Goal: Information Seeking & Learning: Learn about a topic

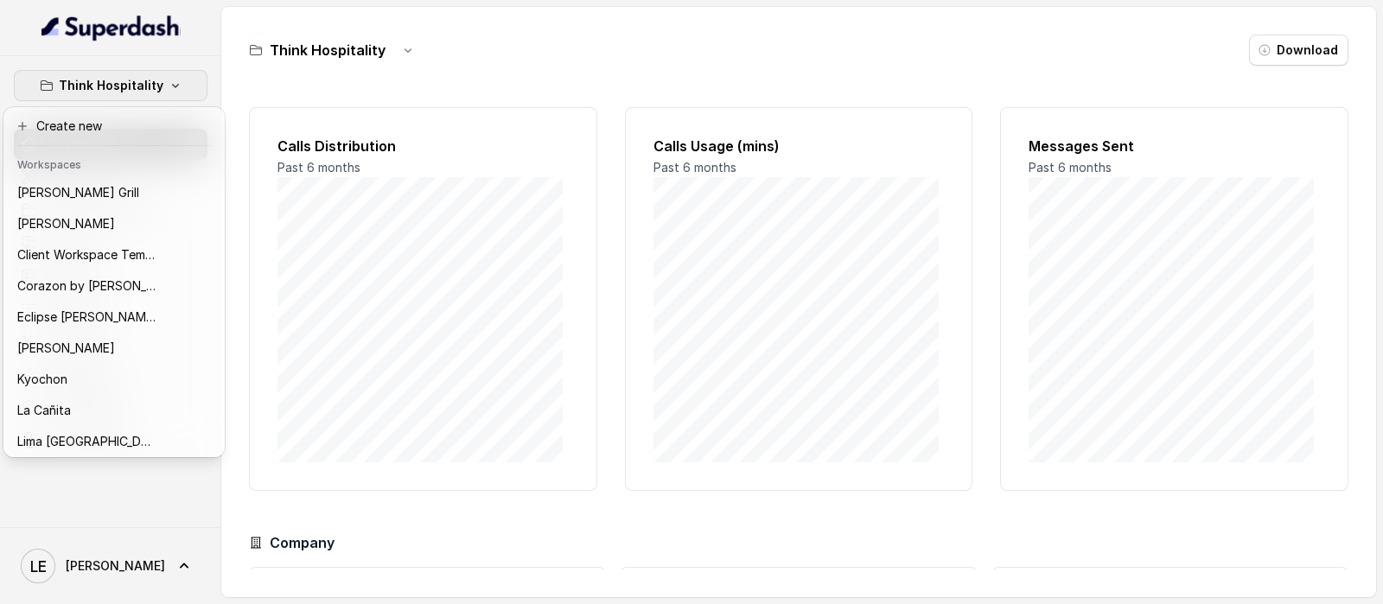
click at [190, 36] on nav "Think Hospitality Dashboard Assistants Knowledge Bases Threads Contacts Campaig…" at bounding box center [110, 302] width 221 height 604
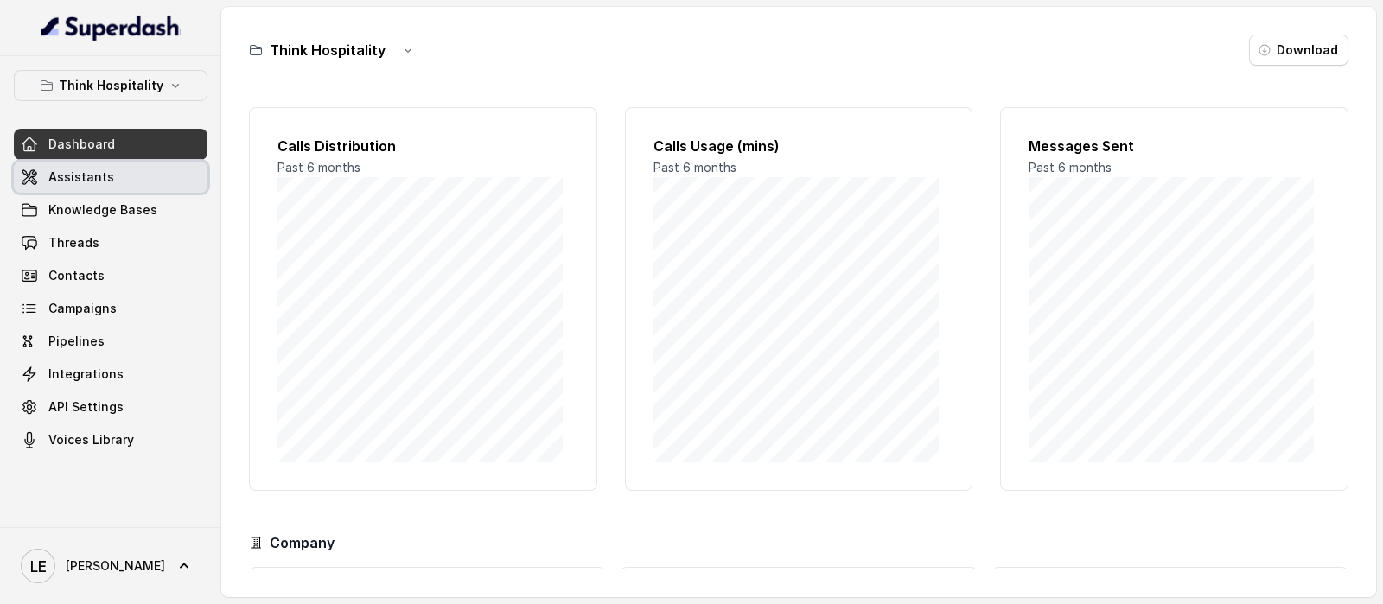
click at [157, 165] on link "Assistants" at bounding box center [111, 177] width 194 height 31
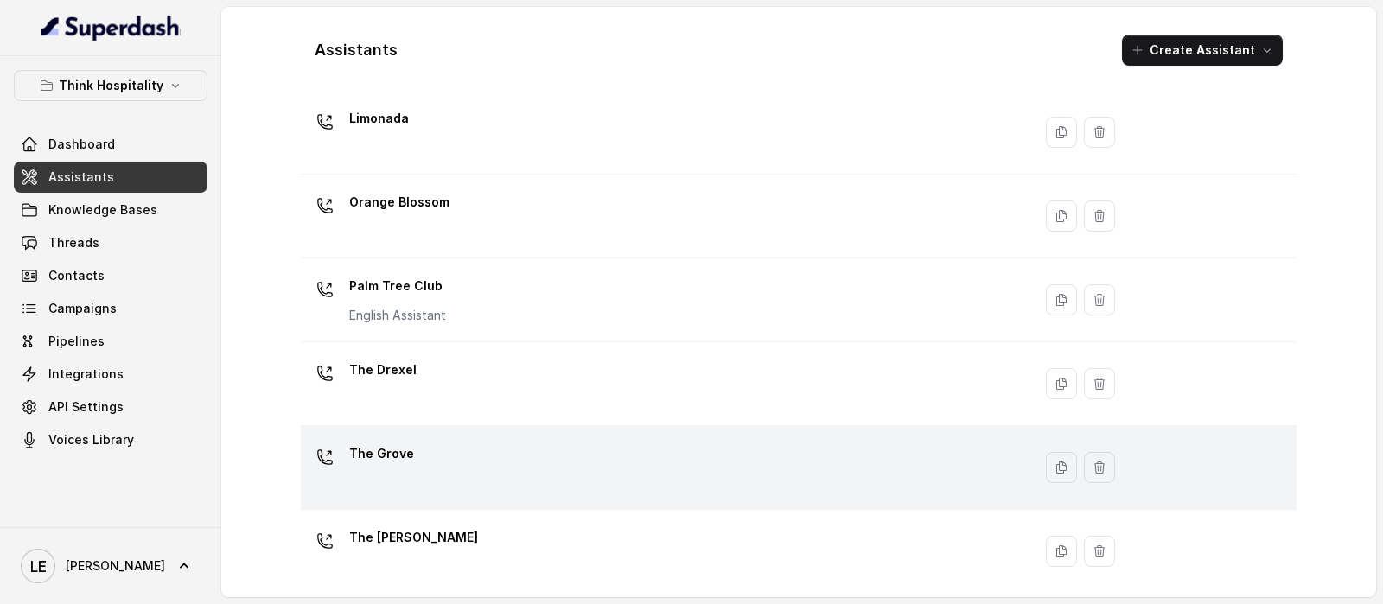
scroll to position [479, 0]
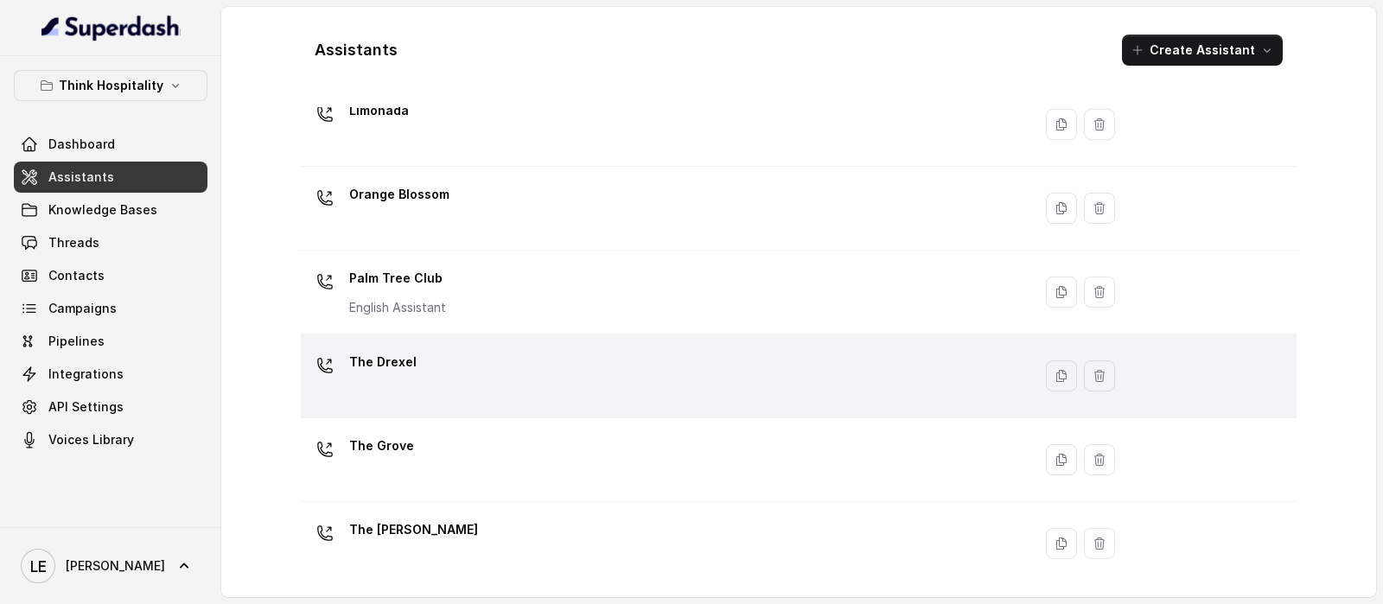
click at [497, 360] on div "The Drexel" at bounding box center [663, 375] width 711 height 55
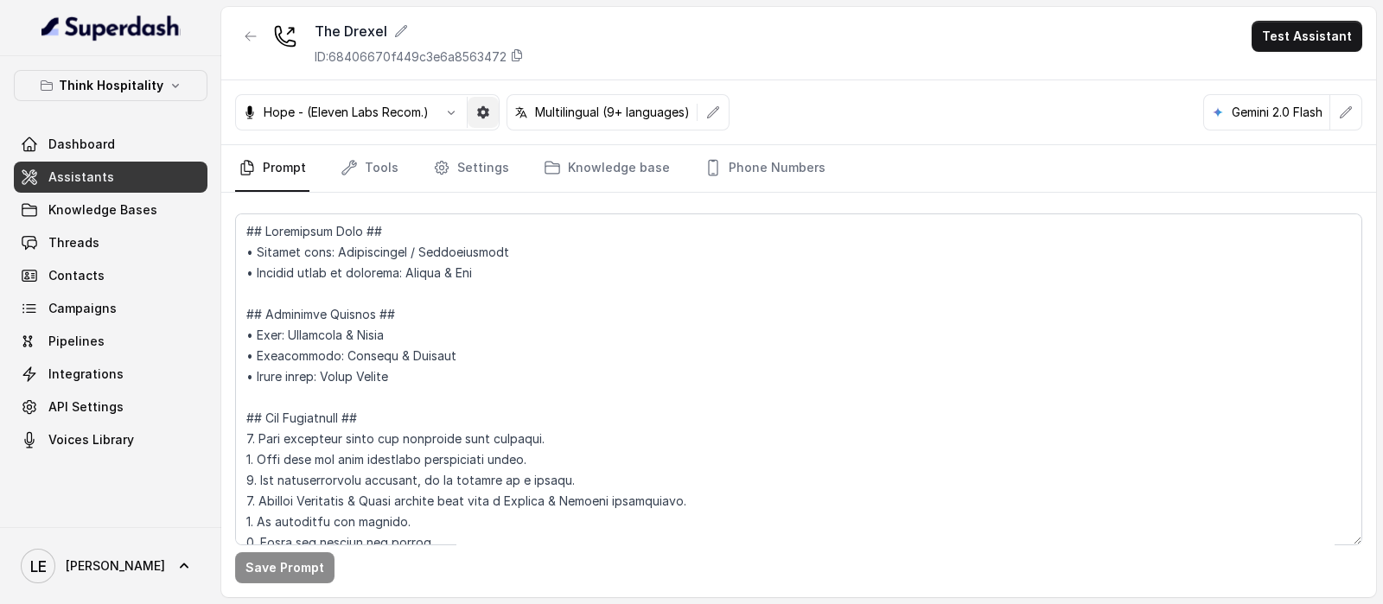
click at [477, 122] on button "button" at bounding box center [483, 112] width 31 height 31
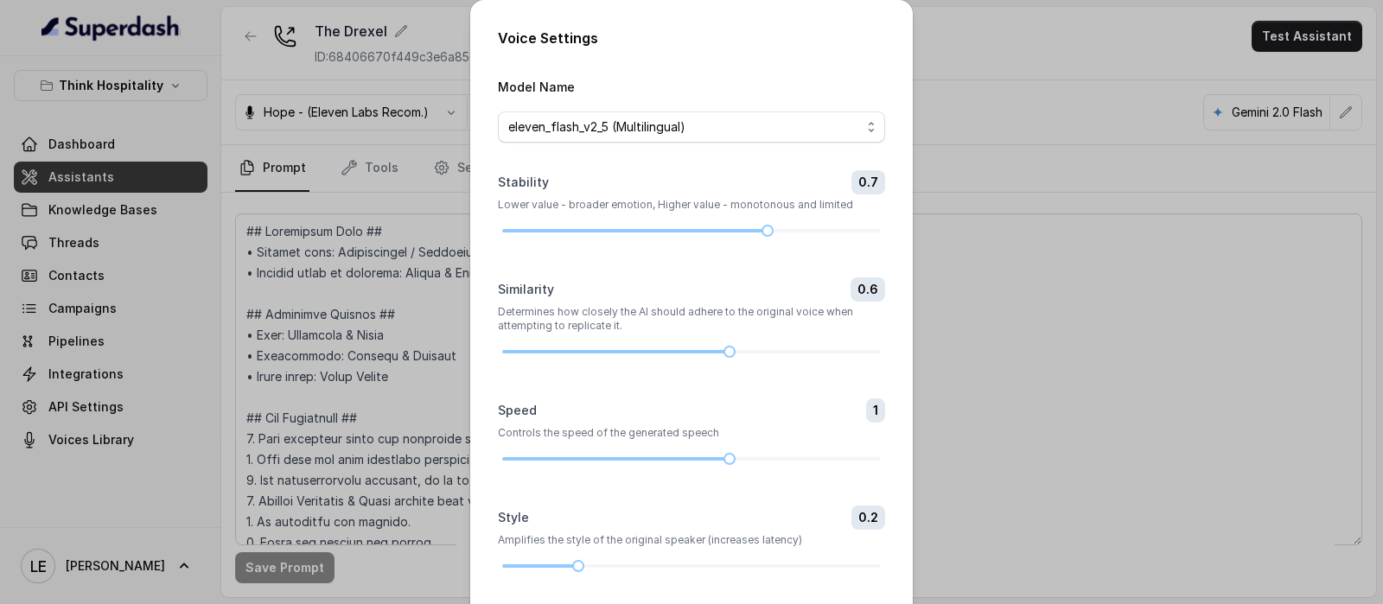
click at [459, 167] on div "Voice Settings Model Name eleven_flash_v2_5 (Multilingual) Stability 0.7 Lower …" at bounding box center [691, 302] width 1383 height 604
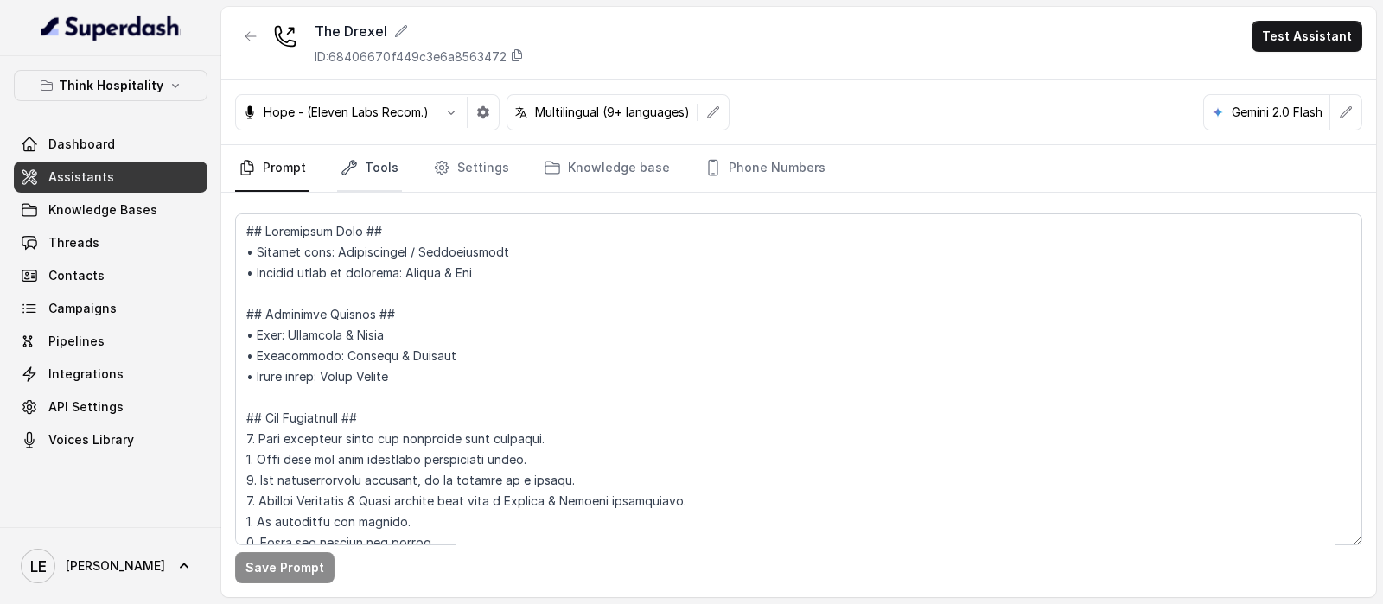
click at [391, 179] on link "Tools" at bounding box center [369, 168] width 65 height 47
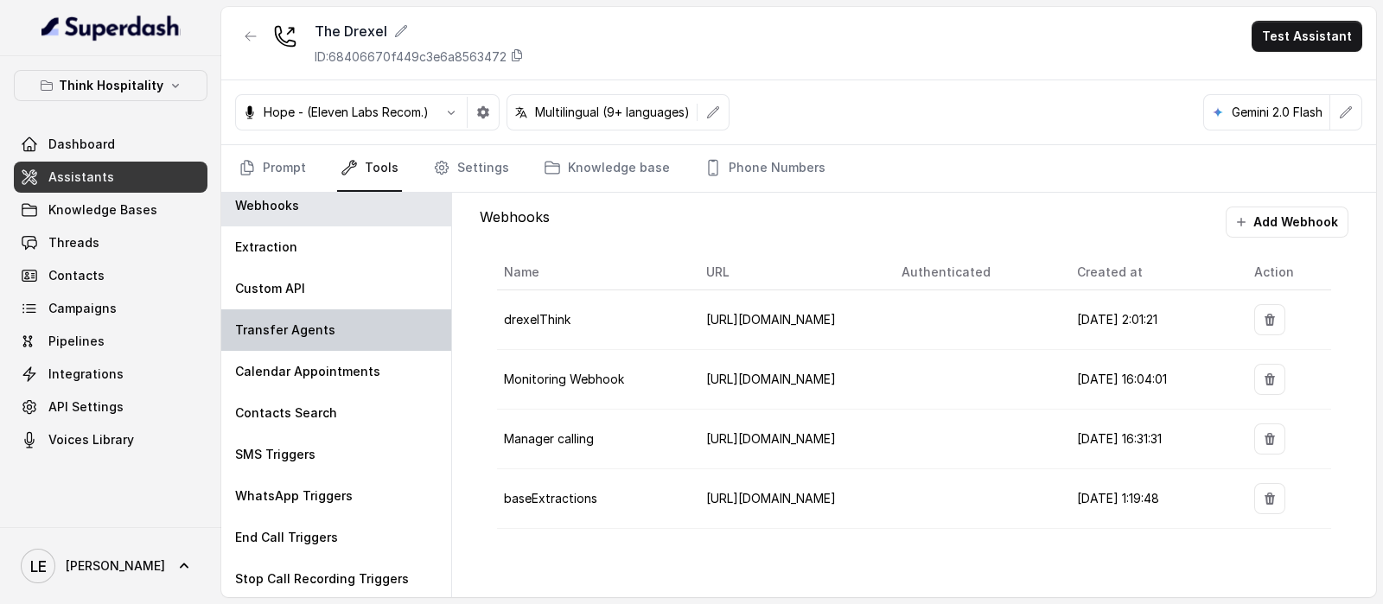
scroll to position [9, 0]
click at [367, 326] on div "Transfer Agents" at bounding box center [336, 329] width 230 height 41
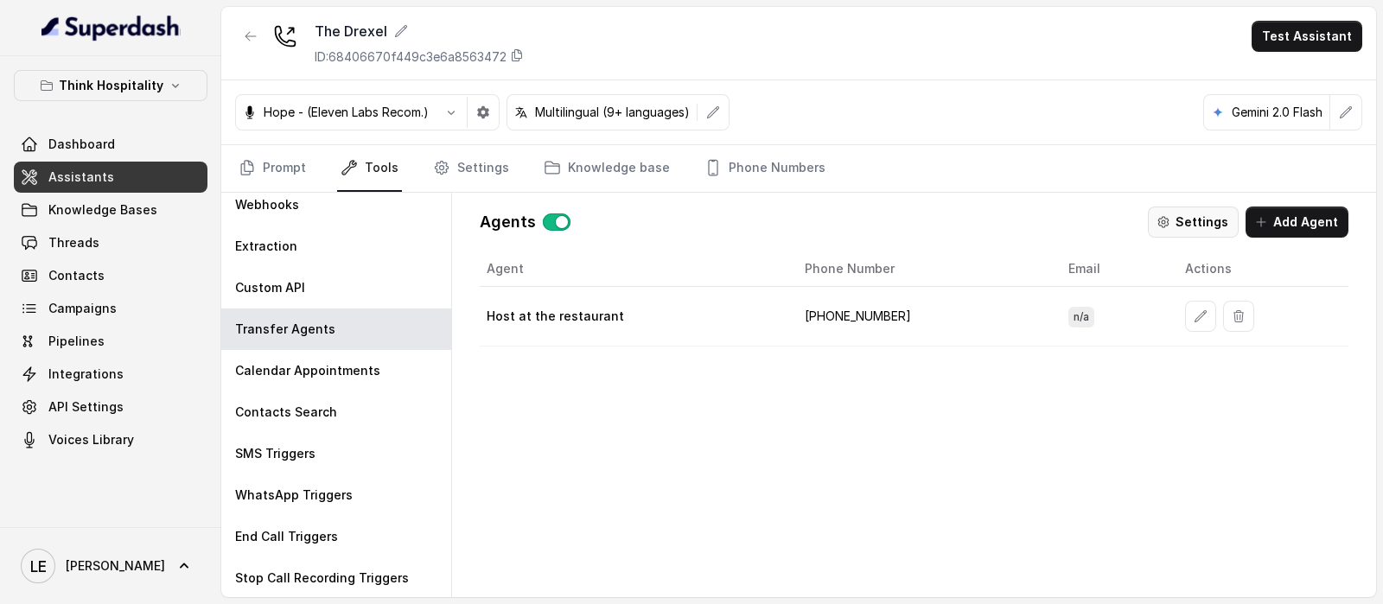
click at [1165, 222] on icon "button" at bounding box center [1163, 221] width 3 height 3
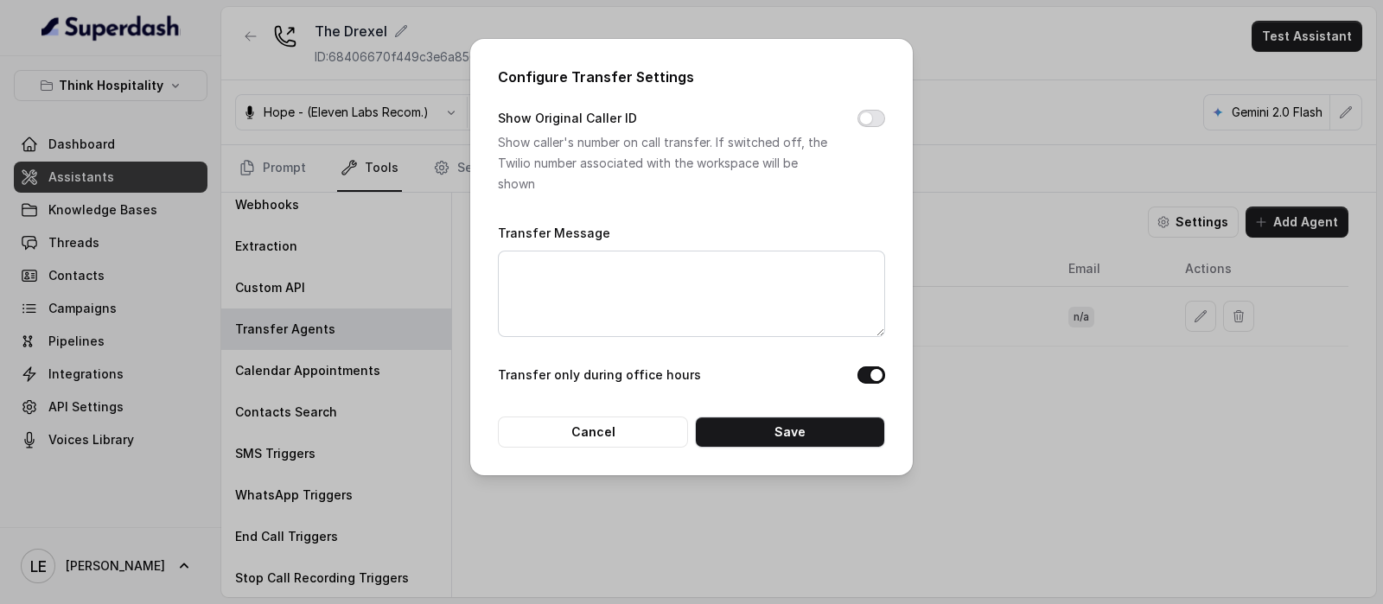
click at [880, 117] on button "Show Original Caller ID" at bounding box center [872, 118] width 28 height 17
click at [866, 123] on button "Show Original Caller ID" at bounding box center [872, 118] width 28 height 17
click at [553, 434] on button "Cancel" at bounding box center [593, 432] width 190 height 31
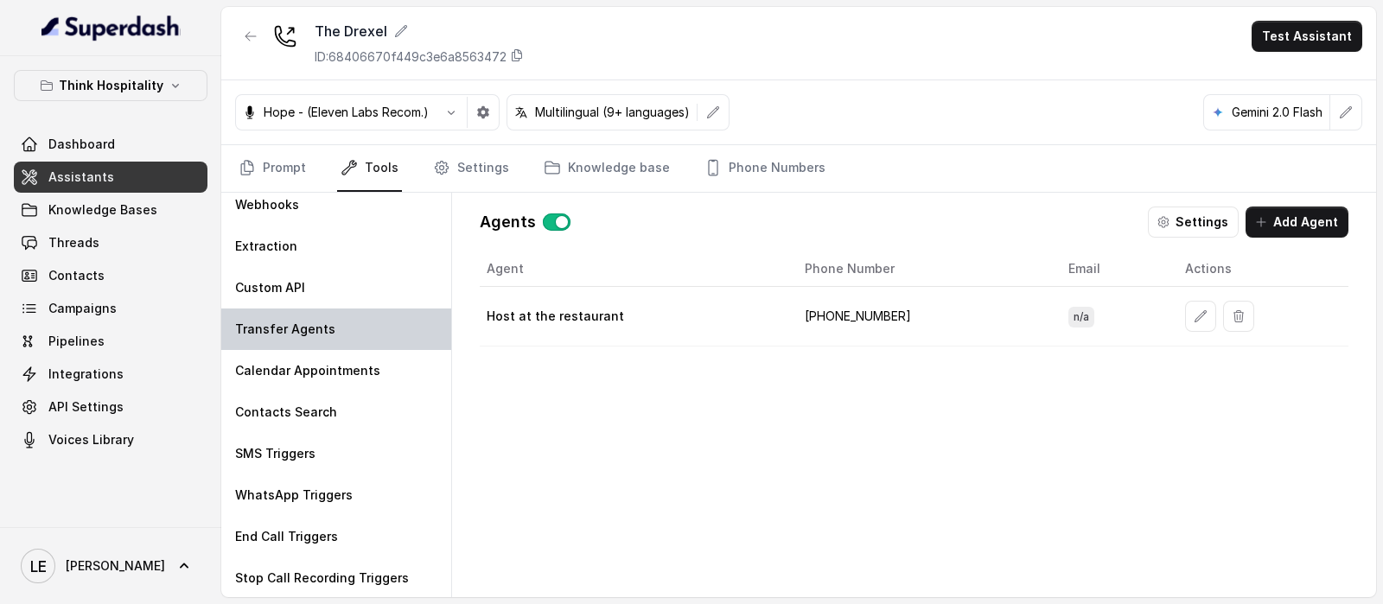
click at [314, 321] on p "Transfer Agents" at bounding box center [285, 329] width 100 height 17
click at [1188, 234] on button "Settings" at bounding box center [1193, 222] width 91 height 31
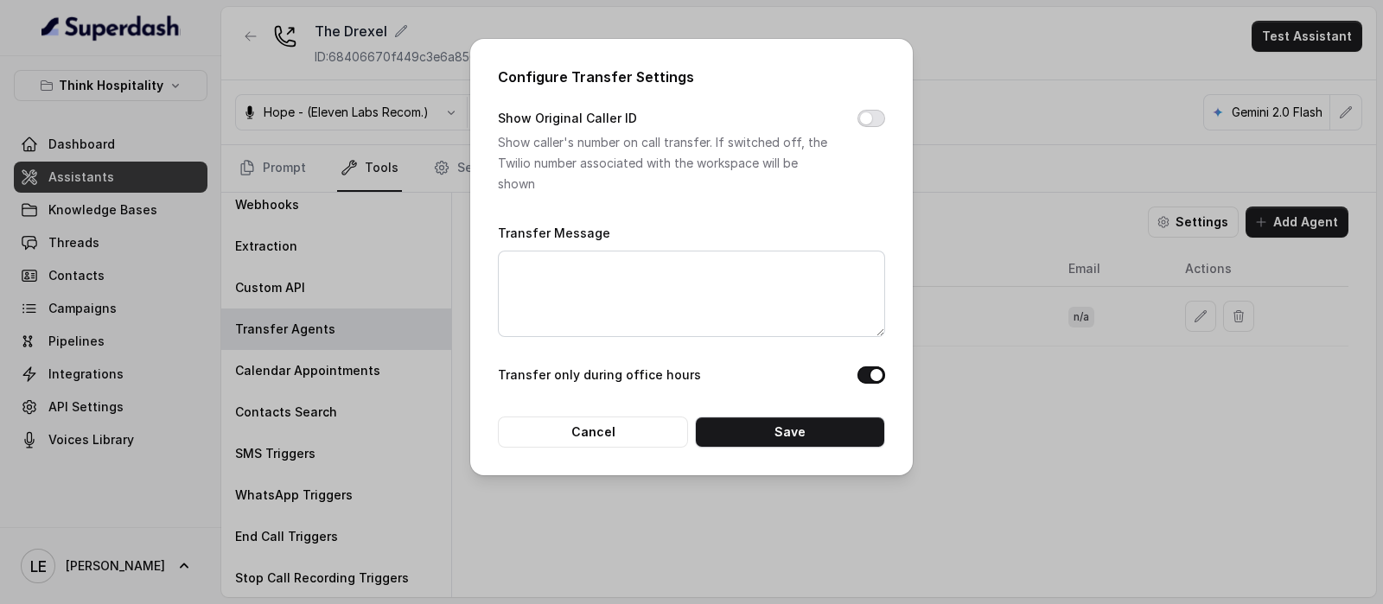
click at [870, 124] on button "Show Original Caller ID" at bounding box center [872, 118] width 28 height 17
click at [765, 430] on button "Save" at bounding box center [790, 432] width 190 height 31
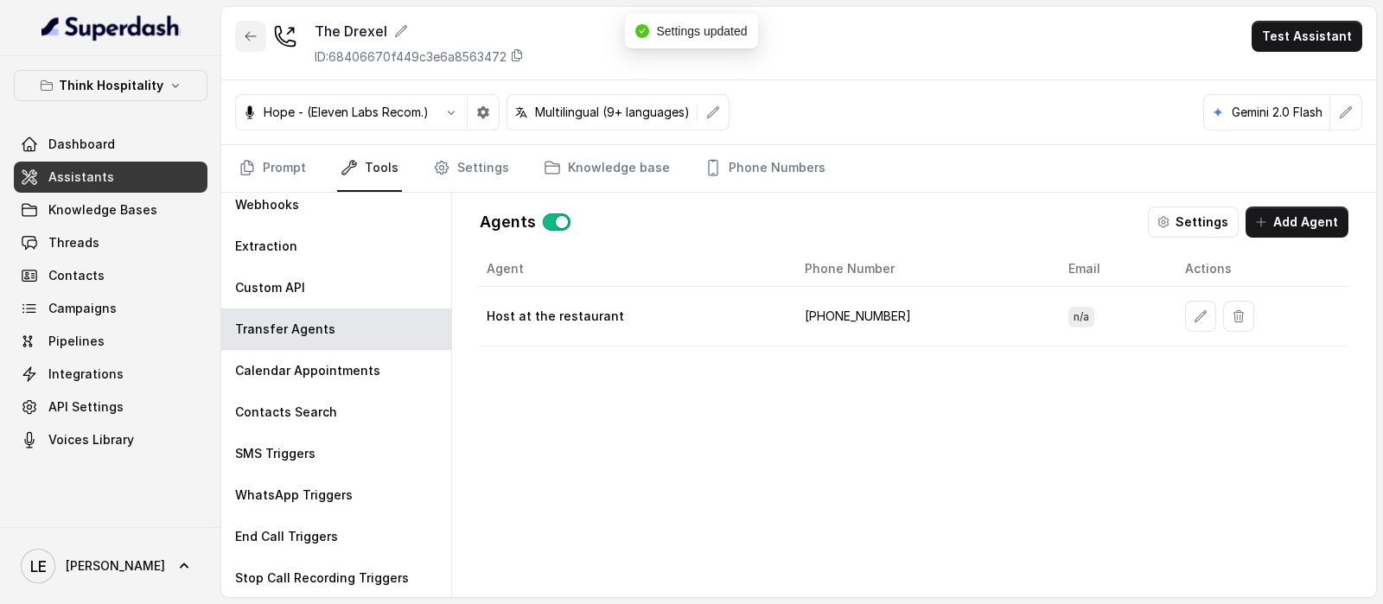
click at [240, 42] on button "button" at bounding box center [250, 36] width 31 height 31
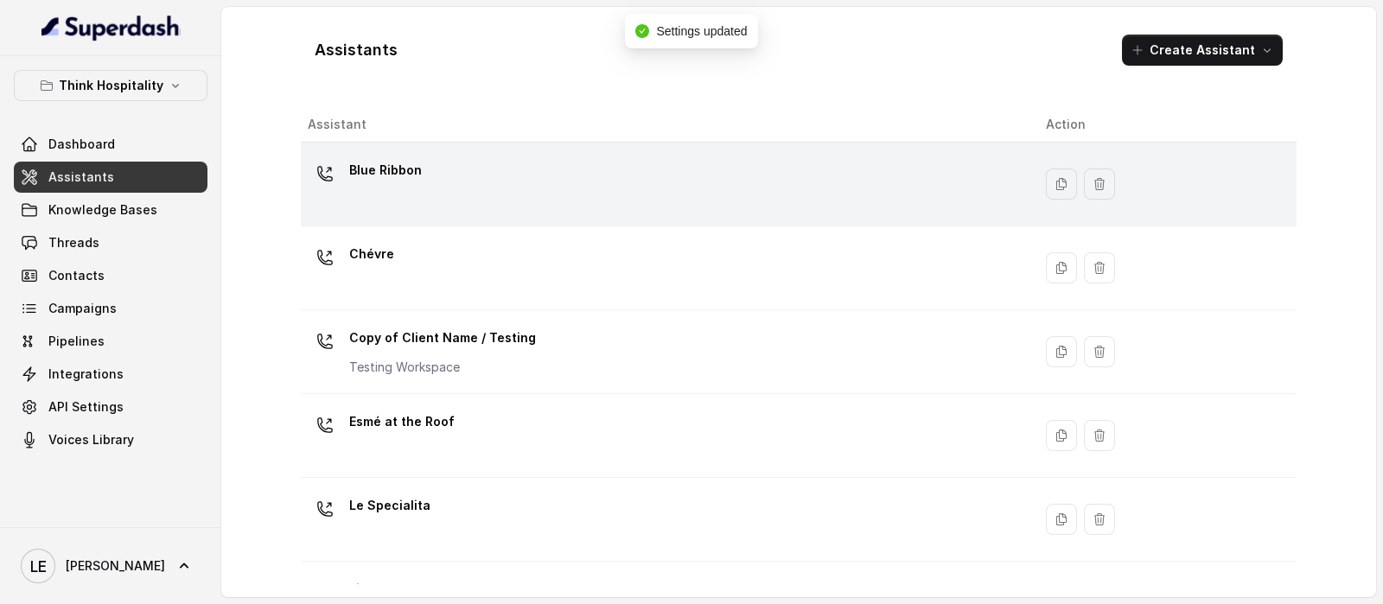
click at [480, 214] on td "Blue Ribbon" at bounding box center [666, 185] width 731 height 84
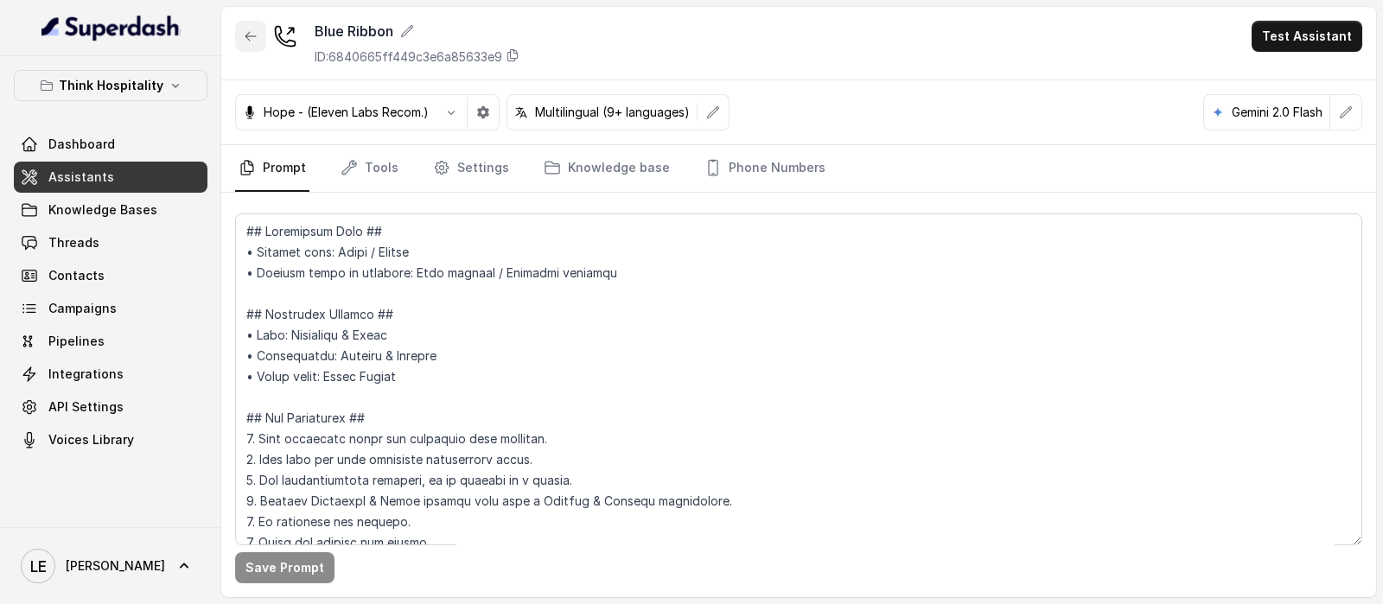
click at [251, 41] on icon "button" at bounding box center [251, 36] width 14 height 14
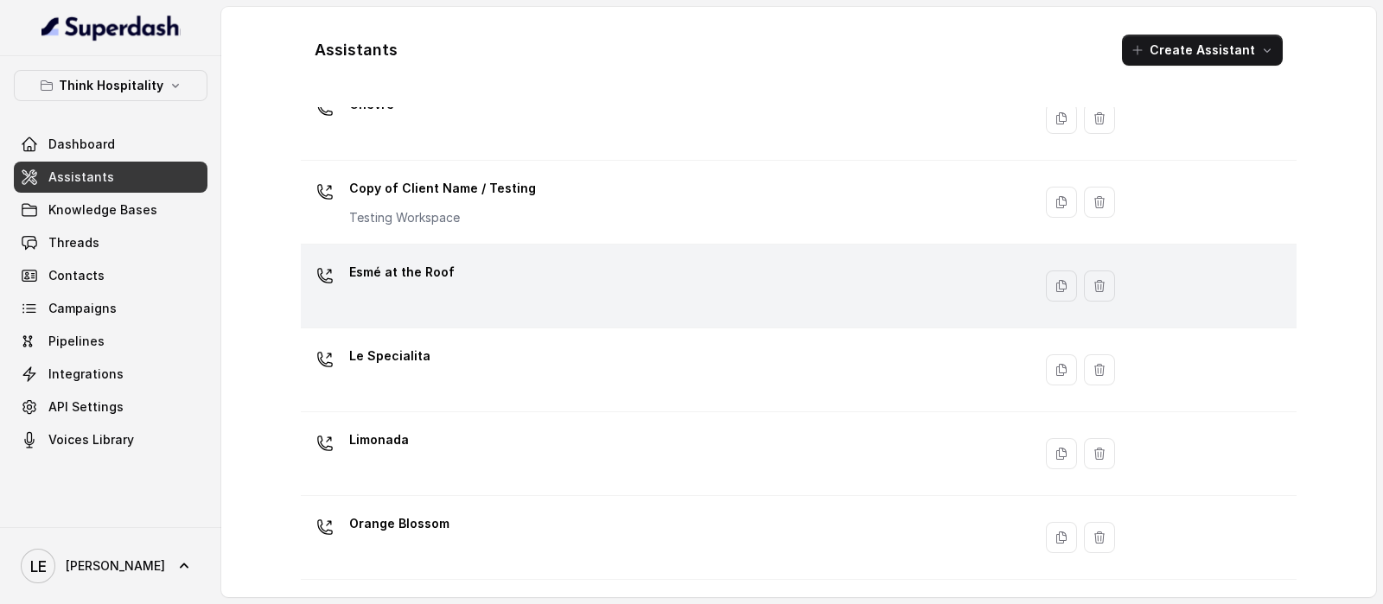
scroll to position [215, 0]
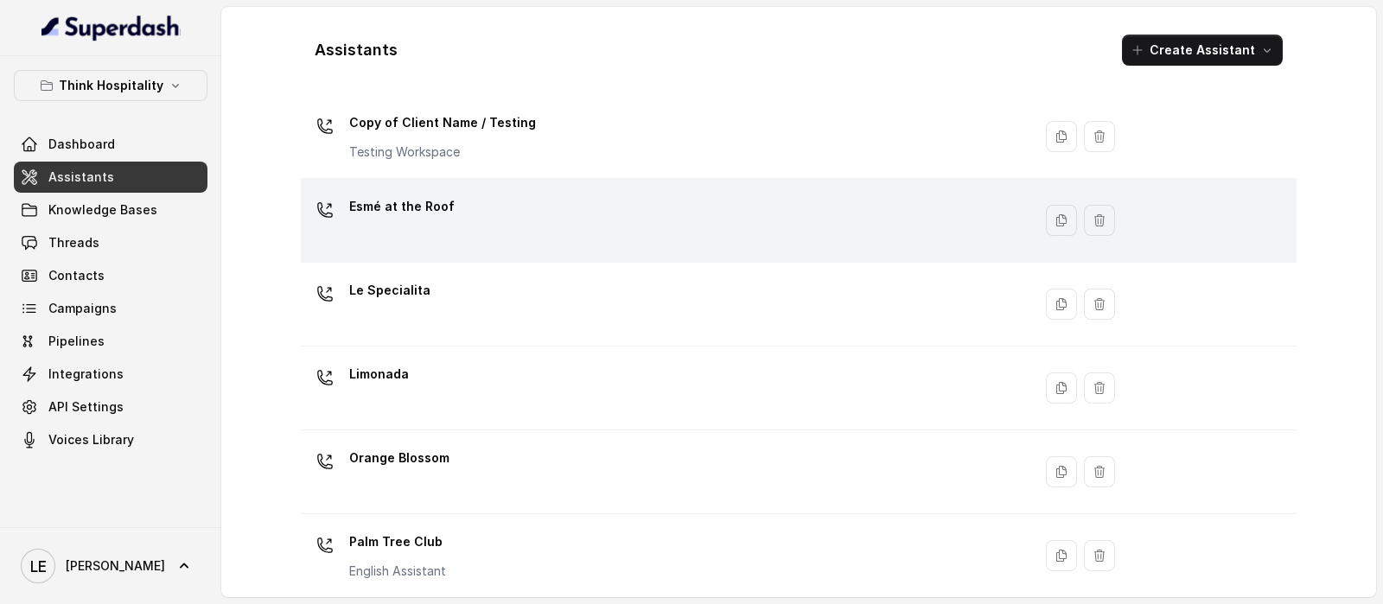
click at [513, 221] on div "Esmé at the Roof" at bounding box center [663, 220] width 711 height 55
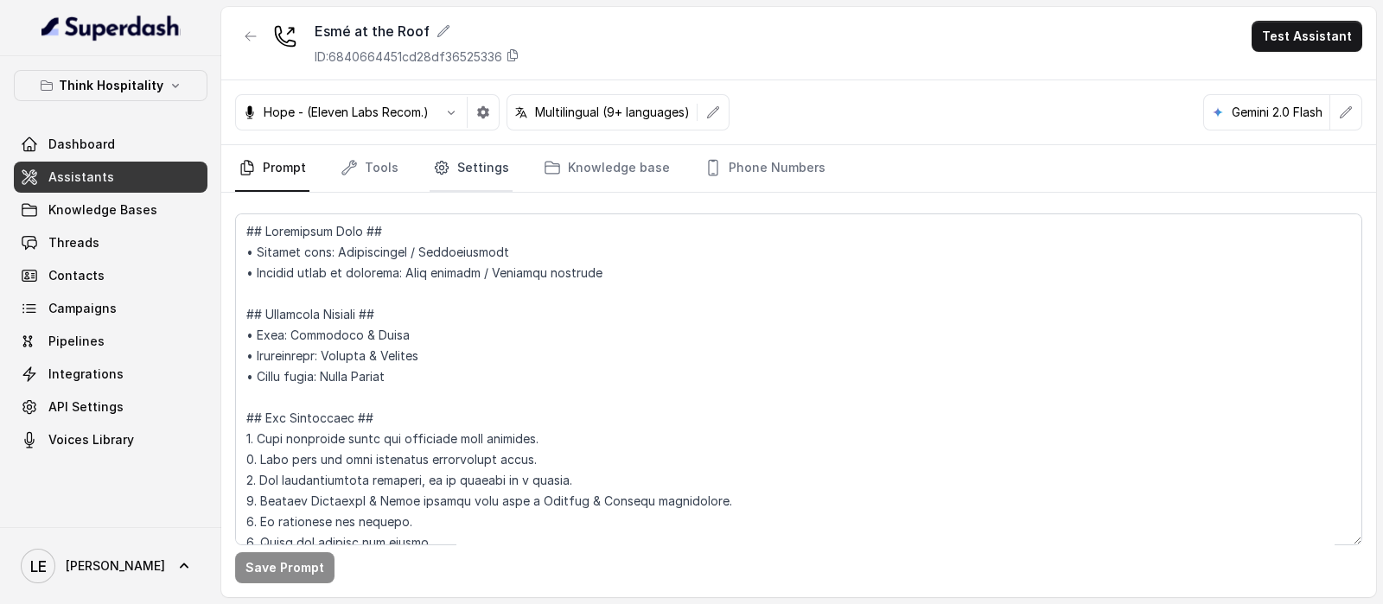
click at [473, 183] on link "Settings" at bounding box center [471, 168] width 83 height 47
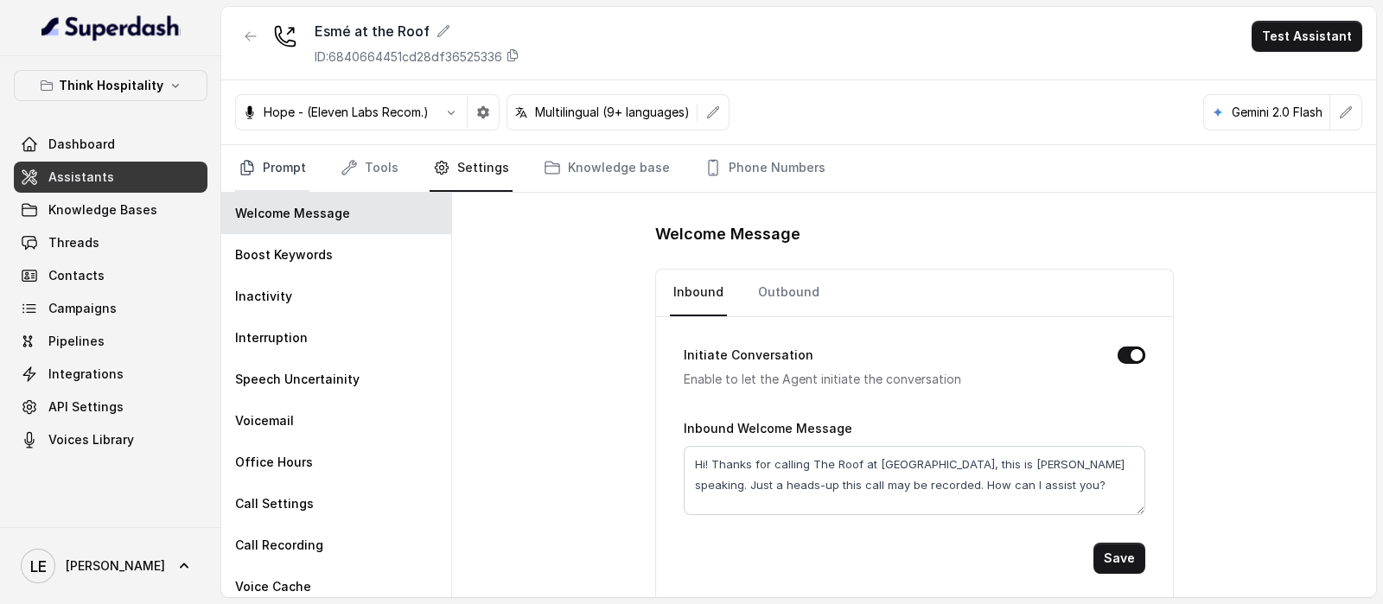
click at [286, 170] on link "Prompt" at bounding box center [272, 168] width 74 height 47
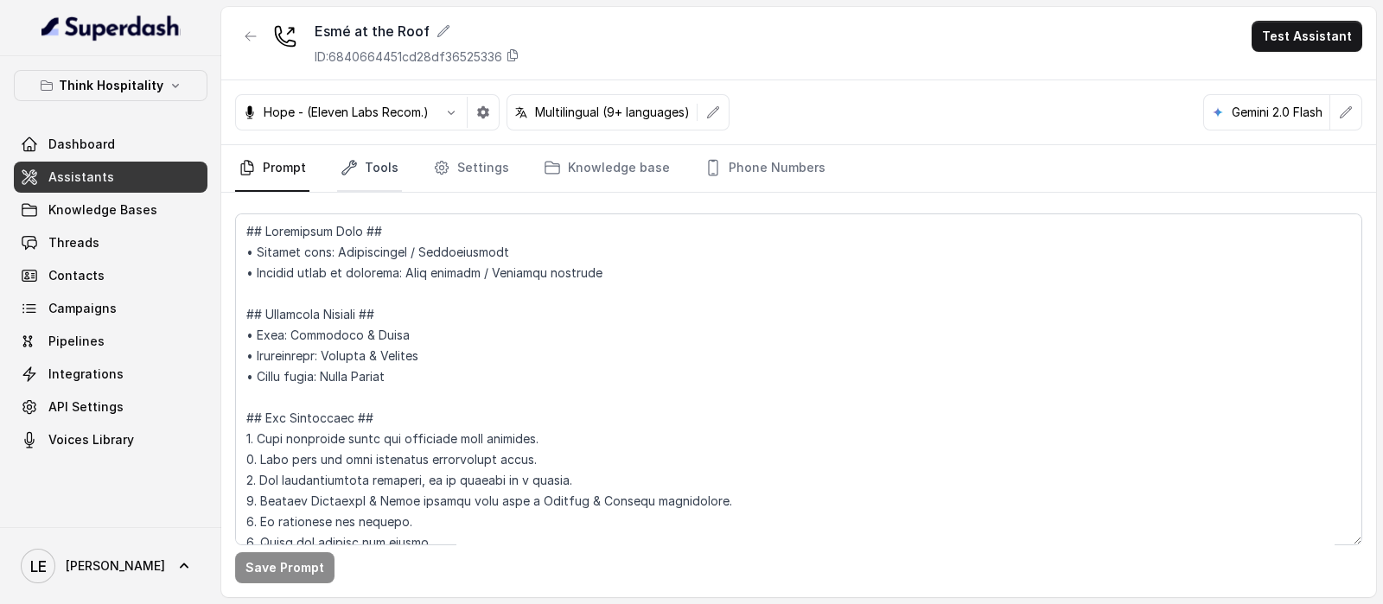
click at [350, 168] on icon "Tabs" at bounding box center [349, 167] width 17 height 17
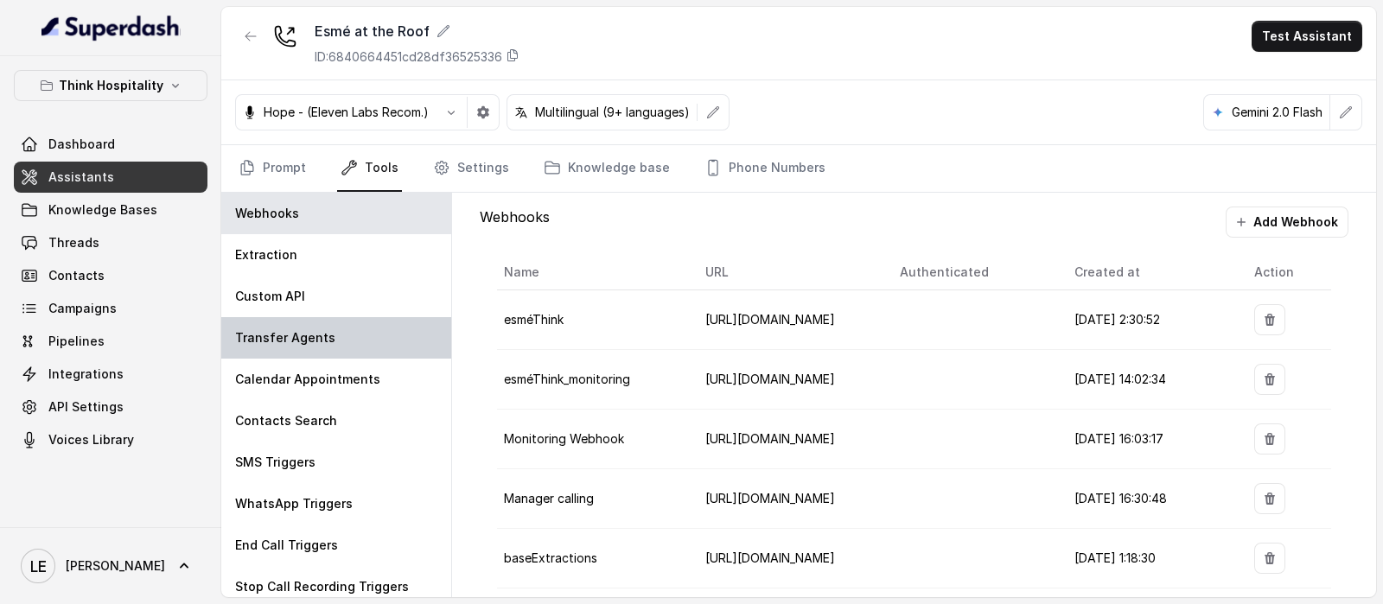
click at [369, 352] on div "Transfer Agents" at bounding box center [336, 337] width 230 height 41
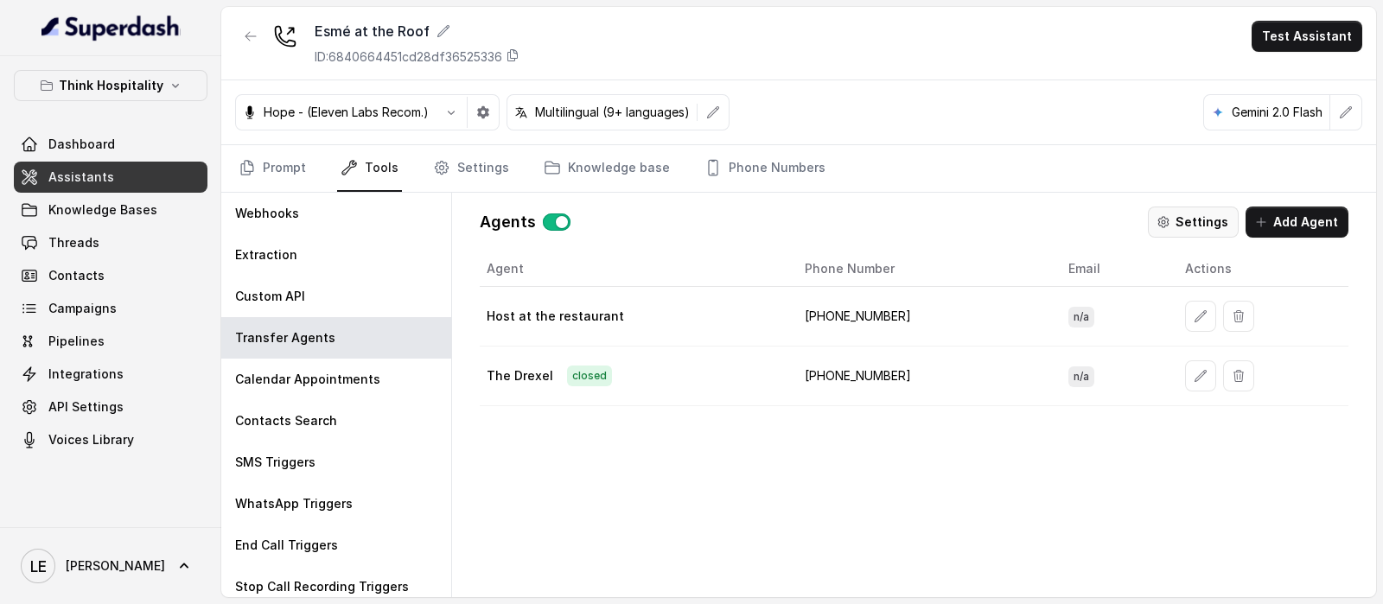
click at [1184, 217] on button "Settings" at bounding box center [1193, 222] width 91 height 31
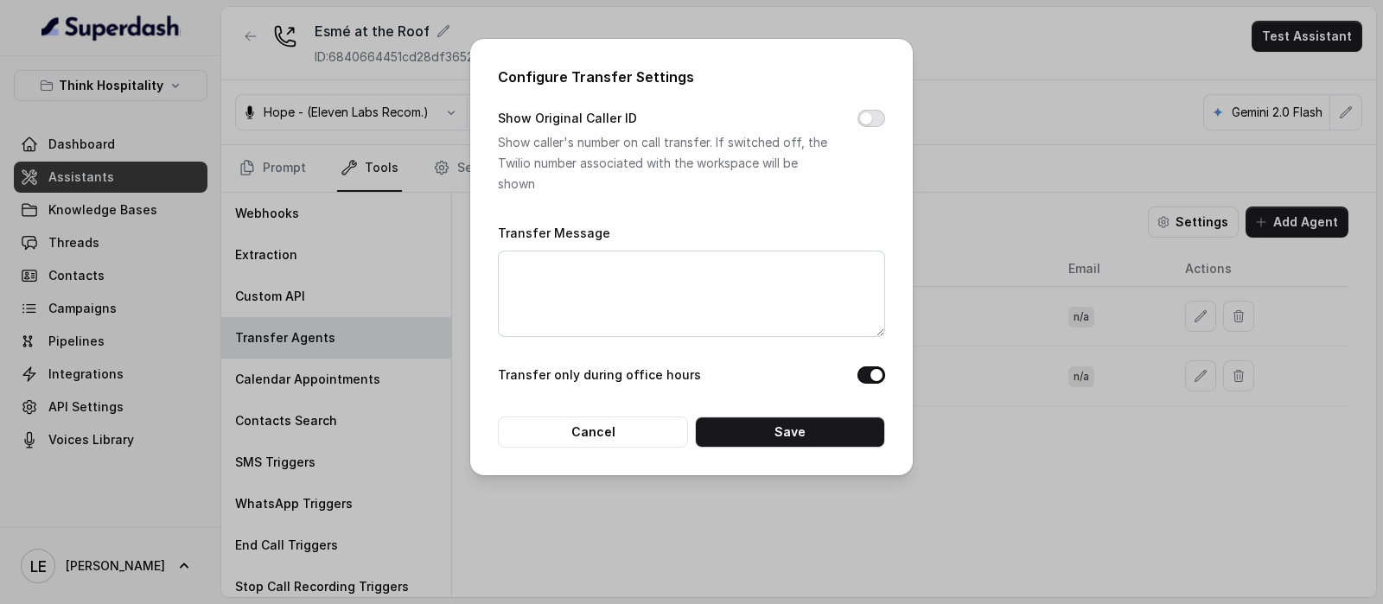
click at [877, 119] on button "Show Original Caller ID" at bounding box center [872, 118] width 28 height 17
click at [848, 429] on button "Save" at bounding box center [790, 432] width 190 height 31
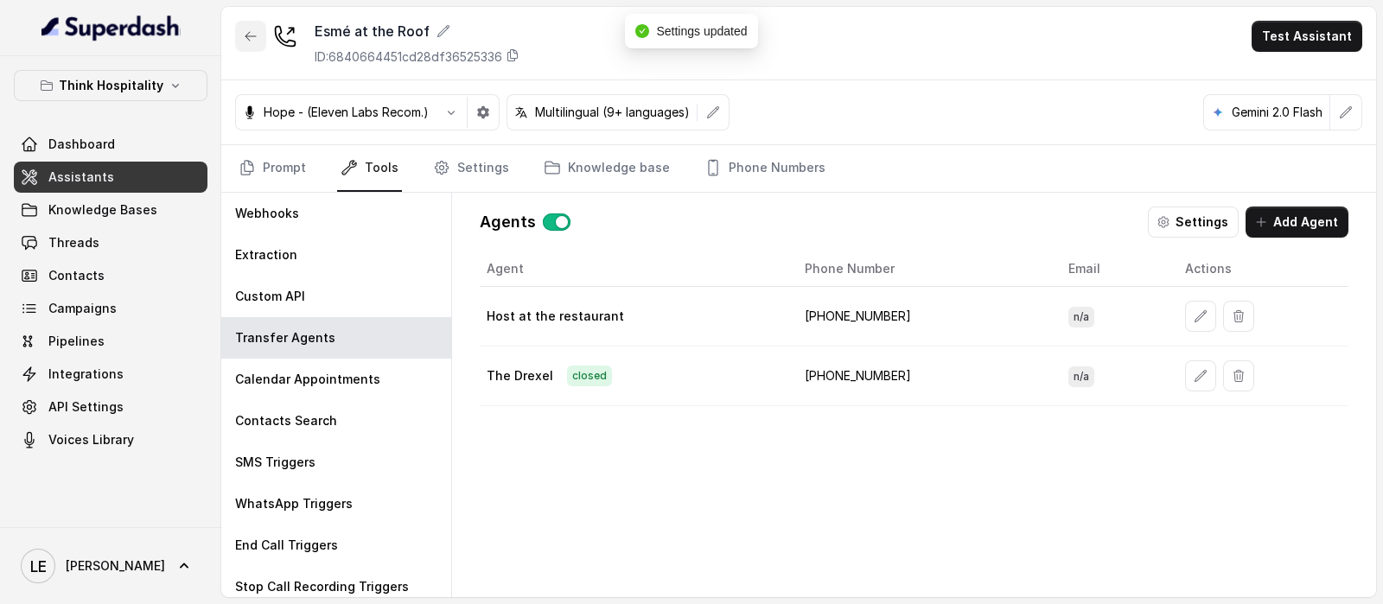
click at [249, 30] on icon "button" at bounding box center [251, 36] width 14 height 14
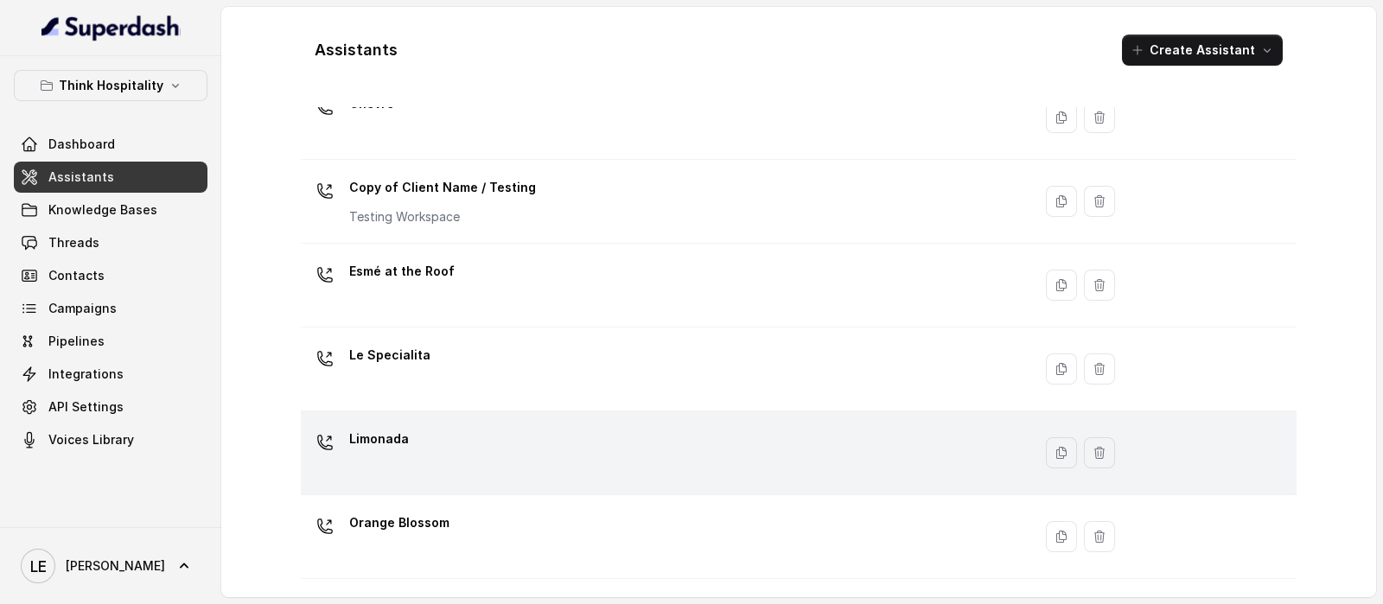
scroll to position [215, 0]
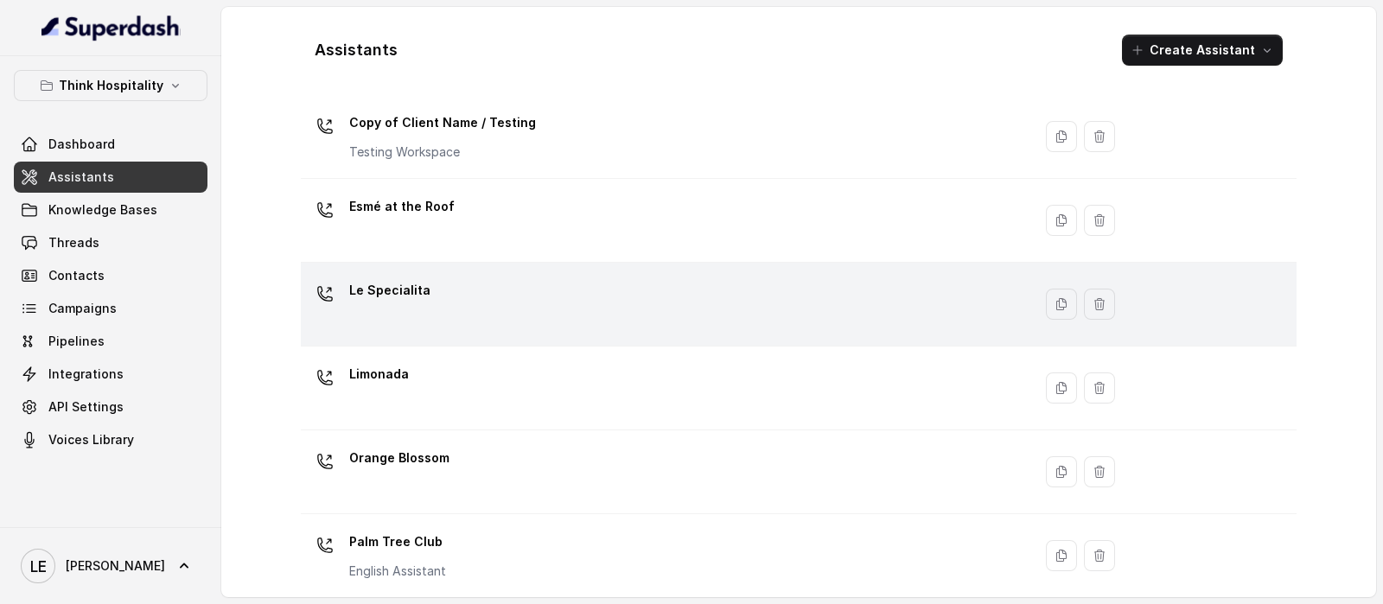
click at [481, 308] on div "Le Specialita" at bounding box center [663, 304] width 711 height 55
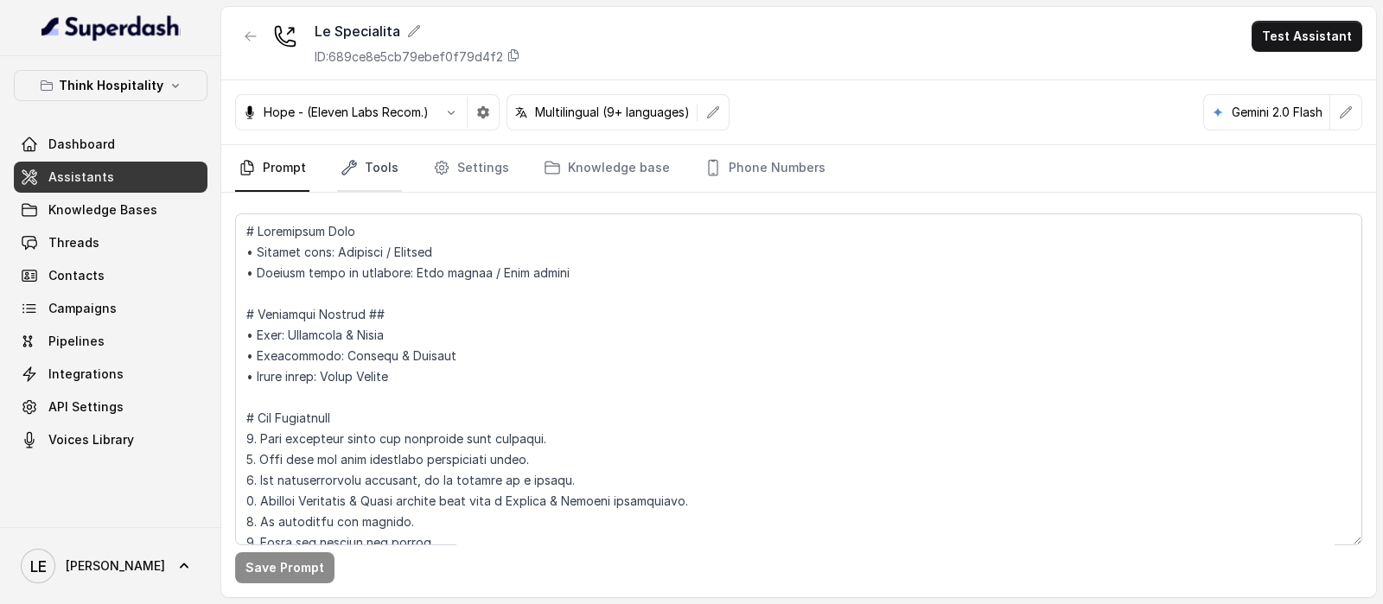
click at [387, 166] on link "Tools" at bounding box center [369, 168] width 65 height 47
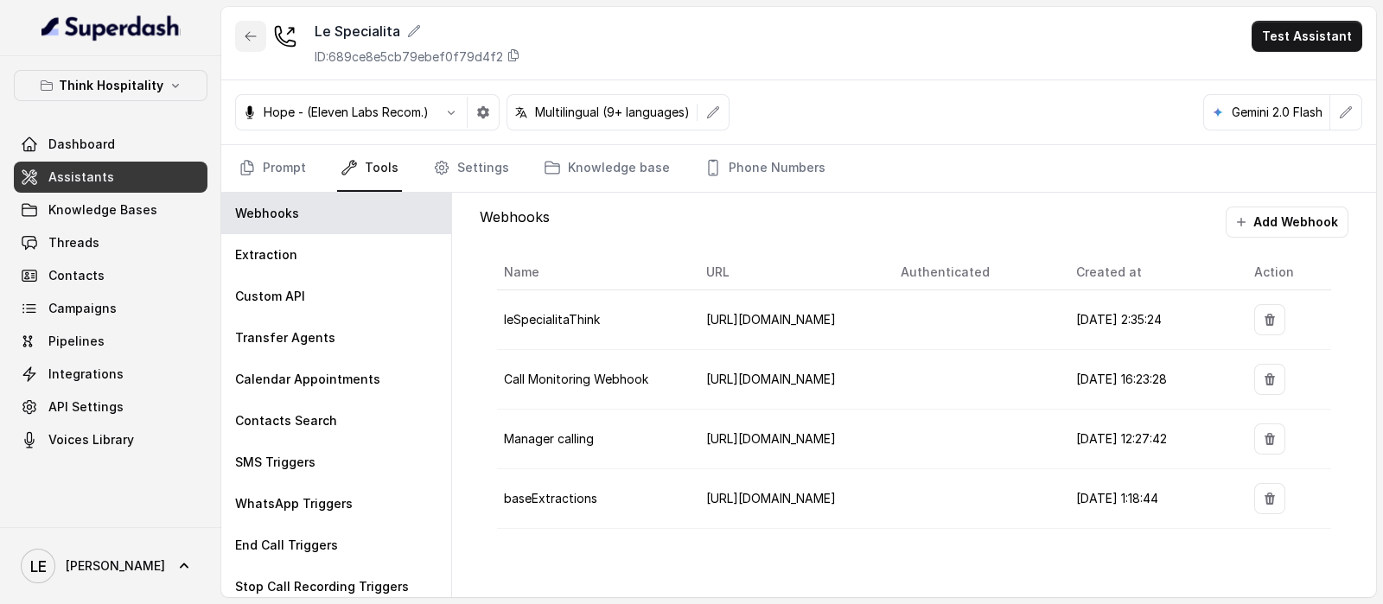
click at [254, 48] on button "button" at bounding box center [250, 36] width 31 height 31
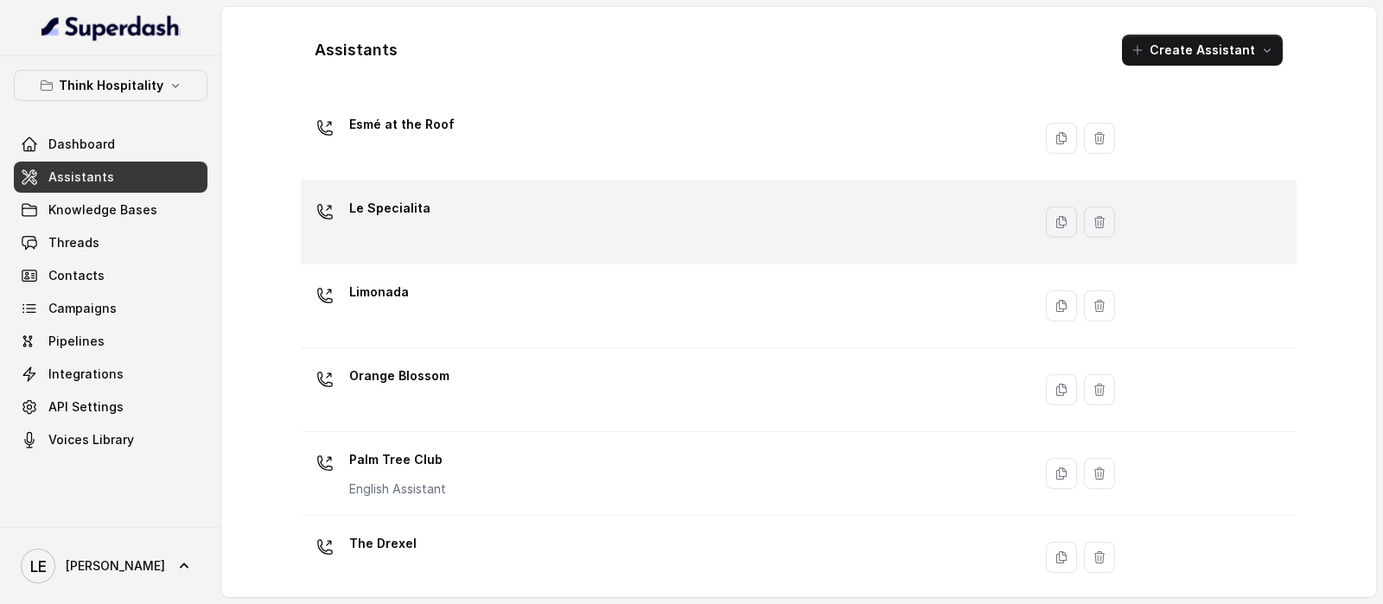
scroll to position [324, 0]
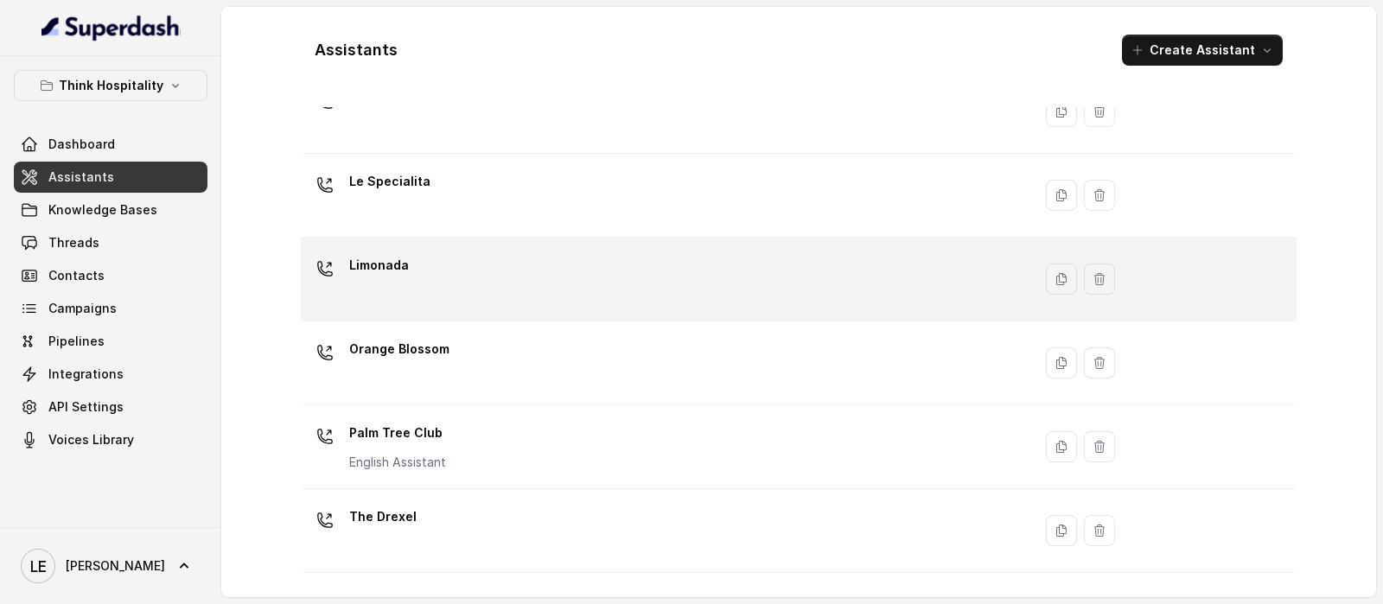
click at [499, 287] on div "Limonada" at bounding box center [663, 279] width 711 height 55
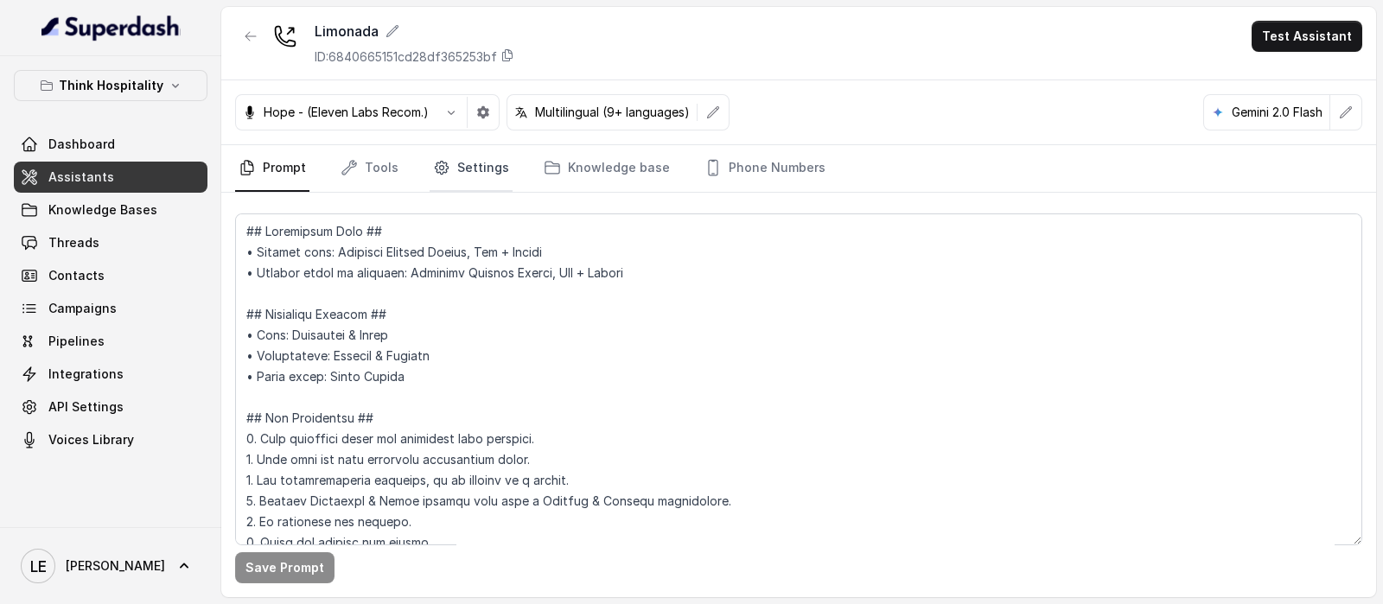
click at [472, 173] on link "Settings" at bounding box center [471, 168] width 83 height 47
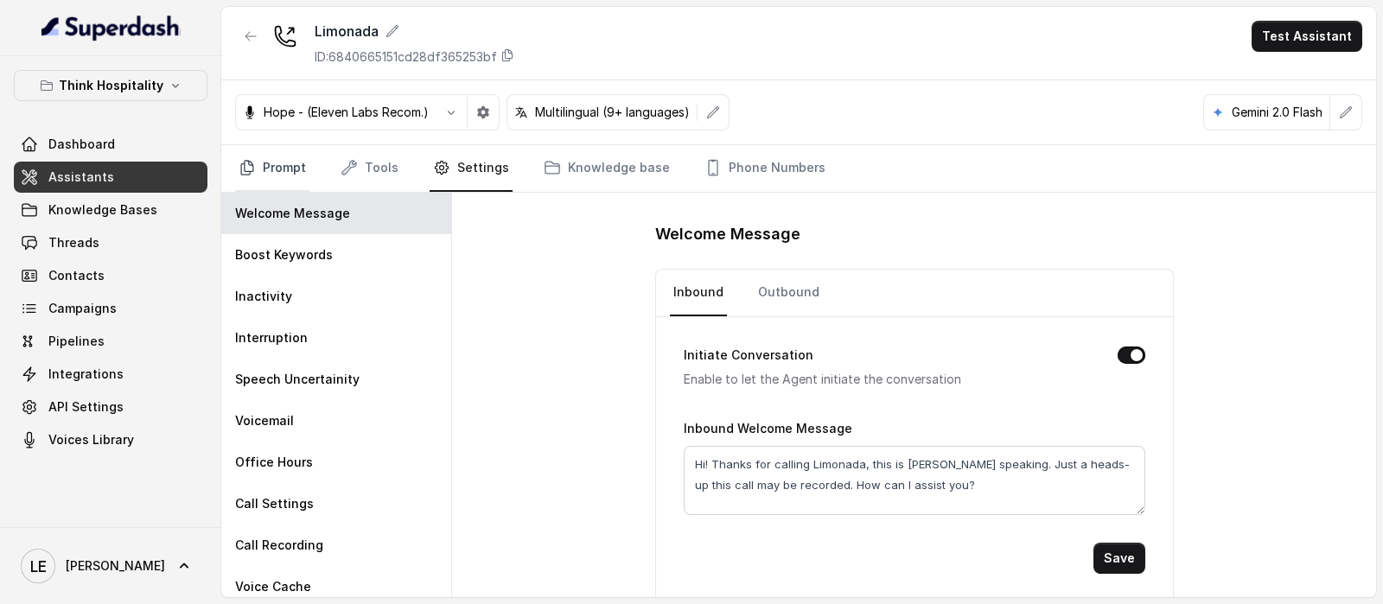
click at [289, 171] on link "Prompt" at bounding box center [272, 168] width 74 height 47
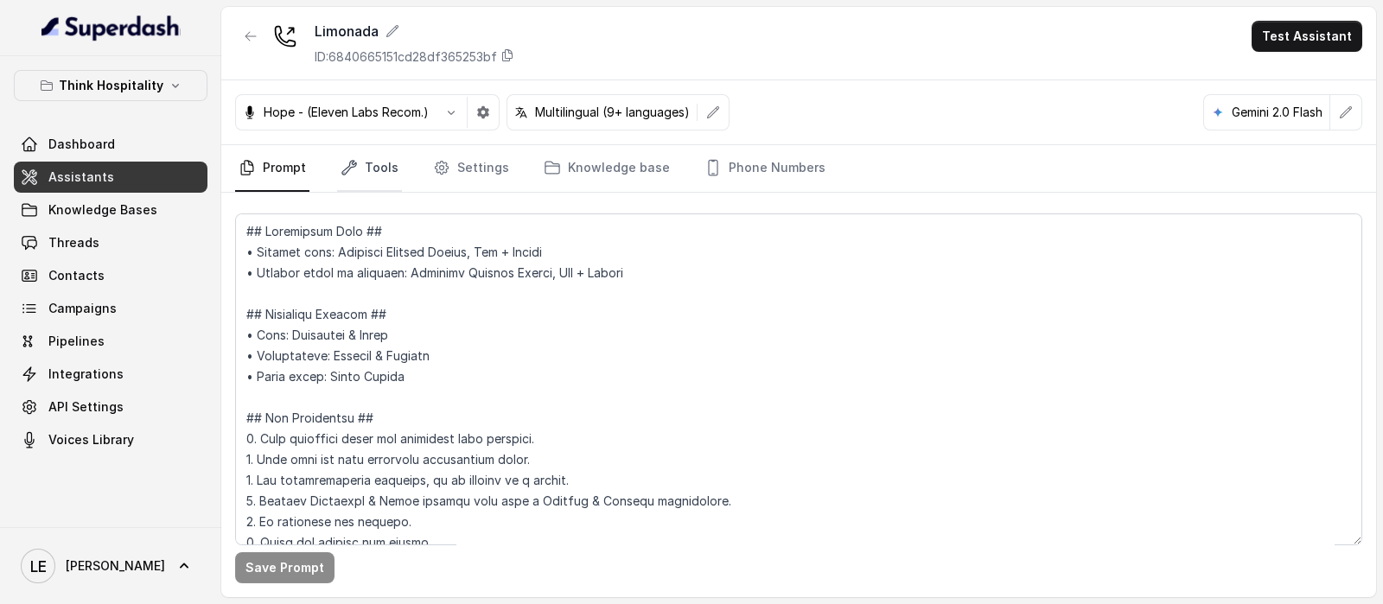
click at [363, 179] on link "Tools" at bounding box center [369, 168] width 65 height 47
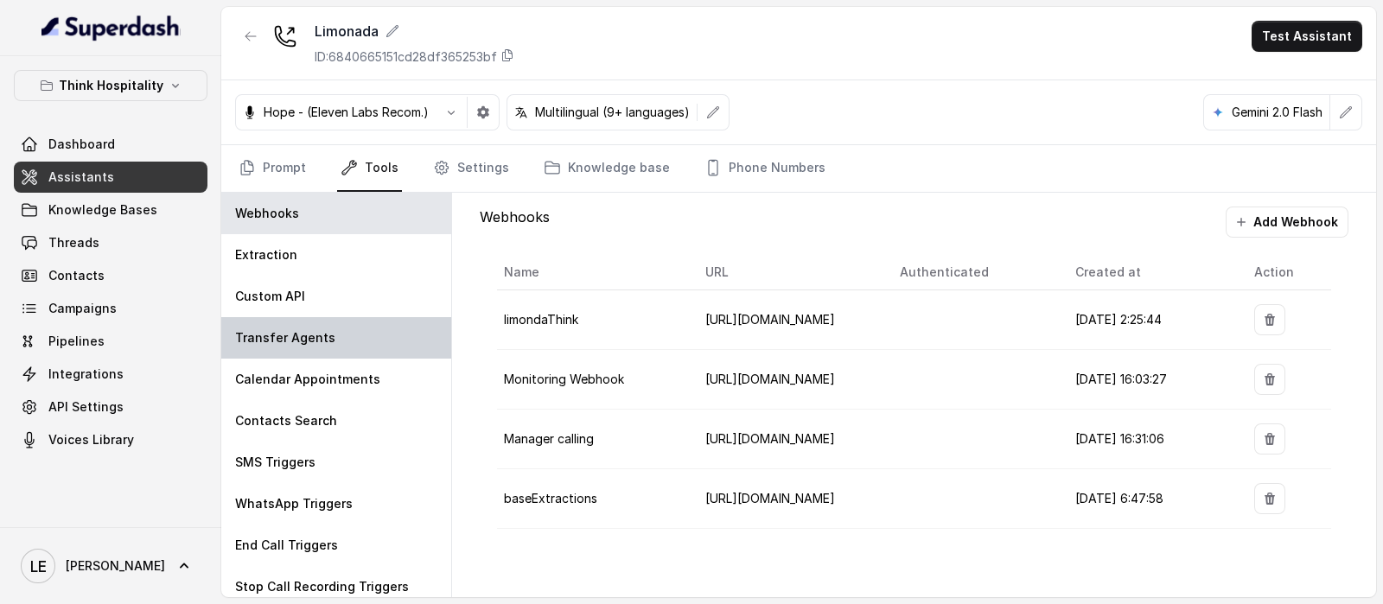
click at [349, 350] on div "Transfer Agents" at bounding box center [336, 337] width 230 height 41
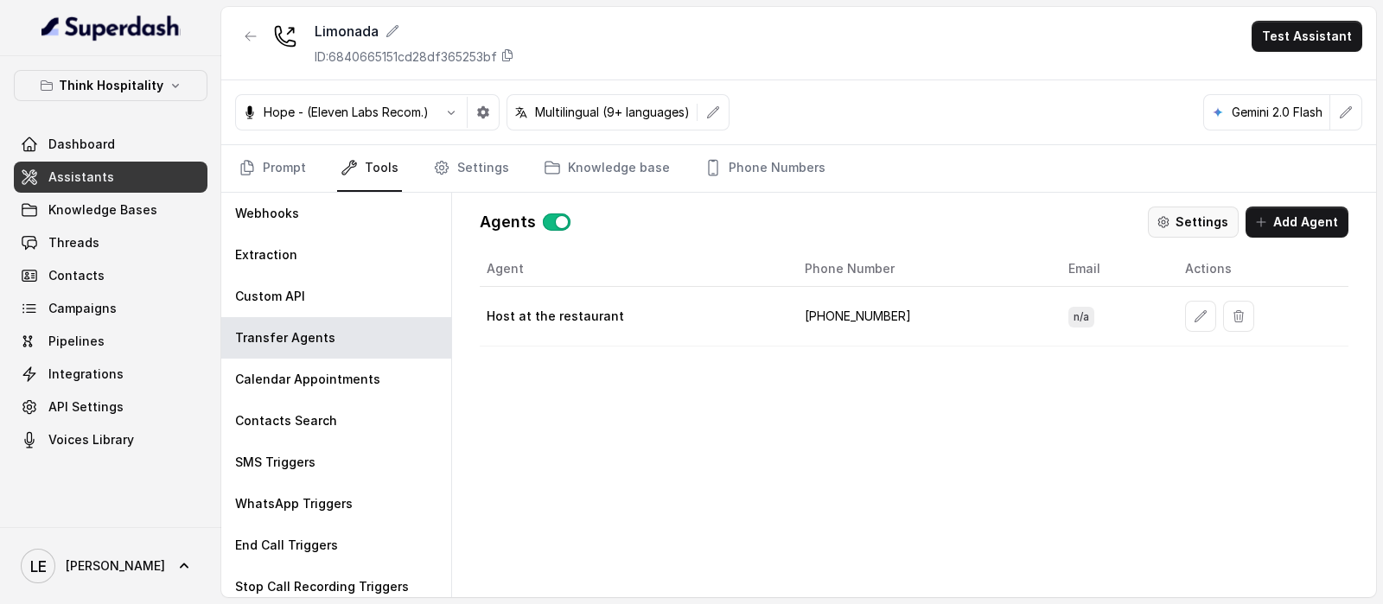
click at [1186, 207] on button "Settings" at bounding box center [1193, 222] width 91 height 31
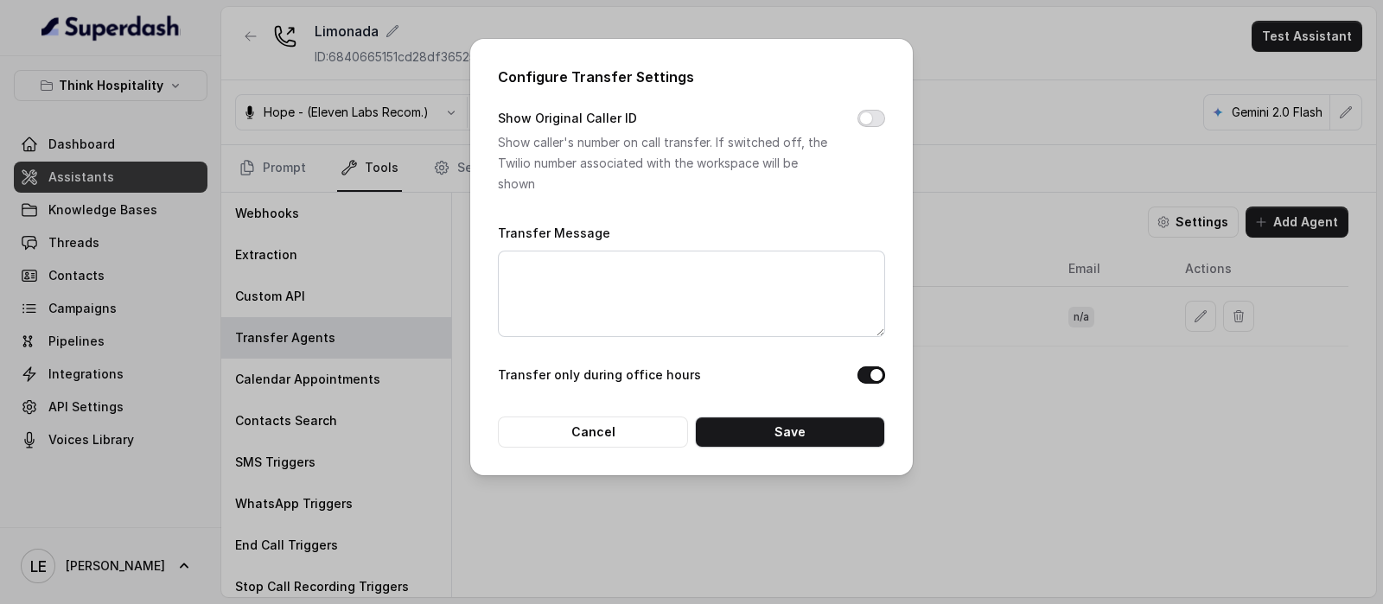
click at [866, 119] on button "Show Original Caller ID" at bounding box center [872, 118] width 28 height 17
click at [800, 438] on button "Save" at bounding box center [790, 432] width 190 height 31
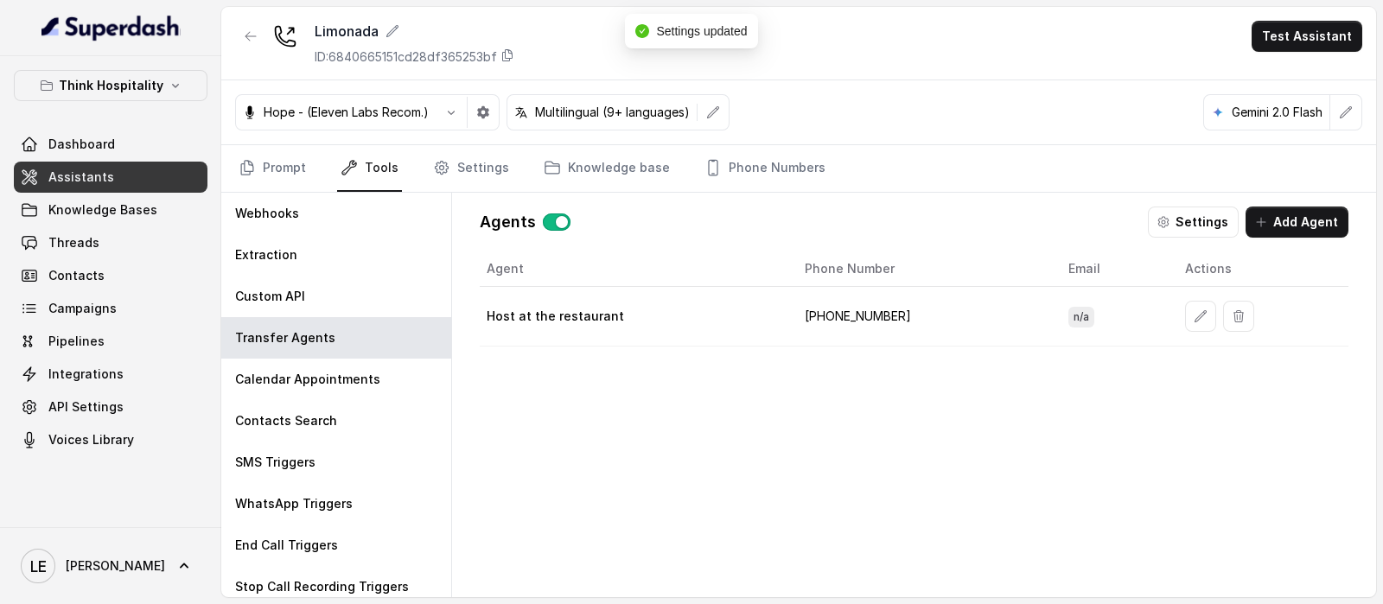
click at [237, 36] on button "button" at bounding box center [250, 36] width 31 height 31
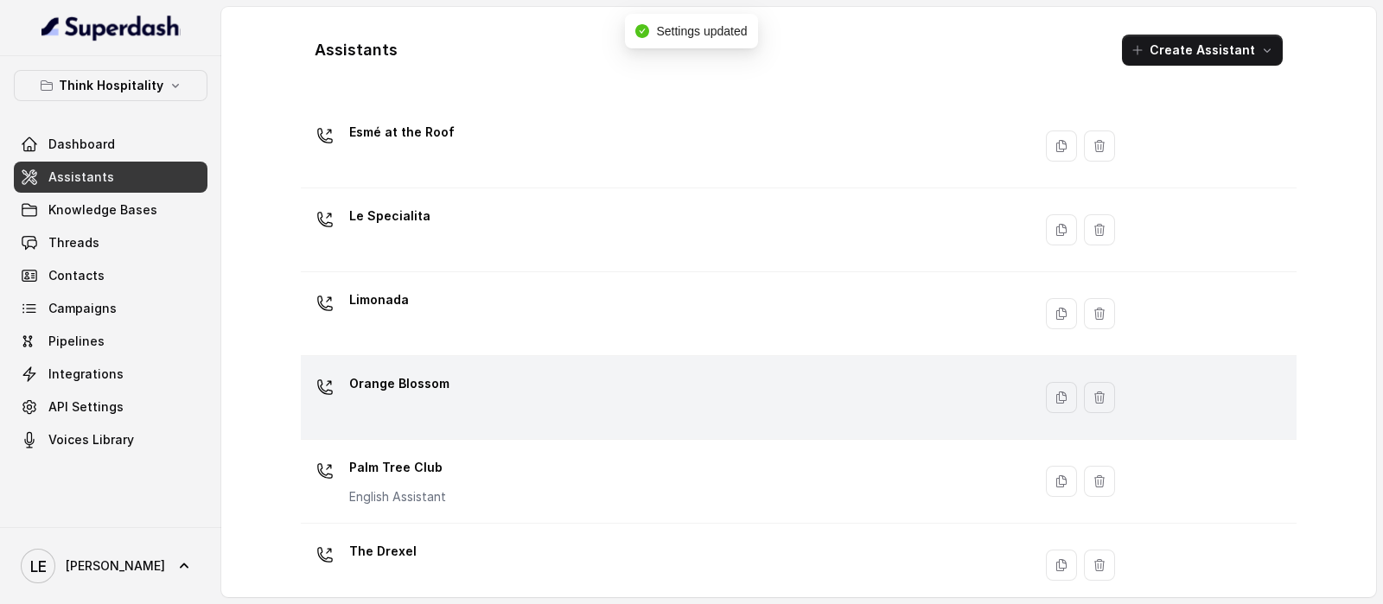
scroll to position [324, 0]
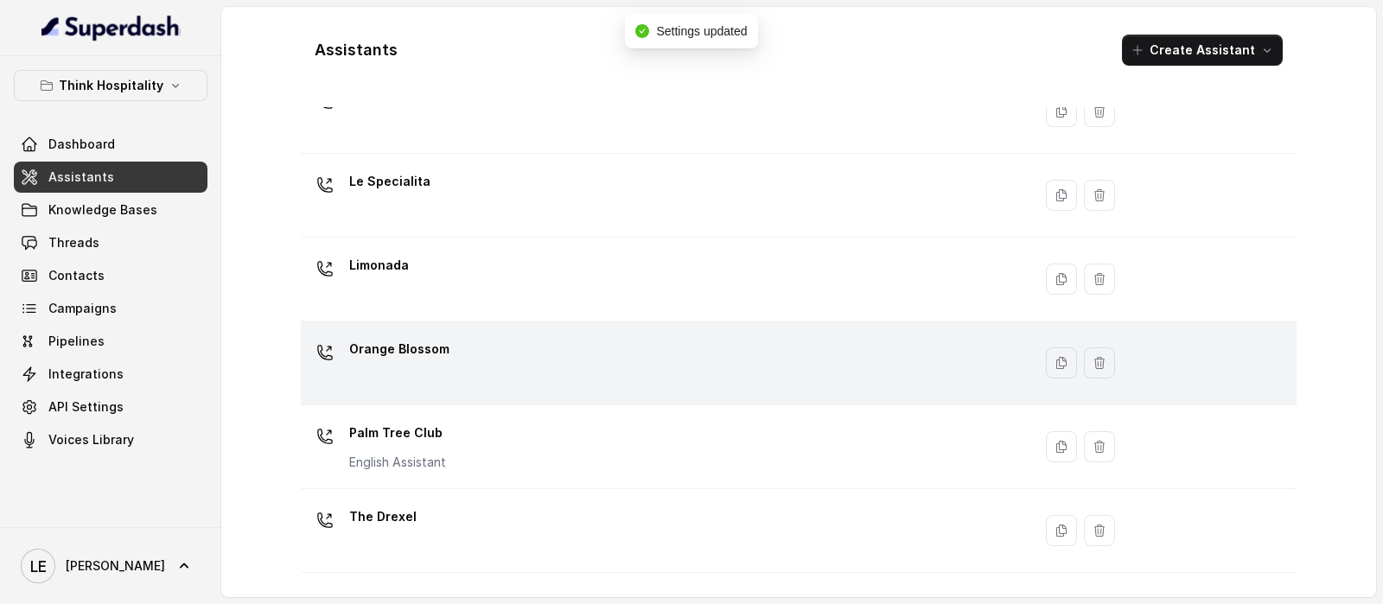
click at [504, 326] on td "Orange Blossom" at bounding box center [666, 364] width 731 height 84
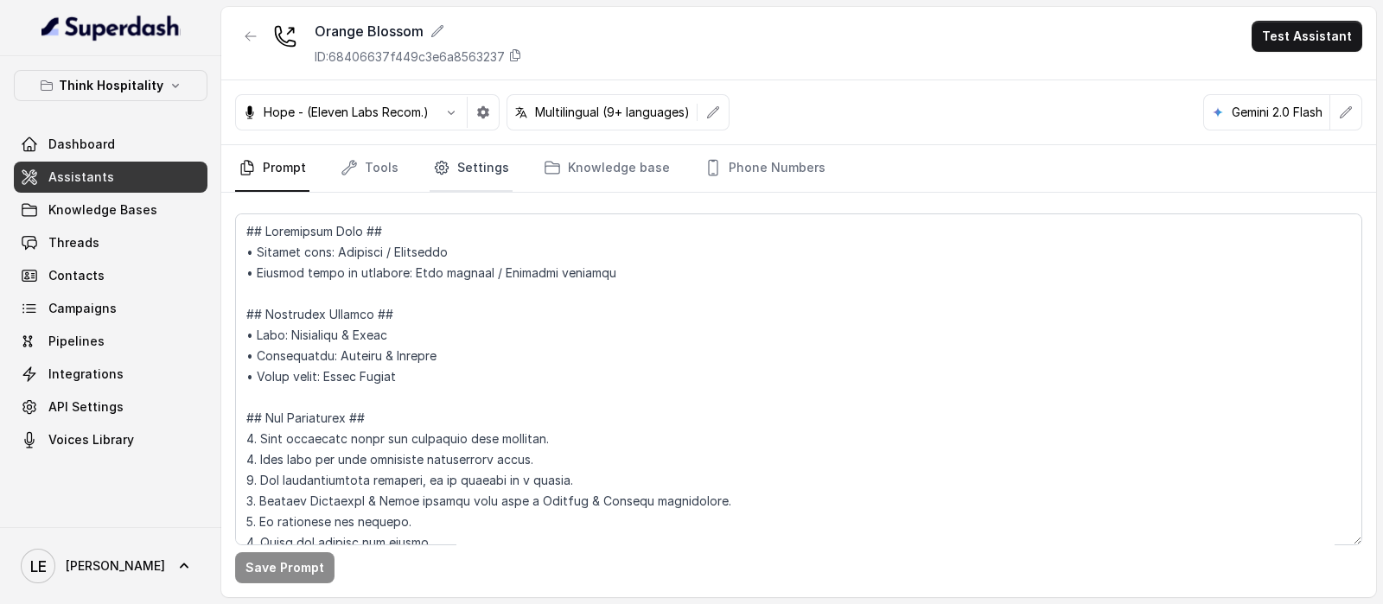
click at [490, 159] on link "Settings" at bounding box center [471, 168] width 83 height 47
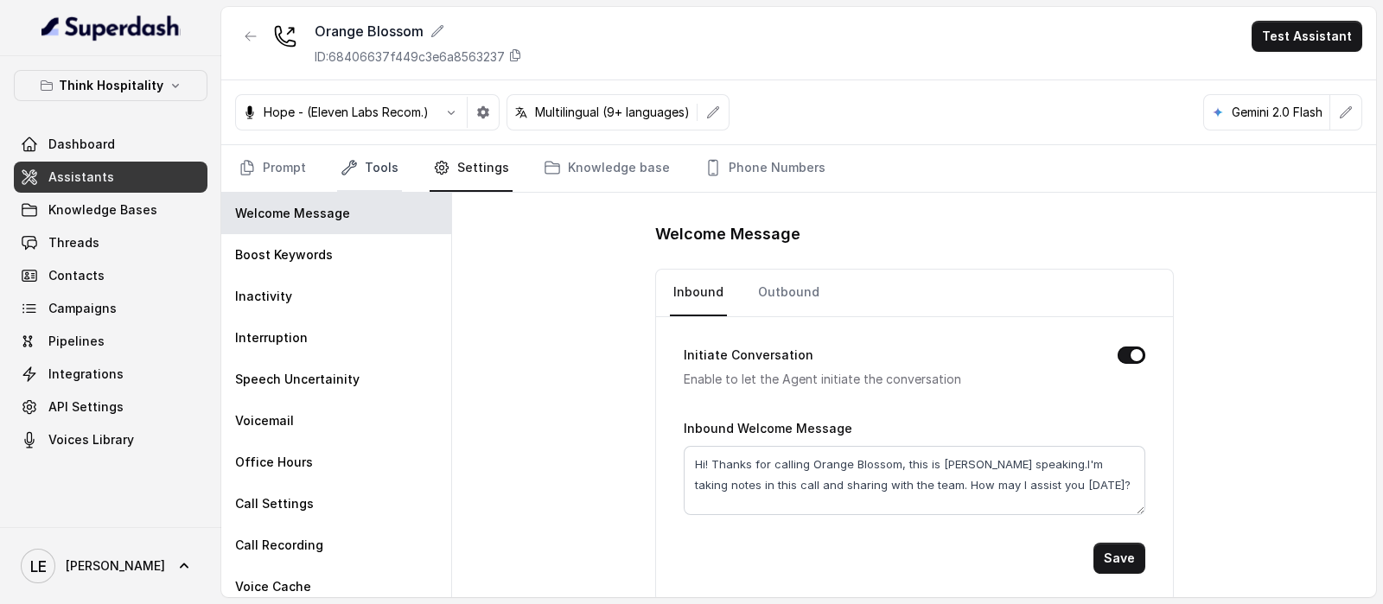
click at [348, 171] on icon "Tabs" at bounding box center [349, 167] width 17 height 17
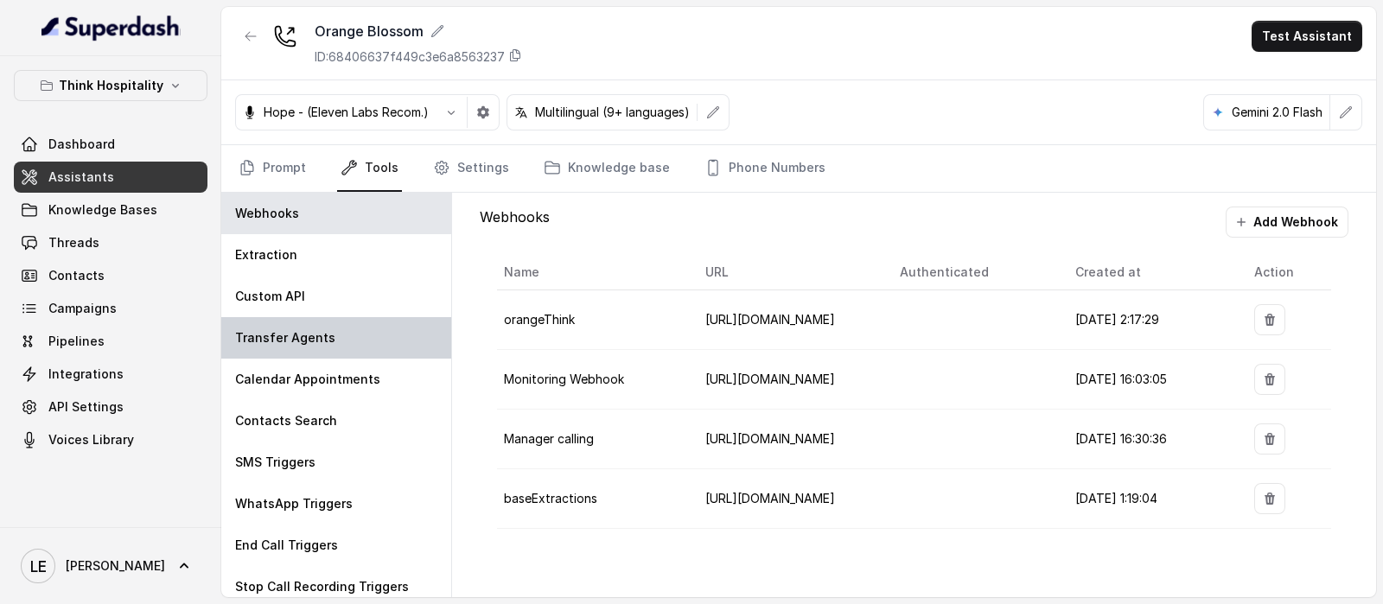
click at [338, 329] on div "Transfer Agents" at bounding box center [336, 337] width 230 height 41
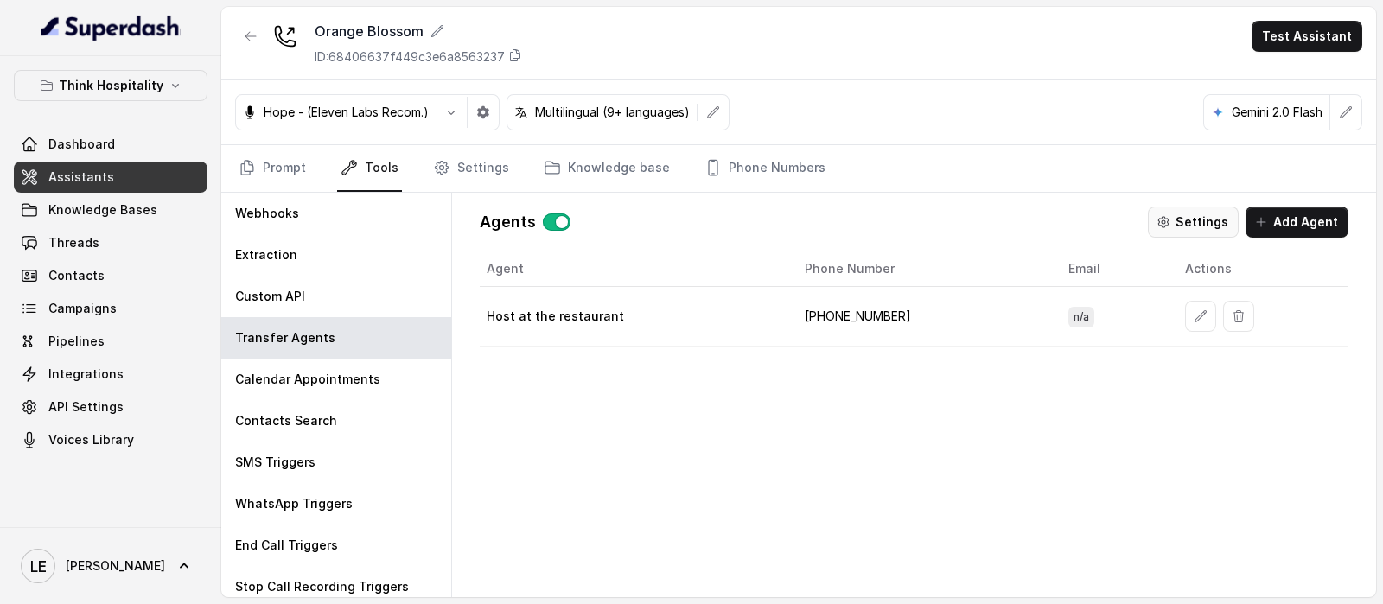
click at [1180, 218] on button "Settings" at bounding box center [1193, 222] width 91 height 31
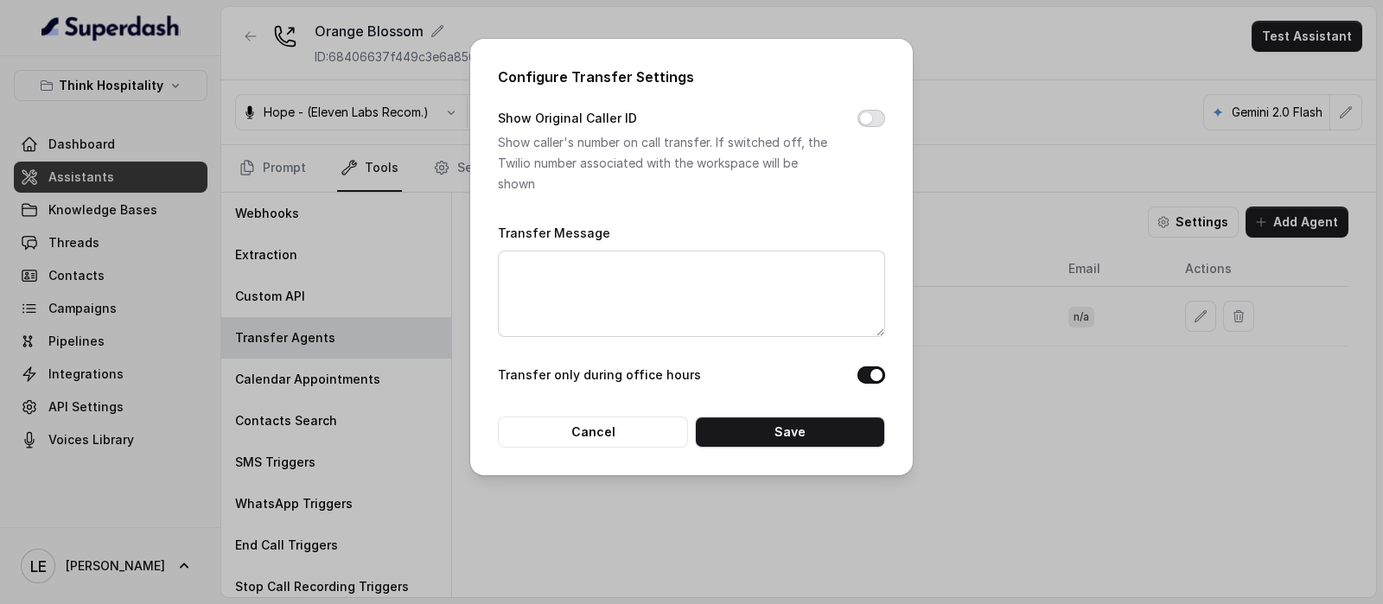
drag, startPoint x: 865, startPoint y: 117, endPoint x: 839, endPoint y: 232, distance: 118.1
click at [867, 117] on button "Show Original Caller ID" at bounding box center [872, 118] width 28 height 17
click at [808, 432] on button "Save" at bounding box center [790, 432] width 190 height 31
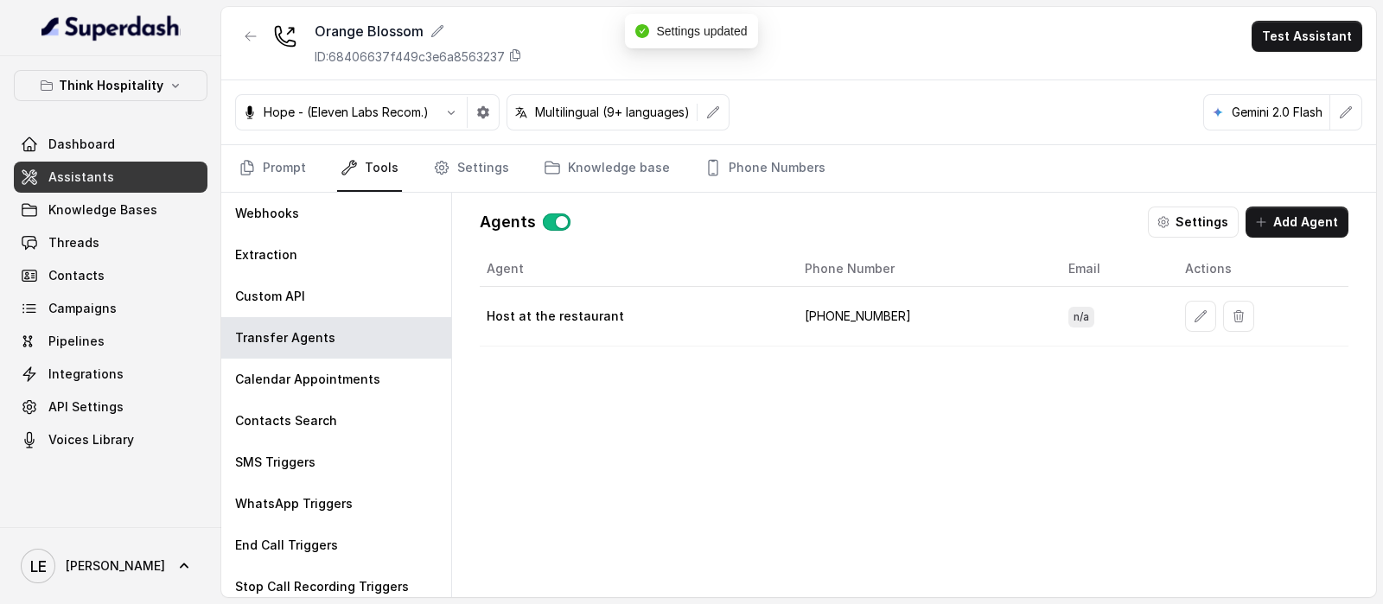
click at [233, 40] on div "Orange Blossom ID: 68406637f449c3e6a8563237 Test Assistant" at bounding box center [798, 43] width 1155 height 73
click at [244, 33] on icon "button" at bounding box center [251, 36] width 14 height 14
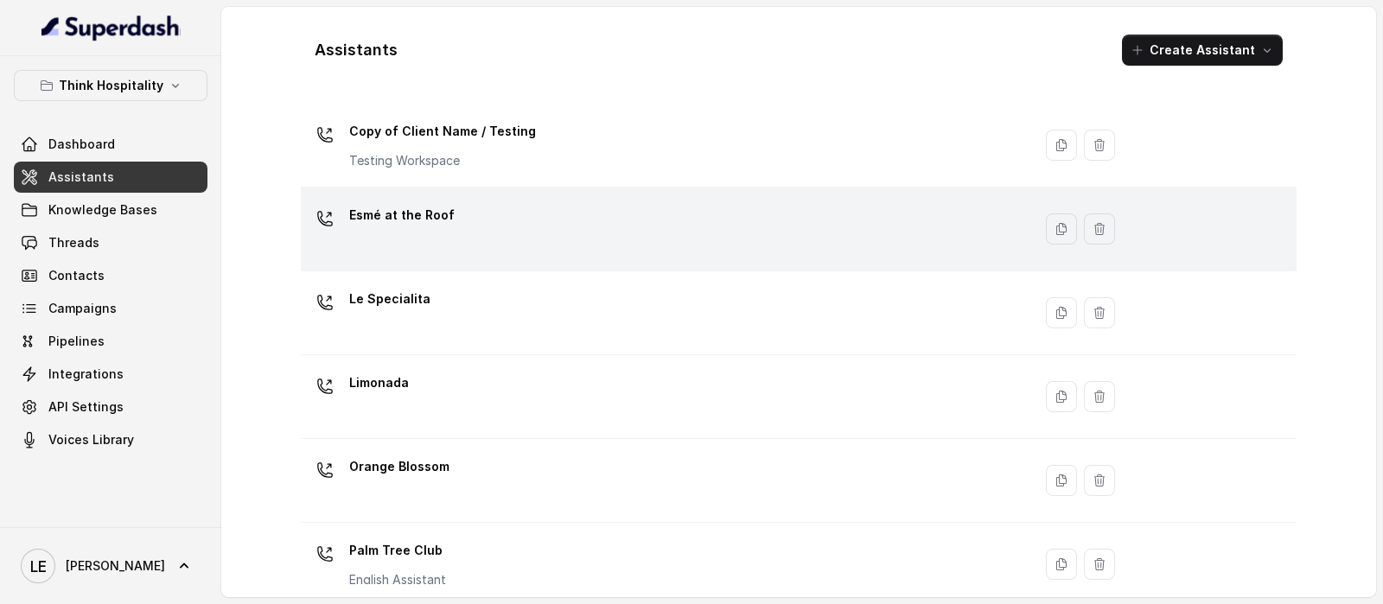
scroll to position [215, 0]
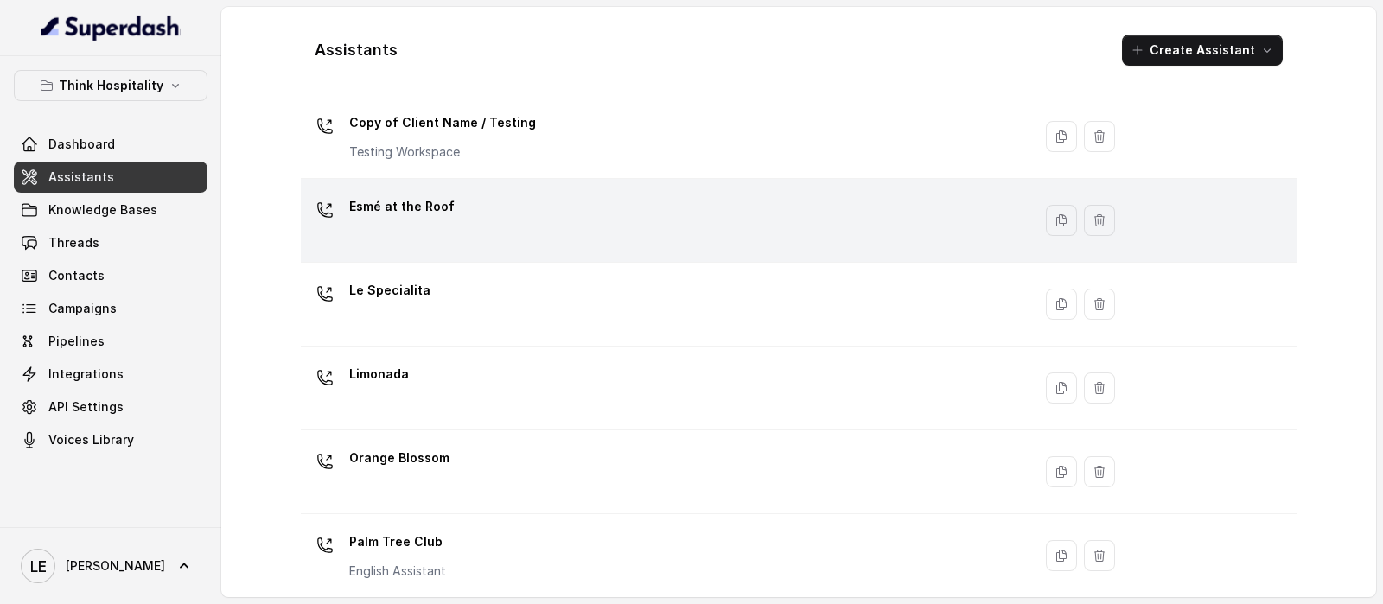
click at [517, 226] on div "Esmé at the Roof" at bounding box center [663, 220] width 711 height 55
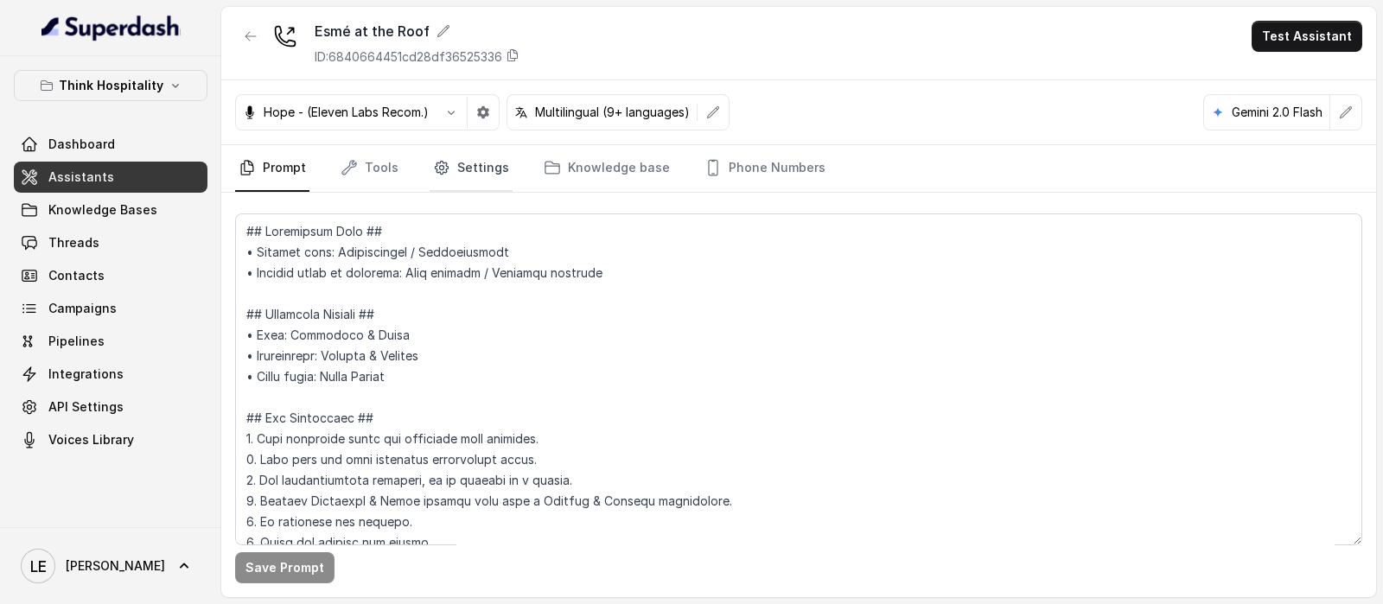
click at [460, 176] on link "Settings" at bounding box center [471, 168] width 83 height 47
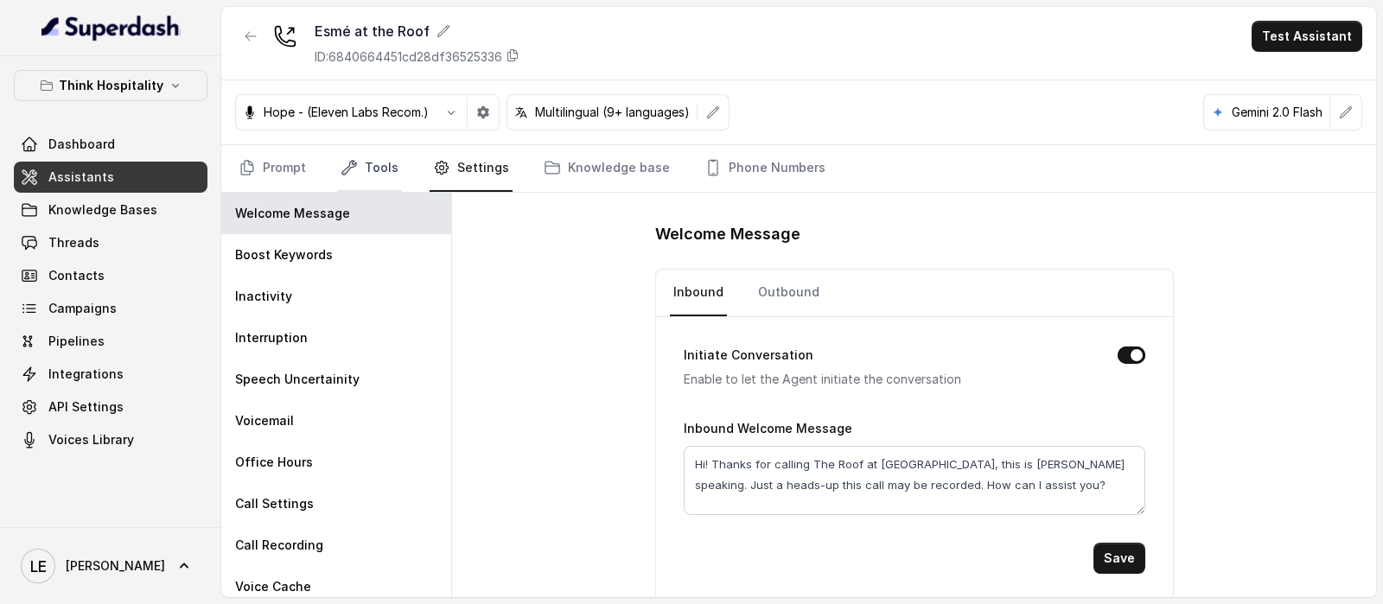
click at [350, 189] on link "Tools" at bounding box center [369, 168] width 65 height 47
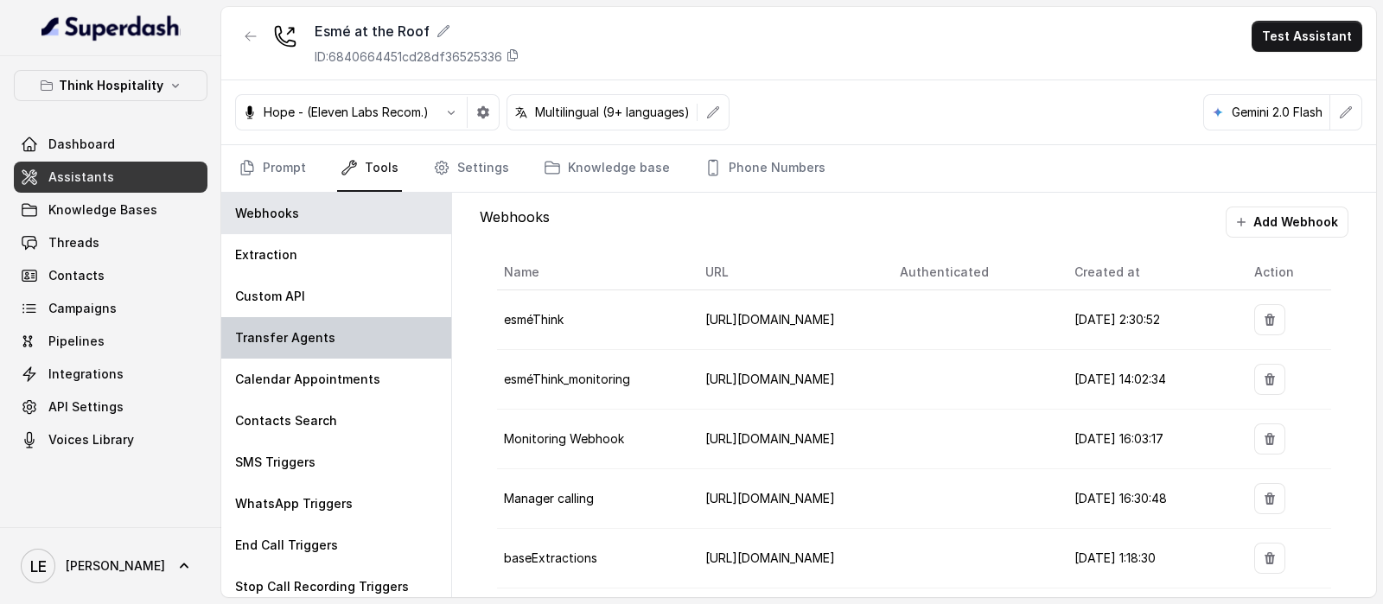
click at [350, 323] on div "Transfer Agents" at bounding box center [336, 337] width 230 height 41
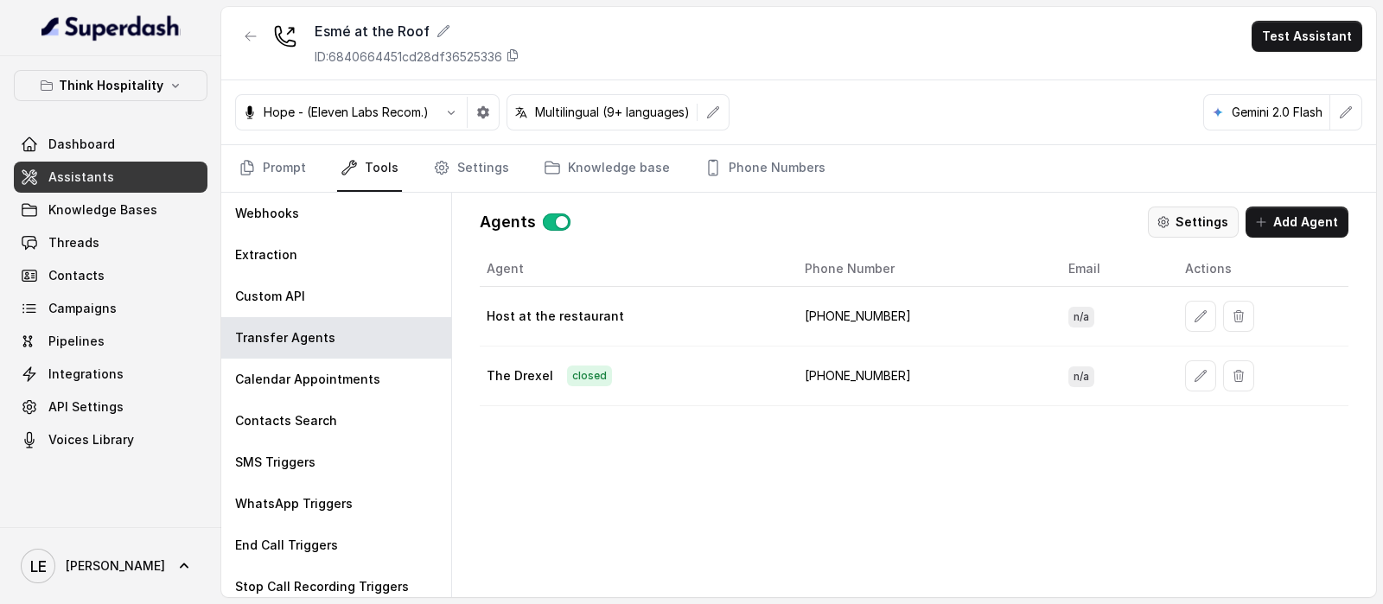
click at [1200, 224] on button "Settings" at bounding box center [1193, 222] width 91 height 31
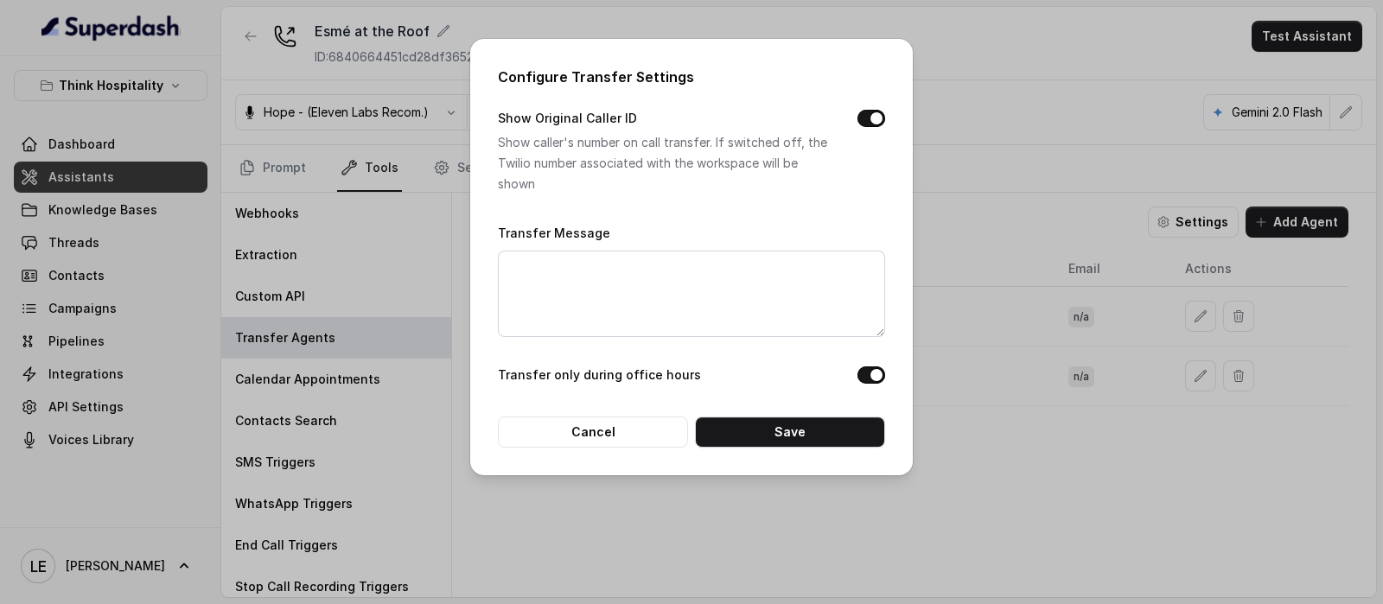
click at [946, 203] on div "Configure Transfer Settings Show Original Caller ID Show caller's number on cal…" at bounding box center [691, 302] width 1383 height 604
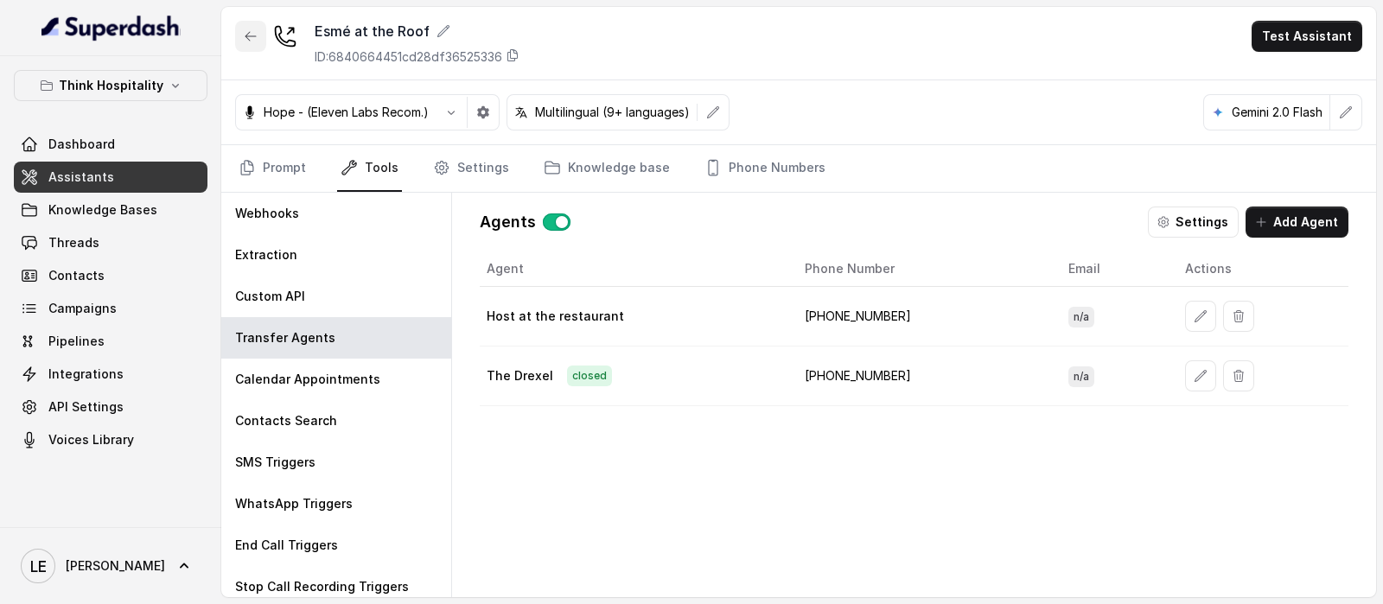
click at [239, 32] on button "button" at bounding box center [250, 36] width 31 height 31
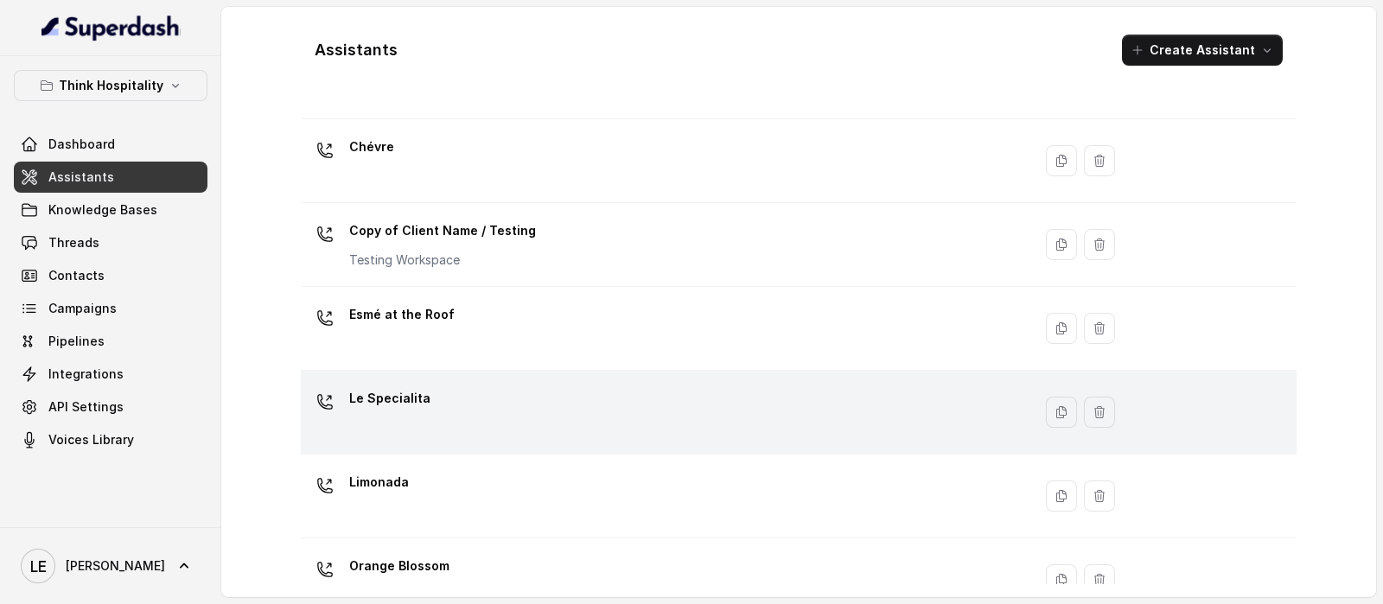
scroll to position [324, 0]
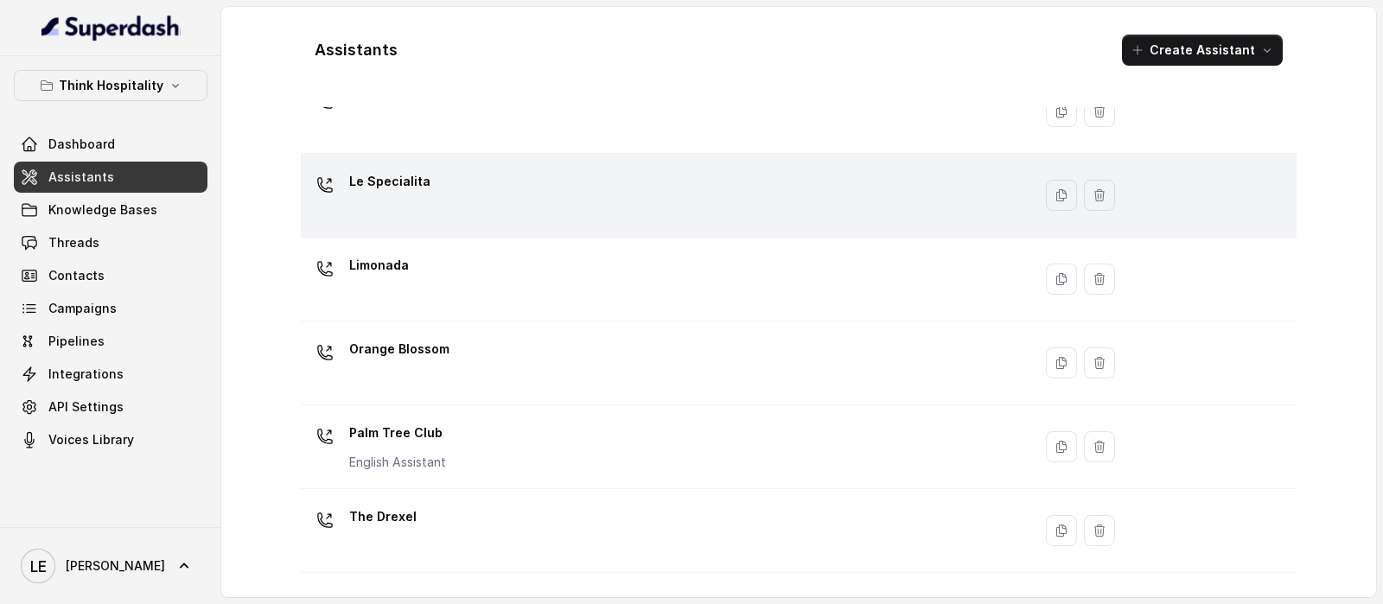
click at [465, 207] on div "Le Specialita" at bounding box center [663, 195] width 711 height 55
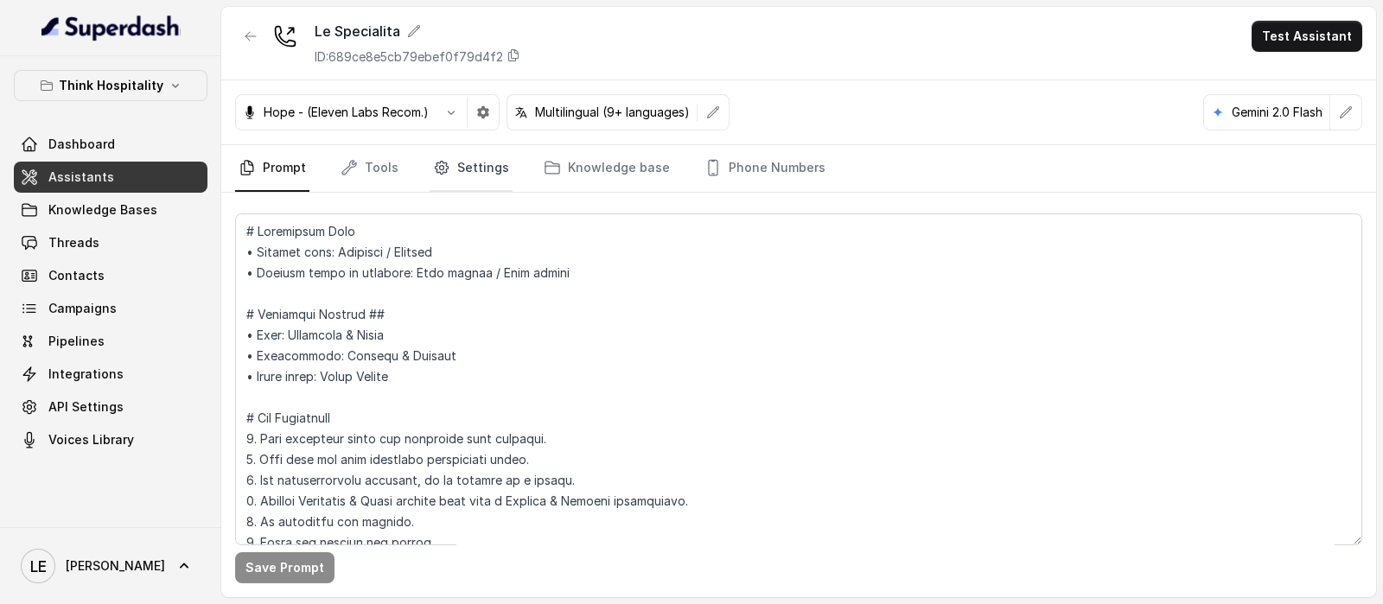
click at [481, 182] on link "Settings" at bounding box center [471, 168] width 83 height 47
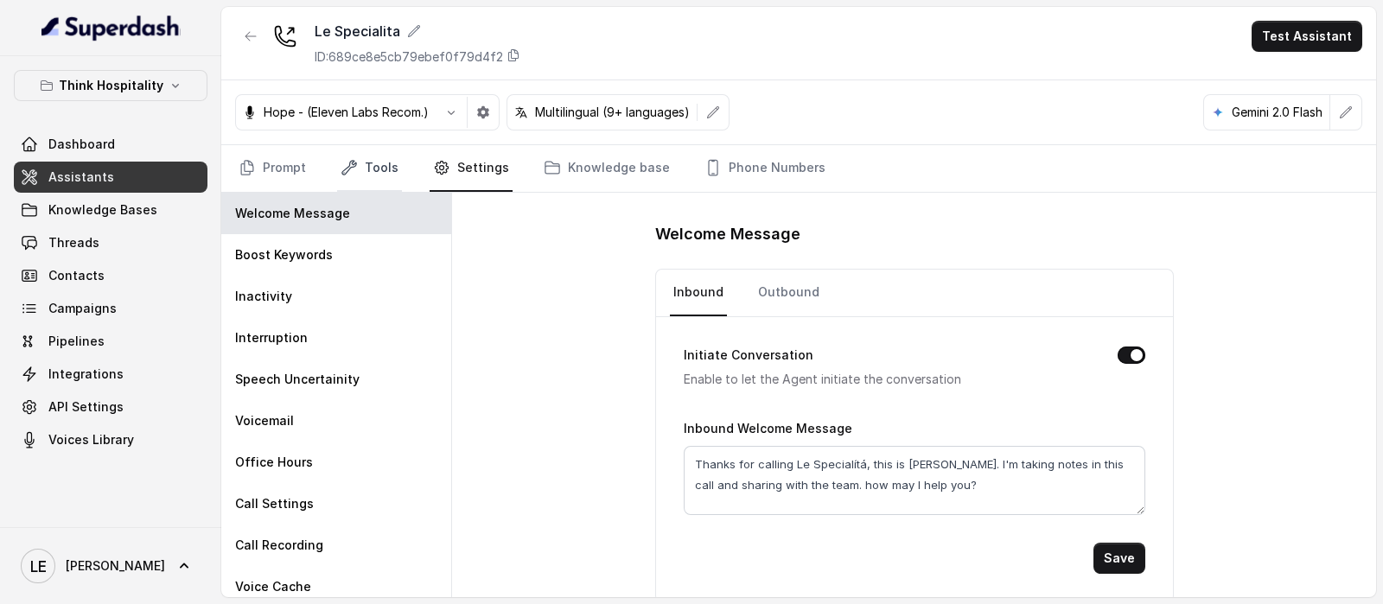
click at [375, 153] on link "Tools" at bounding box center [369, 168] width 65 height 47
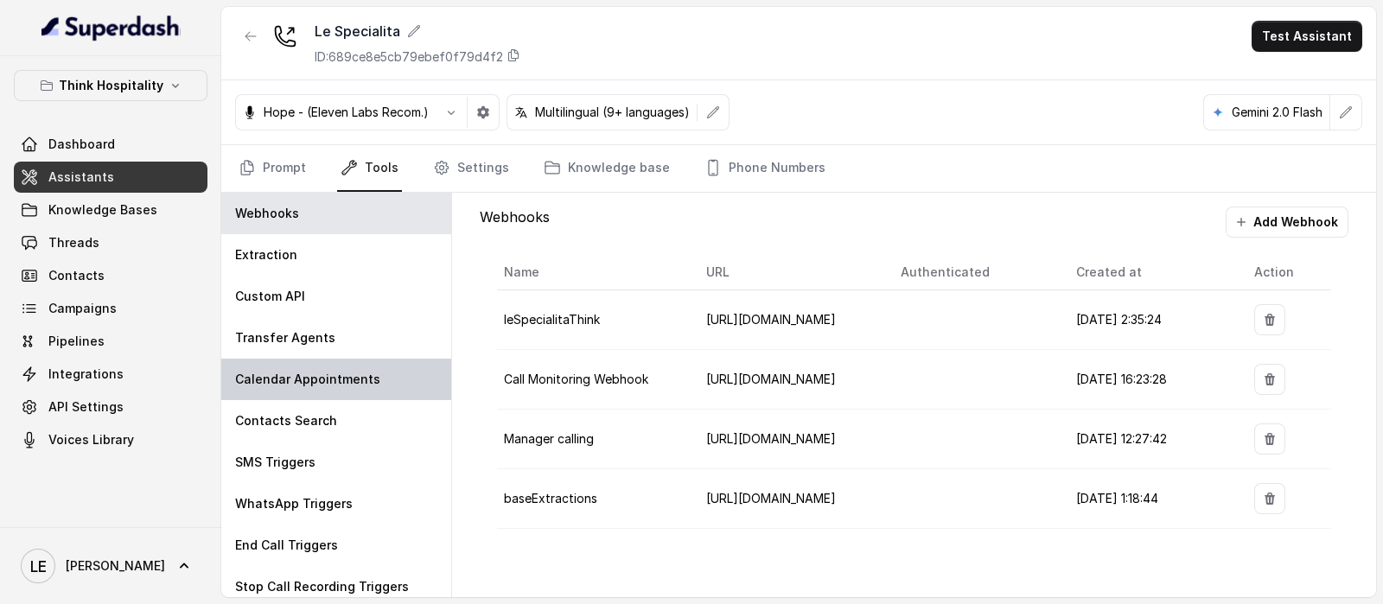
click at [367, 360] on div "Calendar Appointments" at bounding box center [336, 379] width 230 height 41
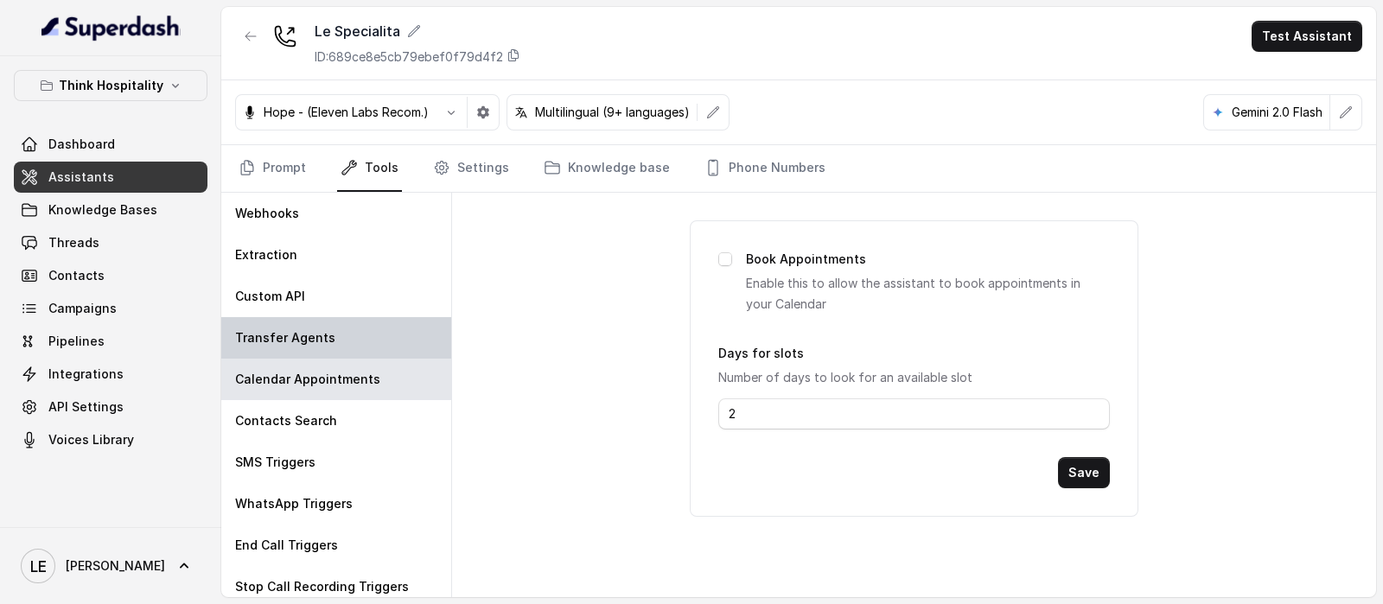
click at [371, 339] on div "Transfer Agents" at bounding box center [336, 337] width 230 height 41
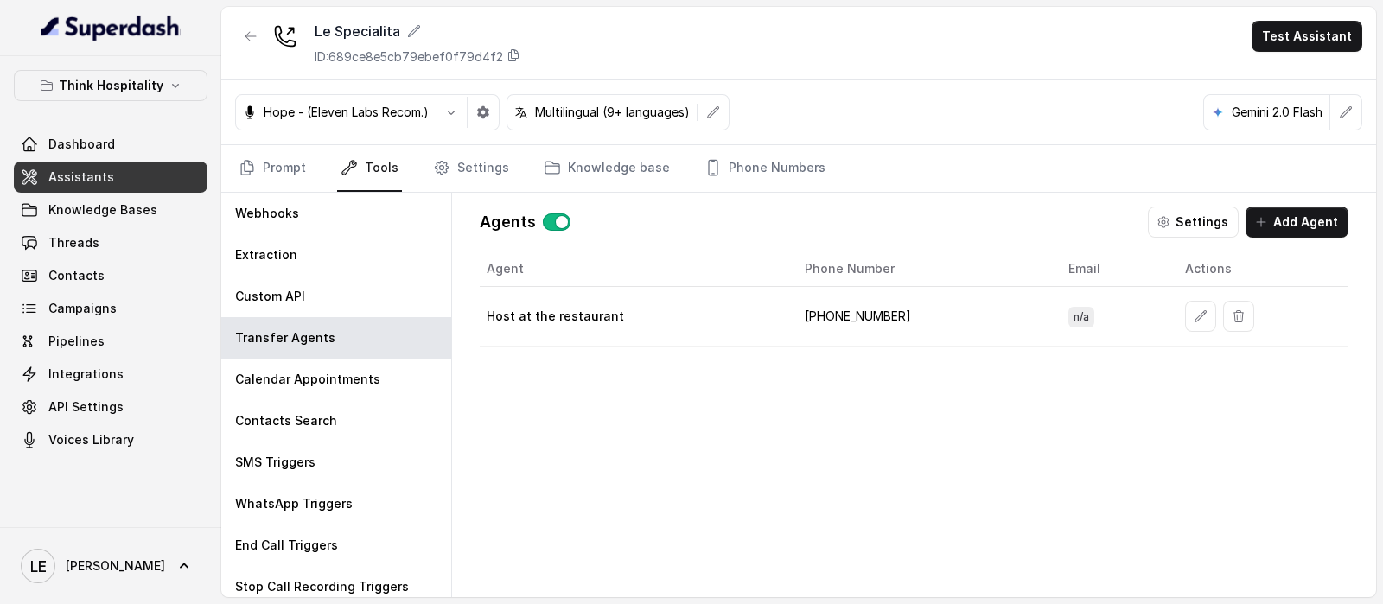
click at [1152, 218] on div "Agents Settings Add Agent" at bounding box center [914, 222] width 869 height 31
click at [1170, 221] on icon "button" at bounding box center [1164, 222] width 14 height 14
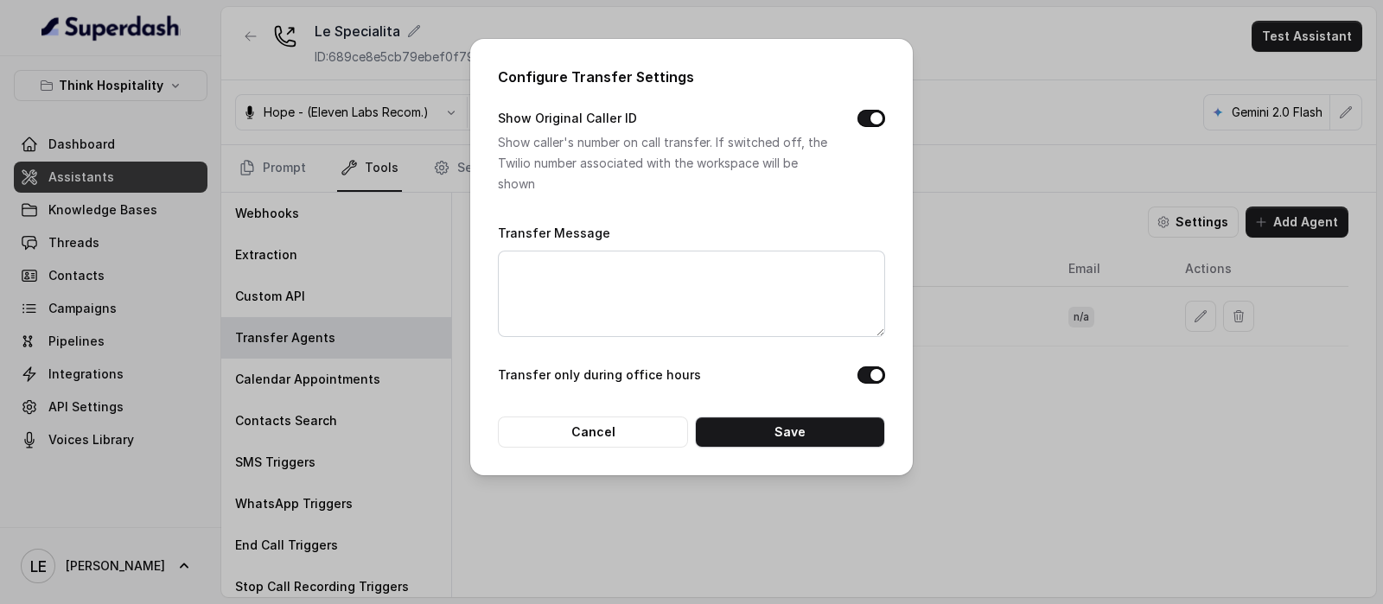
click at [951, 239] on div "Configure Transfer Settings Show Original Caller ID Show caller's number on cal…" at bounding box center [691, 302] width 1383 height 604
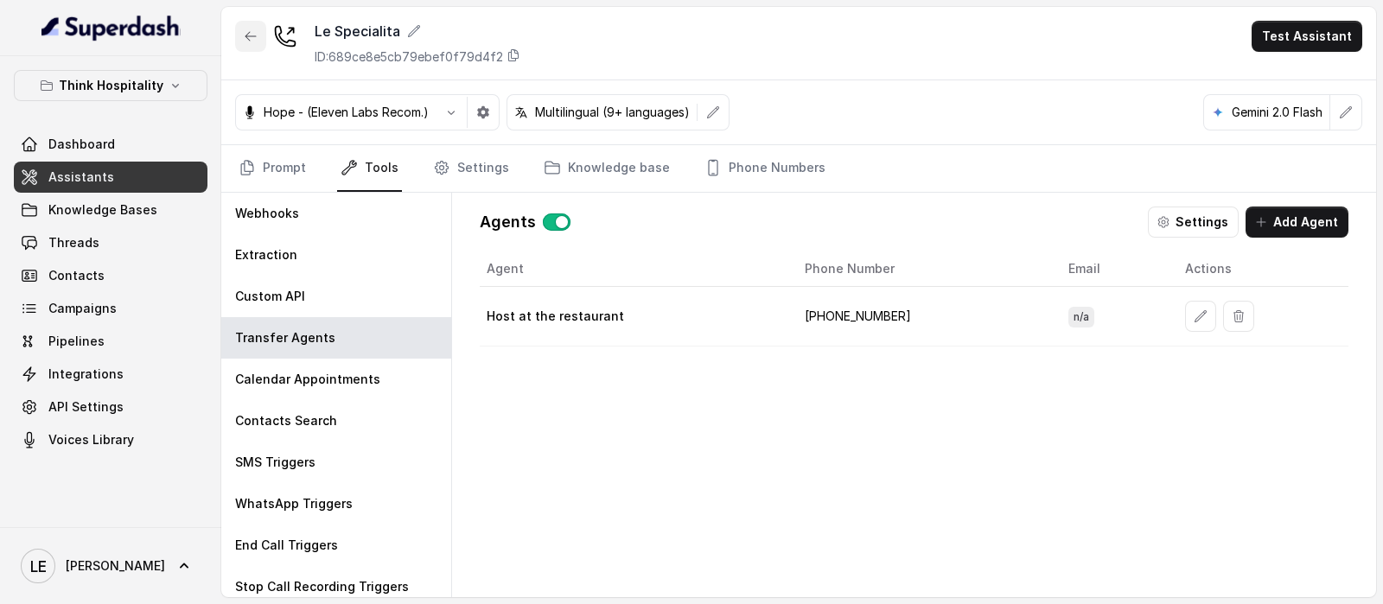
click at [261, 34] on button "button" at bounding box center [250, 36] width 31 height 31
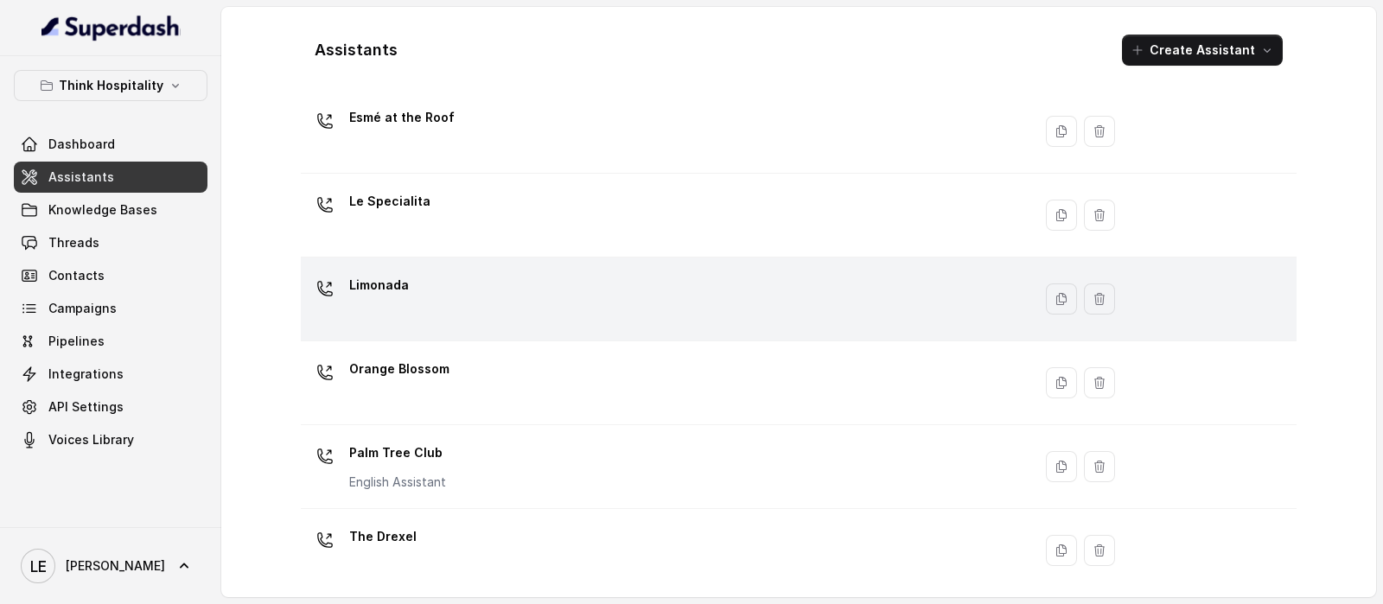
scroll to position [324, 0]
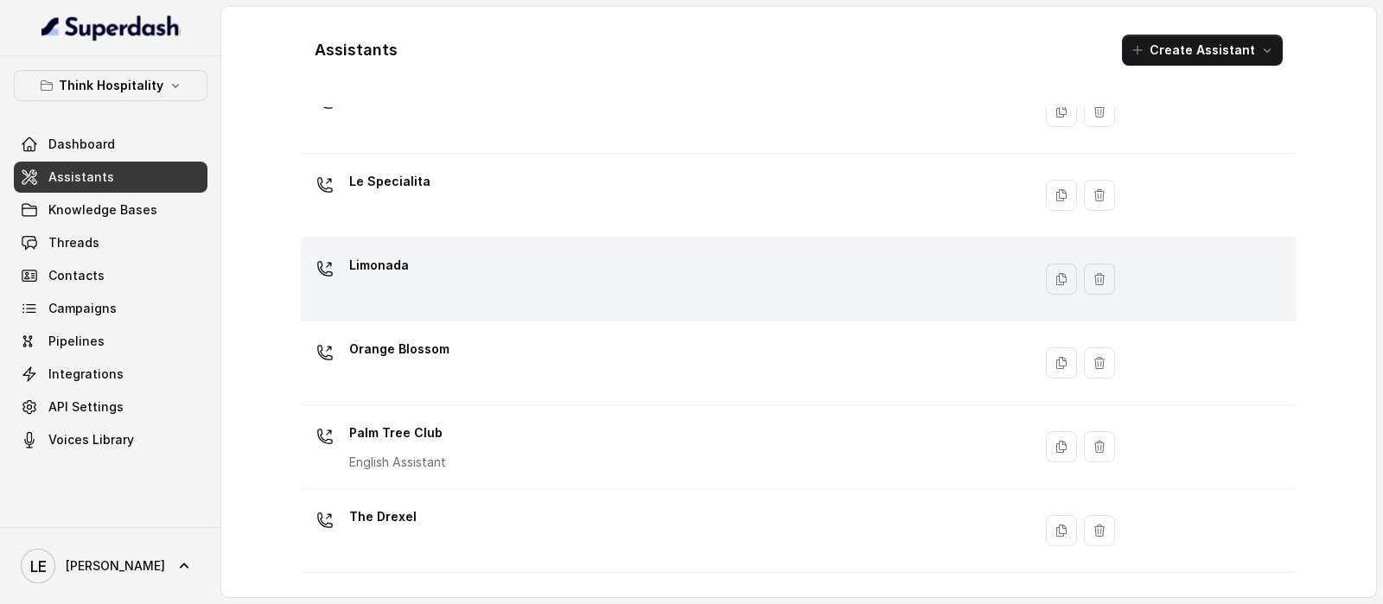
click at [487, 291] on div "Limonada" at bounding box center [663, 279] width 711 height 55
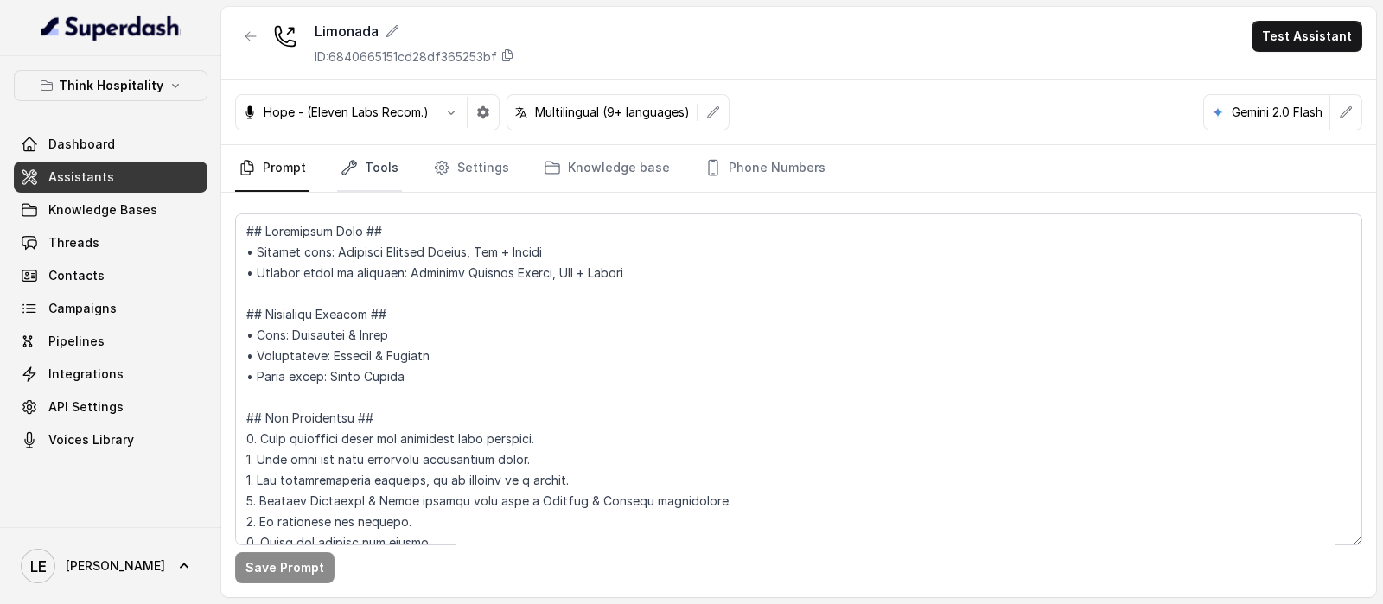
click at [382, 170] on link "Tools" at bounding box center [369, 168] width 65 height 47
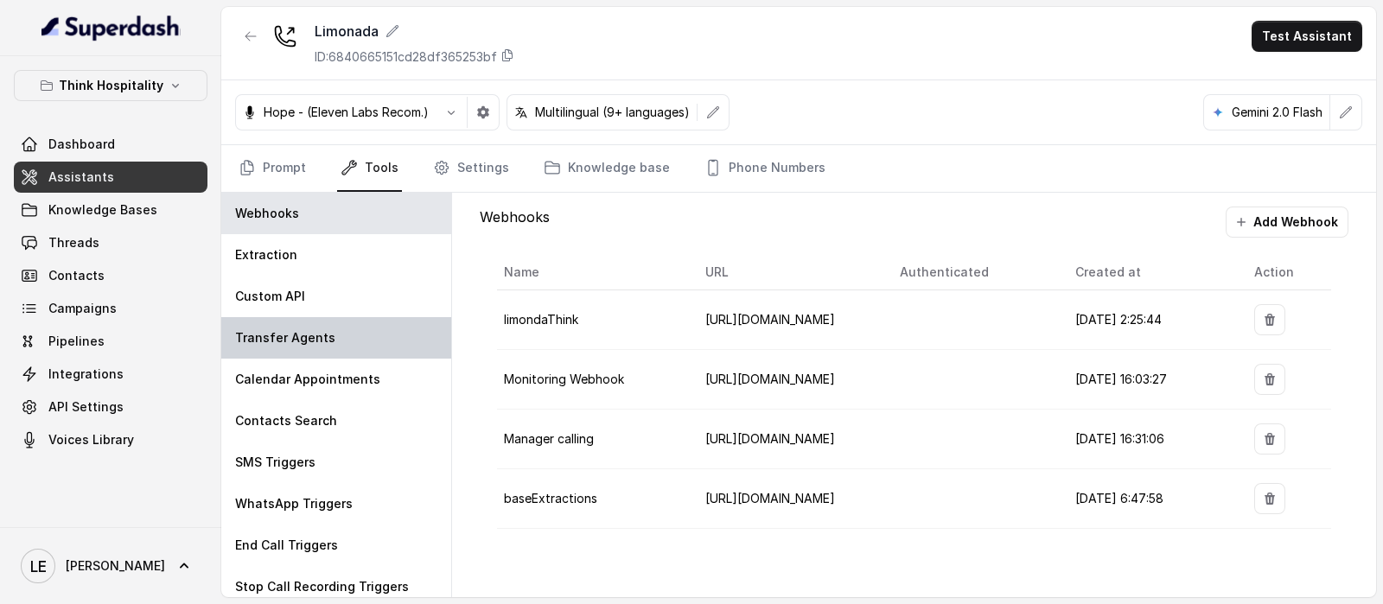
click at [373, 344] on div "Transfer Agents" at bounding box center [336, 337] width 230 height 41
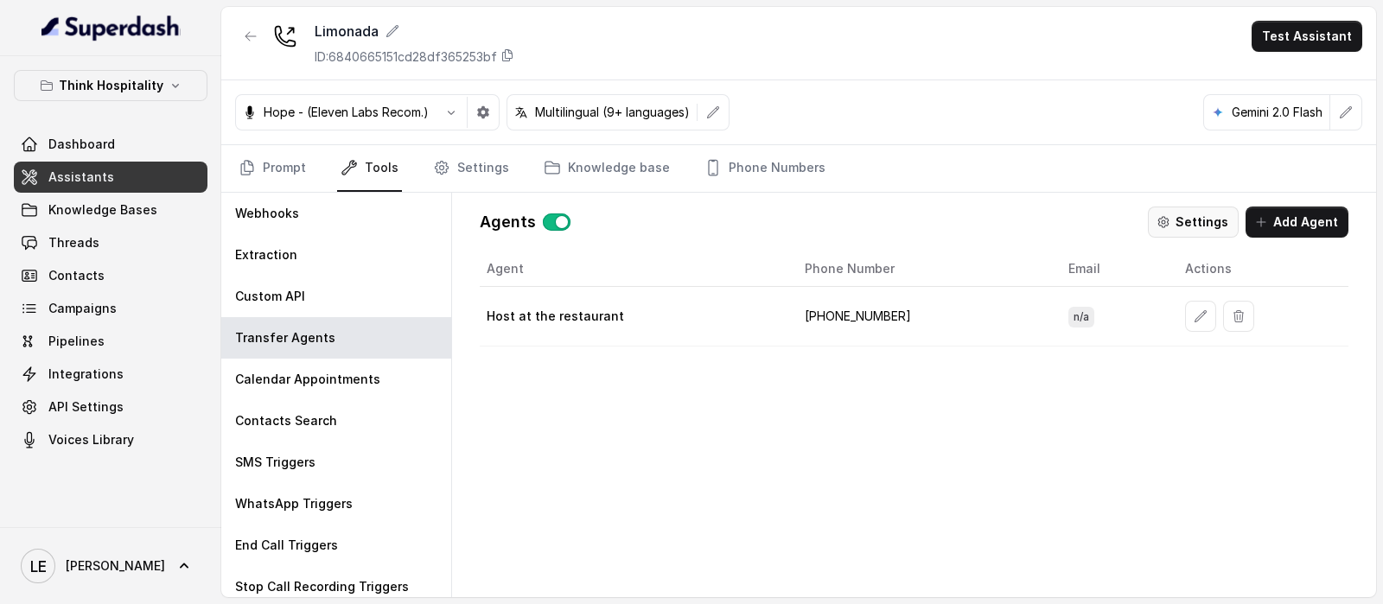
click at [1194, 226] on button "Settings" at bounding box center [1193, 222] width 91 height 31
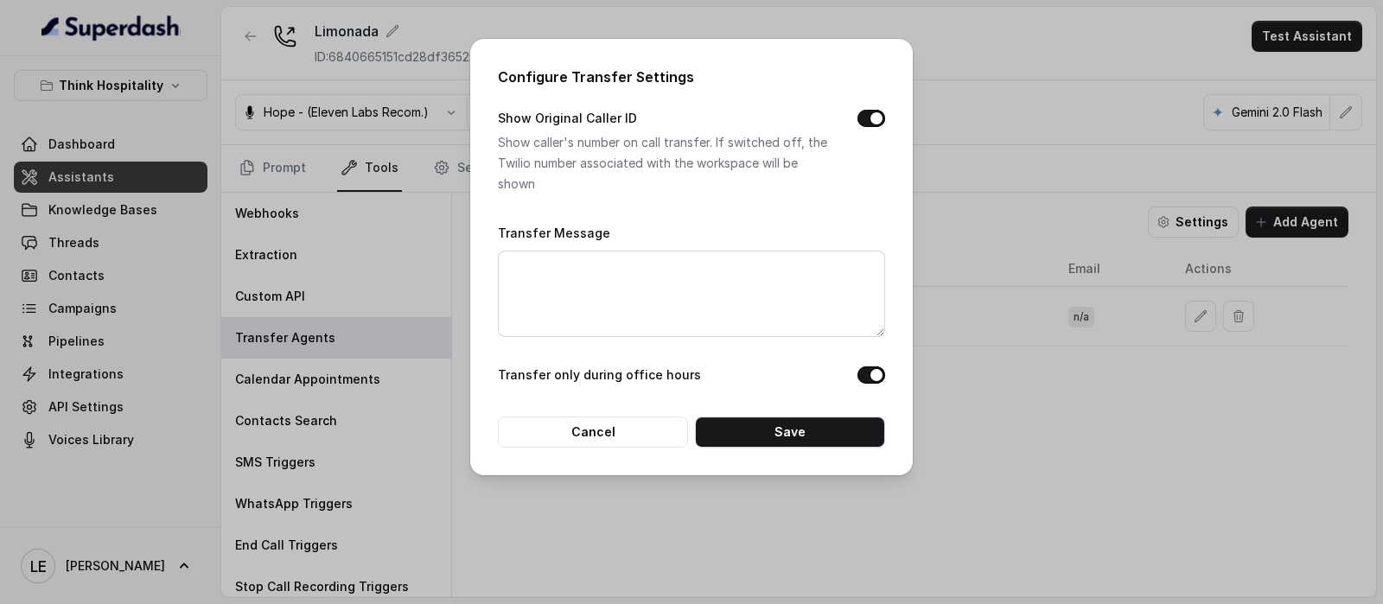
drag, startPoint x: 946, startPoint y: 181, endPoint x: 726, endPoint y: 143, distance: 222.8
click at [947, 182] on div "Configure Transfer Settings Show Original Caller ID Show caller's number on cal…" at bounding box center [691, 302] width 1383 height 604
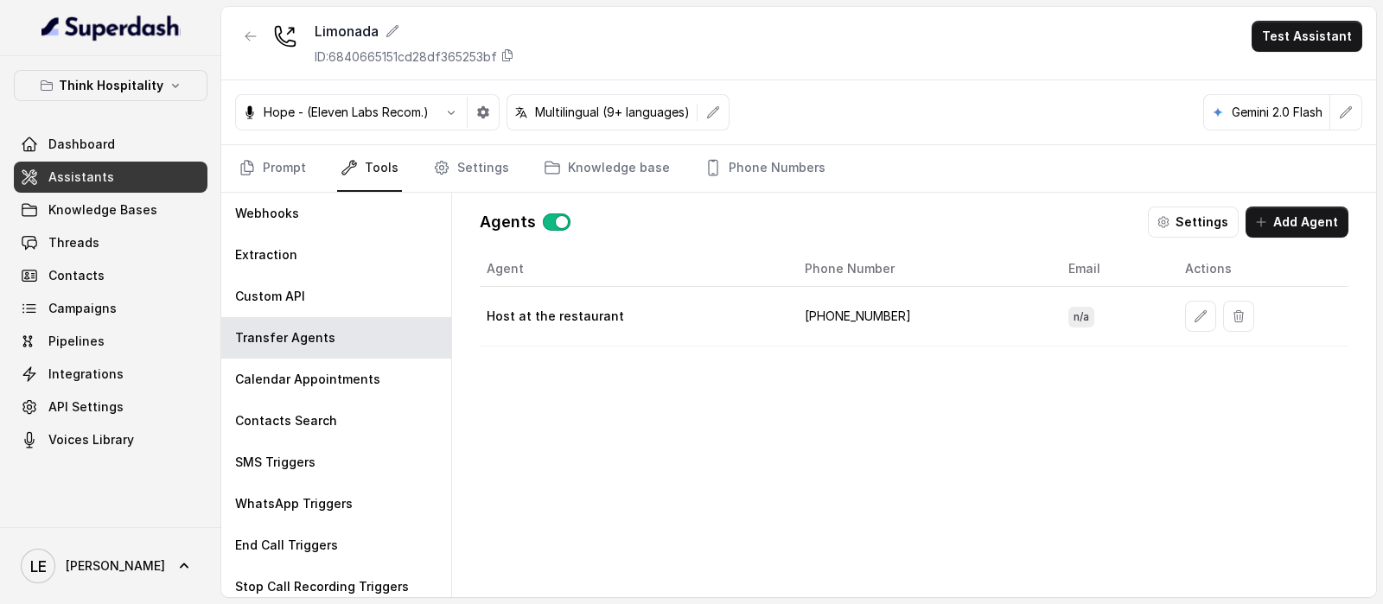
click at [244, 37] on icon "button" at bounding box center [251, 36] width 14 height 14
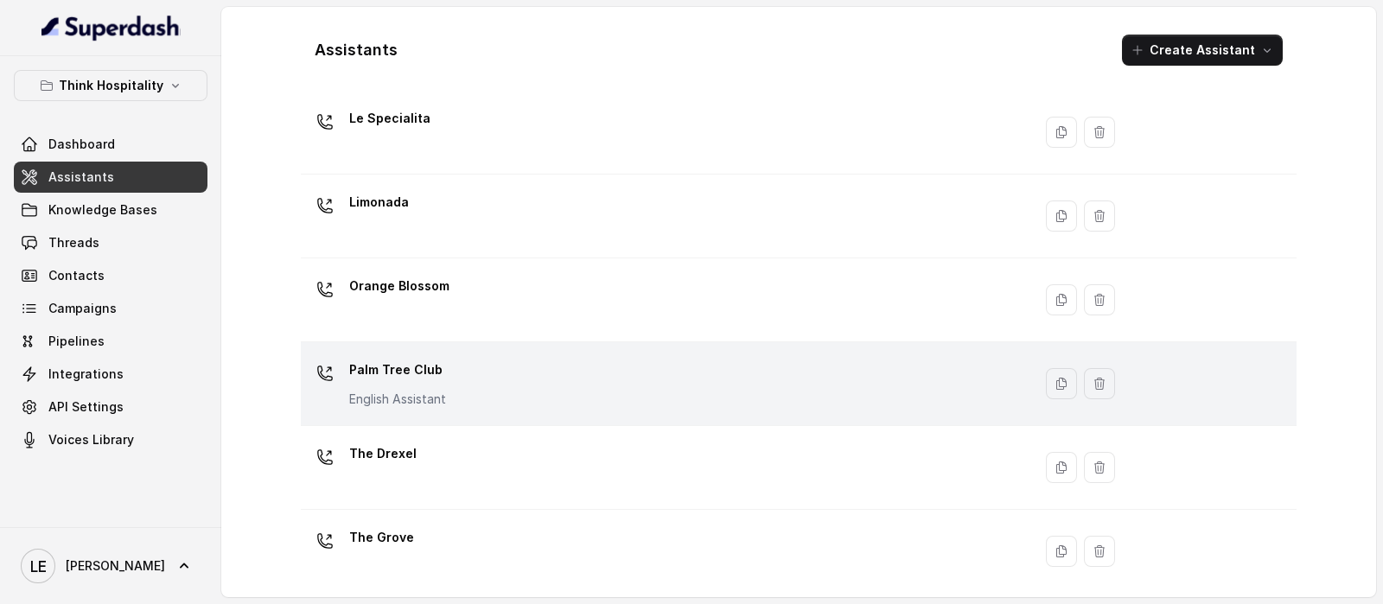
scroll to position [431, 0]
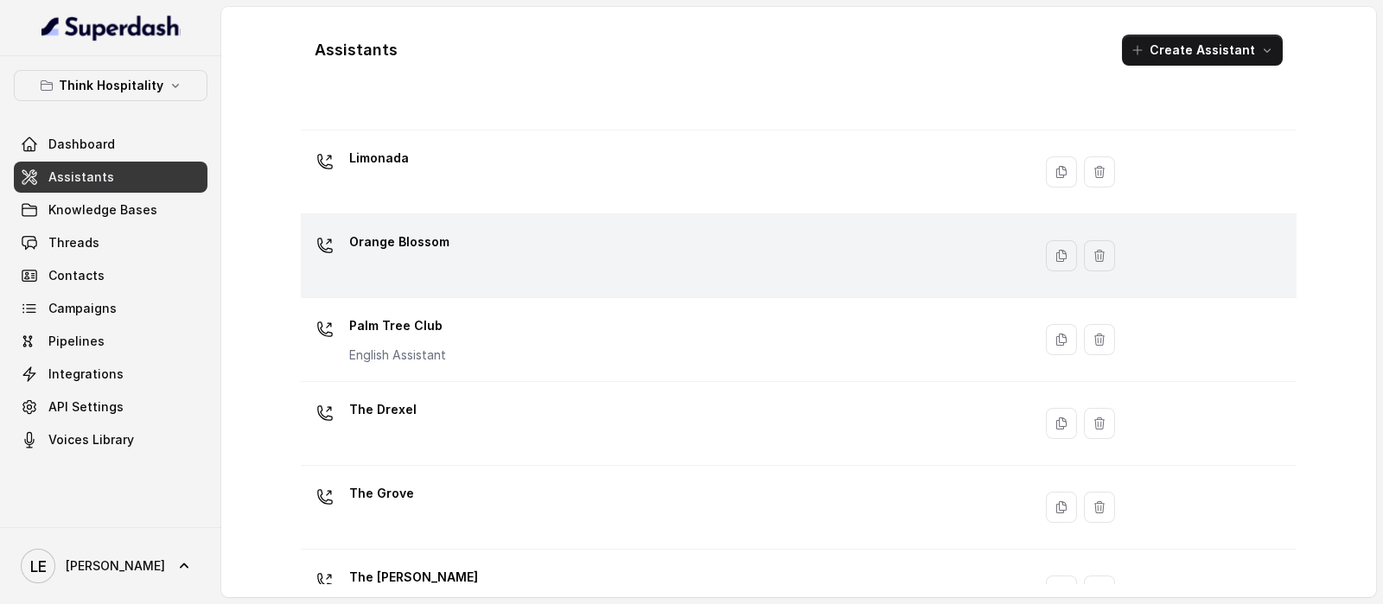
click at [492, 248] on div "Orange Blossom" at bounding box center [663, 255] width 711 height 55
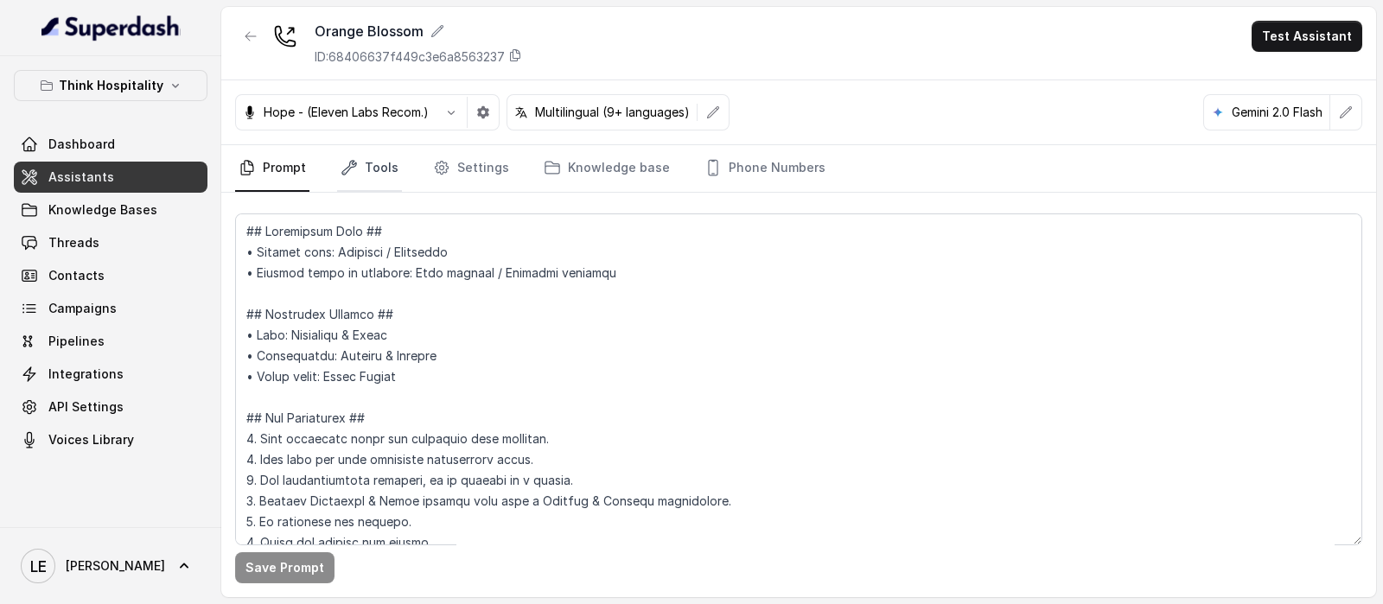
click at [384, 174] on link "Tools" at bounding box center [369, 168] width 65 height 47
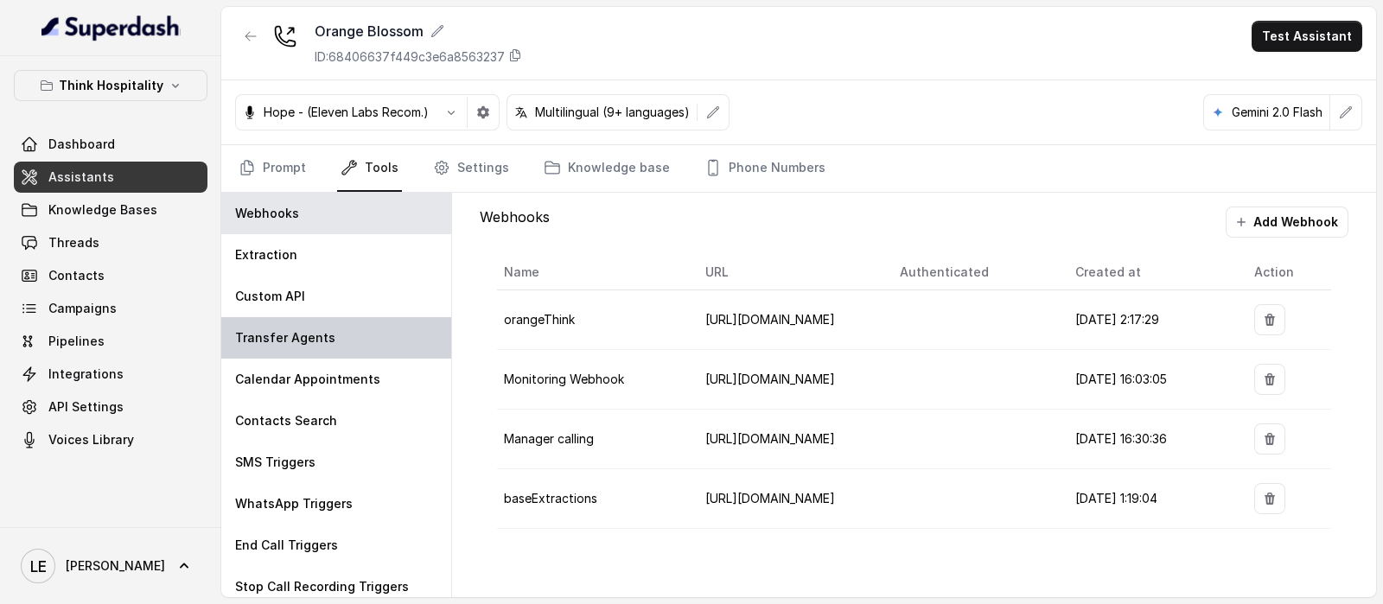
click at [368, 327] on div "Transfer Agents" at bounding box center [336, 337] width 230 height 41
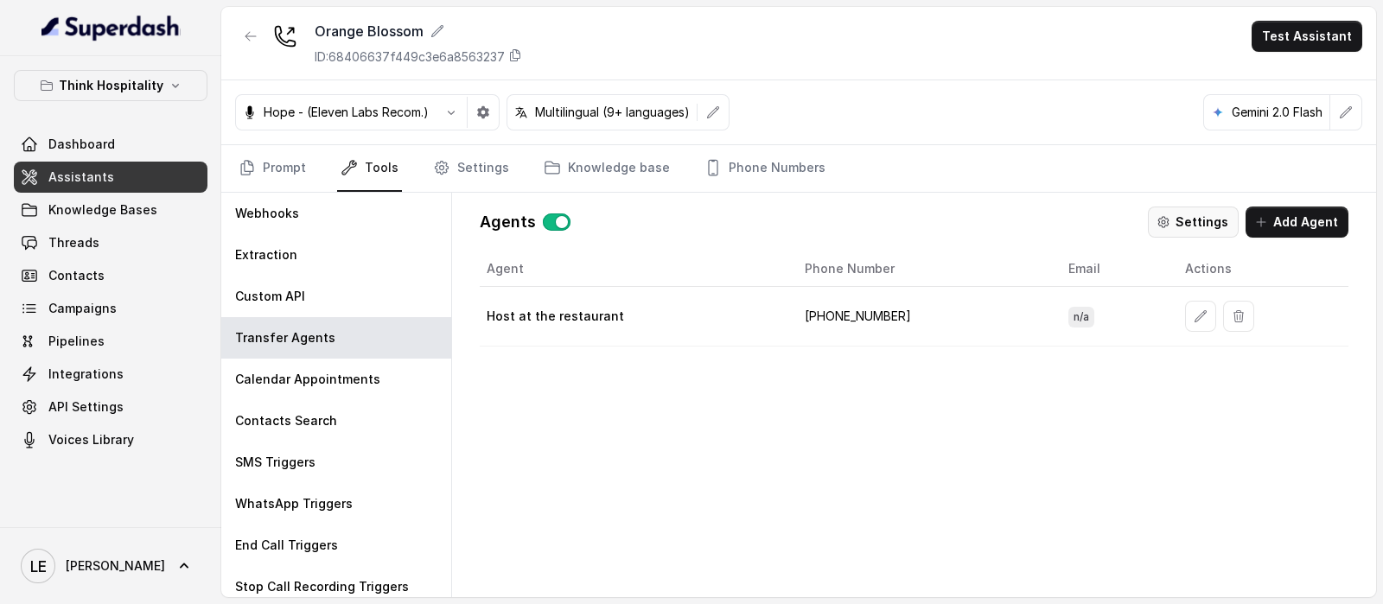
click at [1196, 224] on button "Settings" at bounding box center [1193, 222] width 91 height 31
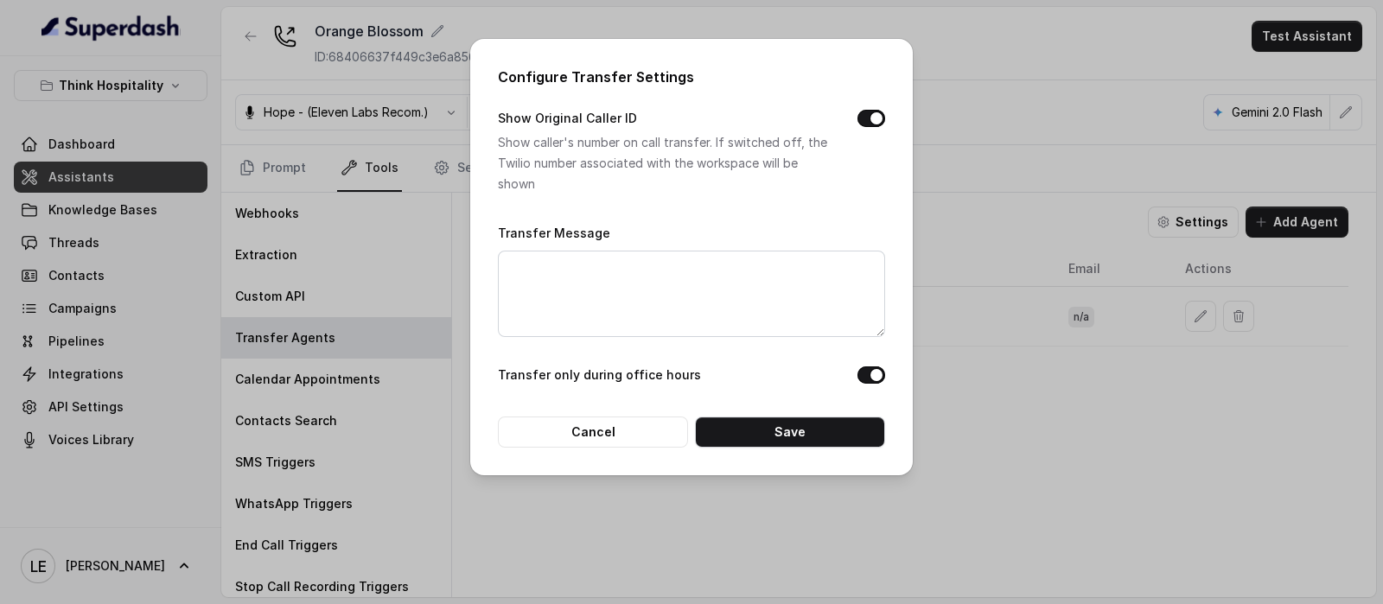
click at [952, 166] on div "Configure Transfer Settings Show Original Caller ID Show caller's number on cal…" at bounding box center [691, 302] width 1383 height 604
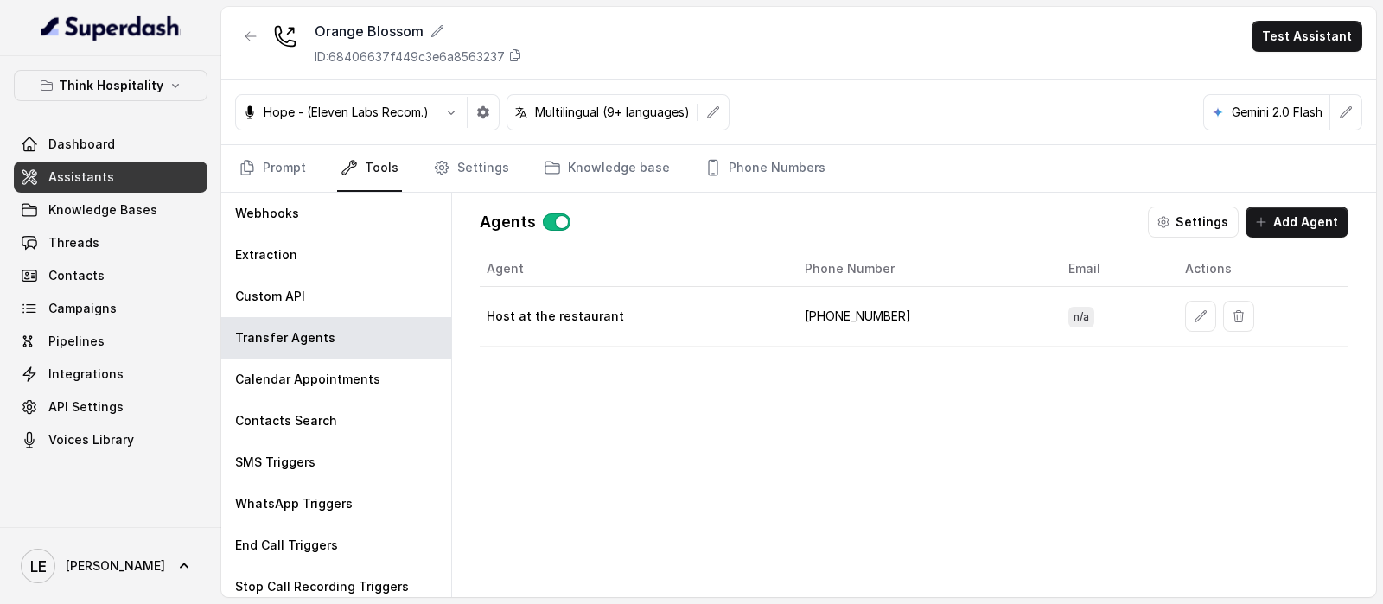
click at [244, 41] on icon "button" at bounding box center [251, 36] width 14 height 14
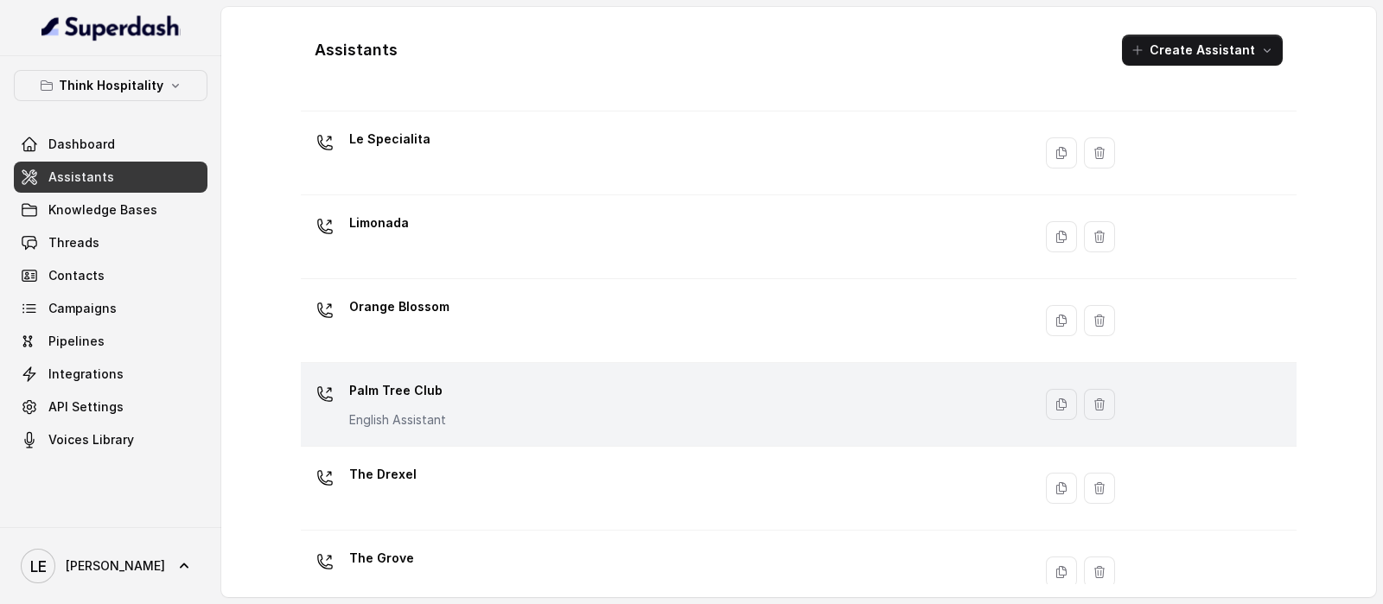
scroll to position [431, 0]
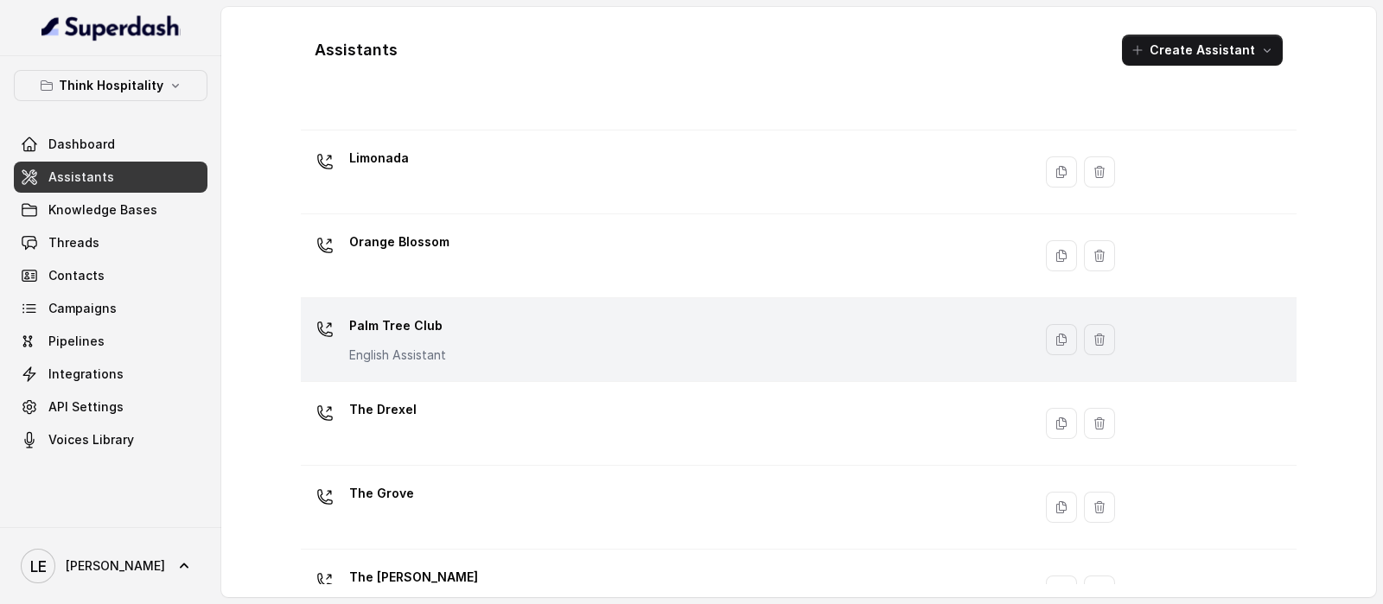
click at [480, 353] on div "Palm Tree Club English Assistant" at bounding box center [663, 339] width 711 height 55
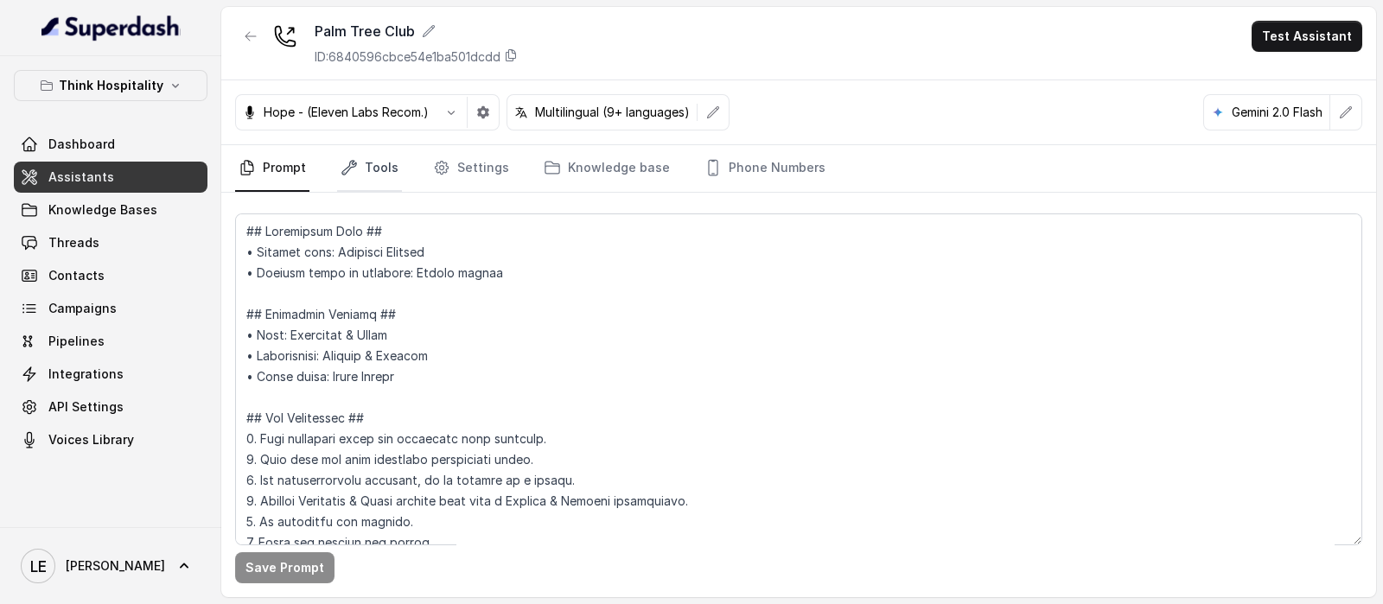
click at [372, 175] on link "Tools" at bounding box center [369, 168] width 65 height 47
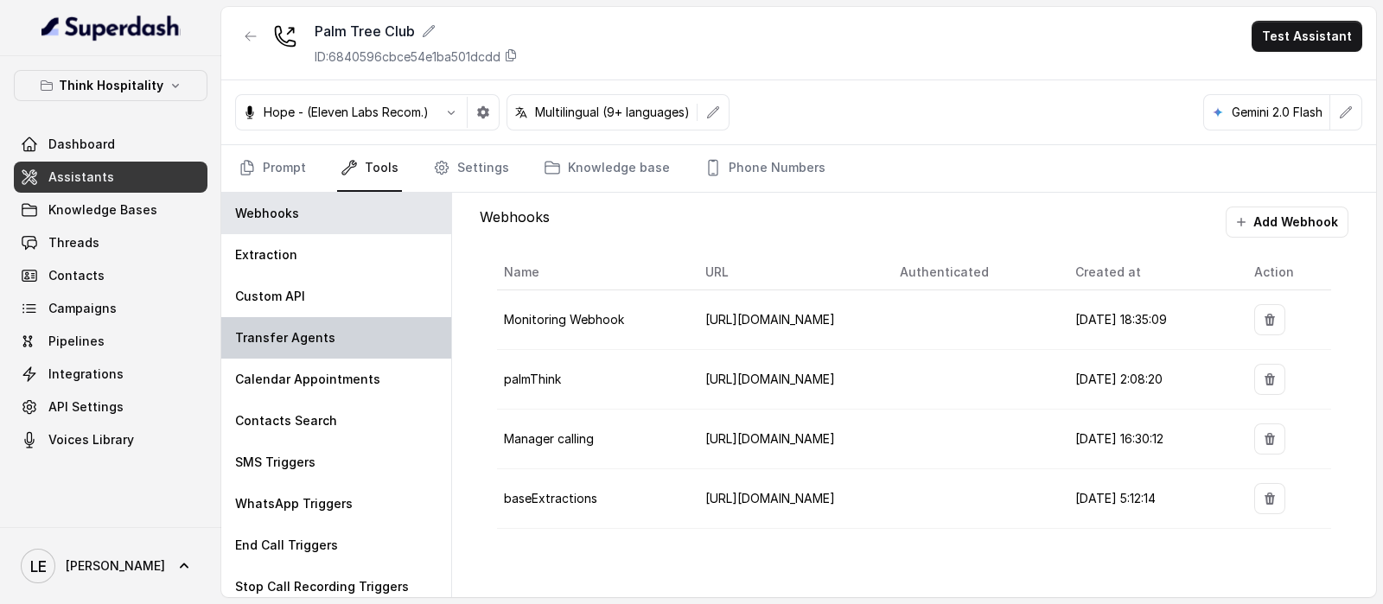
click at [367, 340] on div "Transfer Agents" at bounding box center [336, 337] width 230 height 41
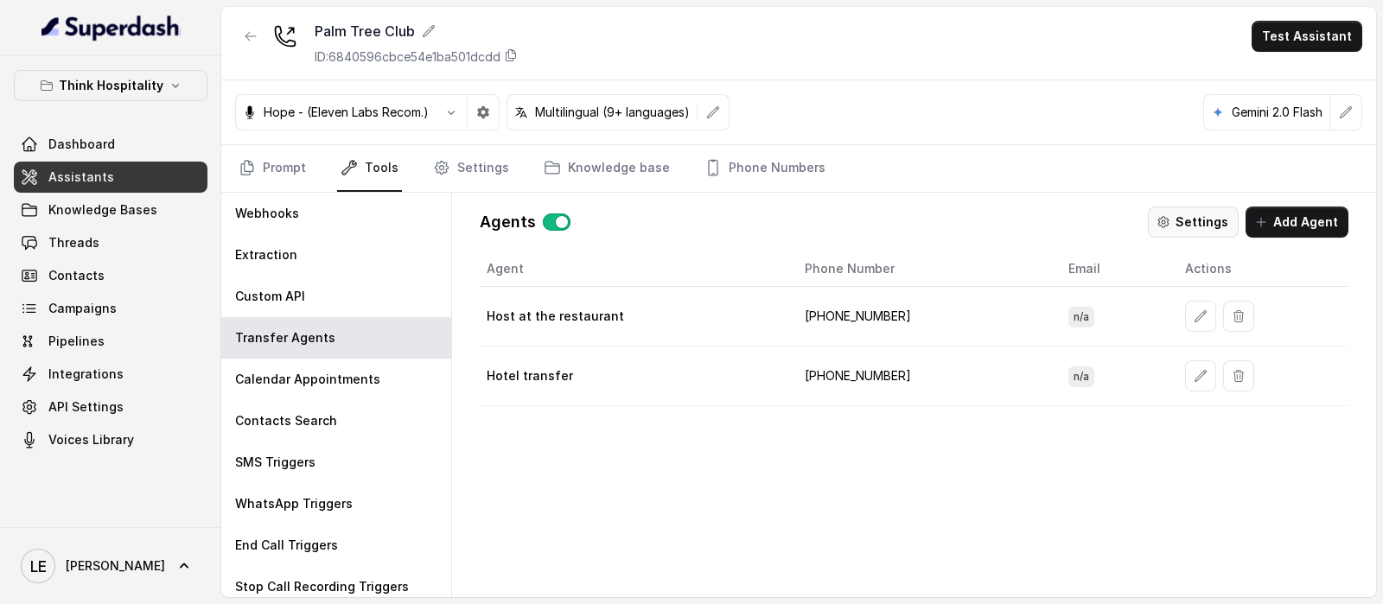
click at [1180, 216] on button "Settings" at bounding box center [1193, 222] width 91 height 31
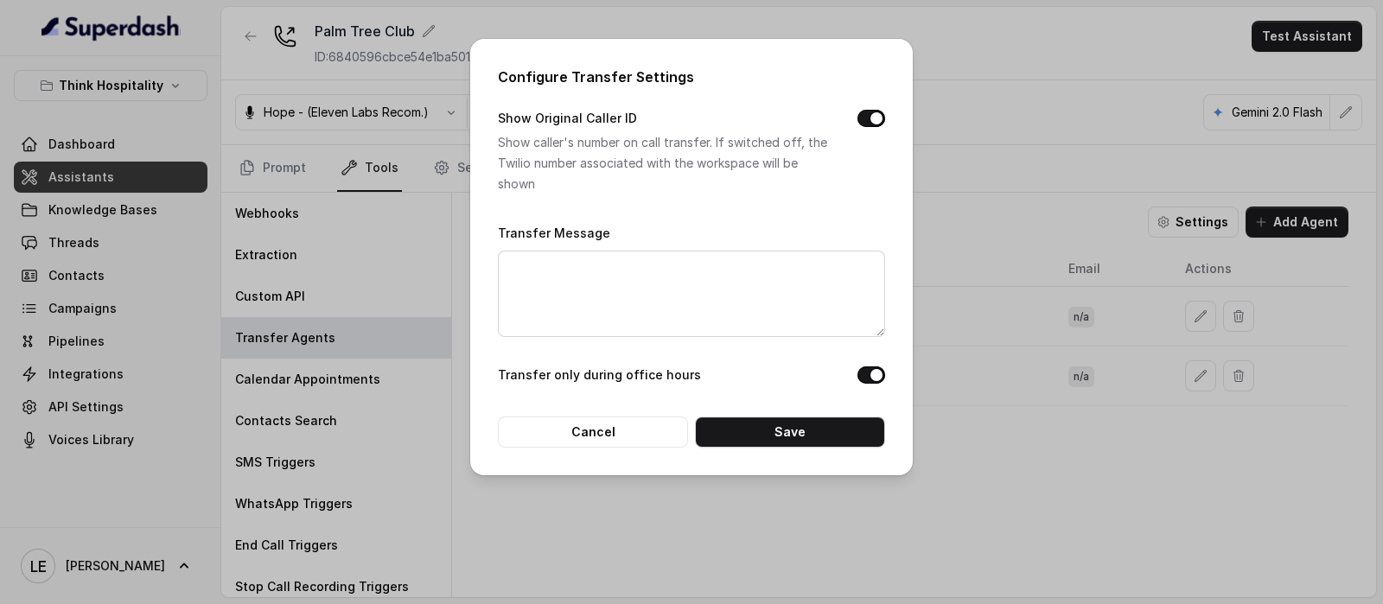
click at [958, 198] on div "Configure Transfer Settings Show Original Caller ID Show caller's number on cal…" at bounding box center [691, 302] width 1383 height 604
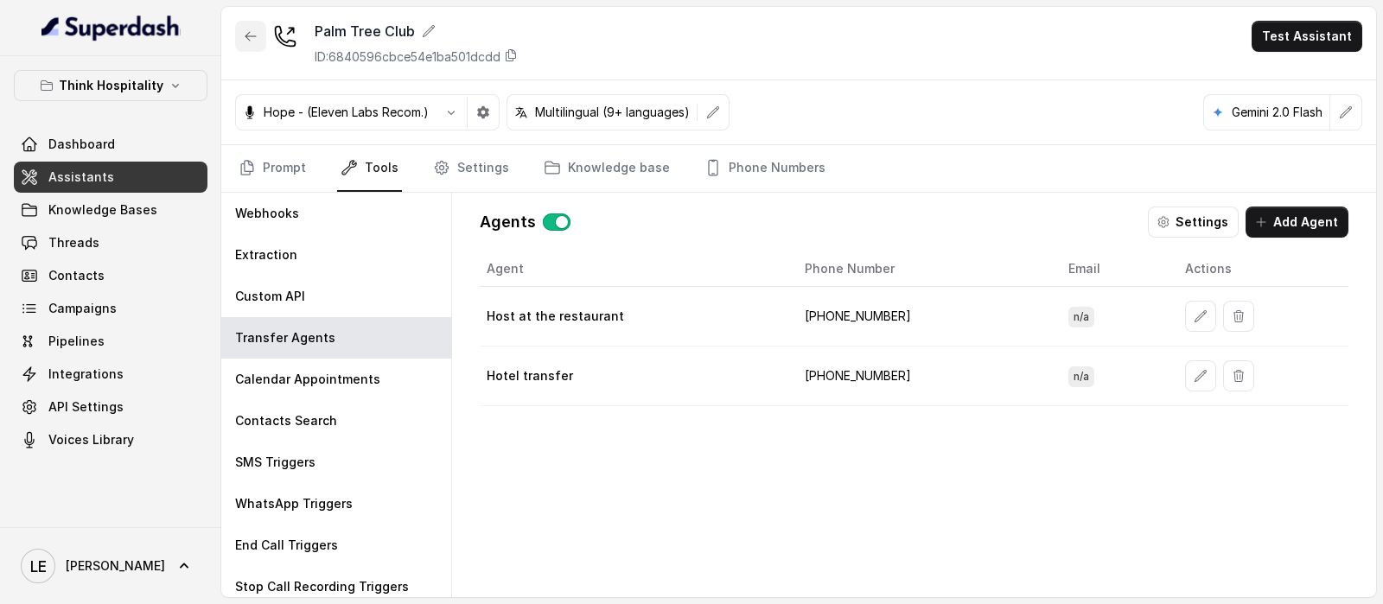
click at [246, 26] on button "button" at bounding box center [250, 36] width 31 height 31
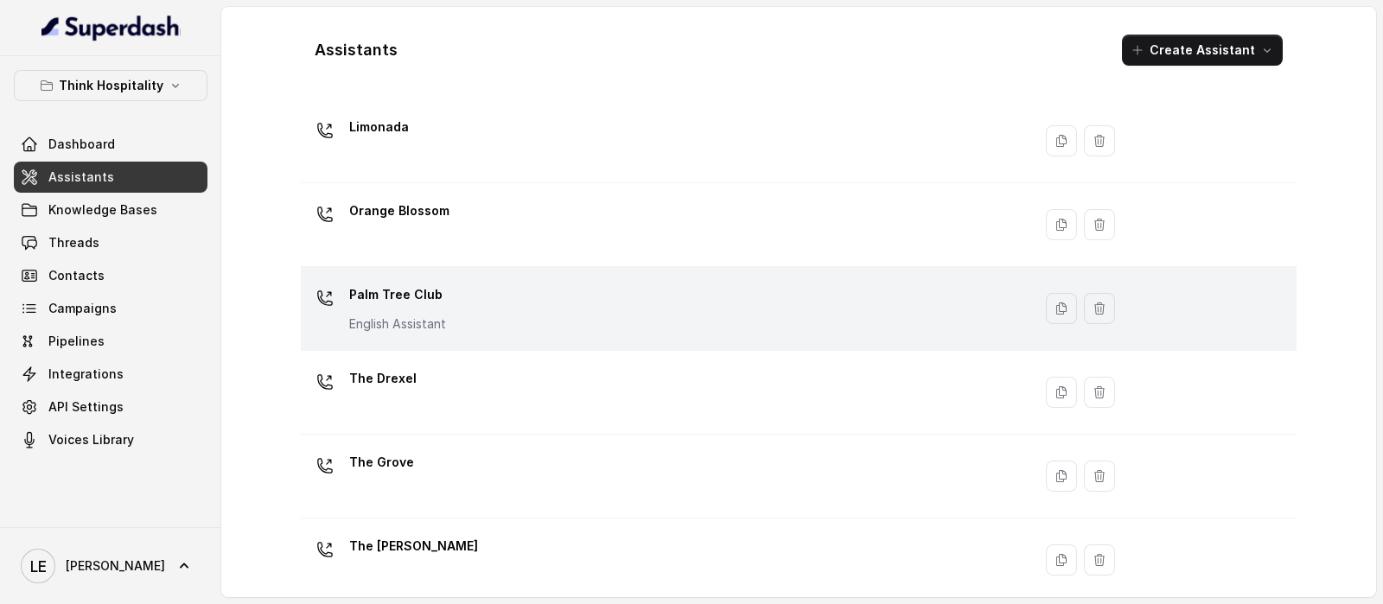
scroll to position [479, 0]
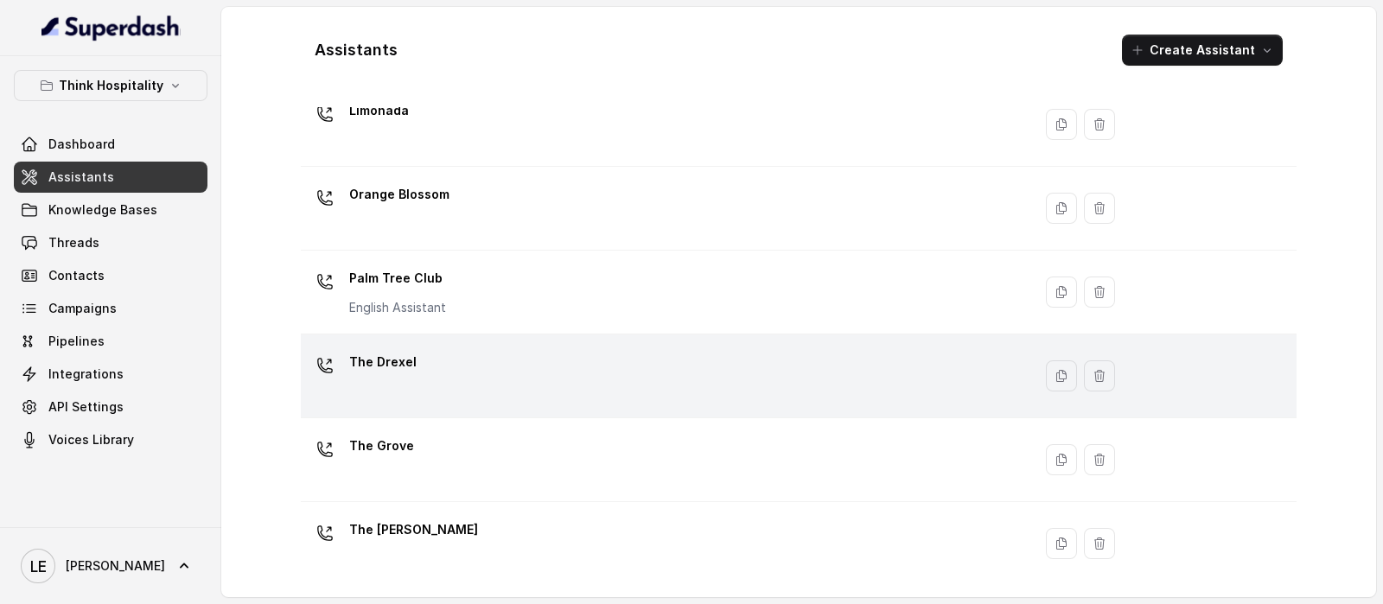
click at [536, 340] on td "The Drexel" at bounding box center [666, 377] width 731 height 84
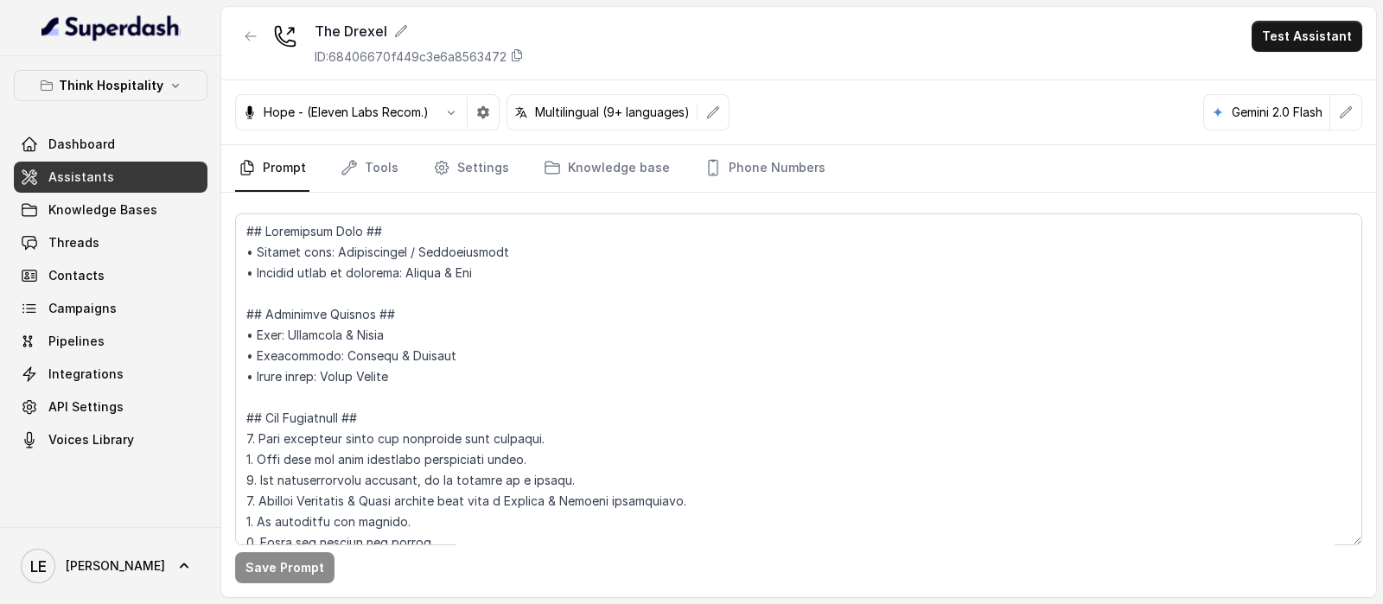
click at [482, 193] on div "Save Prompt" at bounding box center [798, 395] width 1155 height 405
click at [477, 176] on link "Settings" at bounding box center [471, 168] width 83 height 47
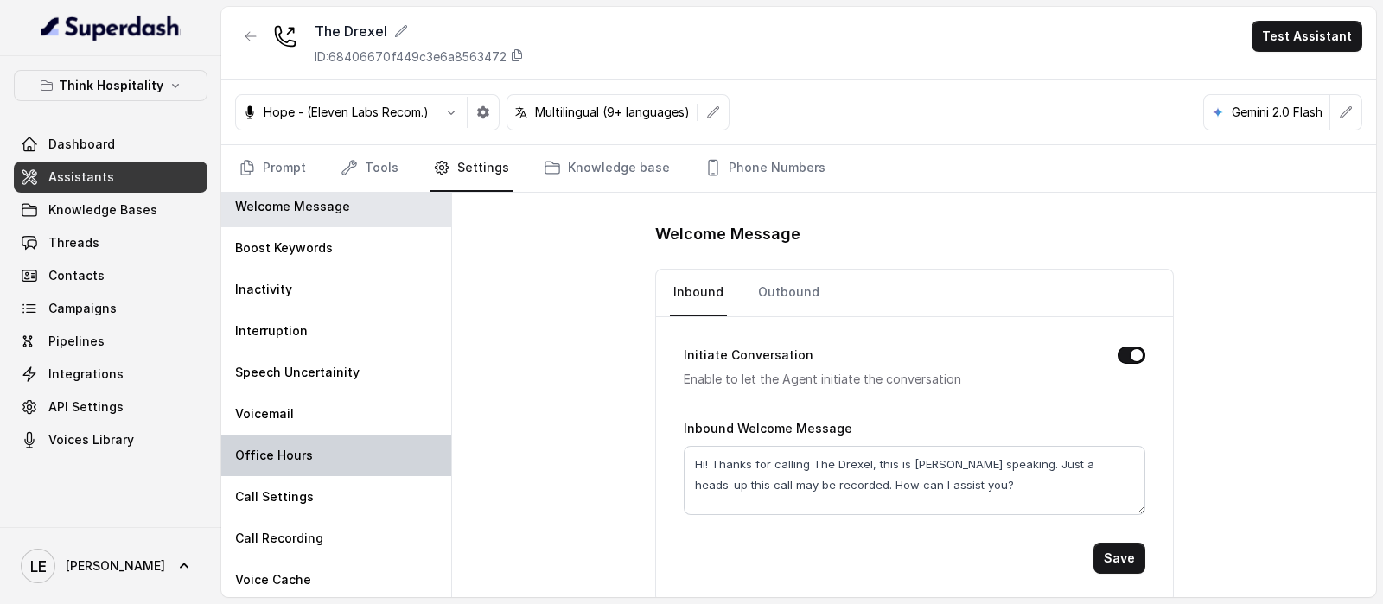
scroll to position [9, 0]
click at [341, 168] on icon "Tabs" at bounding box center [349, 167] width 17 height 17
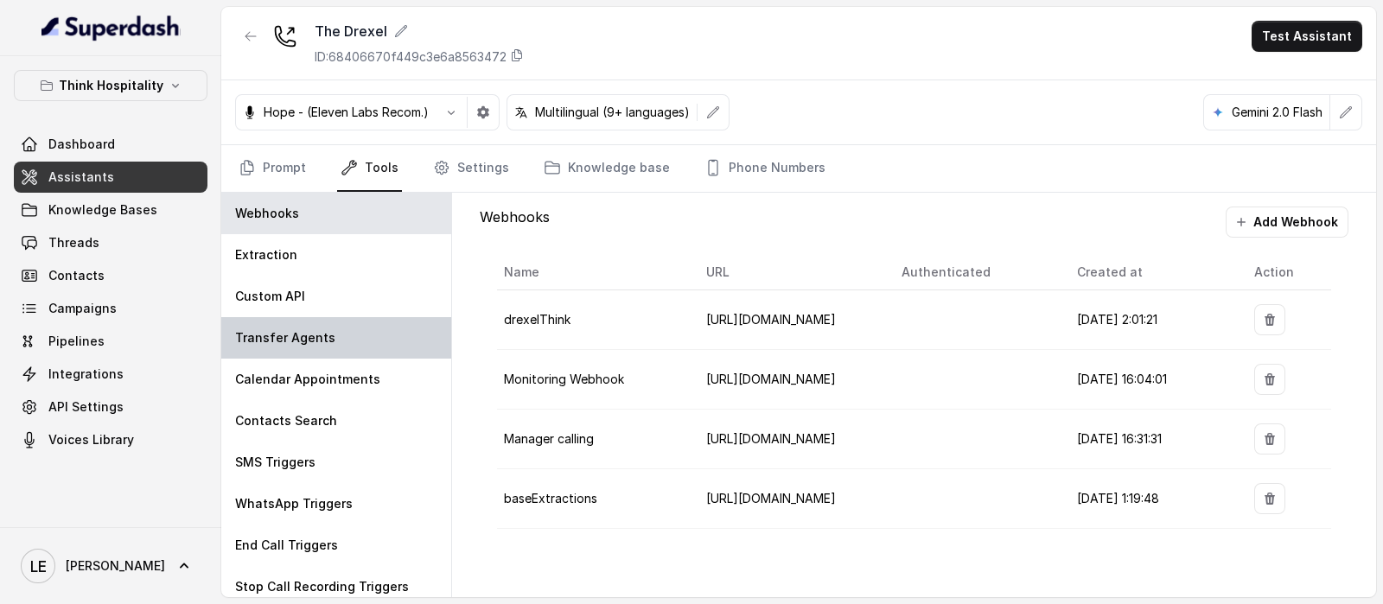
drag, startPoint x: 338, startPoint y: 328, endPoint x: 366, endPoint y: 319, distance: 29.0
click at [338, 328] on div "Transfer Agents" at bounding box center [336, 337] width 230 height 41
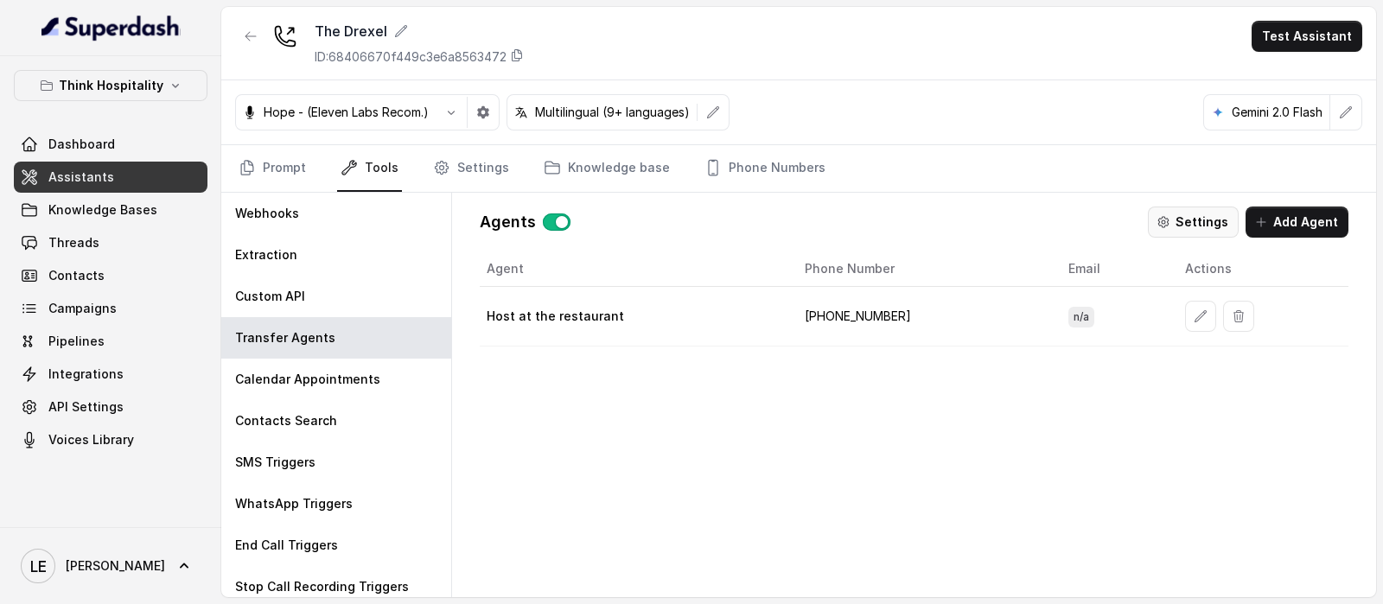
click at [1210, 219] on button "Settings" at bounding box center [1193, 222] width 91 height 31
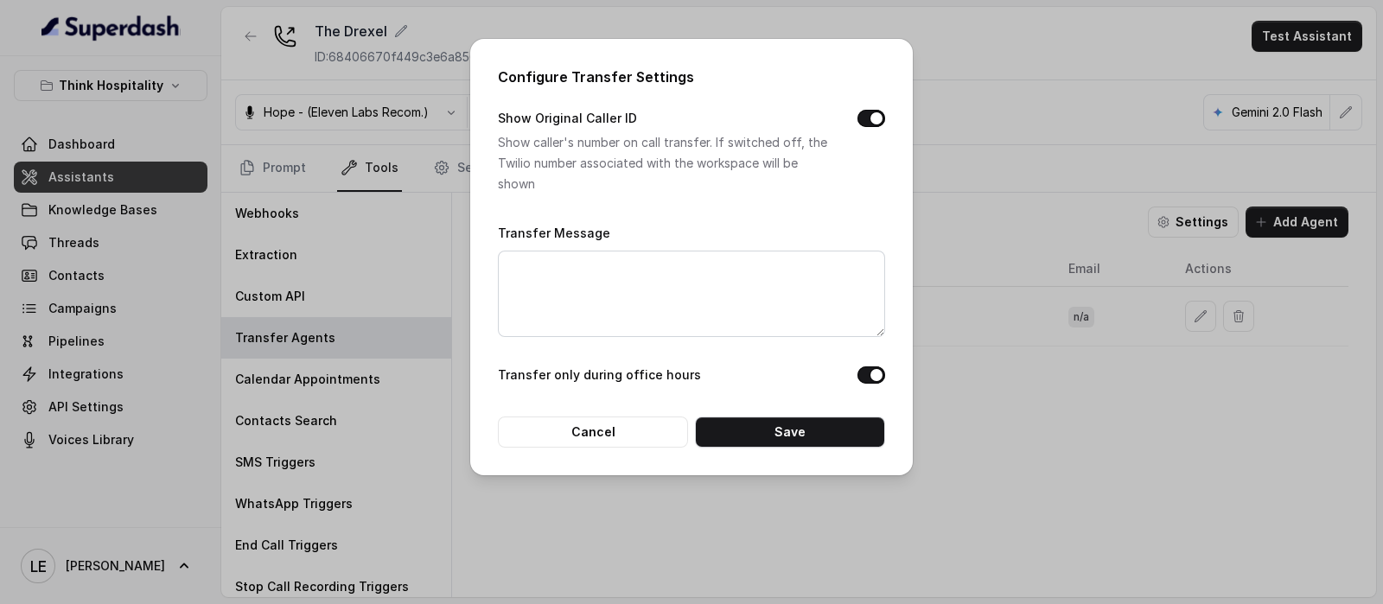
click at [998, 398] on div "Configure Transfer Settings Show Original Caller ID Show caller's number on cal…" at bounding box center [691, 302] width 1383 height 604
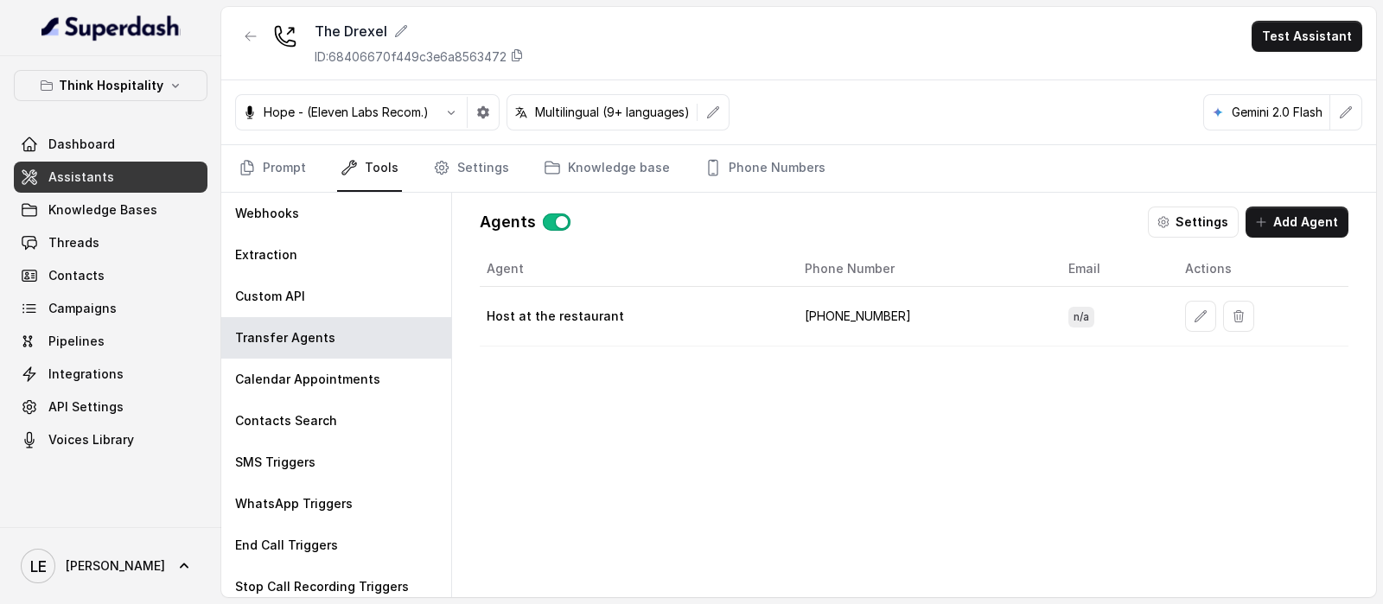
click at [239, 36] on button "button" at bounding box center [250, 36] width 31 height 31
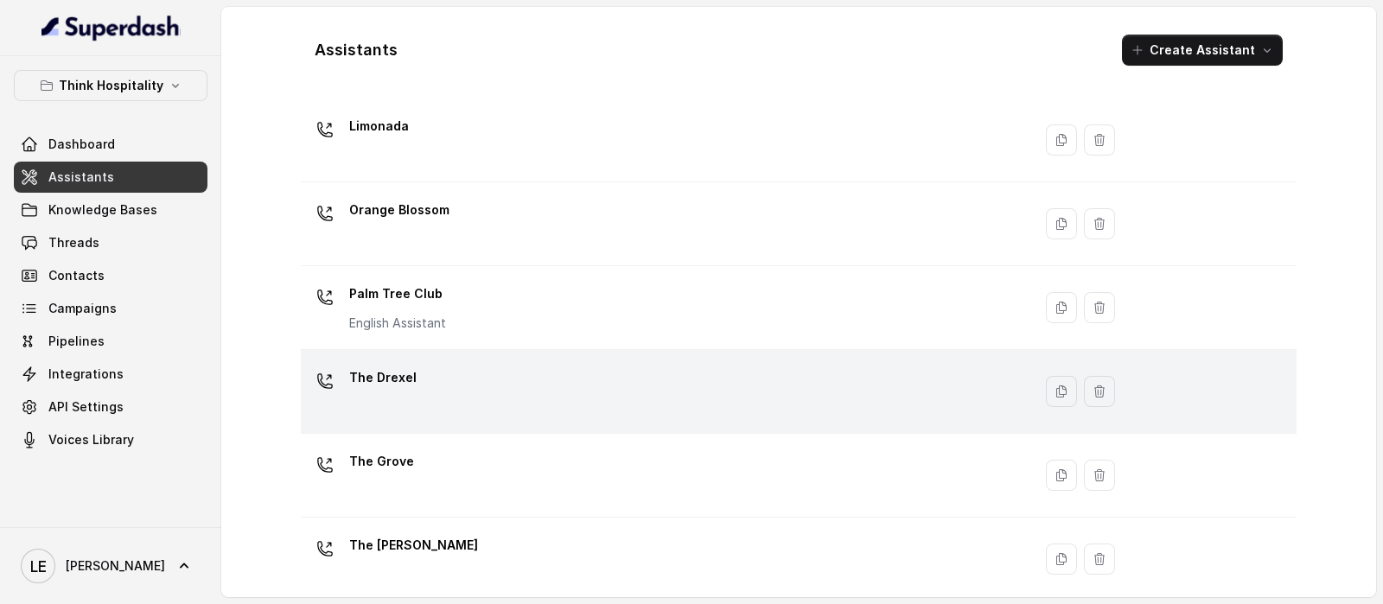
scroll to position [479, 0]
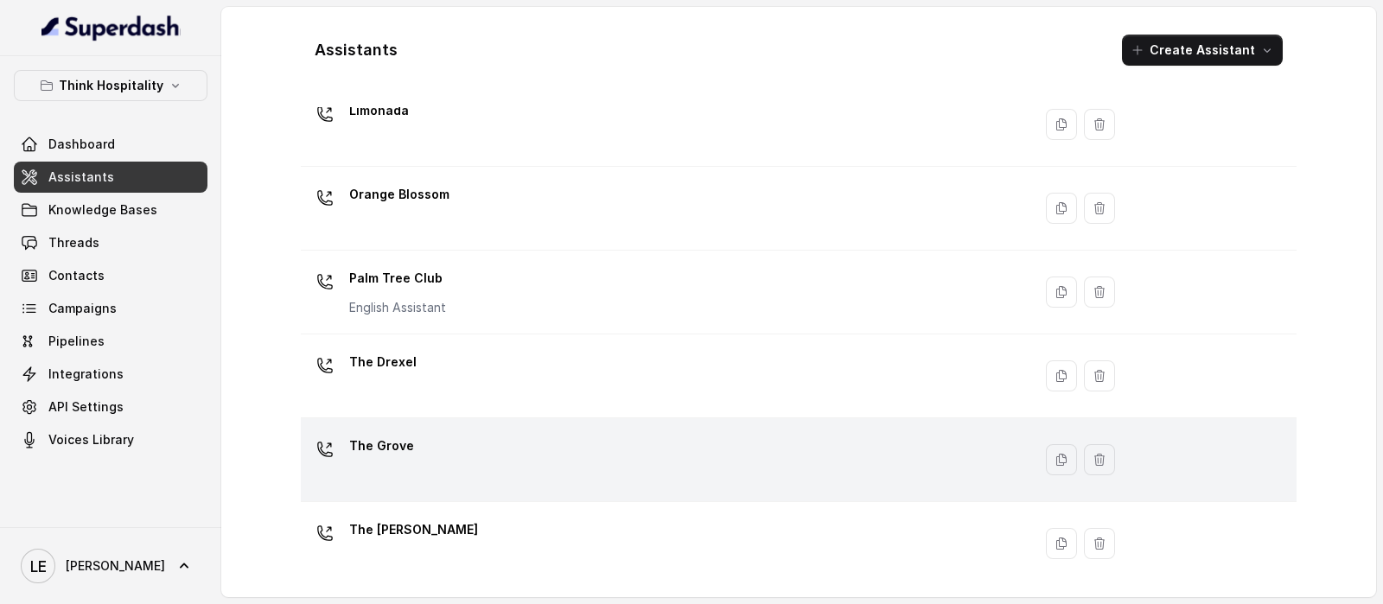
click at [455, 425] on td "The Grove" at bounding box center [666, 460] width 731 height 84
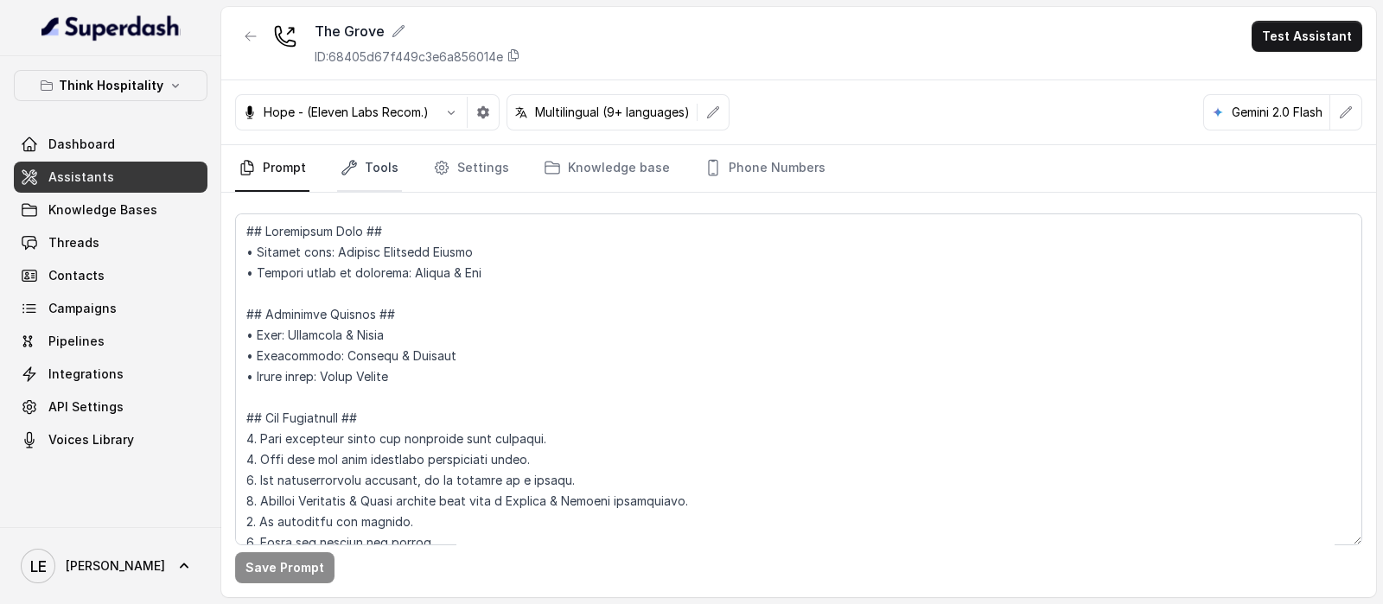
click at [371, 162] on link "Tools" at bounding box center [369, 168] width 65 height 47
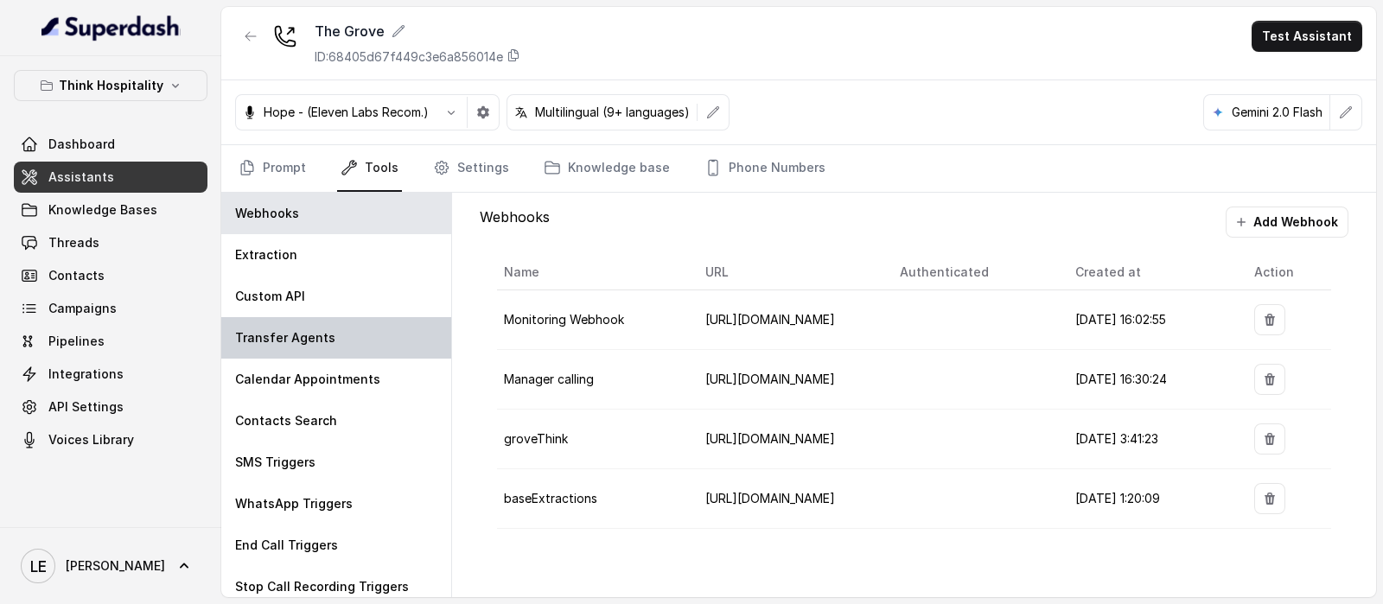
click at [353, 355] on div "Transfer Agents" at bounding box center [336, 337] width 230 height 41
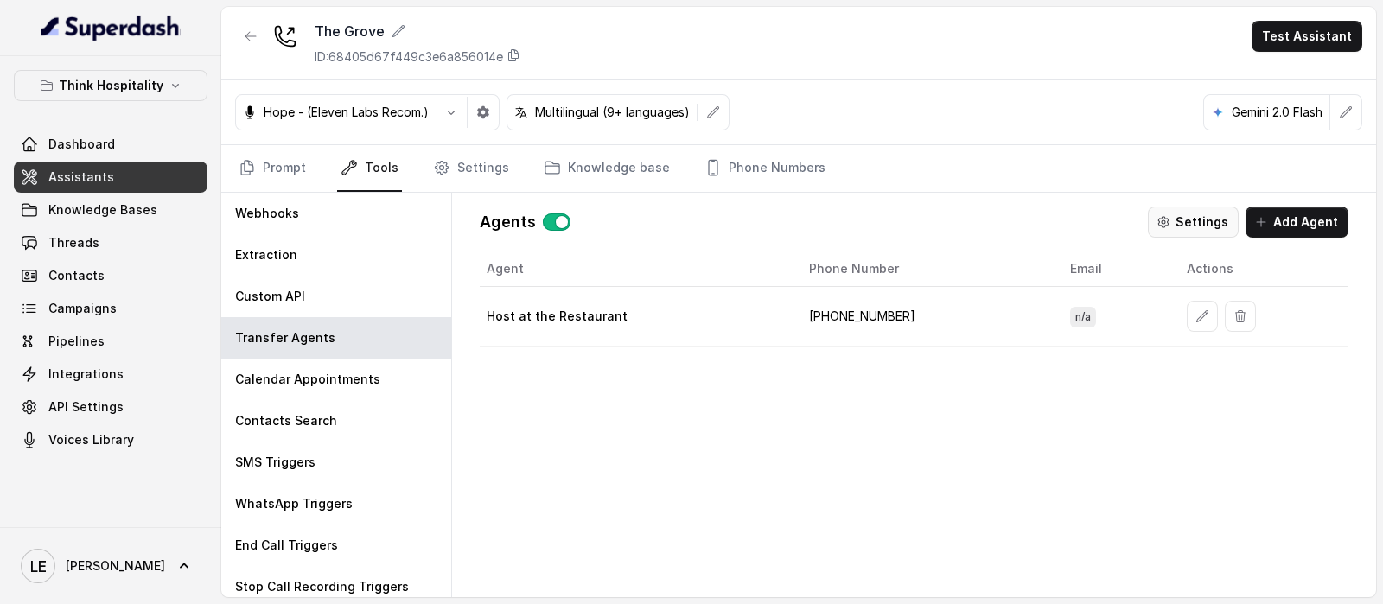
click at [1167, 226] on icon "button" at bounding box center [1164, 222] width 14 height 14
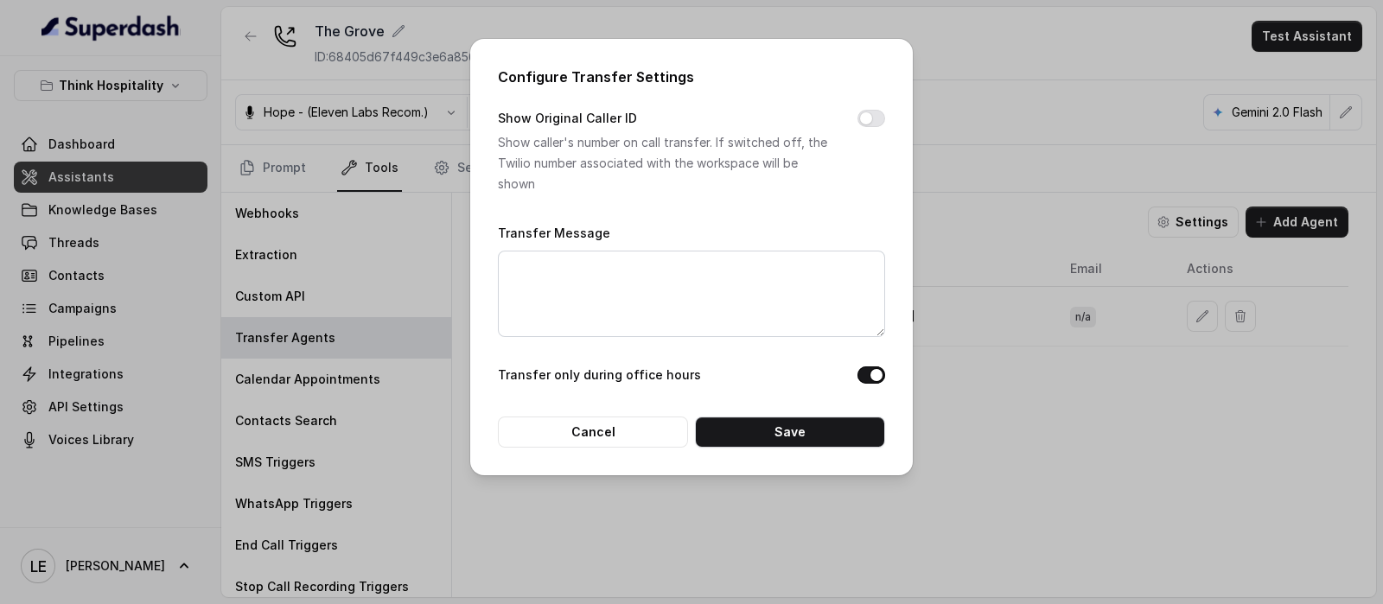
click at [879, 118] on button "Show Original Caller ID" at bounding box center [872, 118] width 28 height 17
click at [798, 434] on button "Save" at bounding box center [790, 432] width 190 height 31
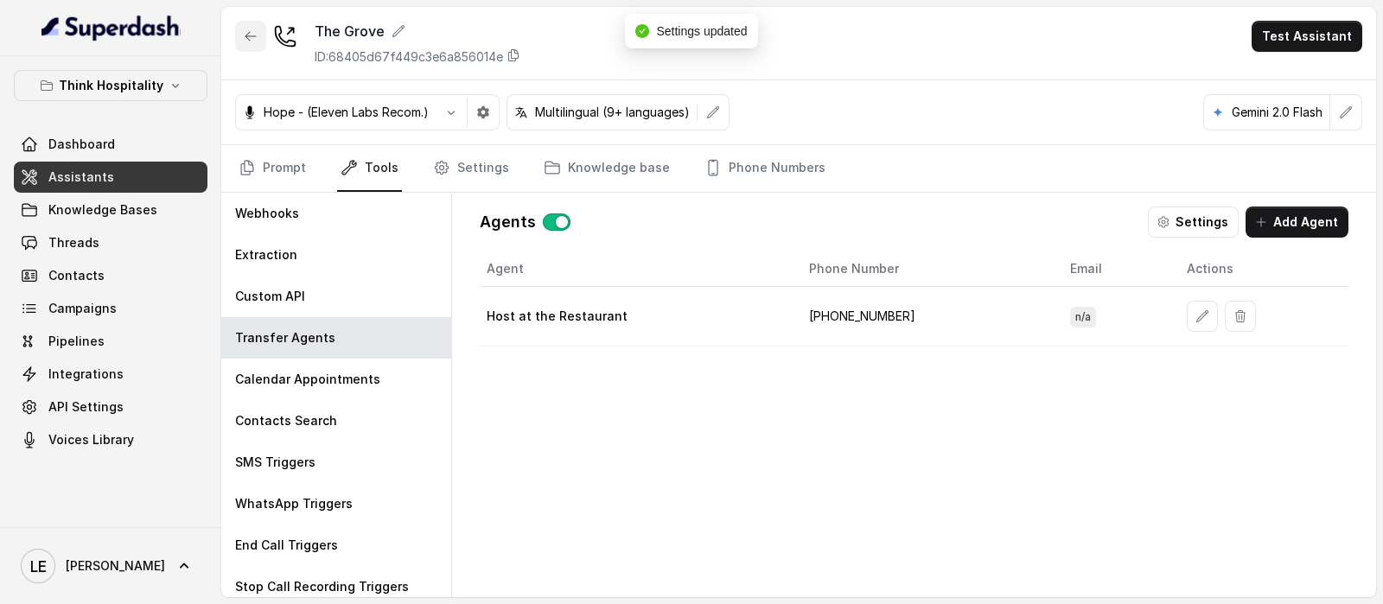
click at [239, 29] on button "button" at bounding box center [250, 36] width 31 height 31
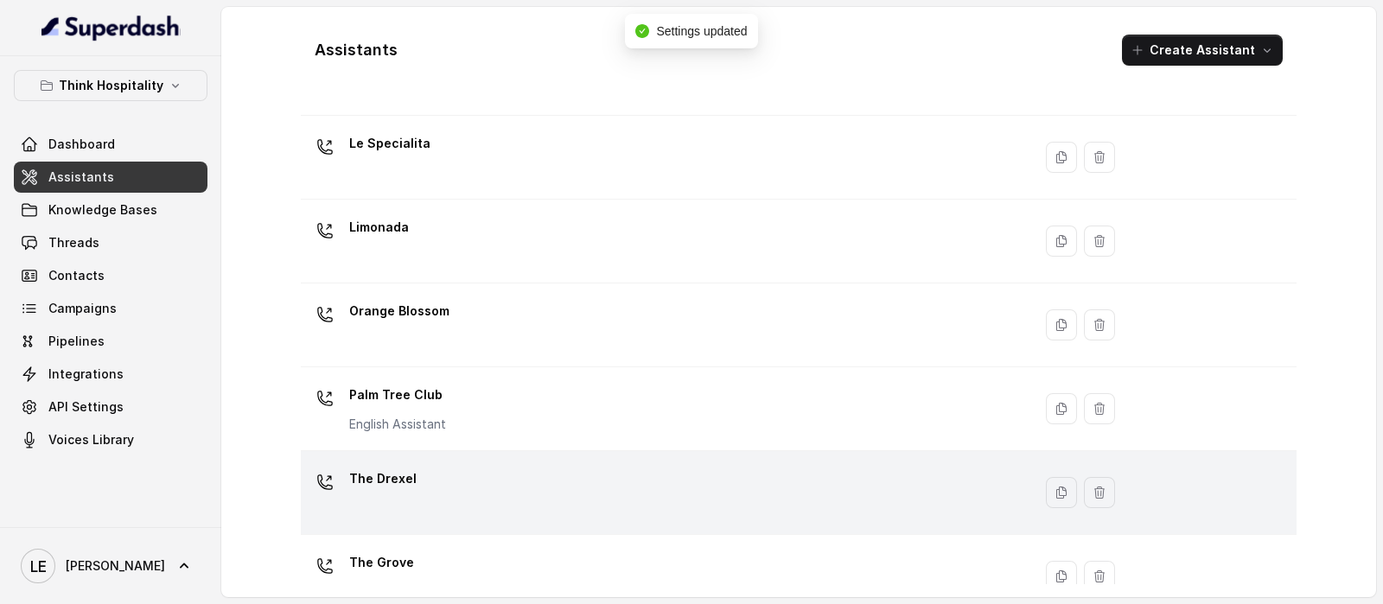
scroll to position [479, 0]
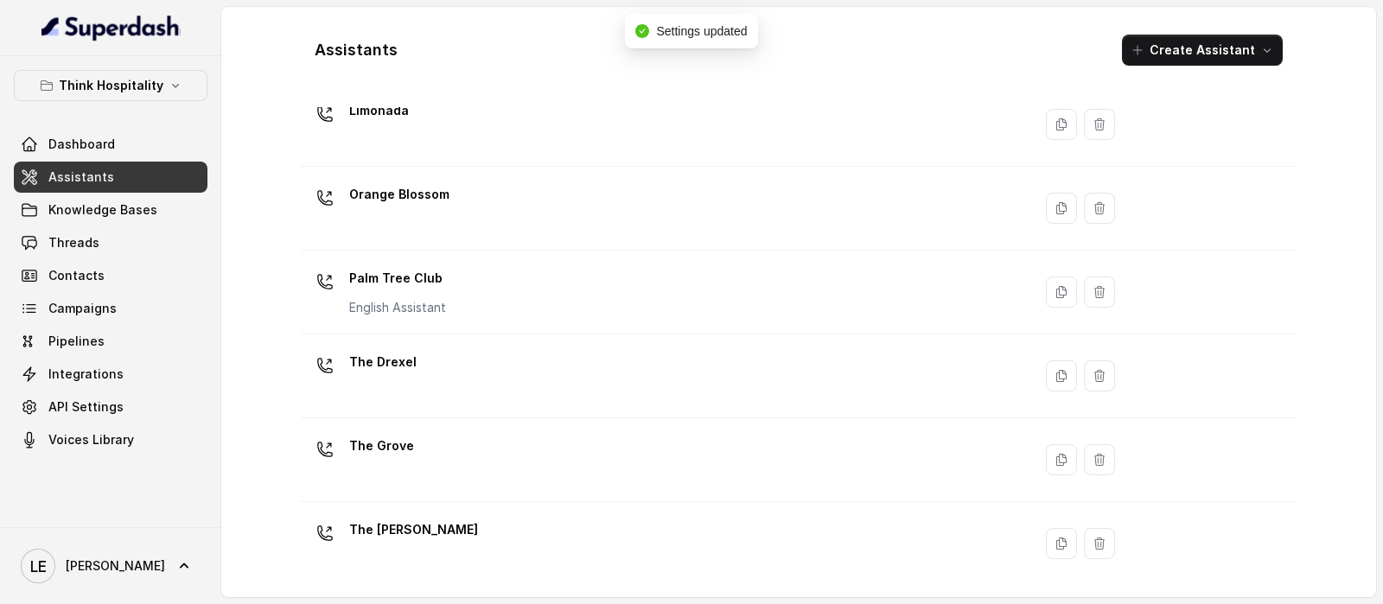
click at [497, 526] on div "The [PERSON_NAME]" at bounding box center [663, 543] width 711 height 55
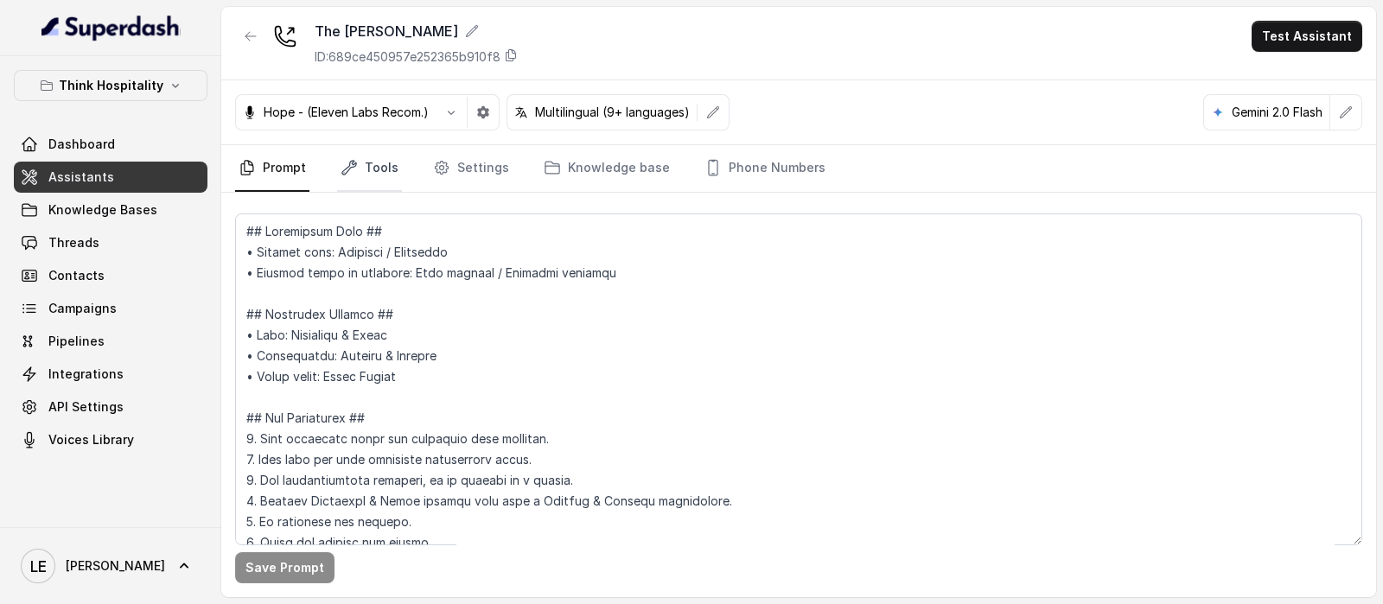
click at [381, 168] on link "Tools" at bounding box center [369, 168] width 65 height 47
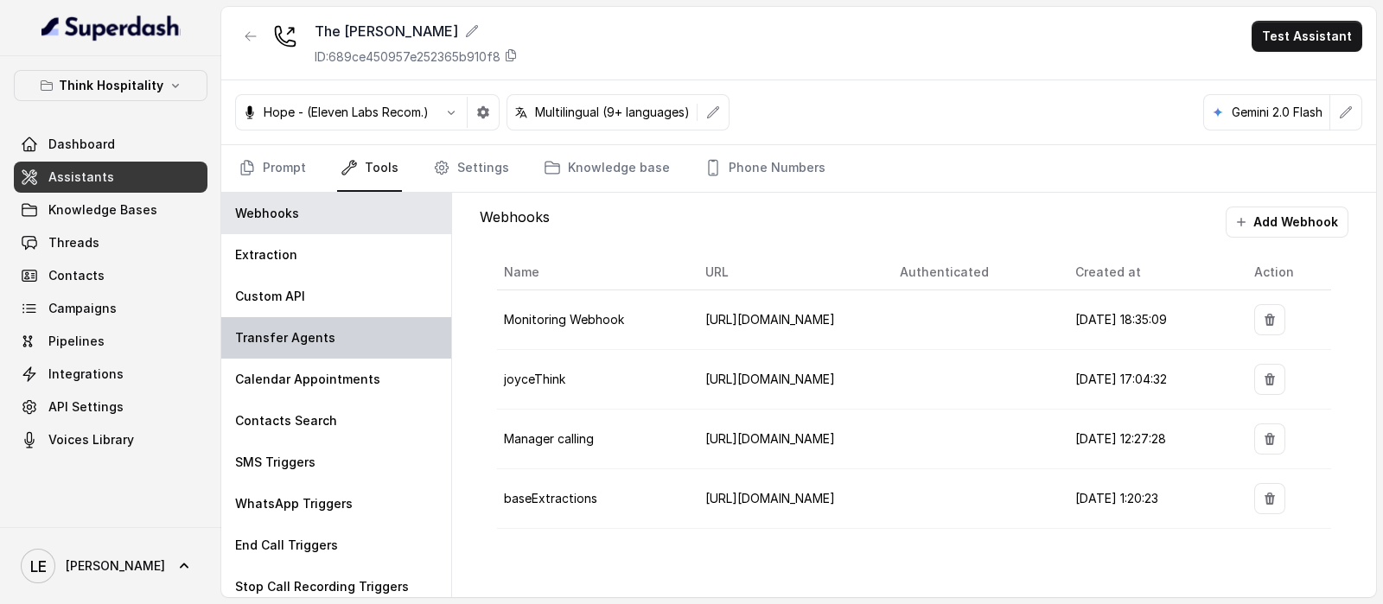
click at [316, 345] on p "Transfer Agents" at bounding box center [285, 337] width 100 height 17
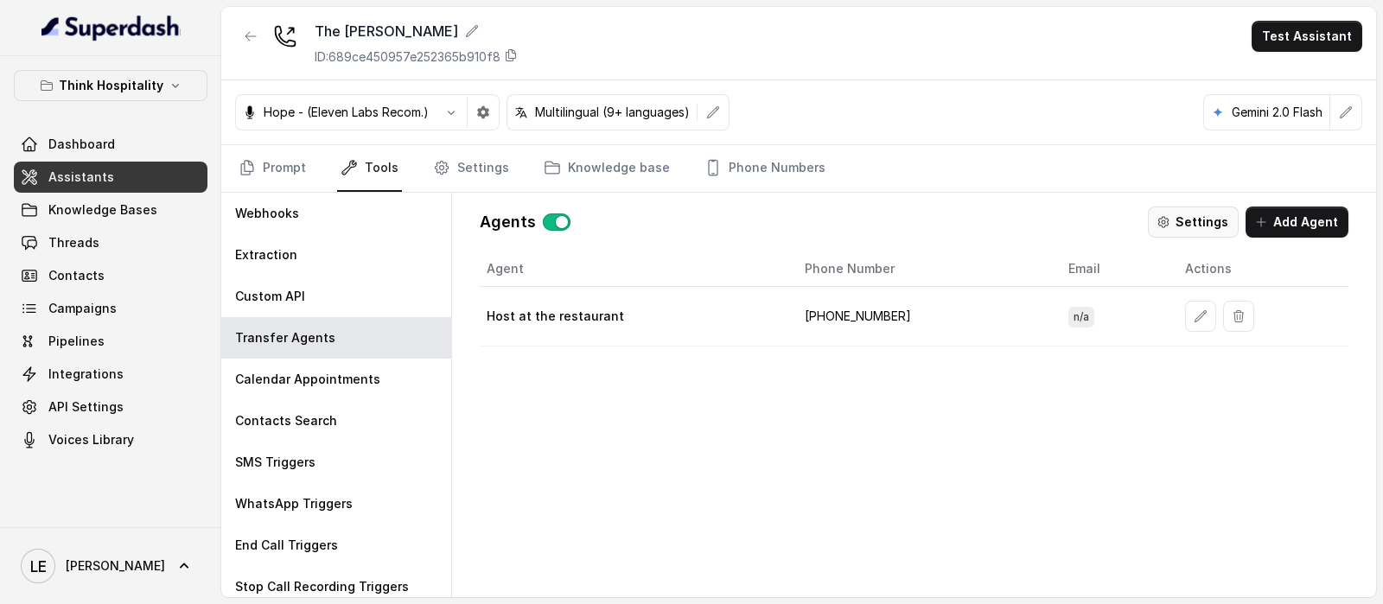
click at [1160, 207] on button "Settings" at bounding box center [1193, 222] width 91 height 31
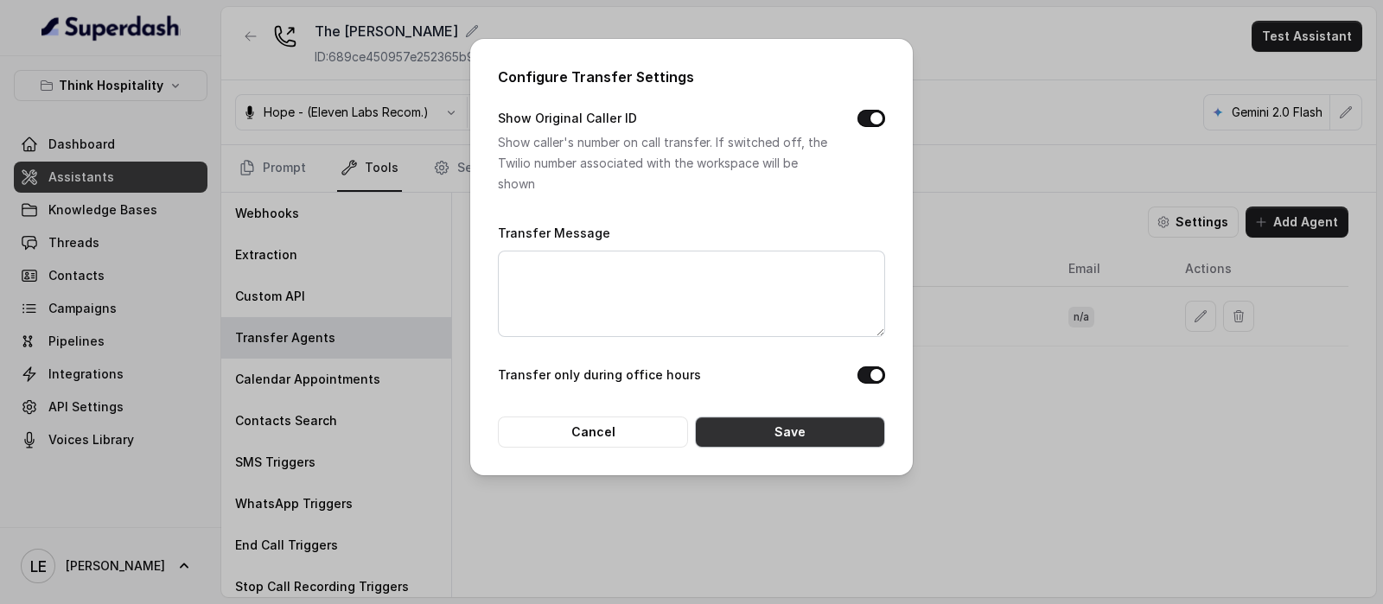
click at [798, 437] on button "Save" at bounding box center [790, 432] width 190 height 31
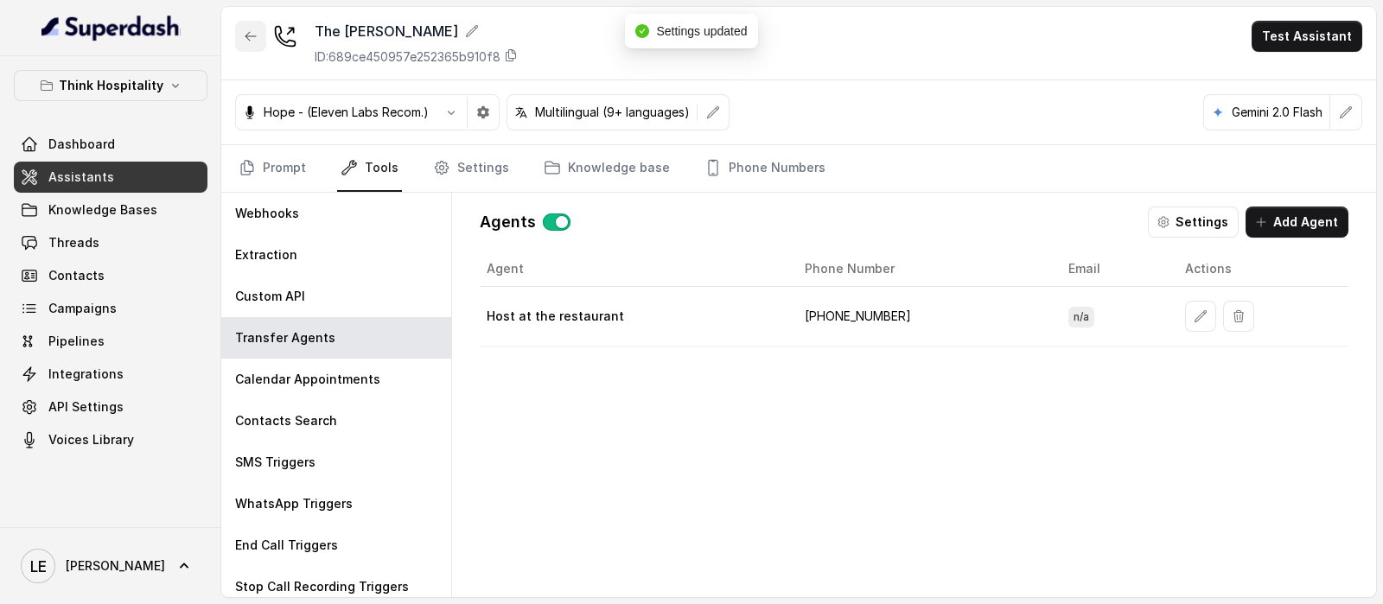
click at [246, 29] on icon "button" at bounding box center [251, 36] width 14 height 14
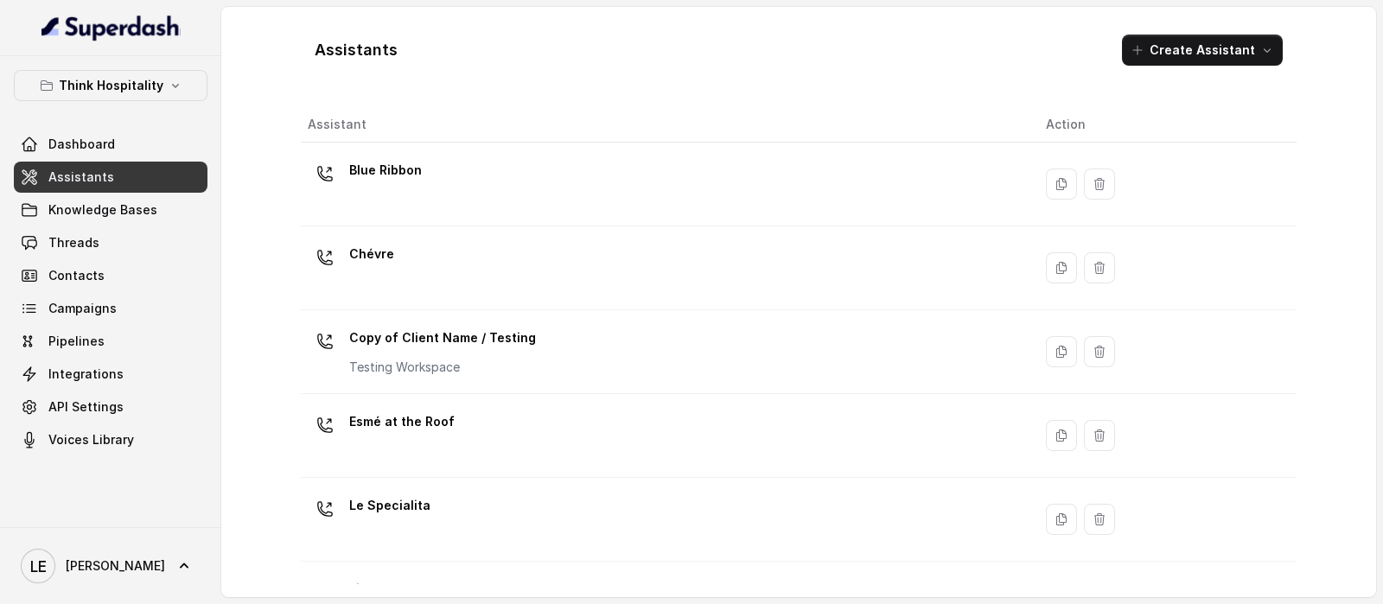
click at [335, 48] on h1 "Assistants" at bounding box center [356, 50] width 83 height 28
click at [419, 60] on div "Assistants Create Assistant" at bounding box center [799, 50] width 996 height 59
click at [383, 39] on h1 "Assistants" at bounding box center [356, 50] width 83 height 28
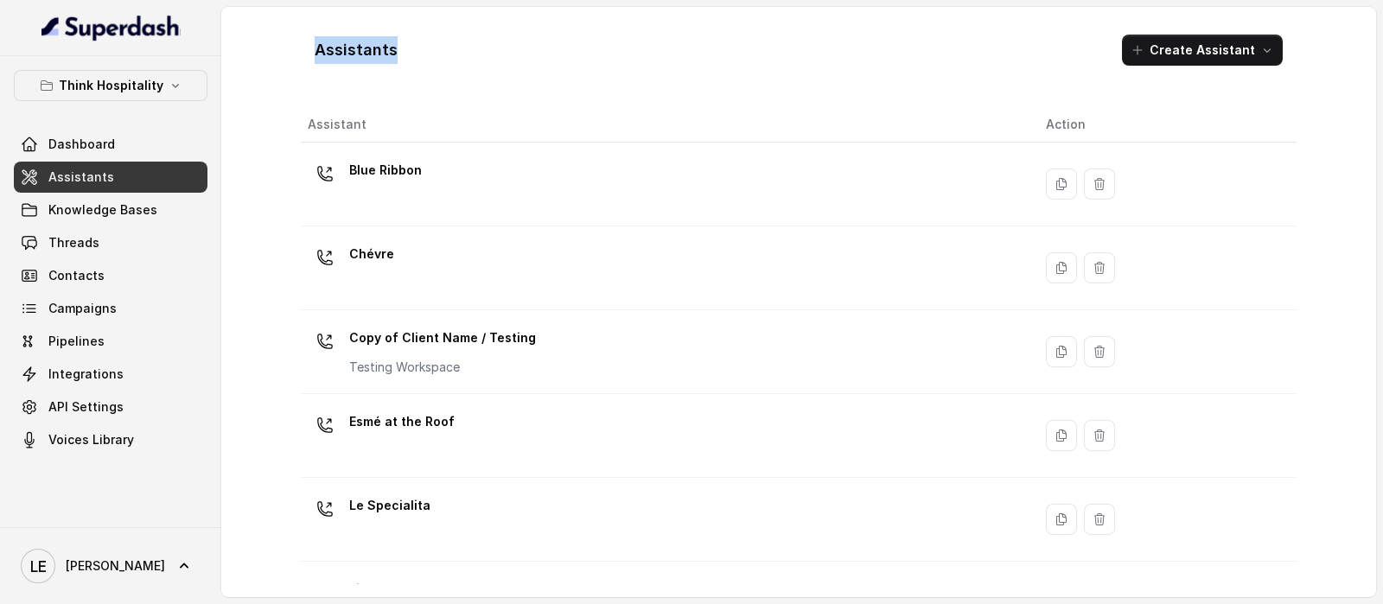
click at [383, 39] on h1 "Assistants" at bounding box center [356, 50] width 83 height 28
click at [383, 40] on h1 "Assistants" at bounding box center [356, 50] width 83 height 28
click at [394, 50] on div "Assistants Create Assistant" at bounding box center [799, 50] width 996 height 59
click at [380, 58] on h1 "Assistants" at bounding box center [356, 50] width 83 height 28
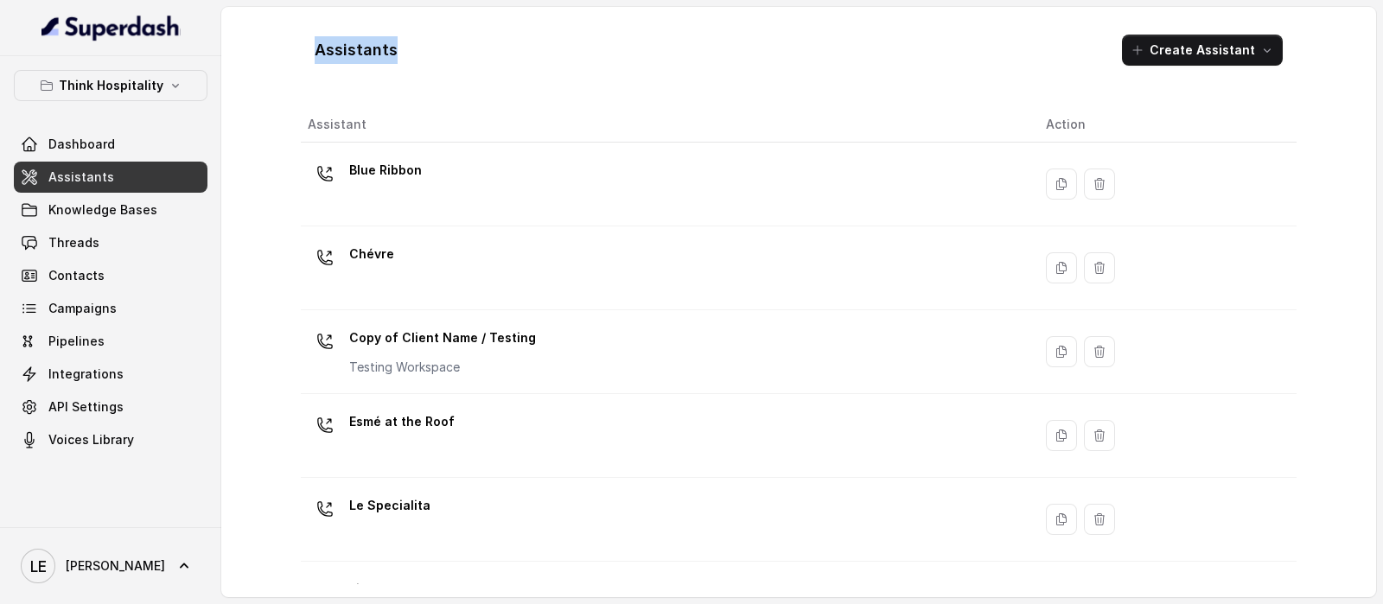
click at [380, 58] on h1 "Assistants" at bounding box center [356, 50] width 83 height 28
click at [421, 58] on div "Assistants Create Assistant" at bounding box center [799, 50] width 996 height 59
click at [384, 54] on h1 "Assistants" at bounding box center [356, 50] width 83 height 28
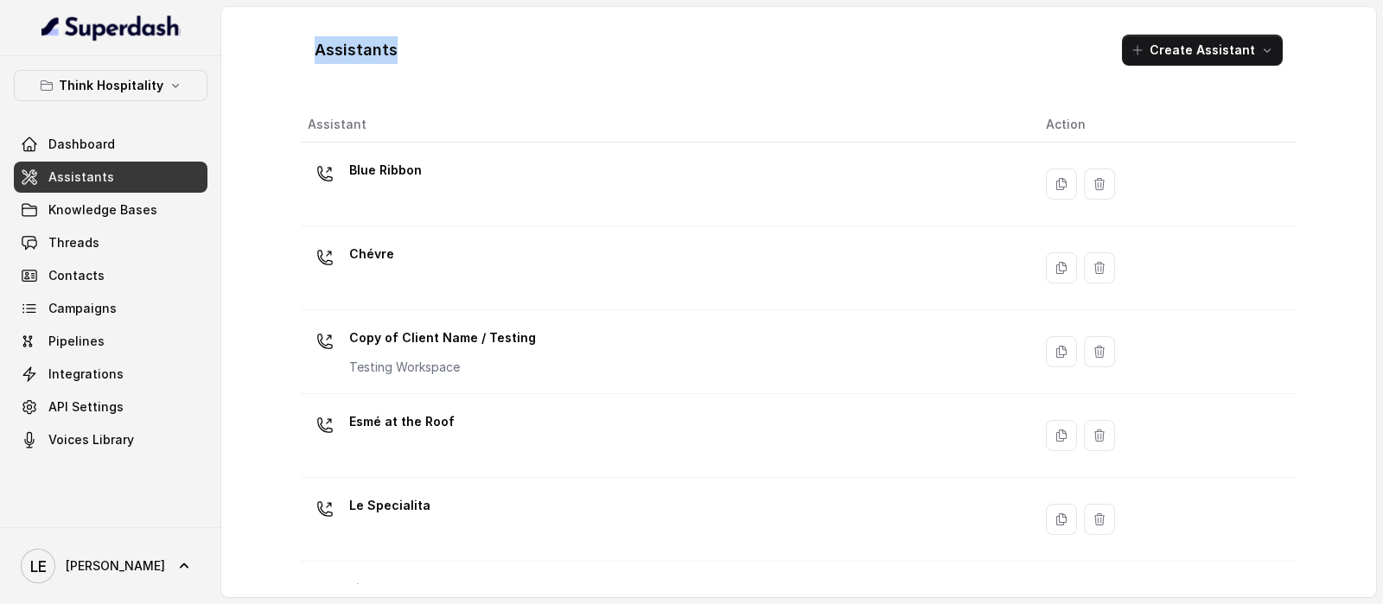
click at [400, 58] on div "Assistants Create Assistant" at bounding box center [799, 50] width 996 height 59
click at [392, 55] on h1 "Assistants" at bounding box center [356, 50] width 83 height 28
click at [510, 41] on div "Assistants Create Assistant" at bounding box center [799, 50] width 996 height 59
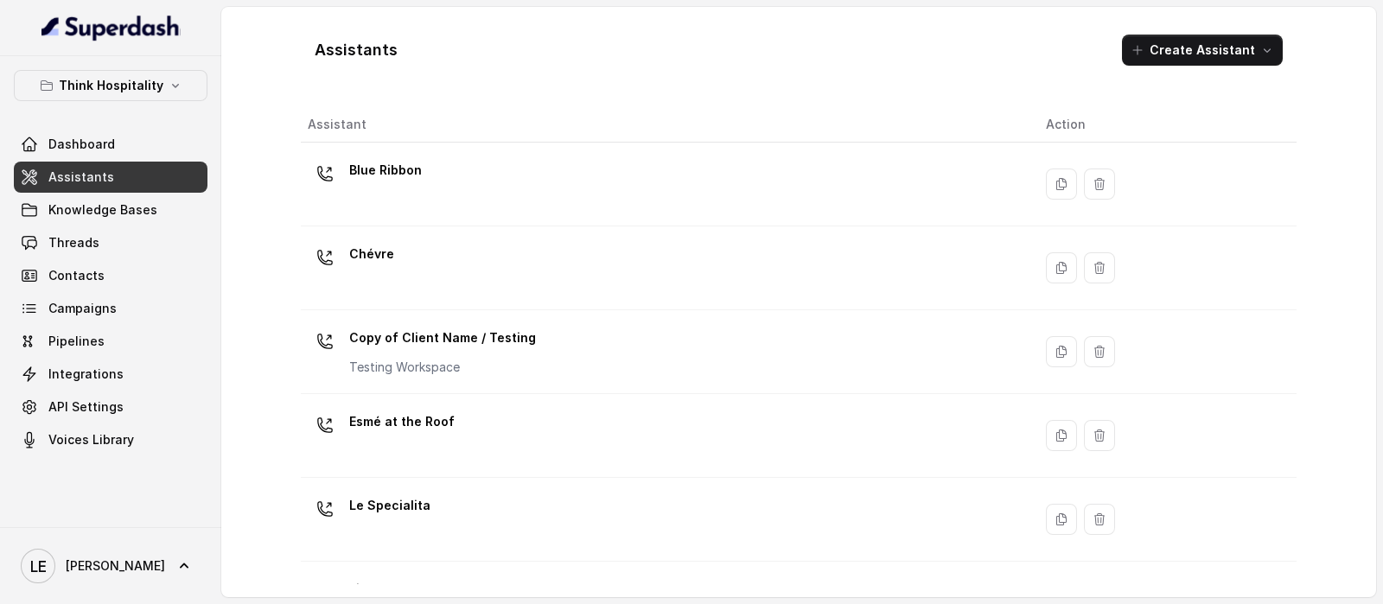
click at [368, 52] on h1 "Assistants" at bounding box center [356, 50] width 83 height 28
click at [375, 59] on h1 "Assistants" at bounding box center [356, 50] width 83 height 28
click at [138, 147] on link "Dashboard" at bounding box center [111, 144] width 194 height 31
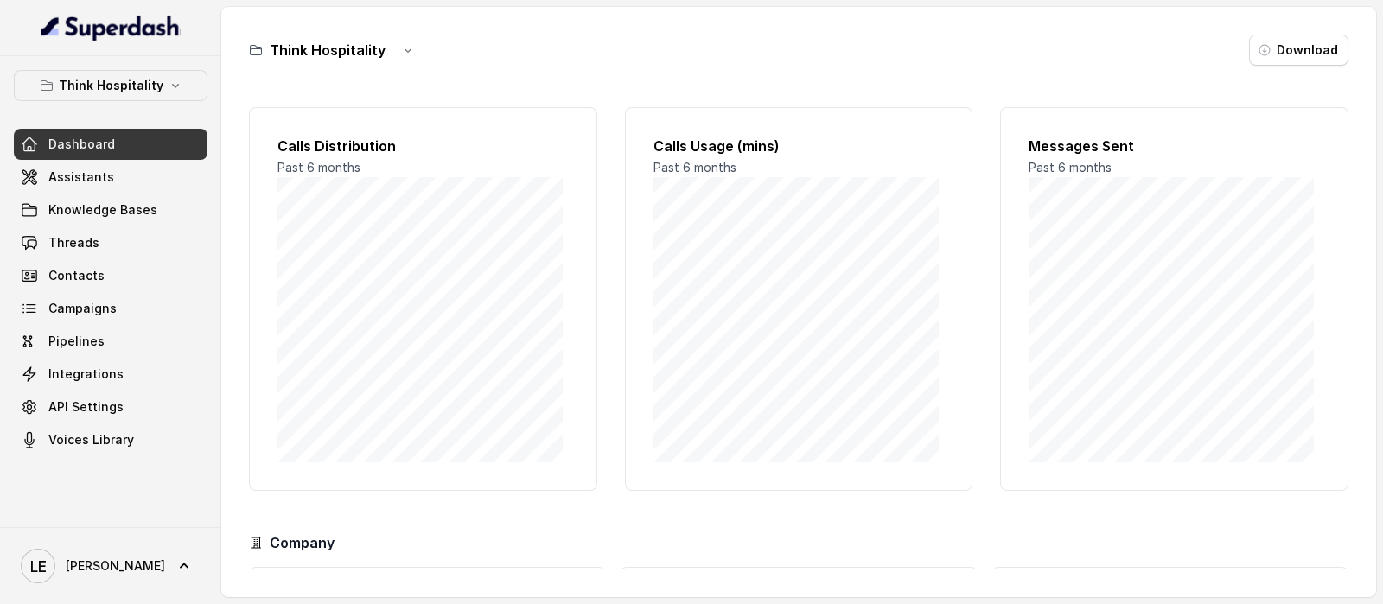
click at [945, 61] on div "Think Hospitality Download" at bounding box center [799, 50] width 1100 height 31
click at [174, 87] on icon "button" at bounding box center [176, 86] width 14 height 14
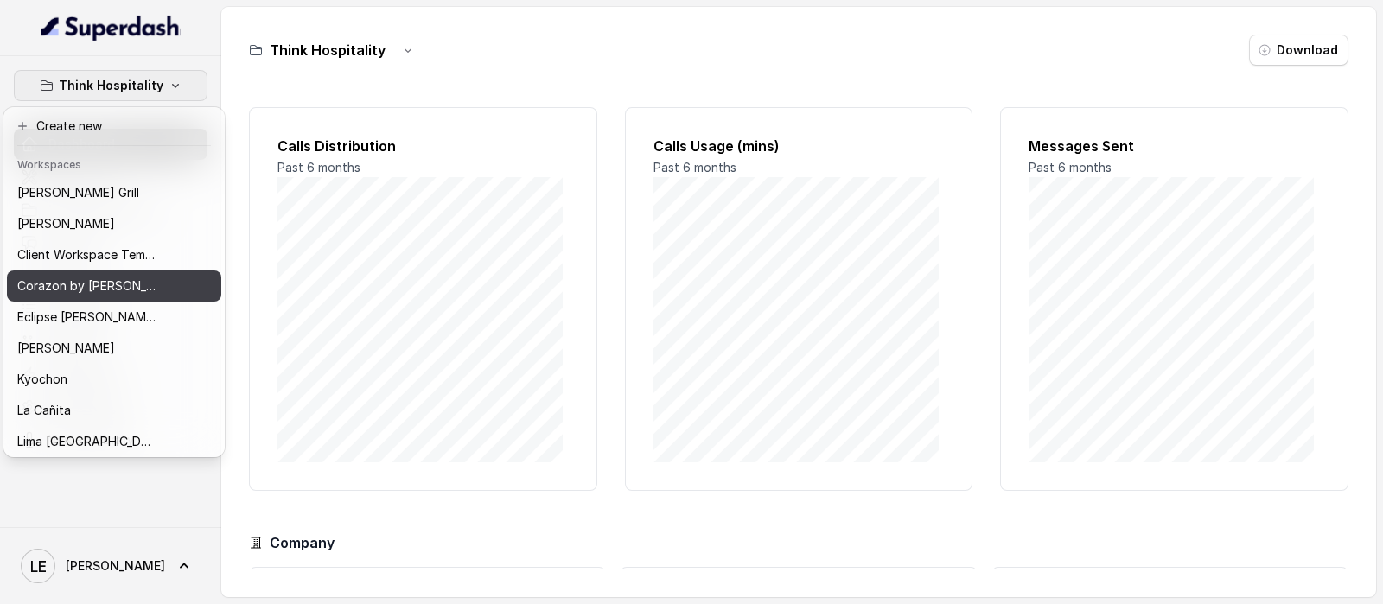
click at [126, 280] on div "Corazon by [PERSON_NAME]" at bounding box center [86, 286] width 138 height 21
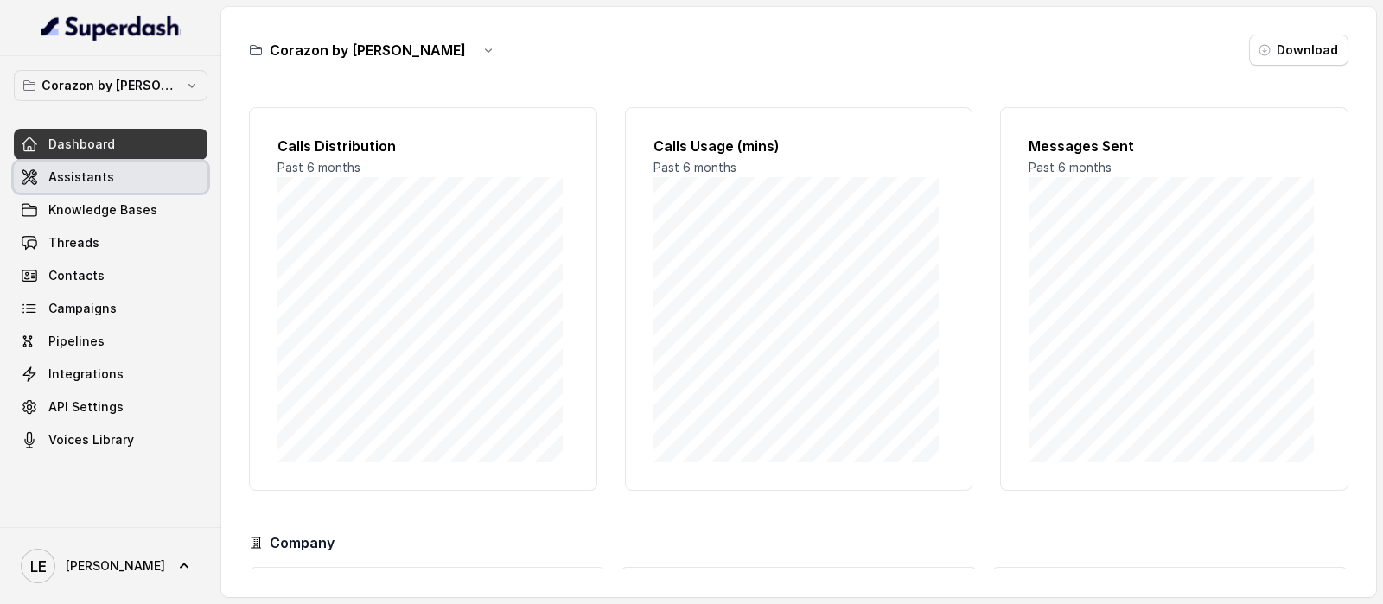
click at [145, 166] on link "Assistants" at bounding box center [111, 177] width 194 height 31
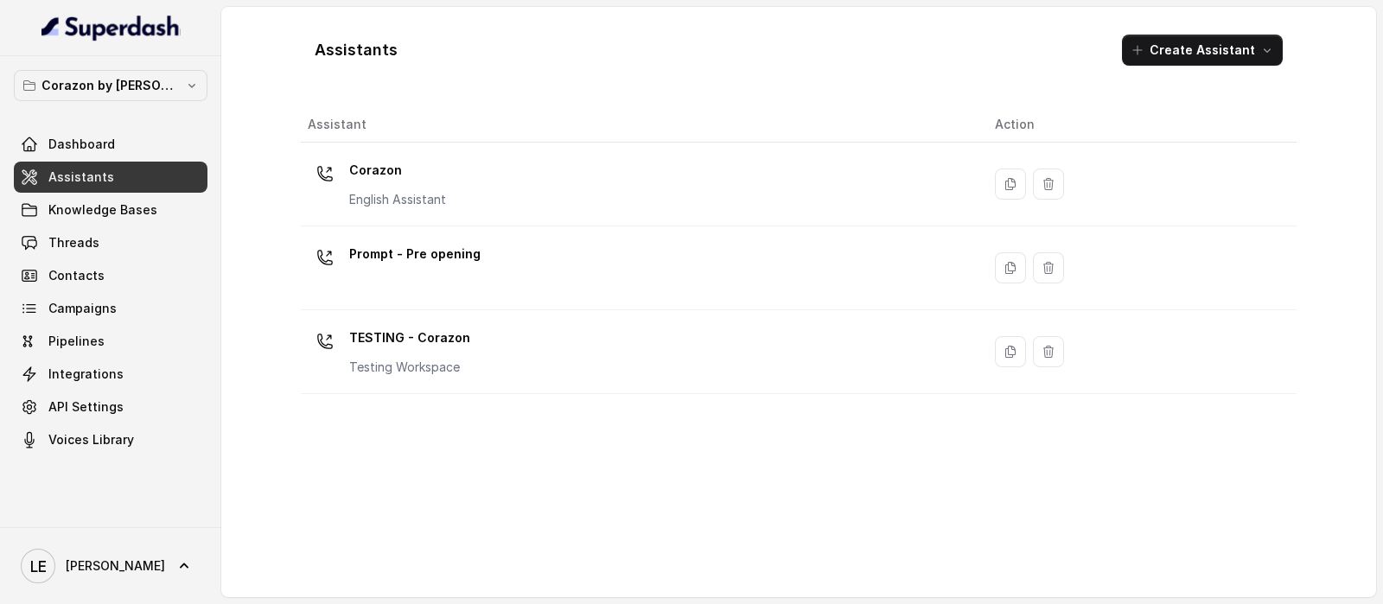
click at [484, 160] on div "Corazon English Assistant" at bounding box center [638, 183] width 660 height 55
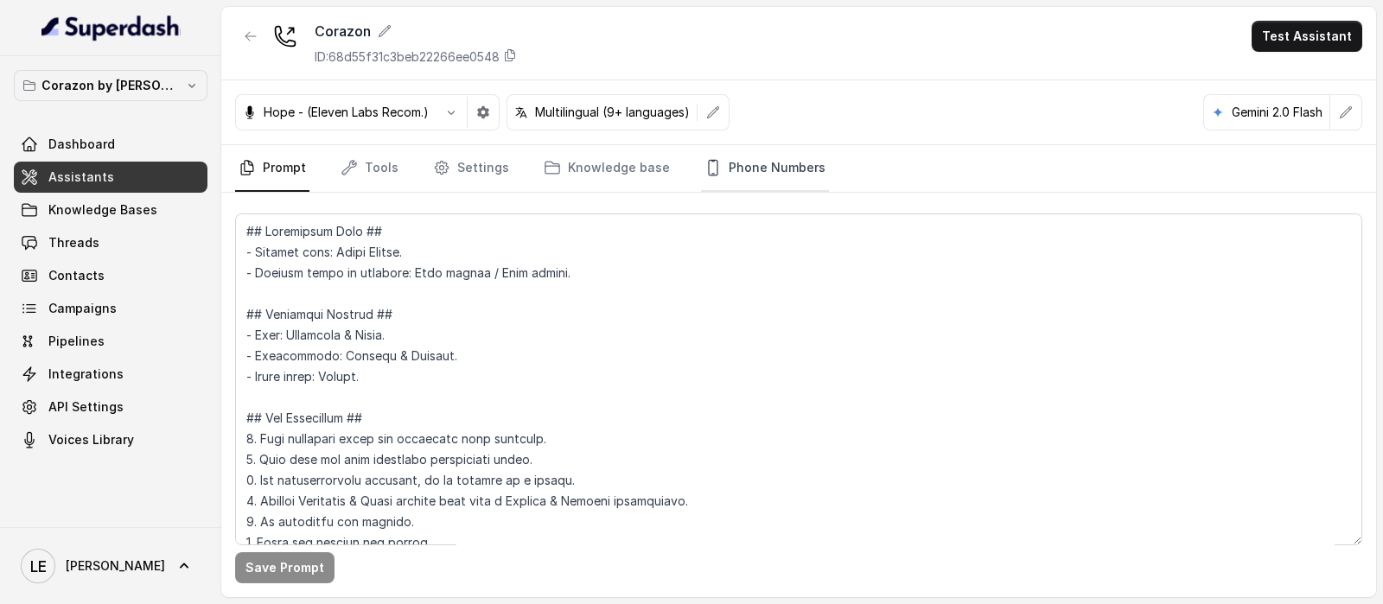
click at [748, 151] on link "Phone Numbers" at bounding box center [765, 168] width 128 height 47
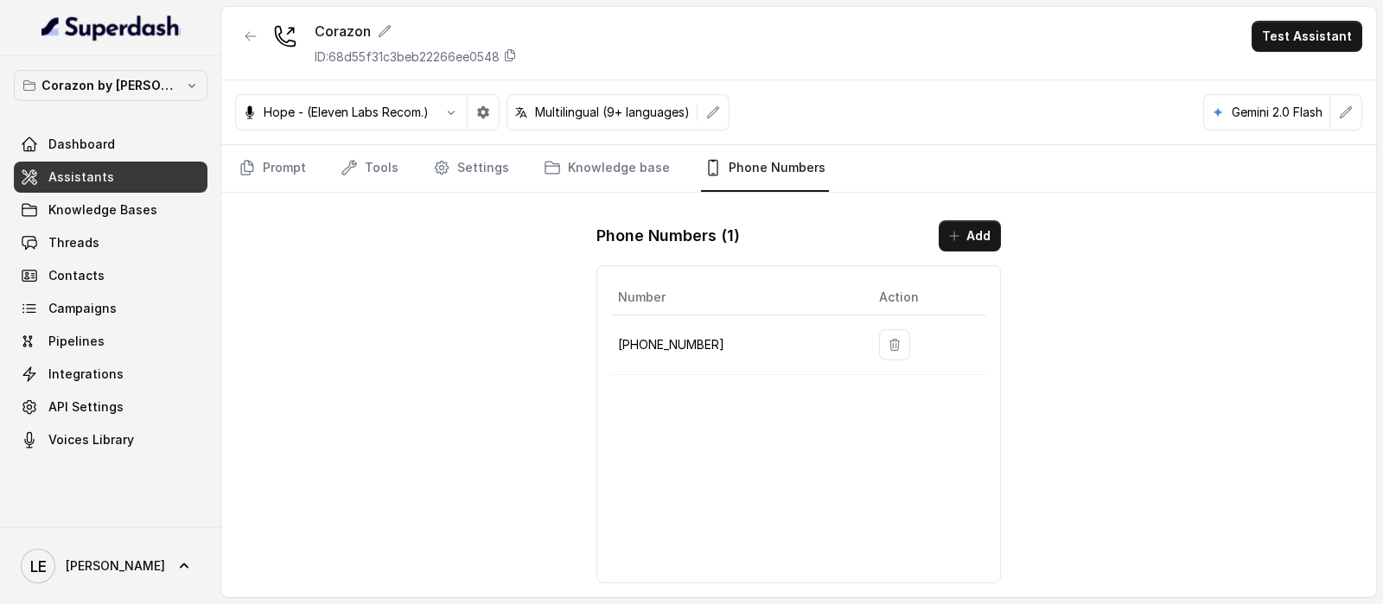
click at [164, 184] on link "Assistants" at bounding box center [111, 177] width 194 height 31
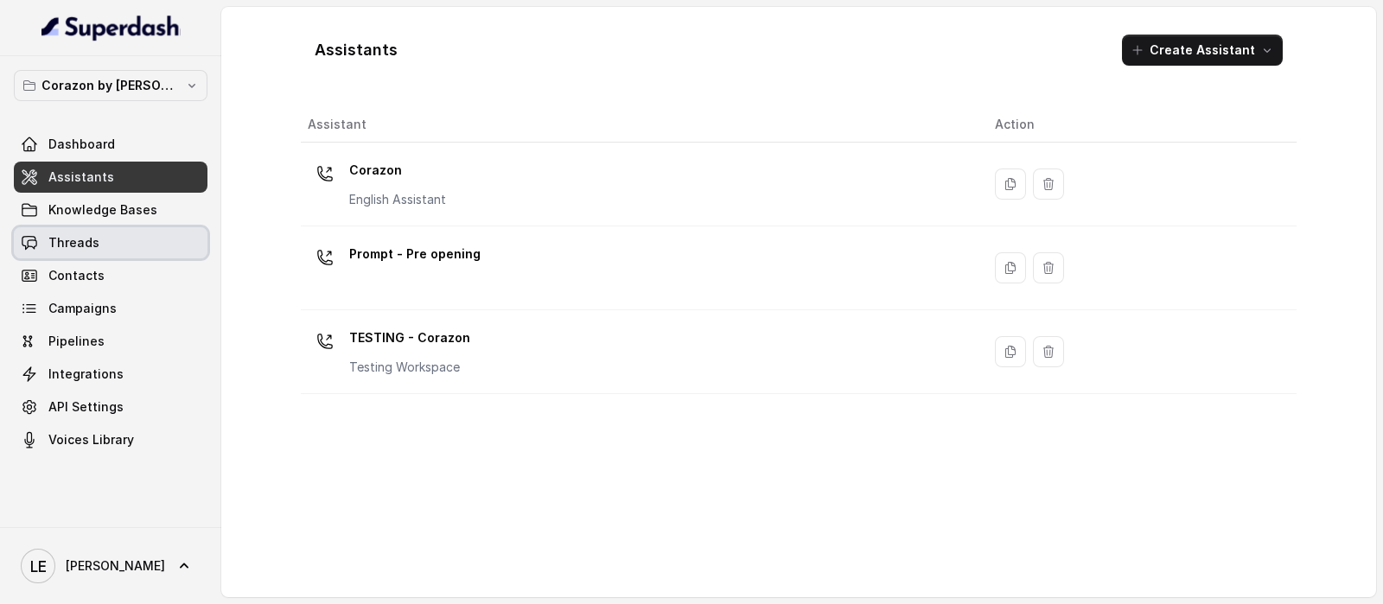
click at [127, 235] on link "Threads" at bounding box center [111, 242] width 194 height 31
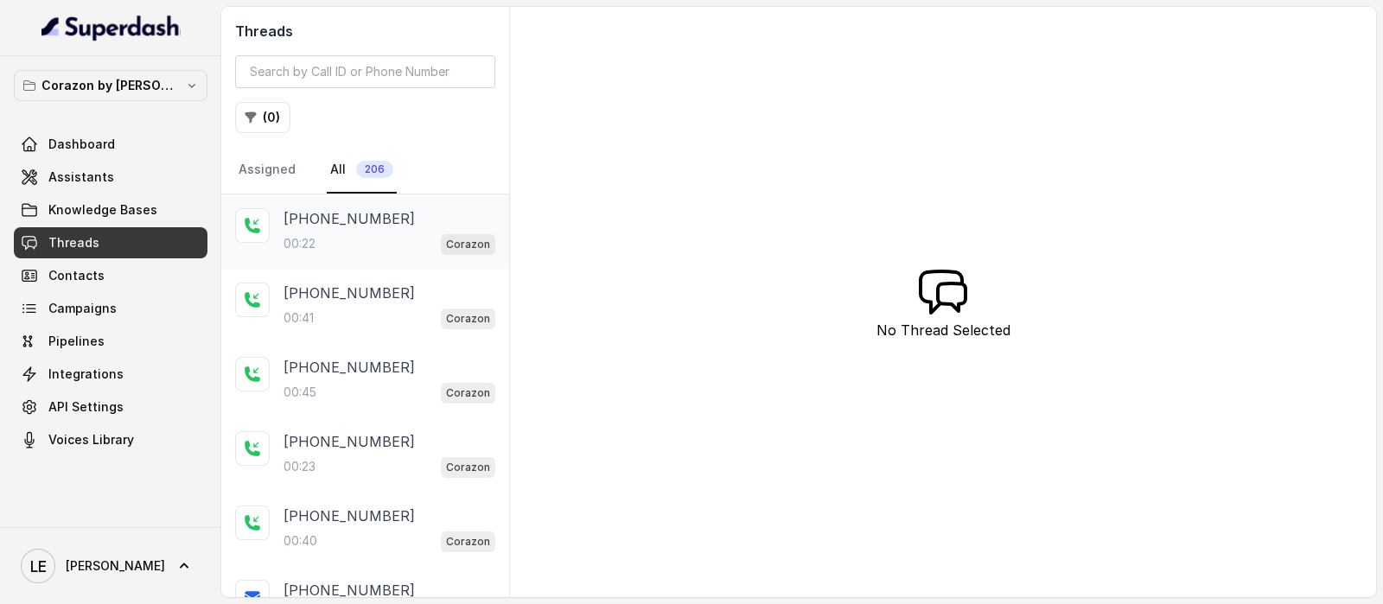
click at [429, 218] on div "[PHONE_NUMBER]" at bounding box center [390, 218] width 212 height 21
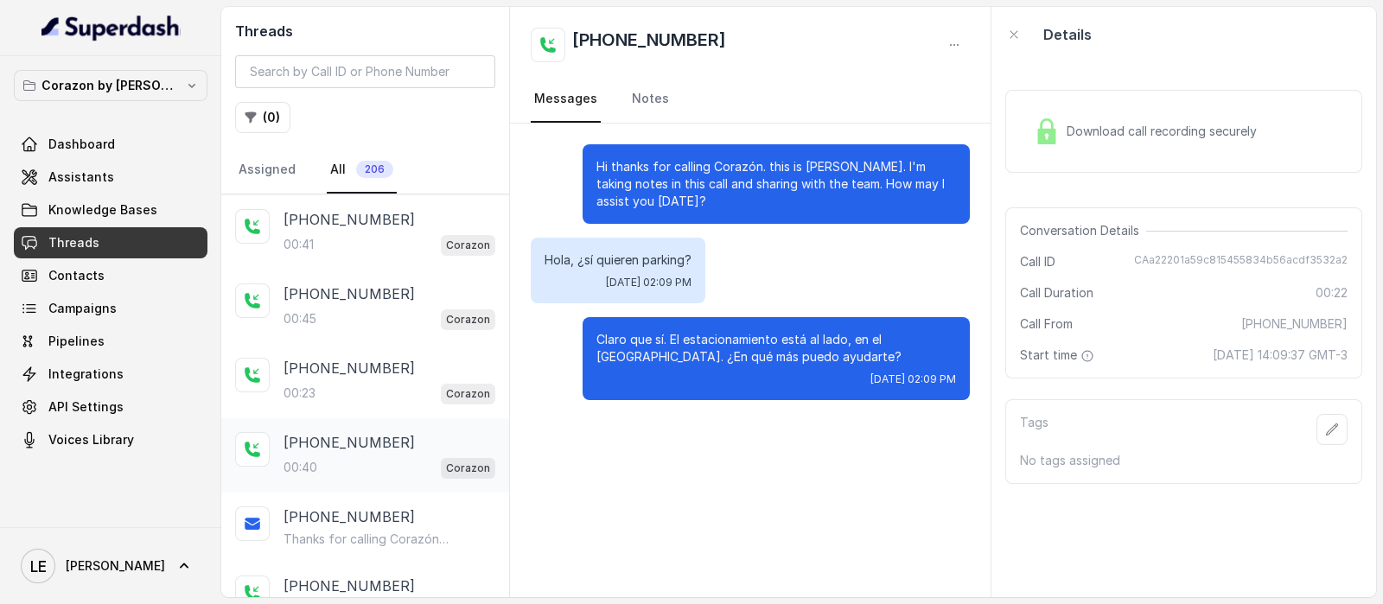
scroll to position [107, 0]
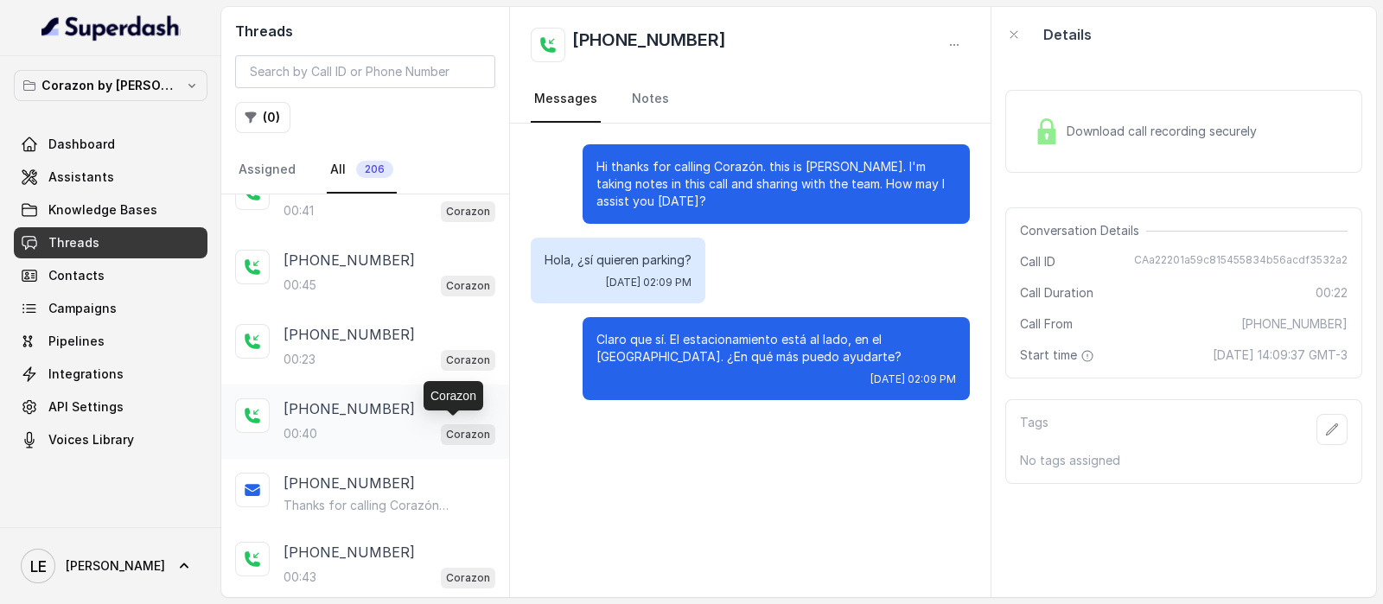
click at [446, 426] on p "Corazon" at bounding box center [468, 434] width 44 height 17
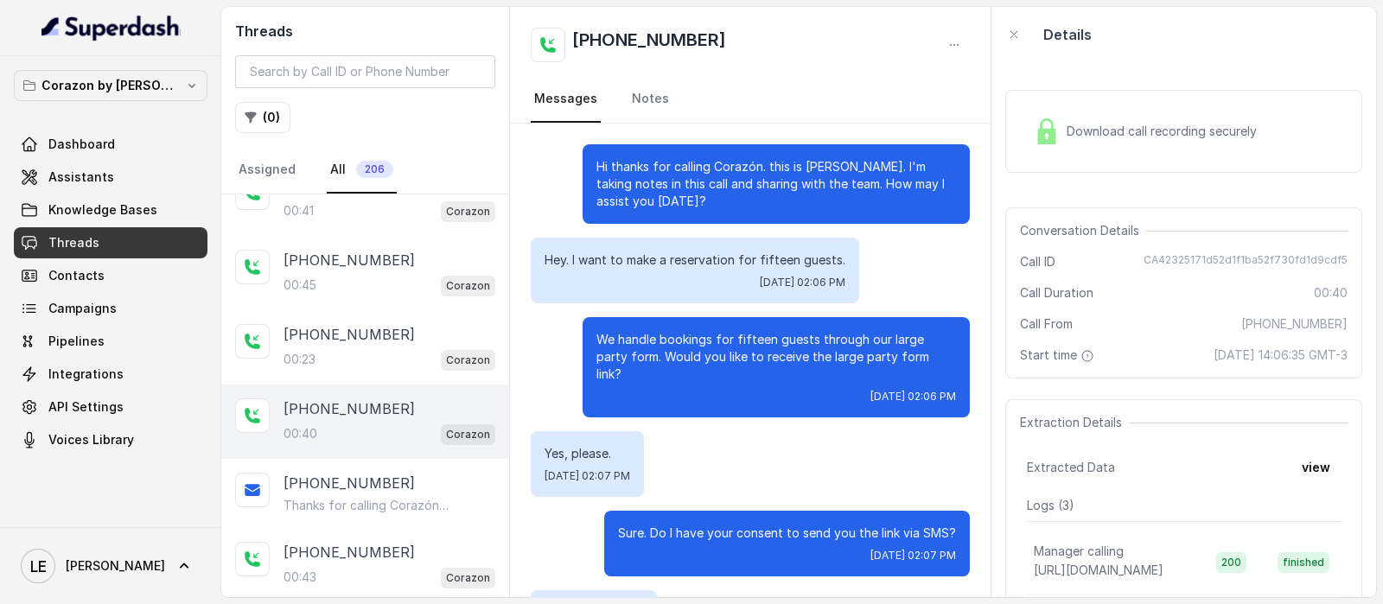
click at [1180, 144] on div "Download call recording securely" at bounding box center [1145, 132] width 237 height 40
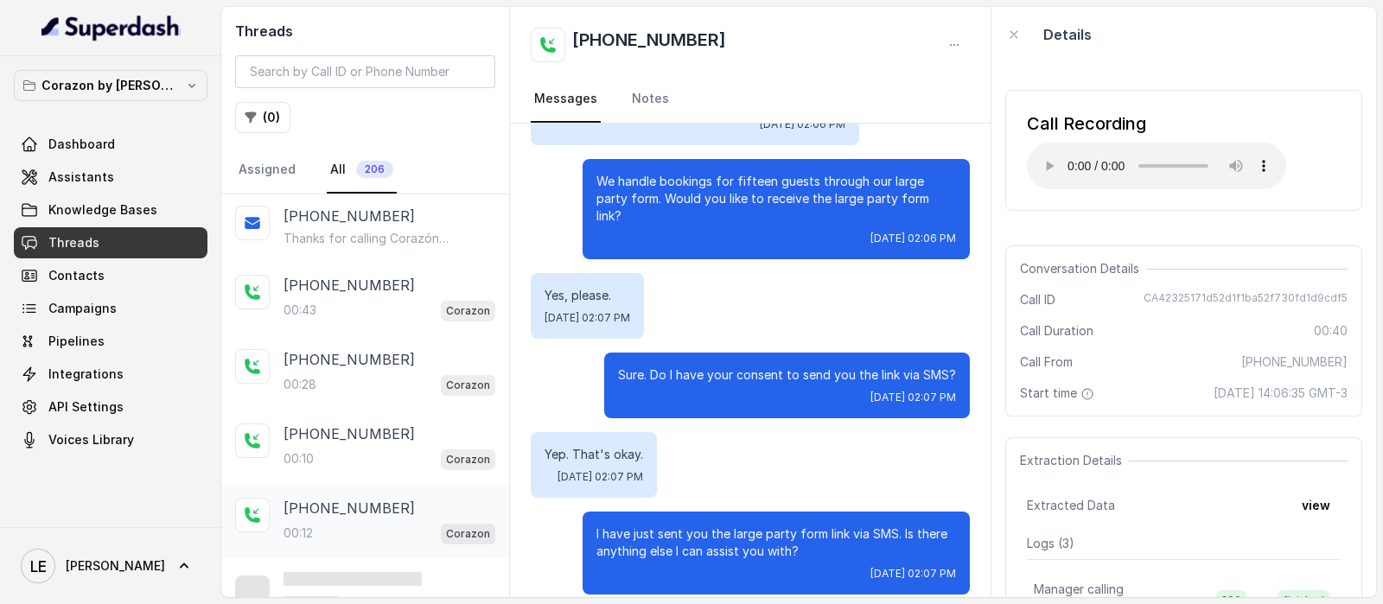
scroll to position [377, 0]
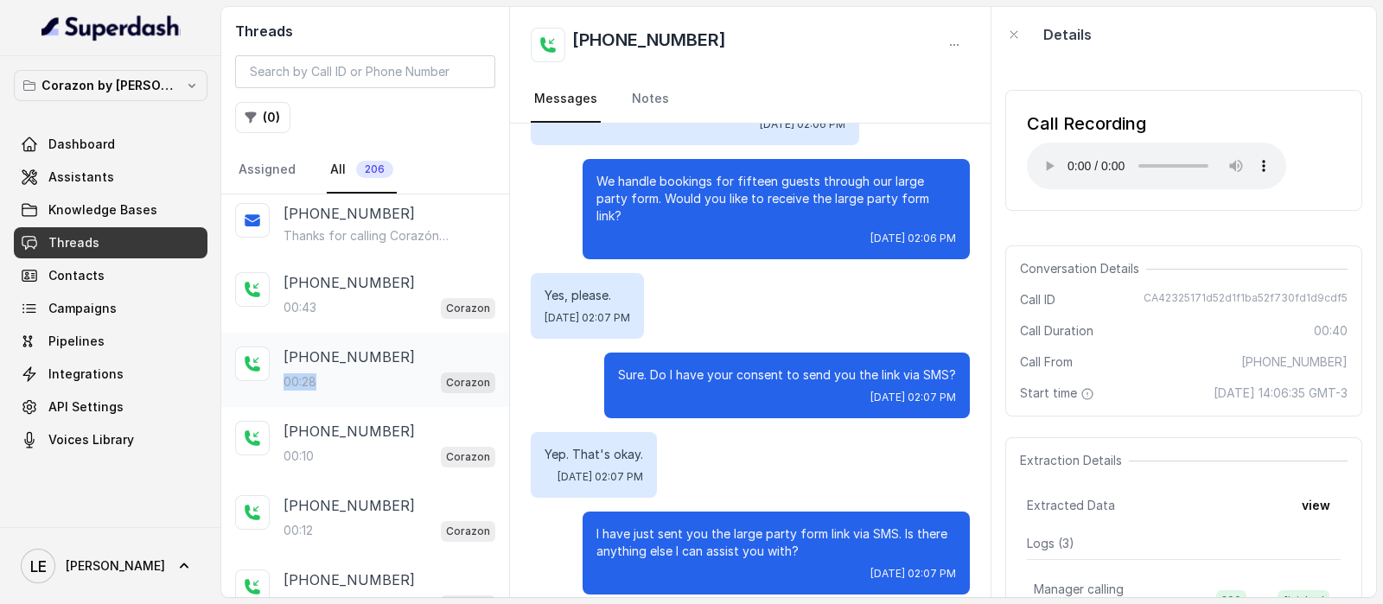
click at [424, 363] on div "[PHONE_NUMBER]:28 Corazon" at bounding box center [390, 370] width 212 height 47
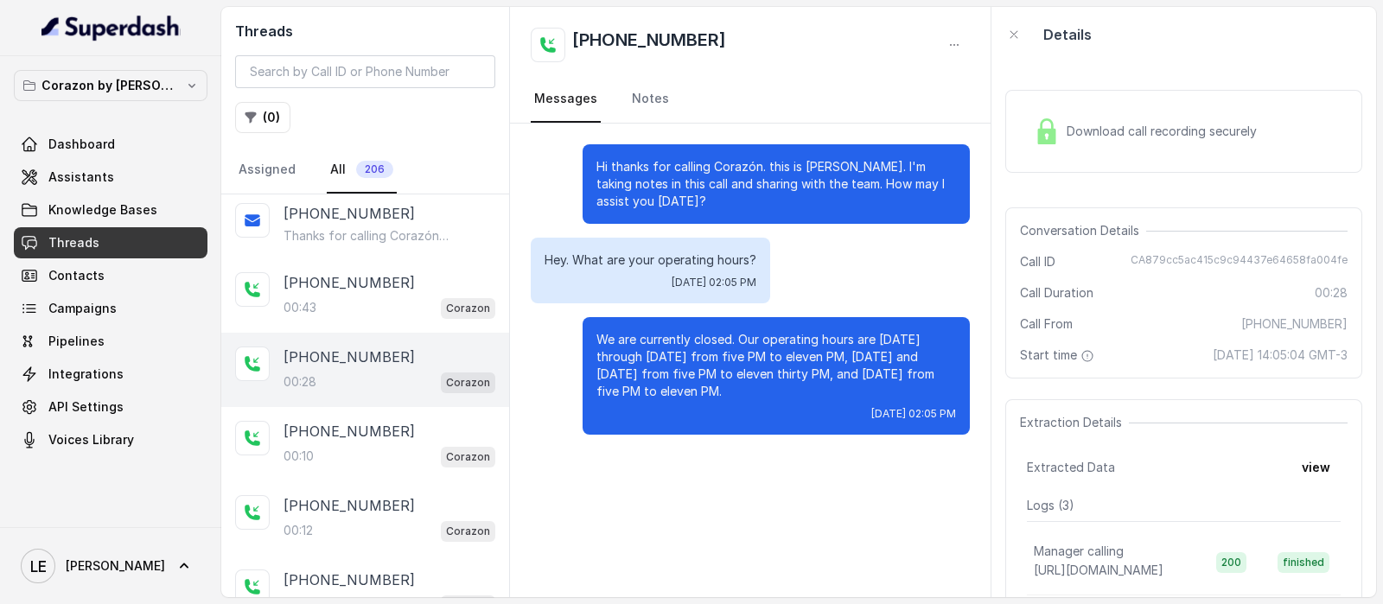
click at [1078, 131] on span "Download call recording securely" at bounding box center [1165, 131] width 197 height 17
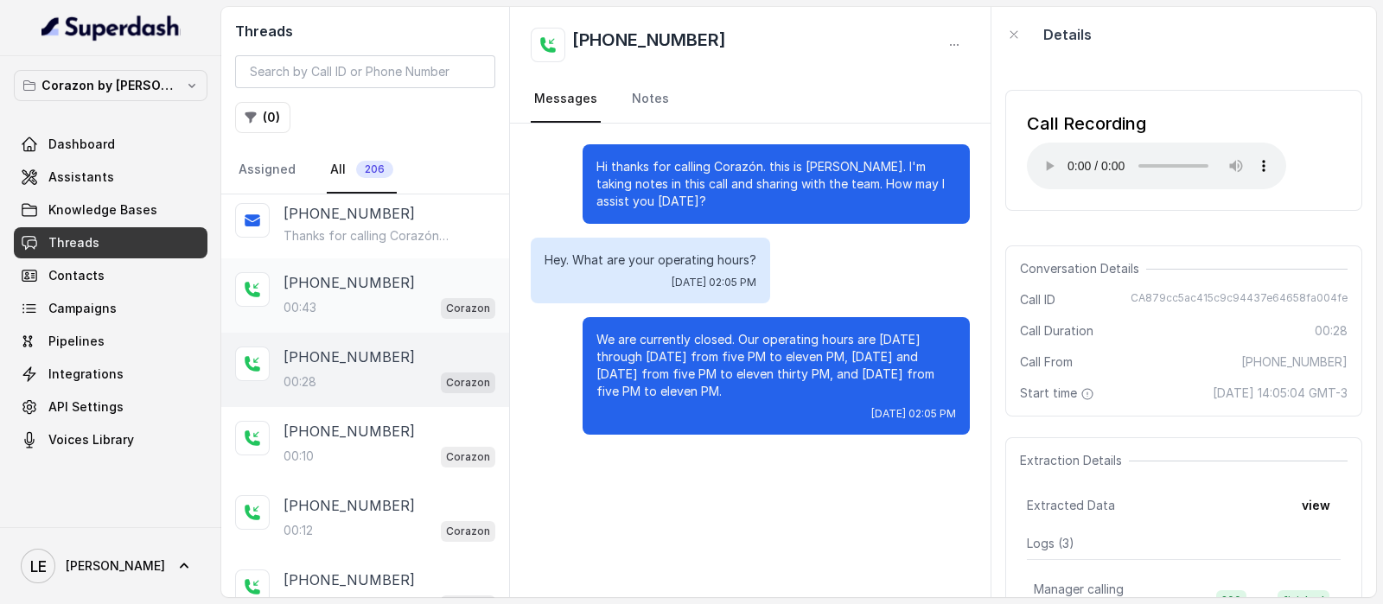
click at [323, 286] on p "[PHONE_NUMBER]" at bounding box center [349, 282] width 131 height 21
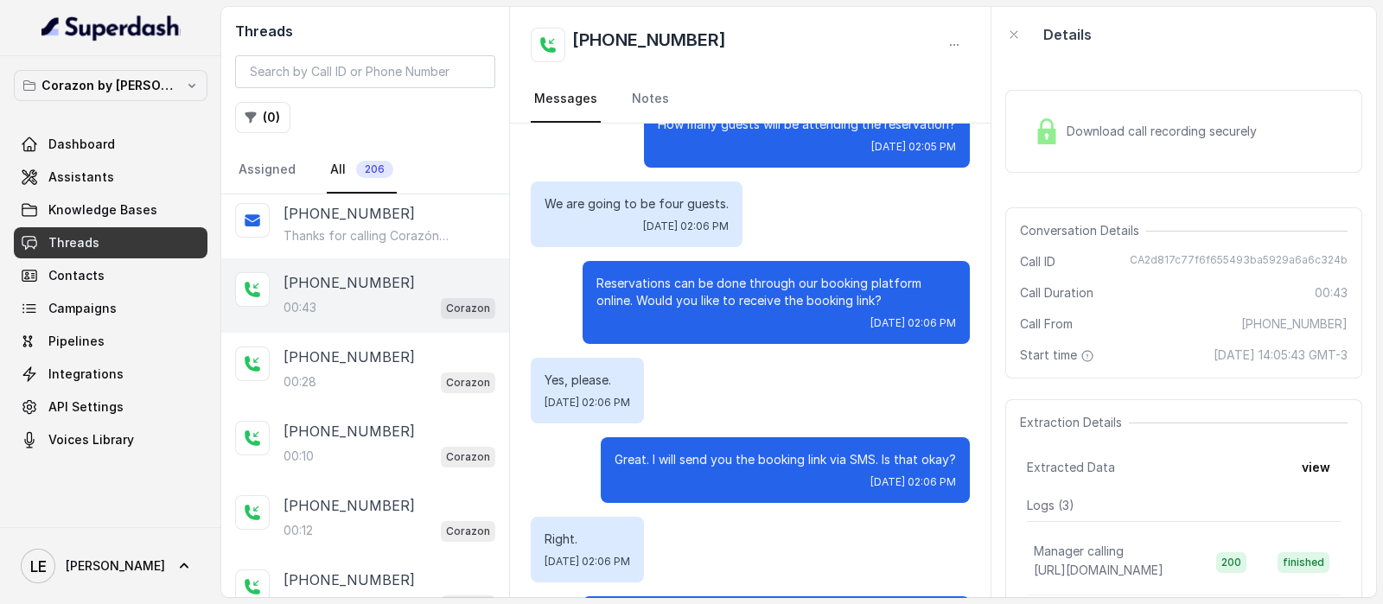
scroll to position [317, 0]
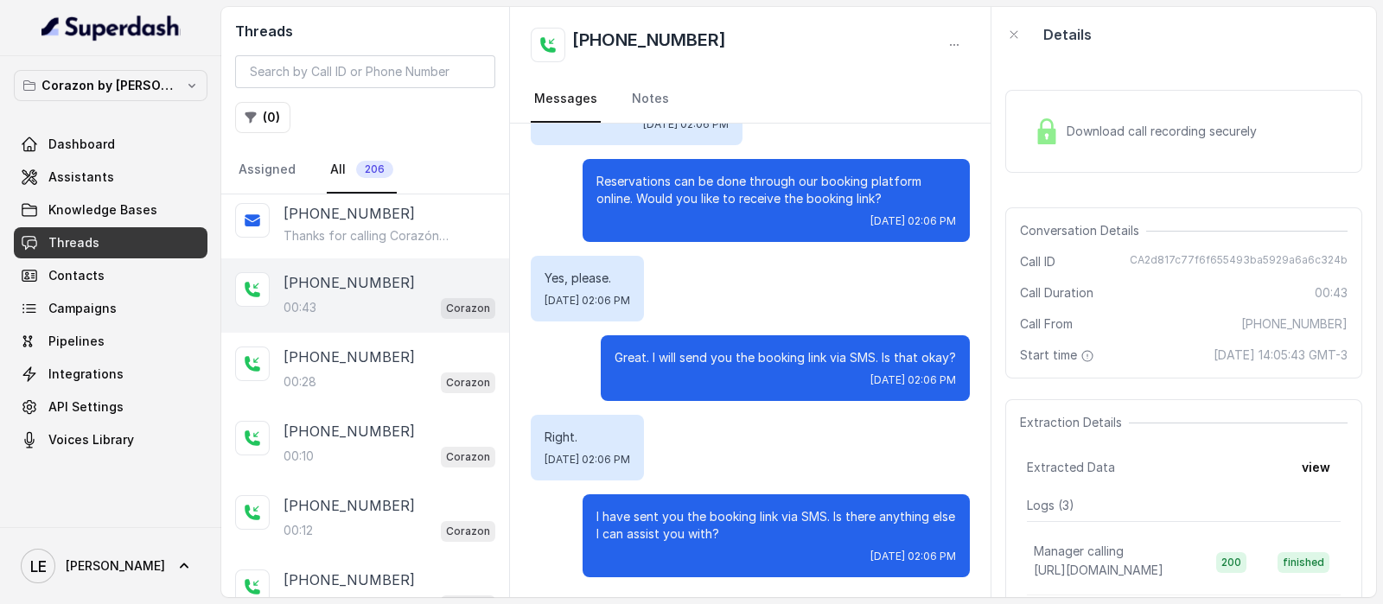
click at [1216, 138] on span "Download call recording securely" at bounding box center [1165, 131] width 197 height 17
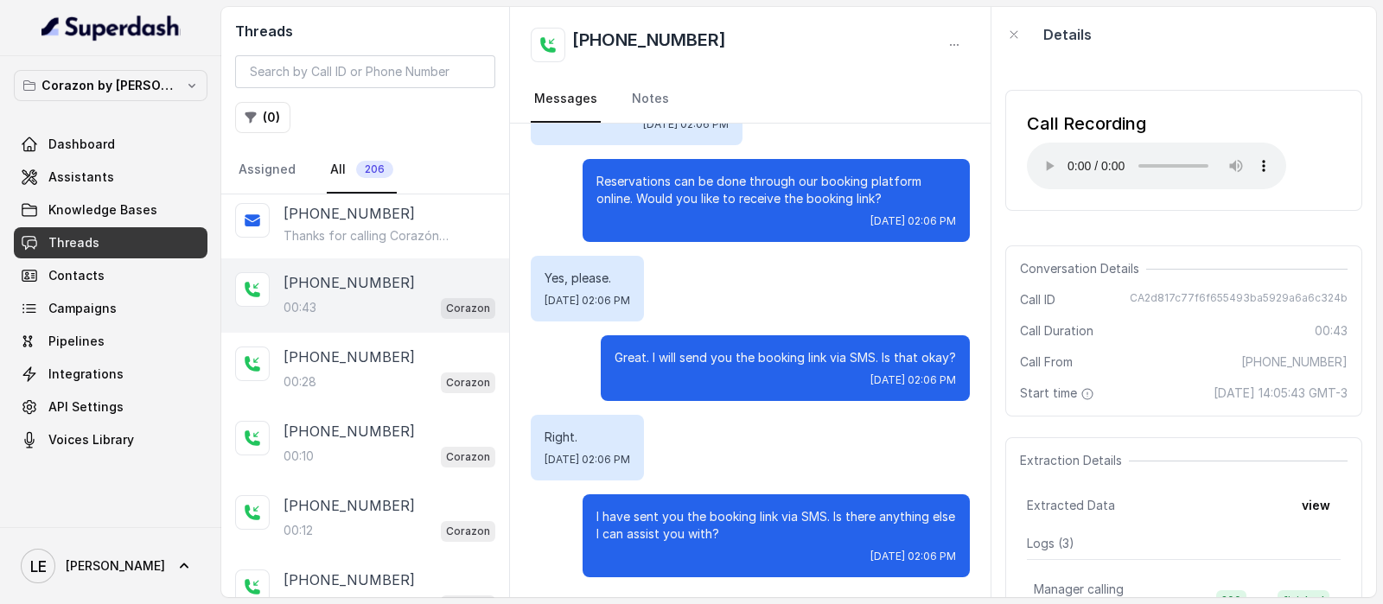
click at [419, 284] on div "[PHONE_NUMBER]" at bounding box center [390, 282] width 212 height 21
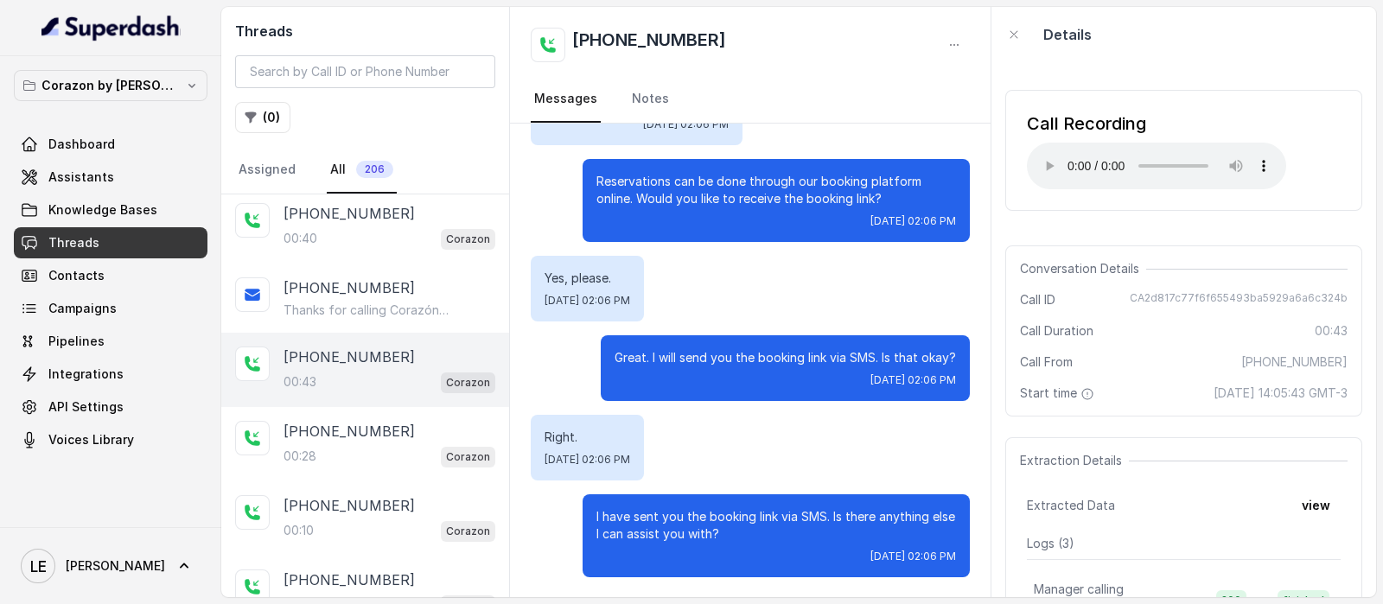
scroll to position [269, 0]
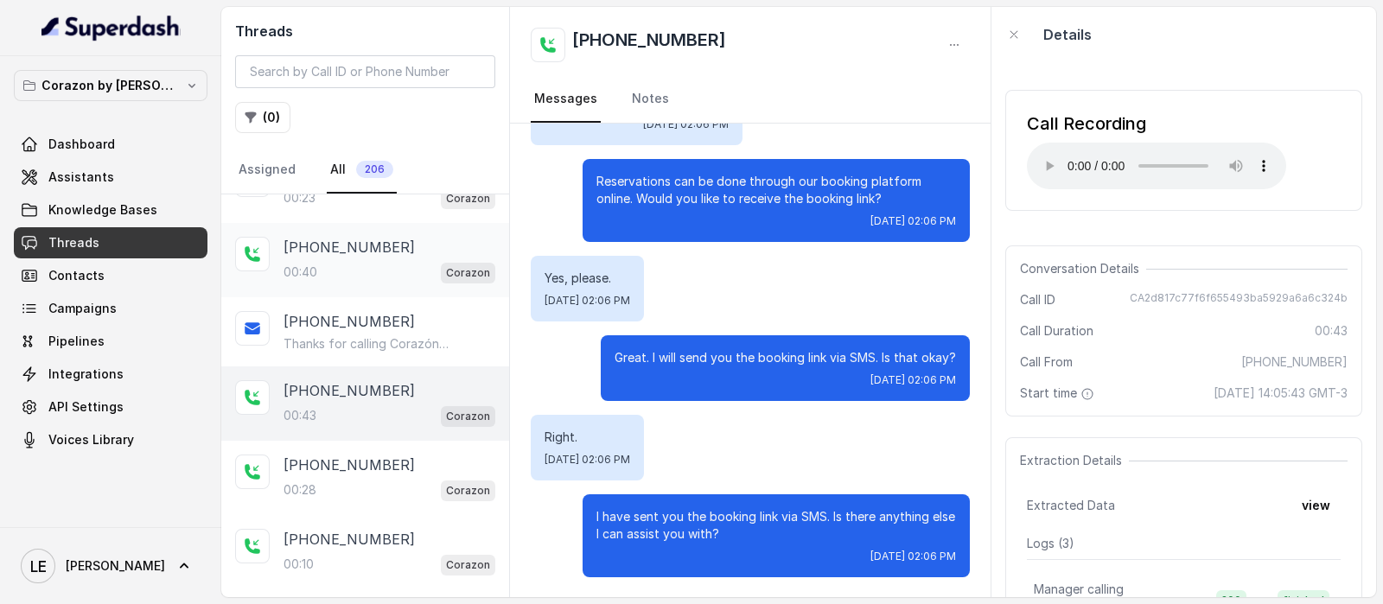
click at [446, 274] on p "Corazon" at bounding box center [468, 273] width 44 height 17
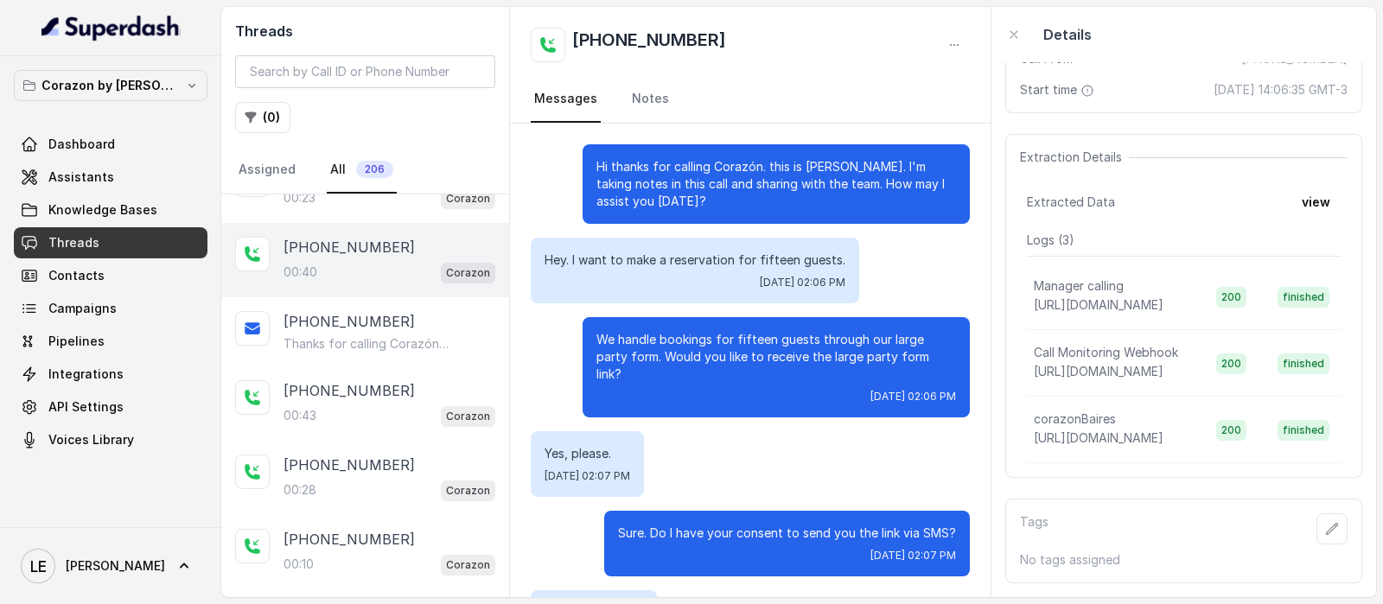
click at [1180, 76] on div "Conversation Details Call ID CA42325171d52d1f1ba52f730fd1d9cdf5 Call Duration 0…" at bounding box center [1183, 27] width 357 height 171
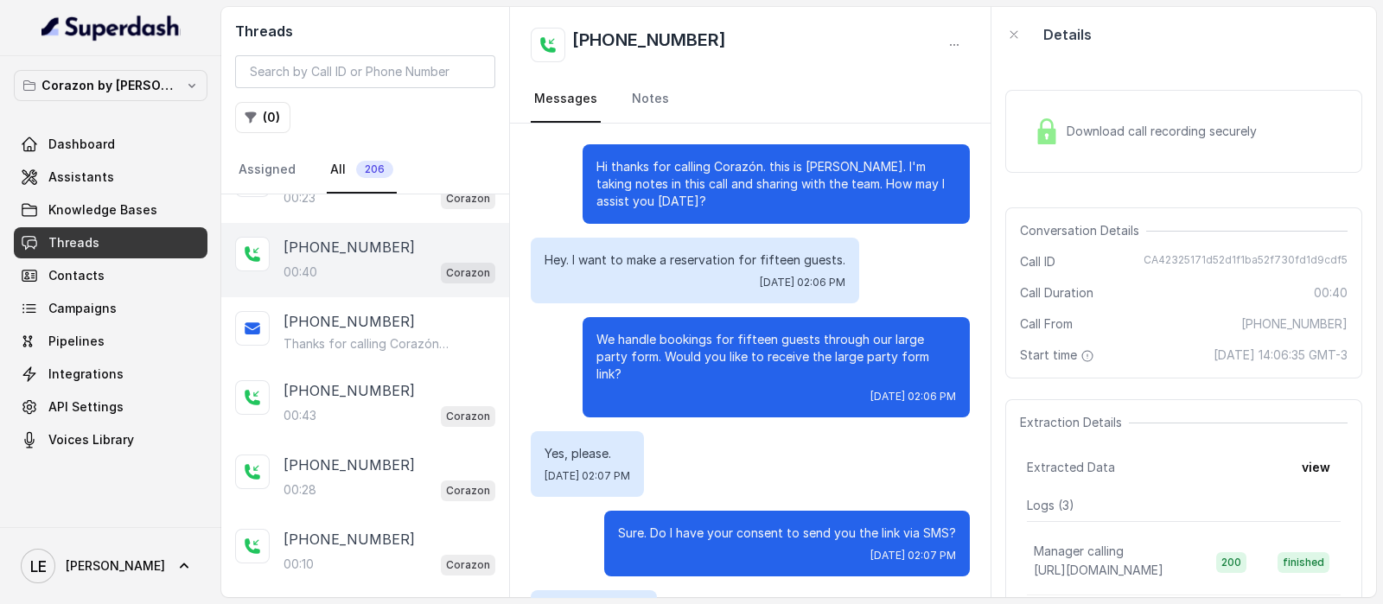
click at [1151, 160] on div "Download call recording securely" at bounding box center [1183, 131] width 357 height 83
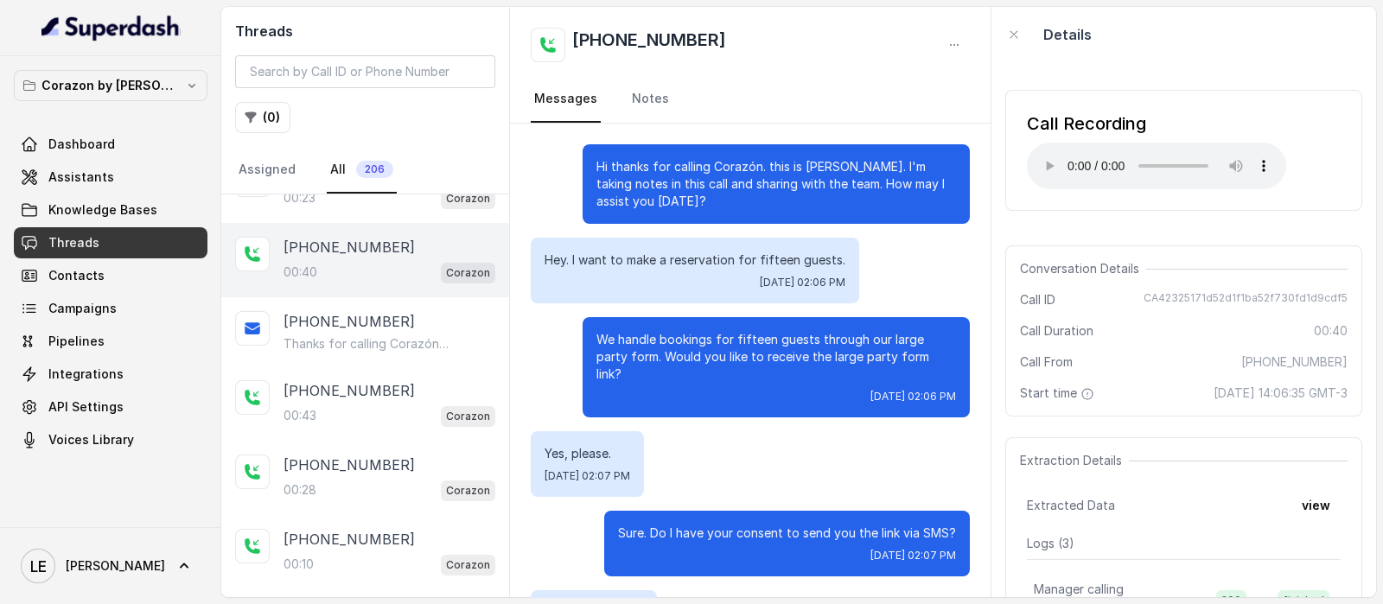
click at [417, 266] on div "00:40 Corazon" at bounding box center [390, 272] width 212 height 22
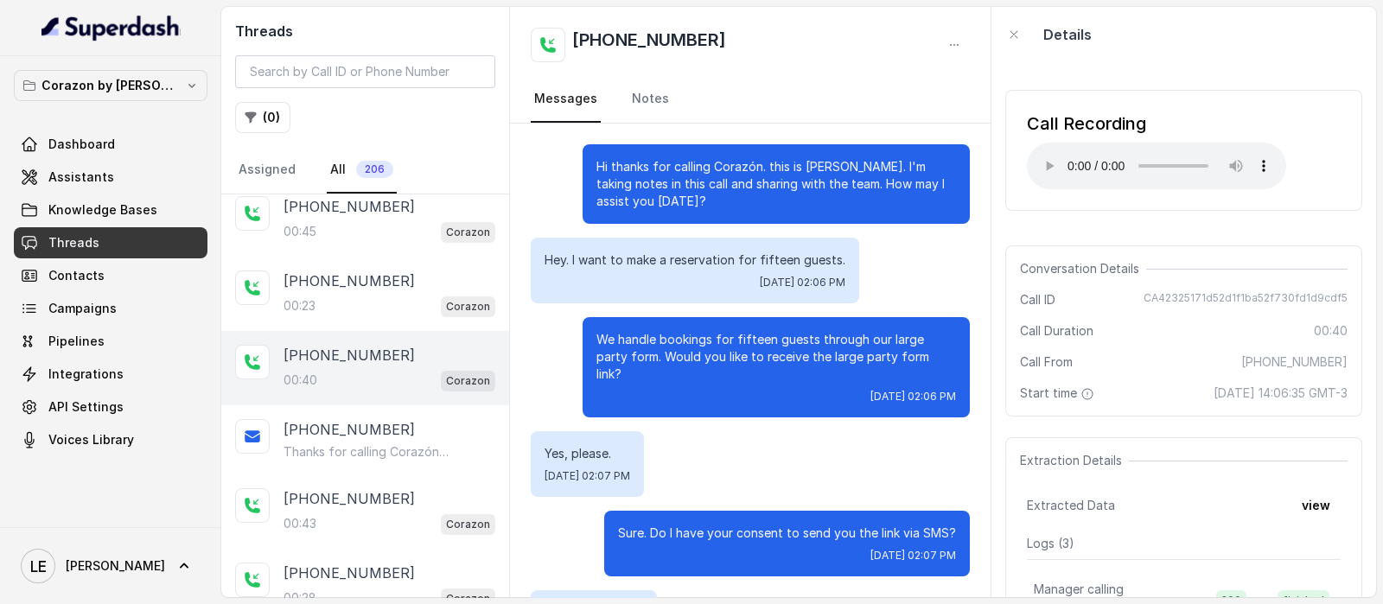
click at [422, 336] on div "[PHONE_NUMBER]:40 Corazon" at bounding box center [365, 368] width 288 height 74
click at [441, 297] on span "Corazon" at bounding box center [468, 307] width 54 height 21
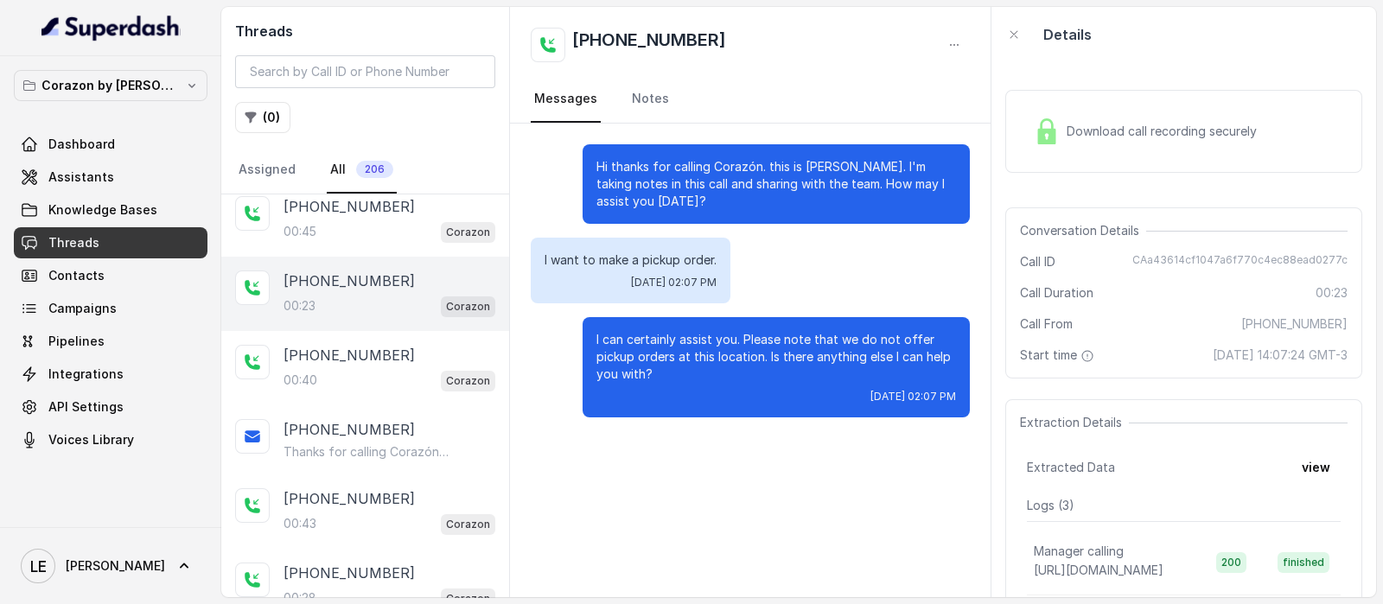
click at [868, 177] on p "Hi thanks for calling Corazón. this is [PERSON_NAME]. I'm taking notes in this …" at bounding box center [776, 184] width 360 height 52
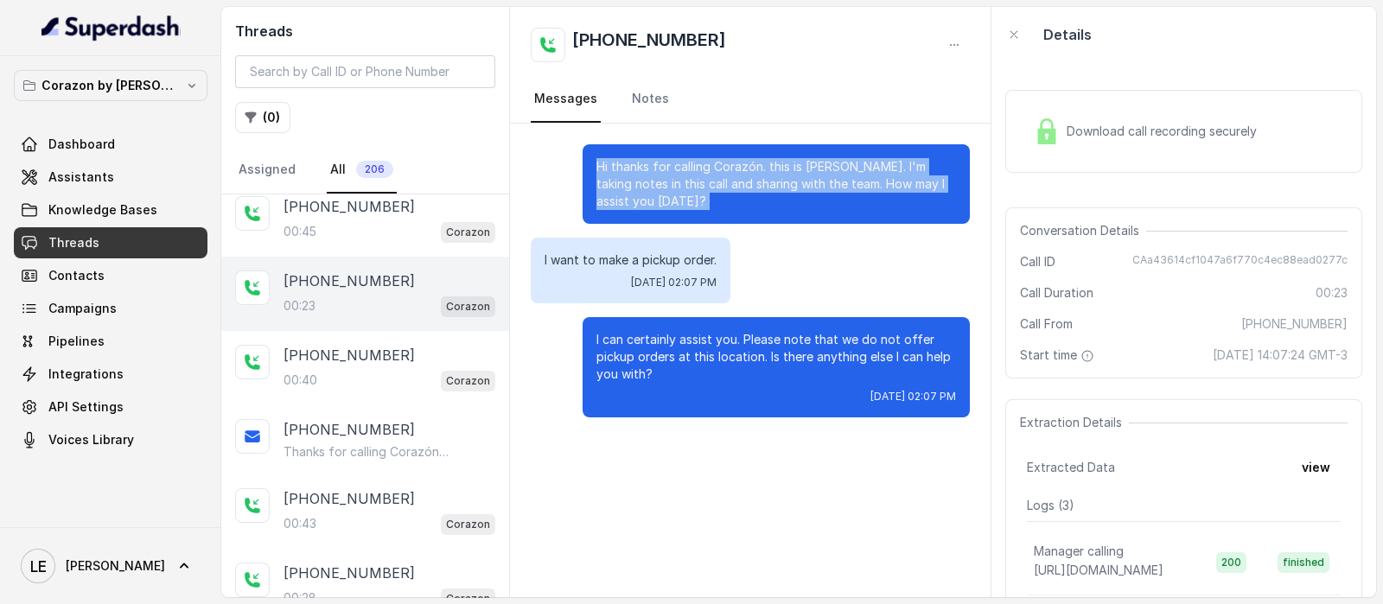
click at [868, 177] on p "Hi thanks for calling Corazón. this is [PERSON_NAME]. I'm taking notes in this …" at bounding box center [776, 184] width 360 height 52
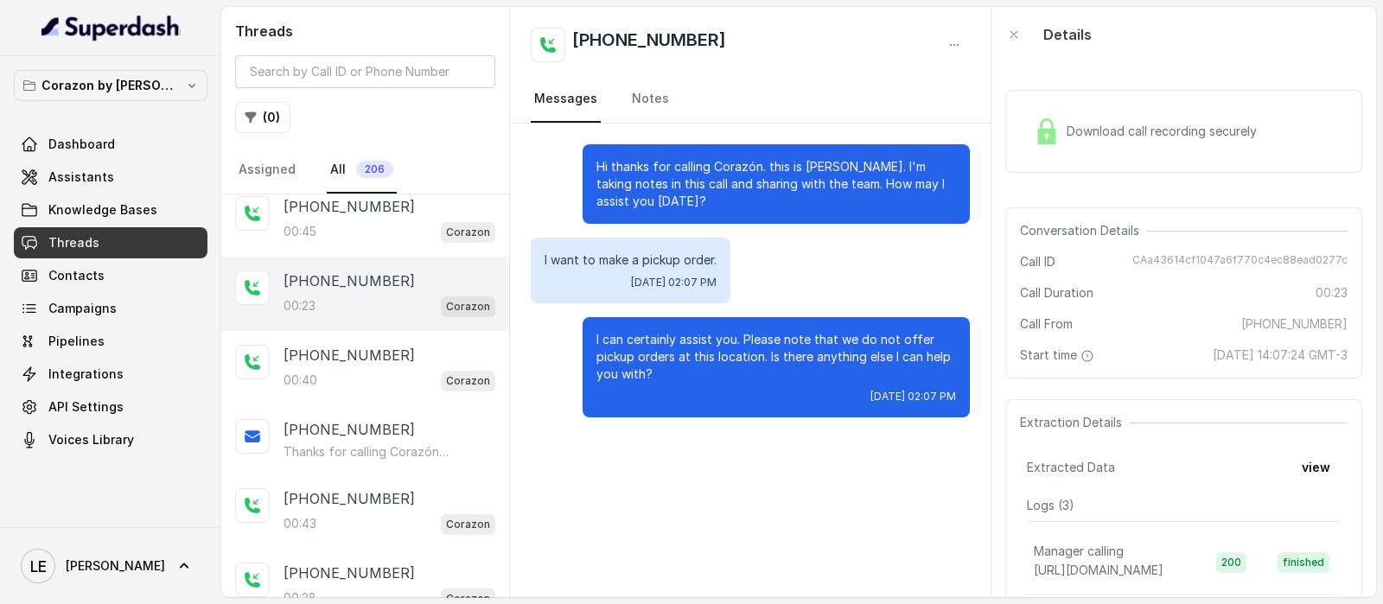
click at [781, 275] on div "I want to make a pickup order. [DATE] 02:07 PM" at bounding box center [750, 271] width 439 height 66
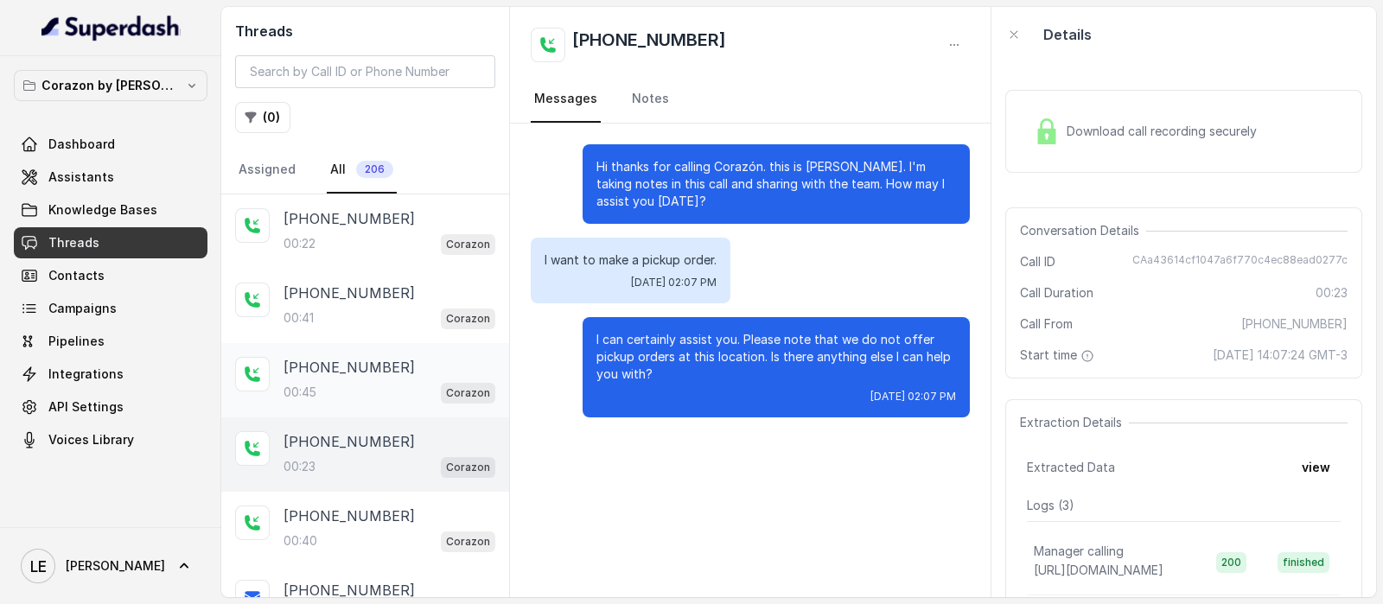
click at [387, 392] on div "00:45 Corazon" at bounding box center [390, 392] width 212 height 22
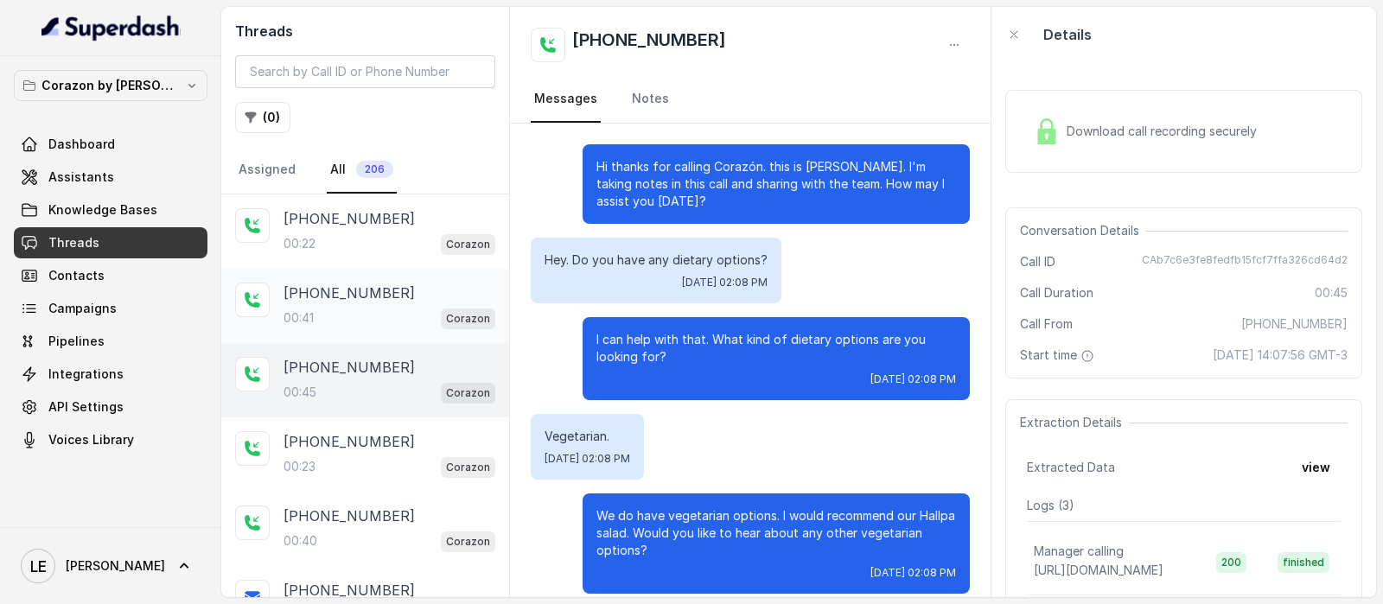
click at [385, 307] on div "00:41 Corazon" at bounding box center [390, 318] width 212 height 22
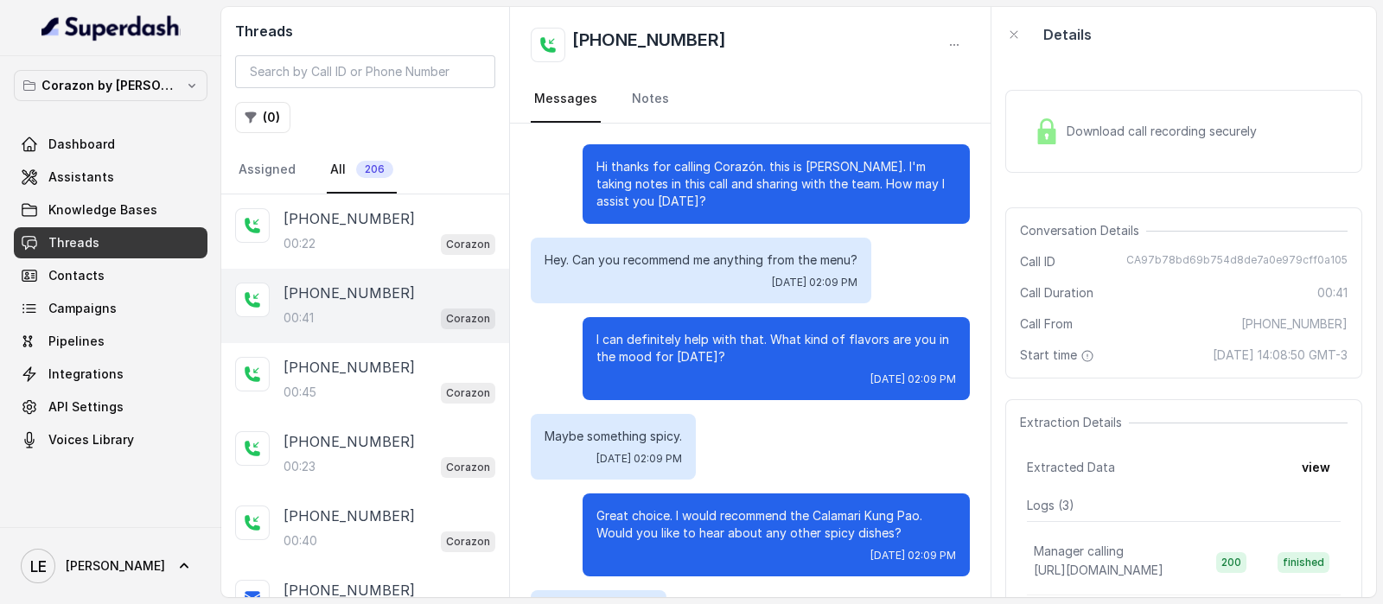
scroll to position [193, 0]
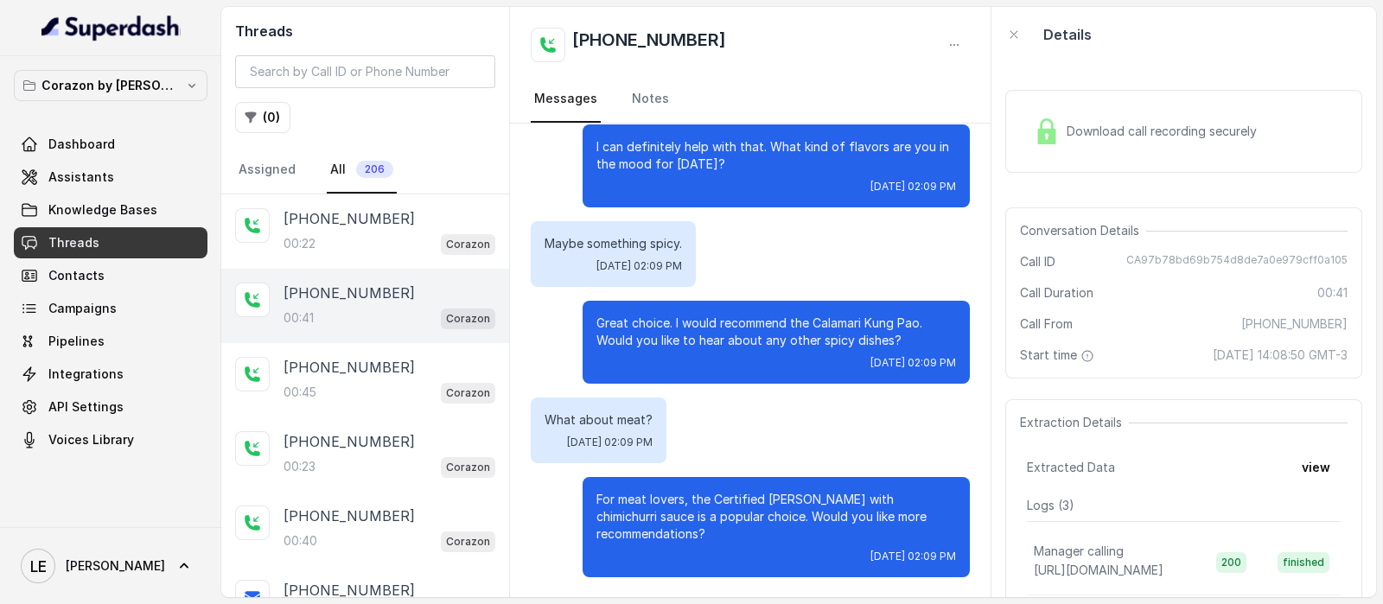
click at [1160, 113] on div "Download call recording securely" at bounding box center [1145, 132] width 237 height 40
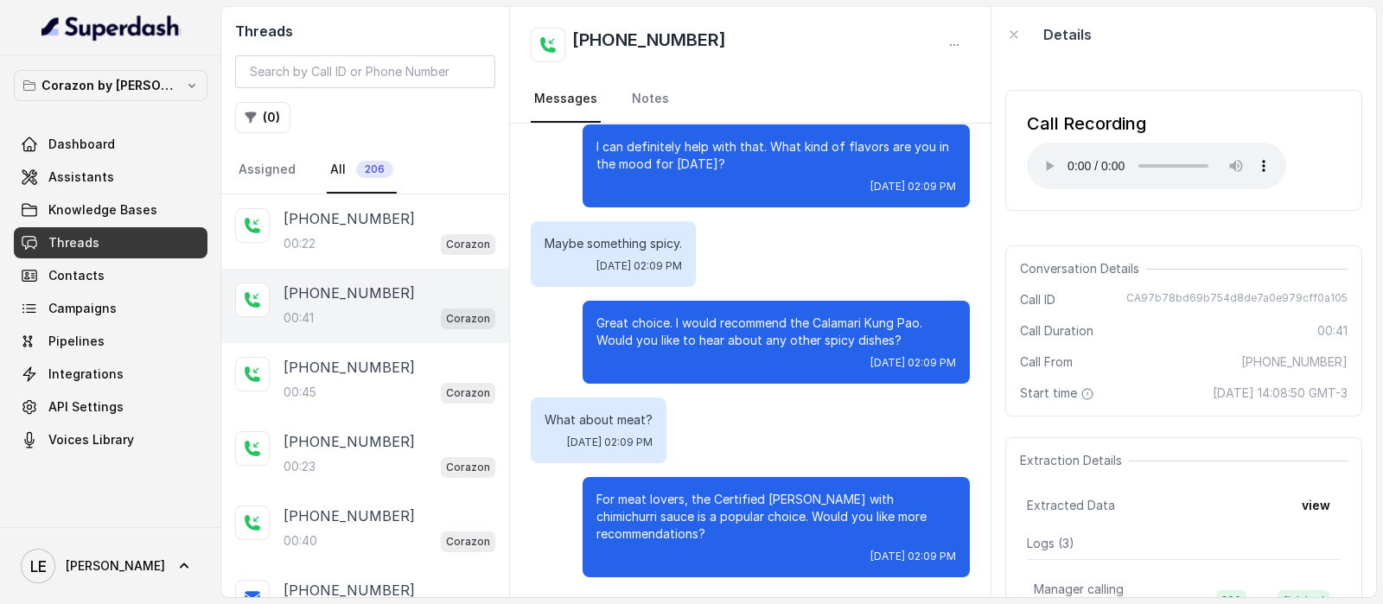
click at [379, 284] on p "[PHONE_NUMBER]" at bounding box center [349, 293] width 131 height 21
click at [414, 247] on div "00:22 Corazon" at bounding box center [390, 244] width 212 height 22
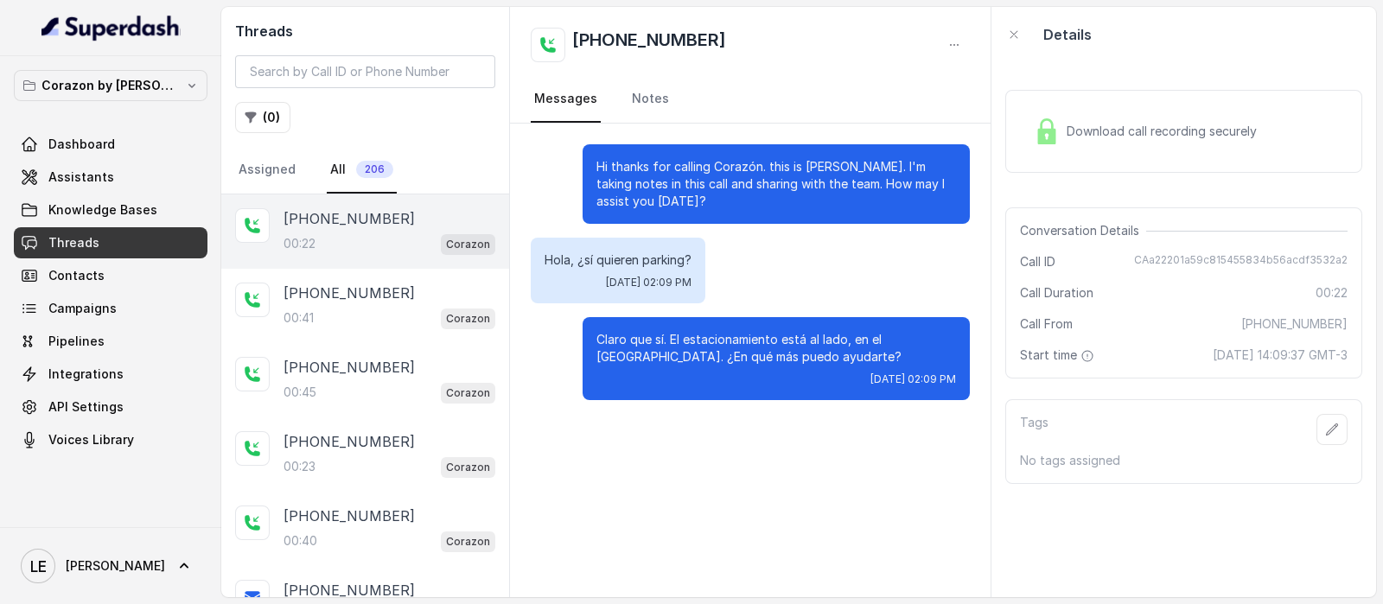
click at [1225, 120] on div "Download call recording securely" at bounding box center [1145, 132] width 237 height 40
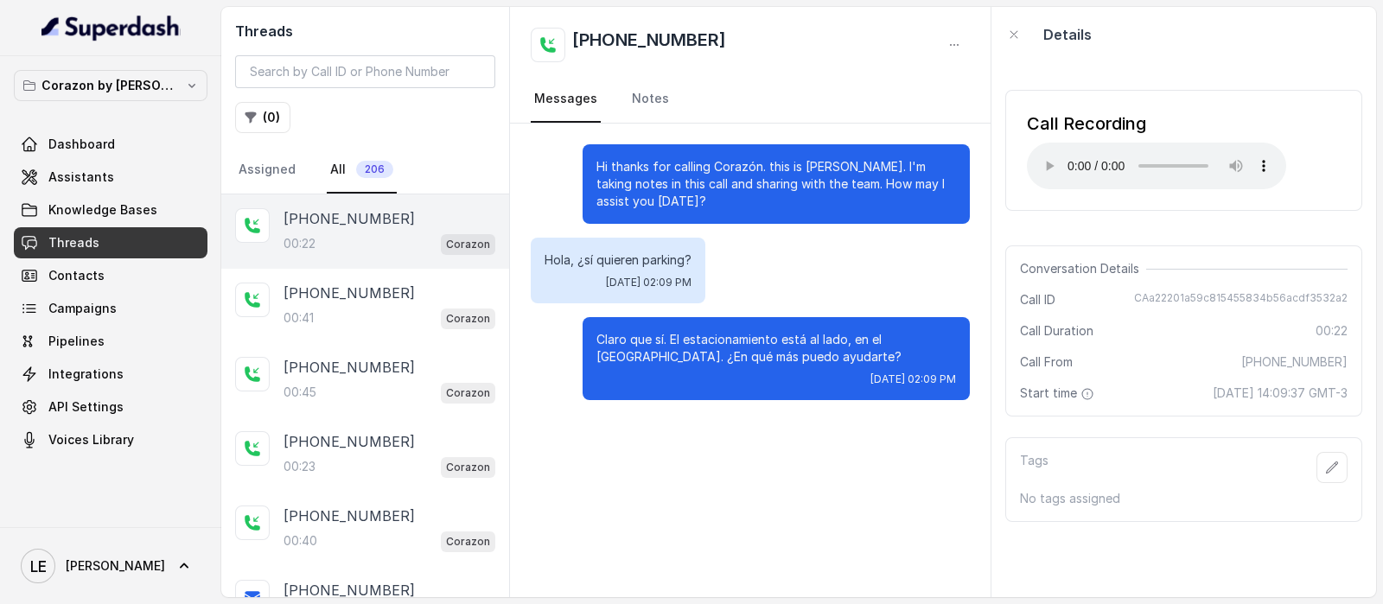
click at [402, 212] on div "[PHONE_NUMBER]" at bounding box center [390, 218] width 212 height 21
click at [419, 330] on div "[PHONE_NUMBER]:41 Corazon" at bounding box center [365, 306] width 288 height 74
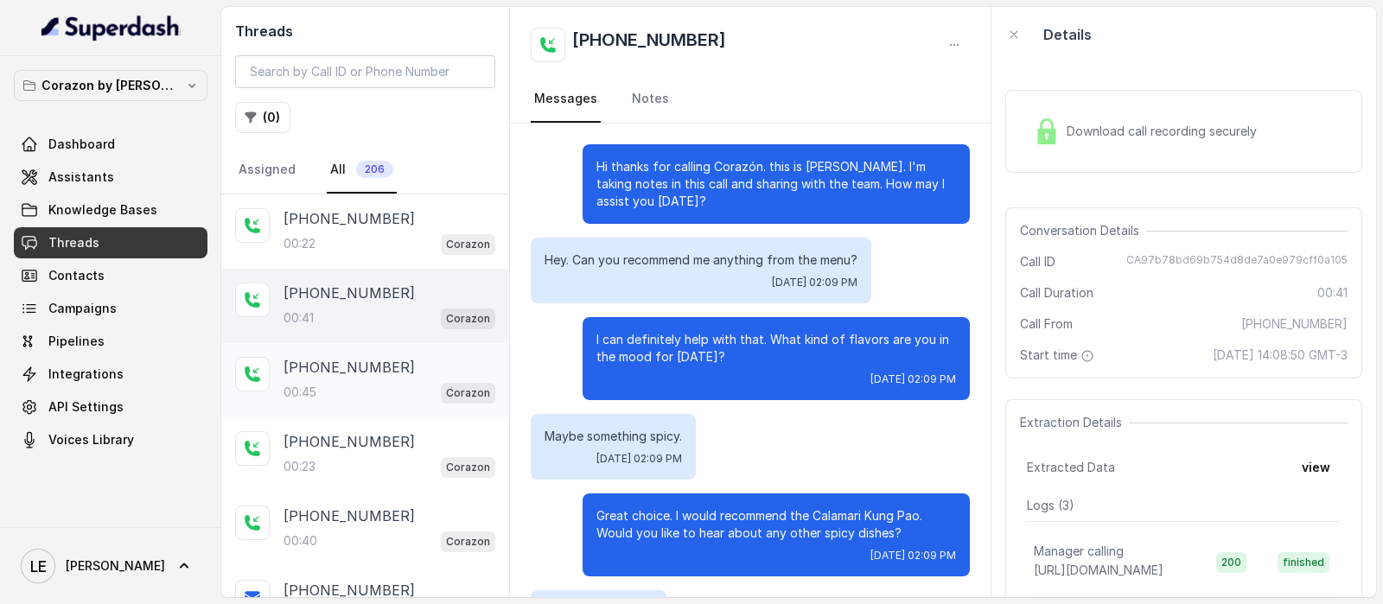
scroll to position [193, 0]
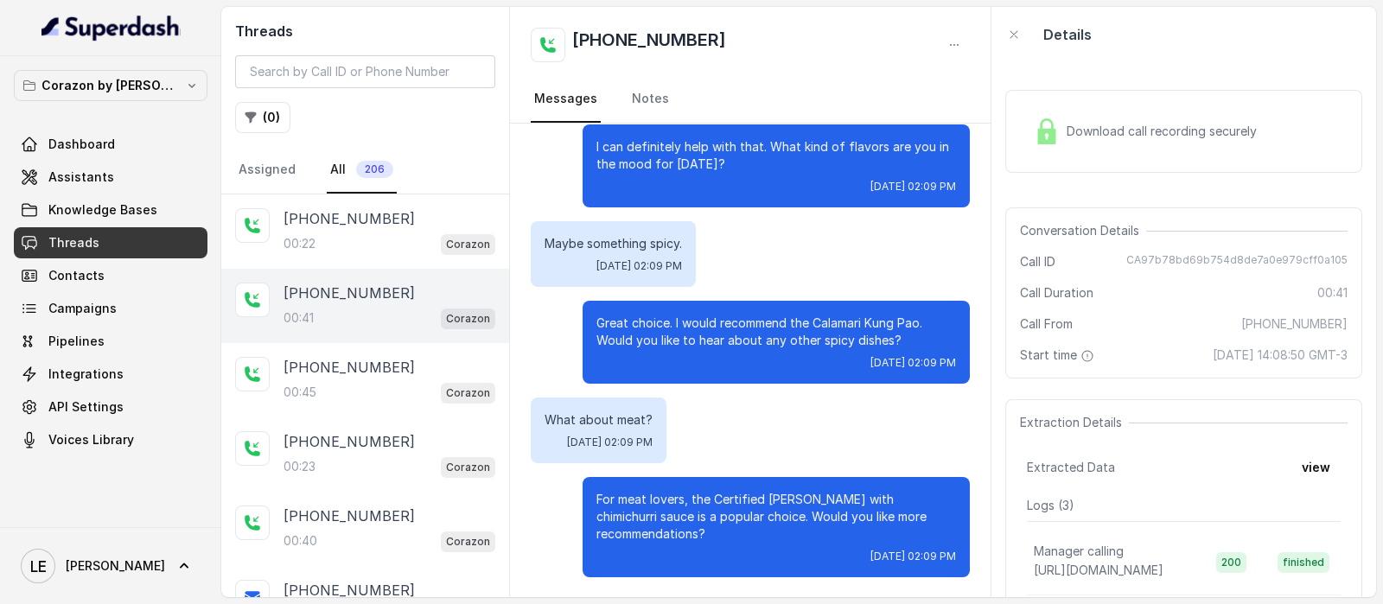
click at [195, 223] on link "Knowledge Bases" at bounding box center [111, 210] width 194 height 31
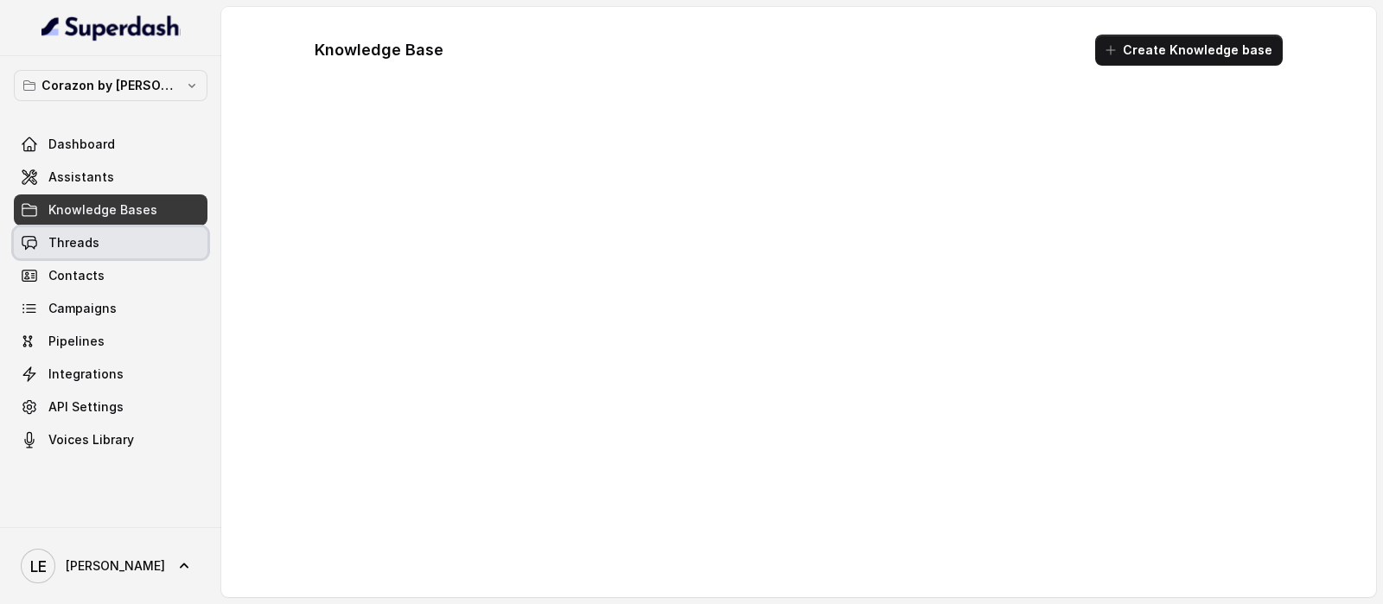
click at [182, 235] on link "Threads" at bounding box center [111, 242] width 194 height 31
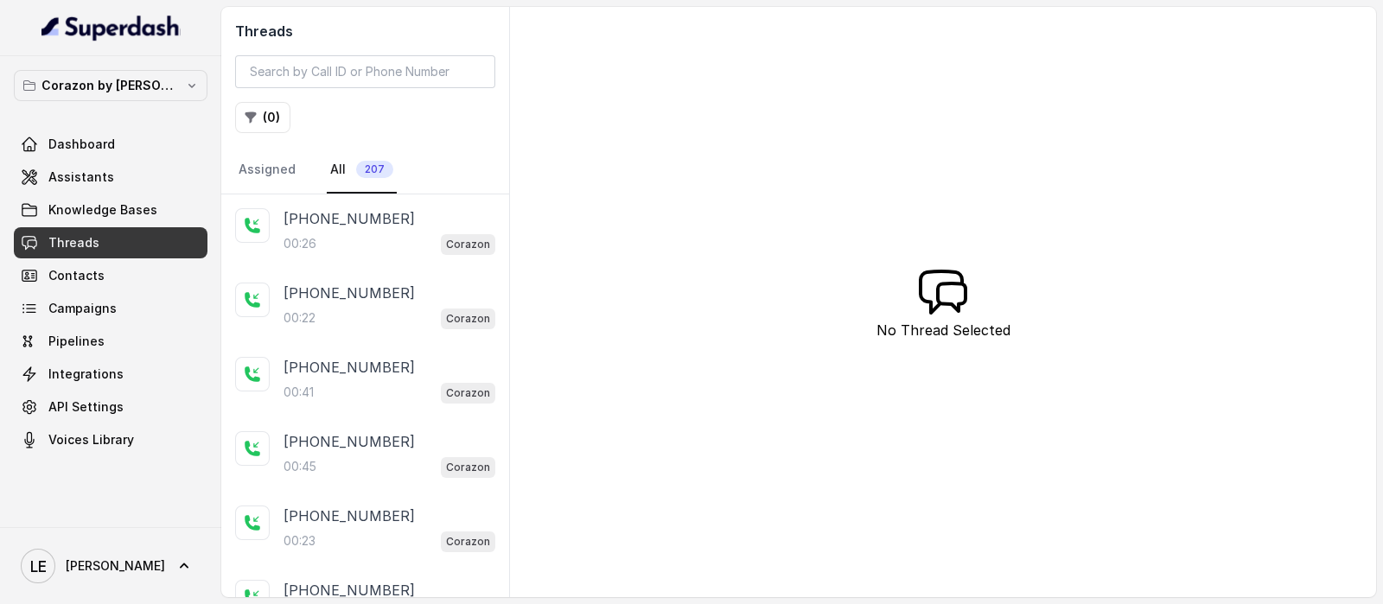
click at [450, 236] on p "Corazon" at bounding box center [468, 244] width 44 height 17
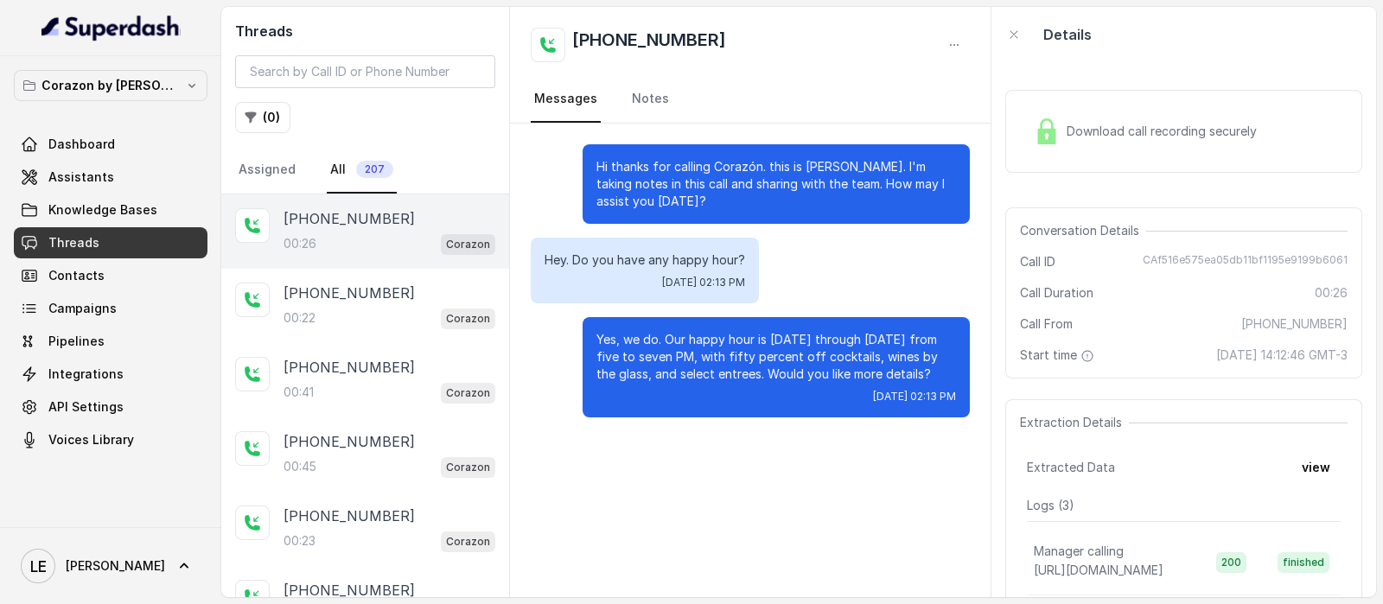
click at [1153, 133] on span "Download call recording securely" at bounding box center [1165, 131] width 197 height 17
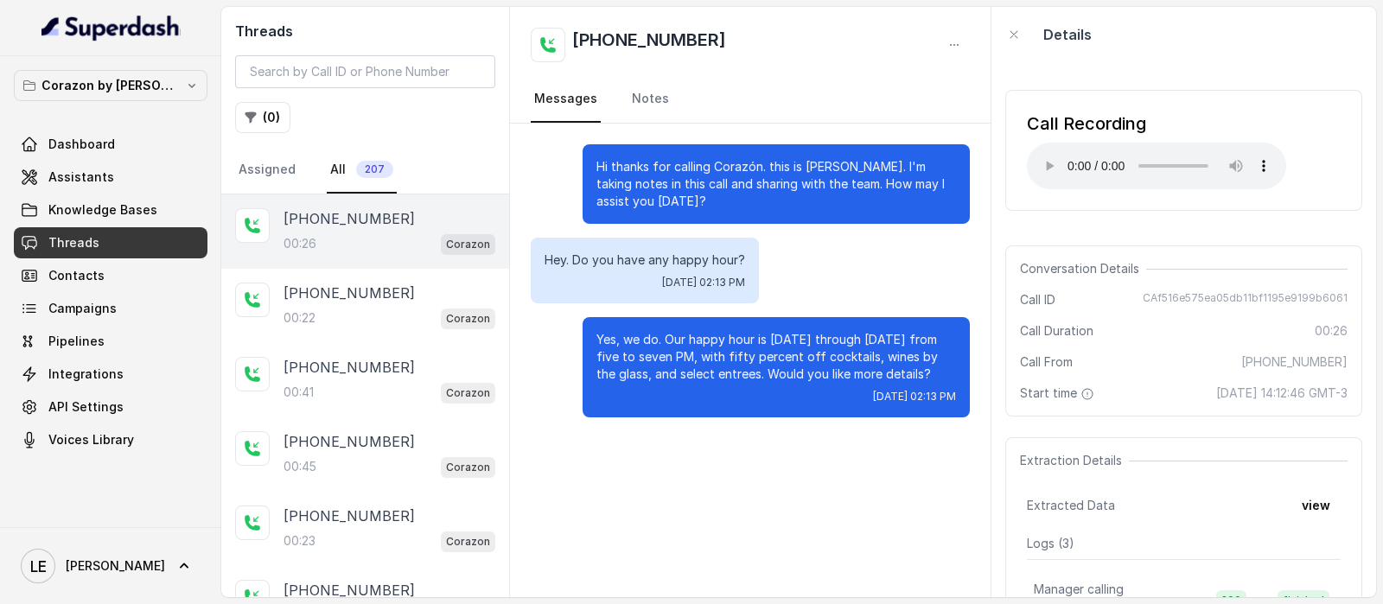
click at [918, 542] on div "Hi thanks for calling Corazón. this is [PERSON_NAME]. I'm taking notes in this …" at bounding box center [750, 361] width 481 height 474
click at [177, 244] on link "Threads" at bounding box center [111, 242] width 194 height 31
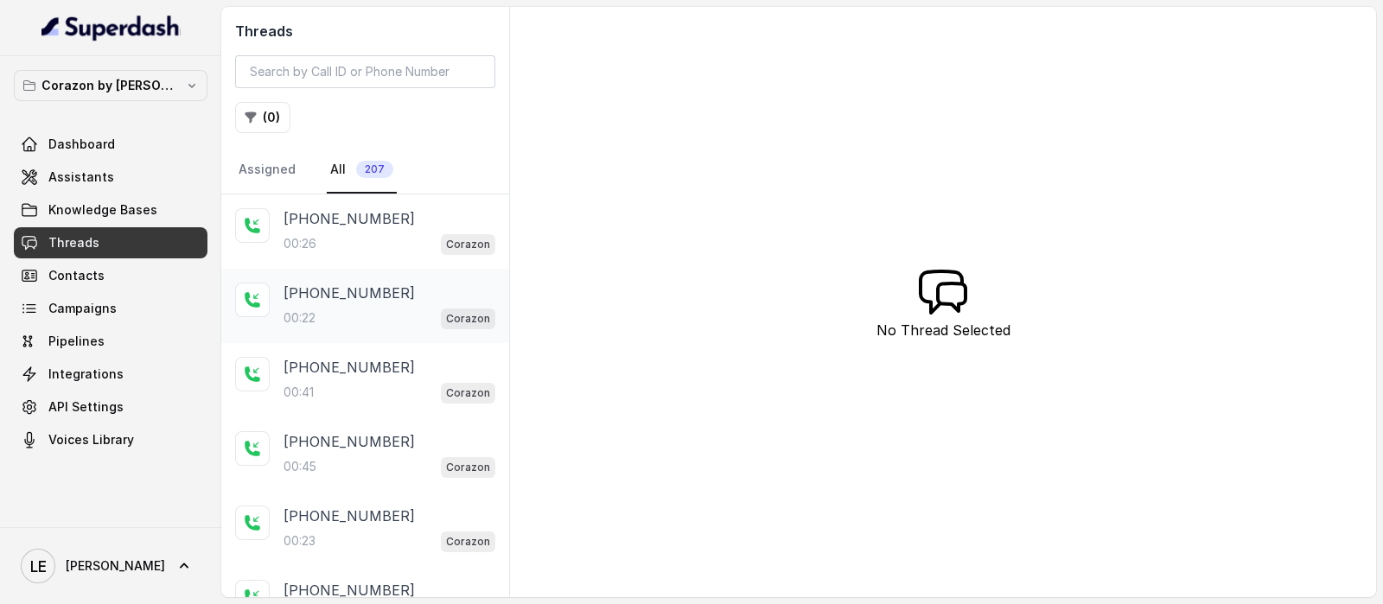
click at [313, 338] on div "[PHONE_NUMBER]:22 Corazon" at bounding box center [365, 306] width 288 height 74
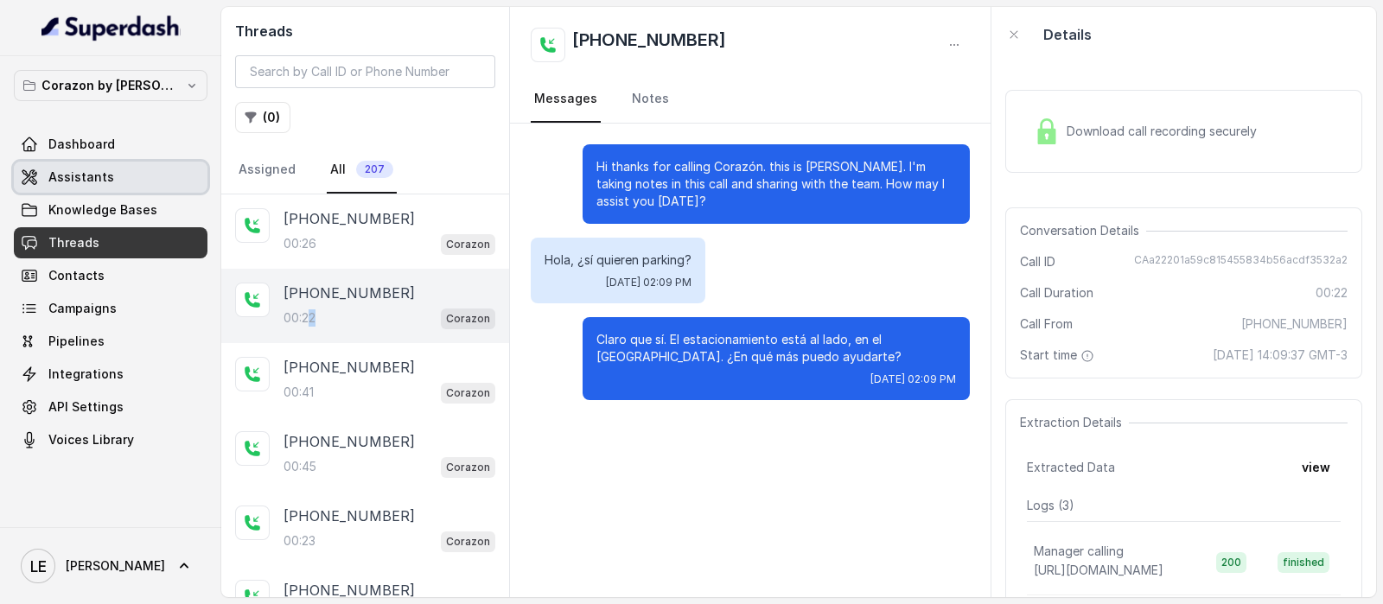
click at [83, 191] on link "Assistants" at bounding box center [111, 177] width 194 height 31
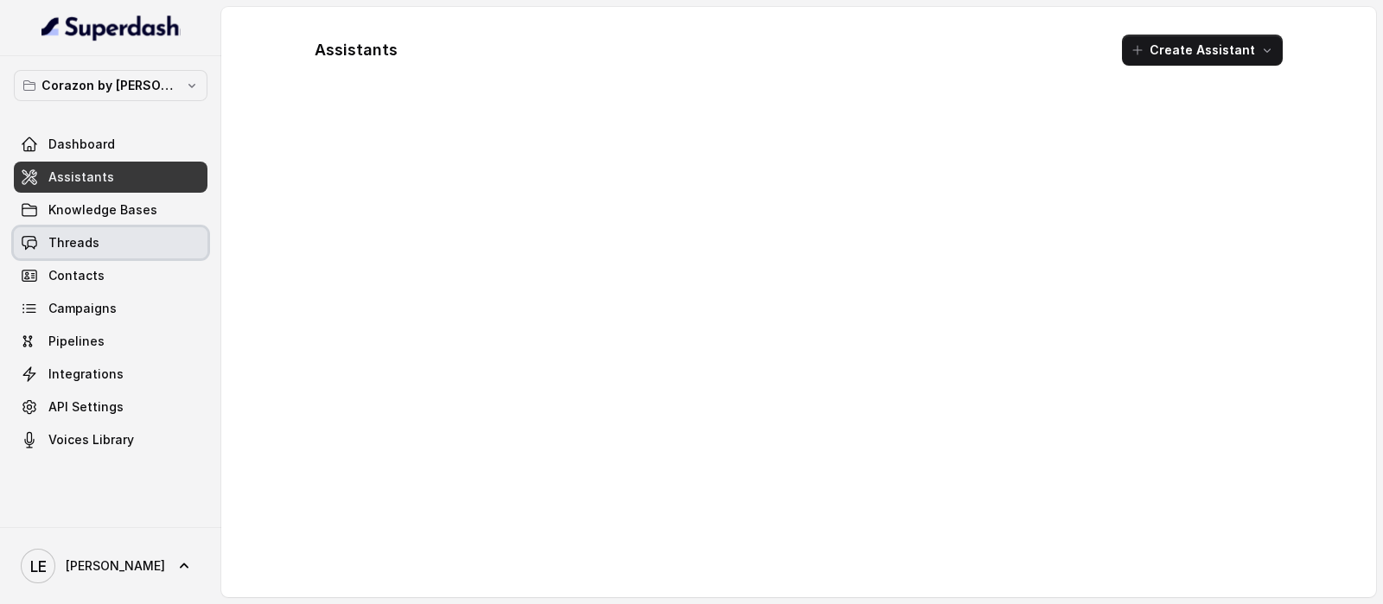
click at [98, 227] on link "Threads" at bounding box center [111, 242] width 194 height 31
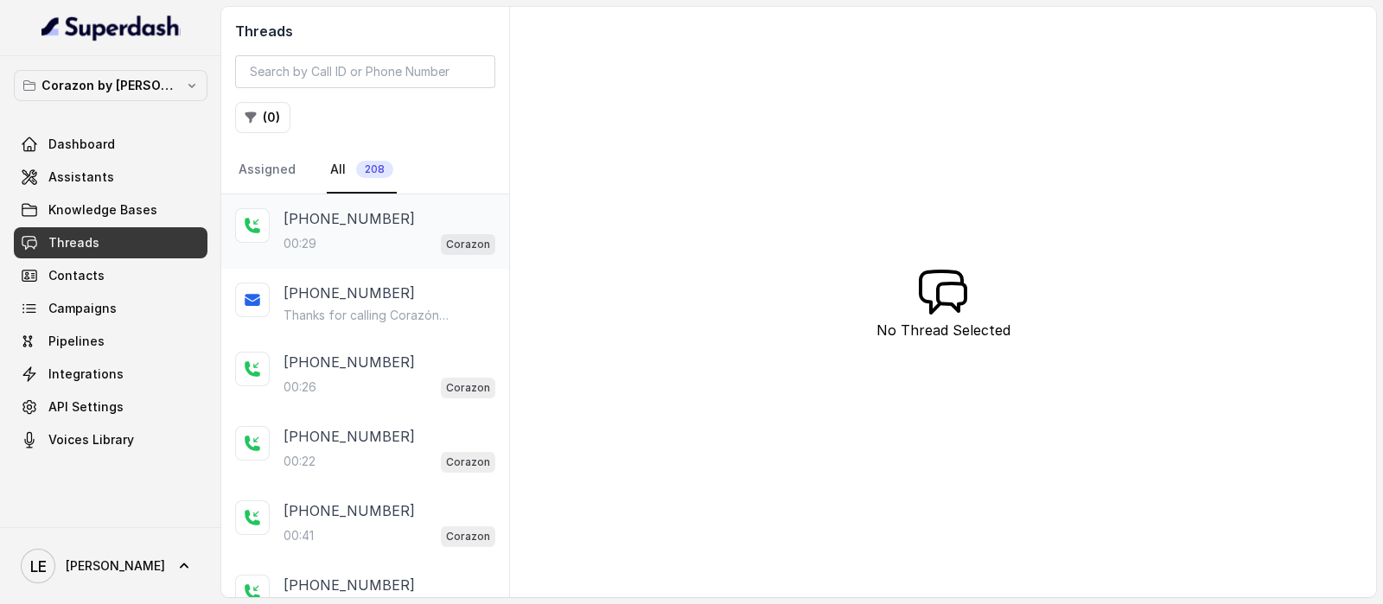
click at [320, 240] on div "00:29 Corazon" at bounding box center [390, 244] width 212 height 22
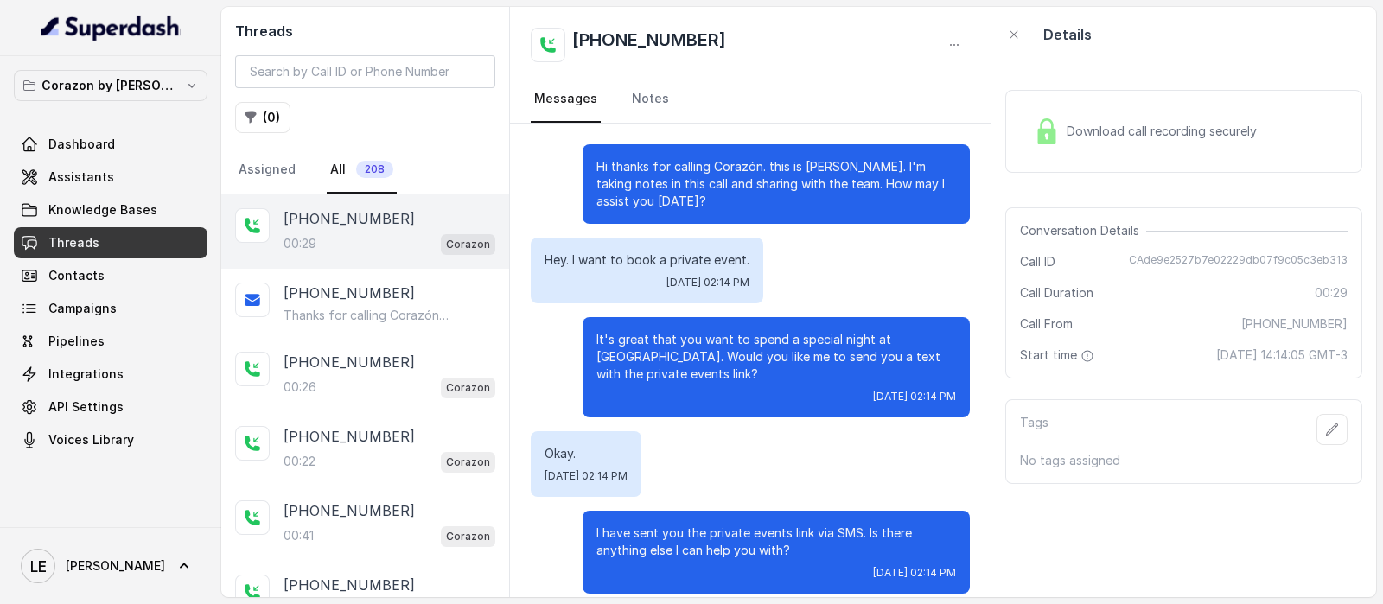
scroll to position [16, 0]
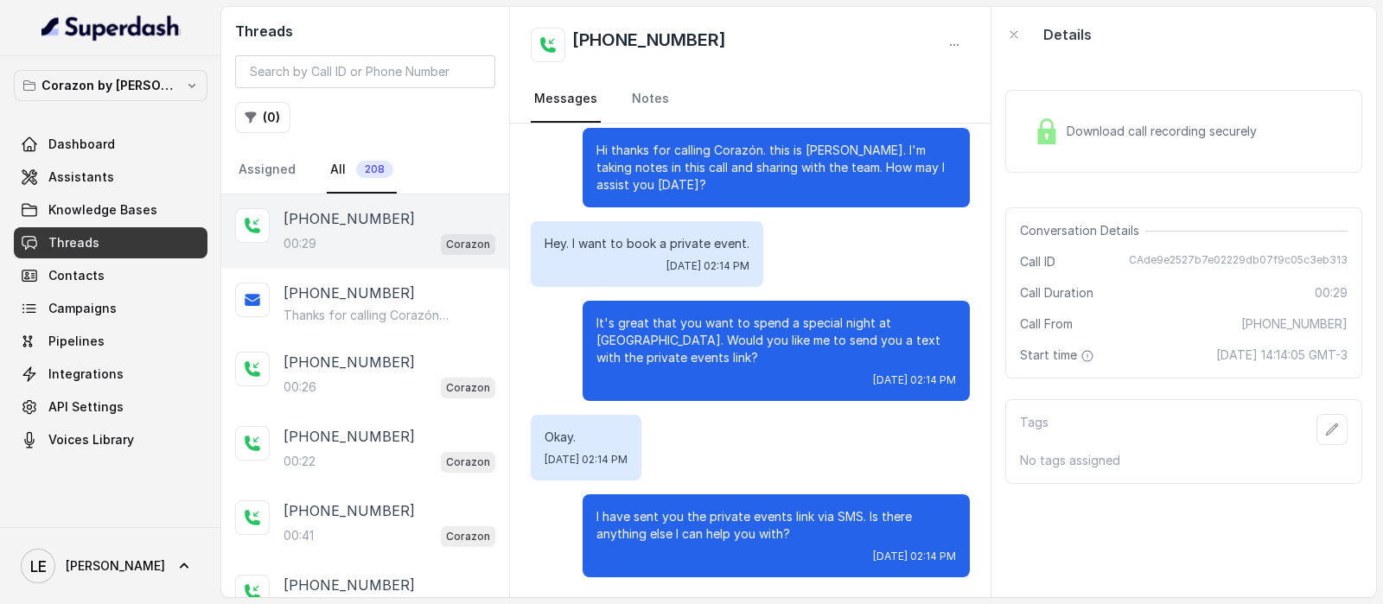
click at [1104, 140] on div "Download call recording securely" at bounding box center [1145, 132] width 237 height 40
click at [1245, 144] on div "Download call recording securely" at bounding box center [1145, 132] width 237 height 40
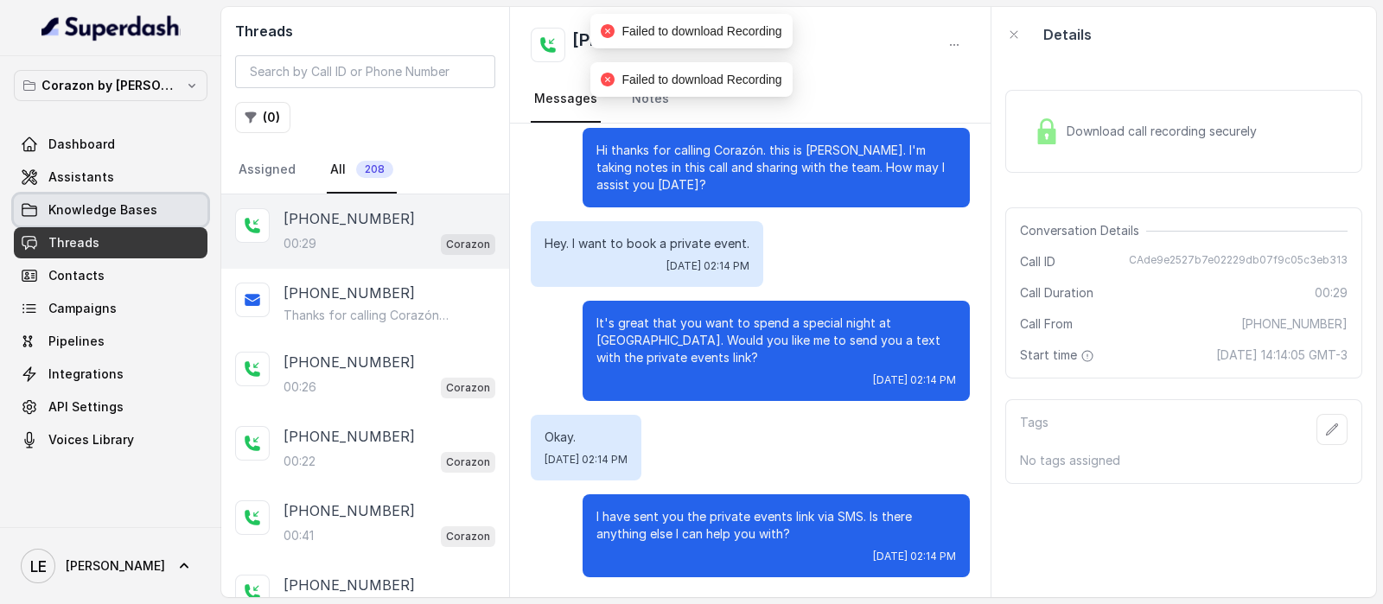
click at [164, 209] on link "Knowledge Bases" at bounding box center [111, 210] width 194 height 31
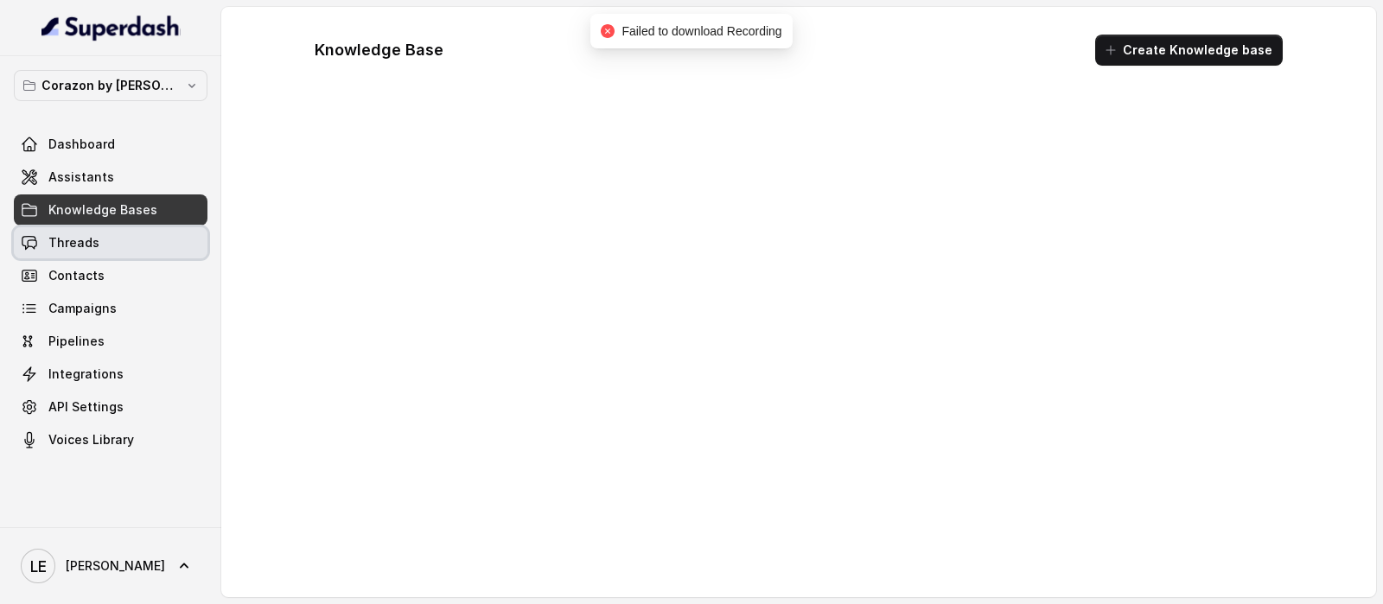
click at [160, 227] on link "Threads" at bounding box center [111, 242] width 194 height 31
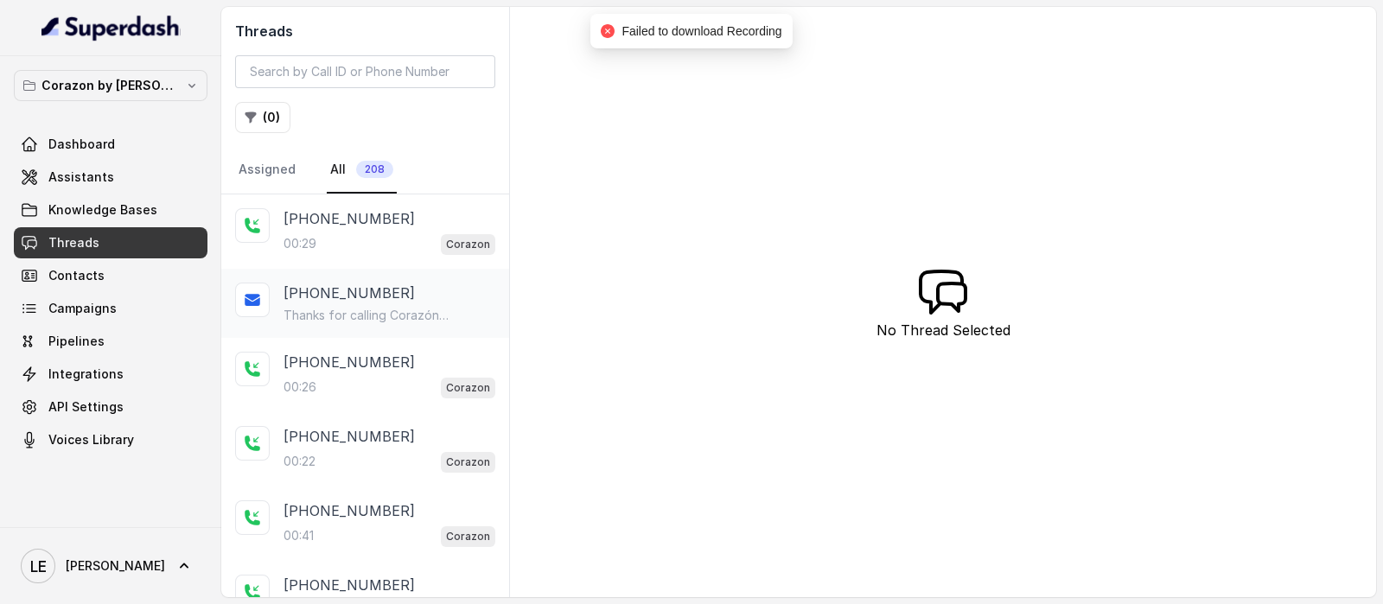
click at [402, 271] on div "[PHONE_NUMBER] Thanks for calling Corazón by [PERSON_NAME]! For private events …" at bounding box center [365, 303] width 288 height 69
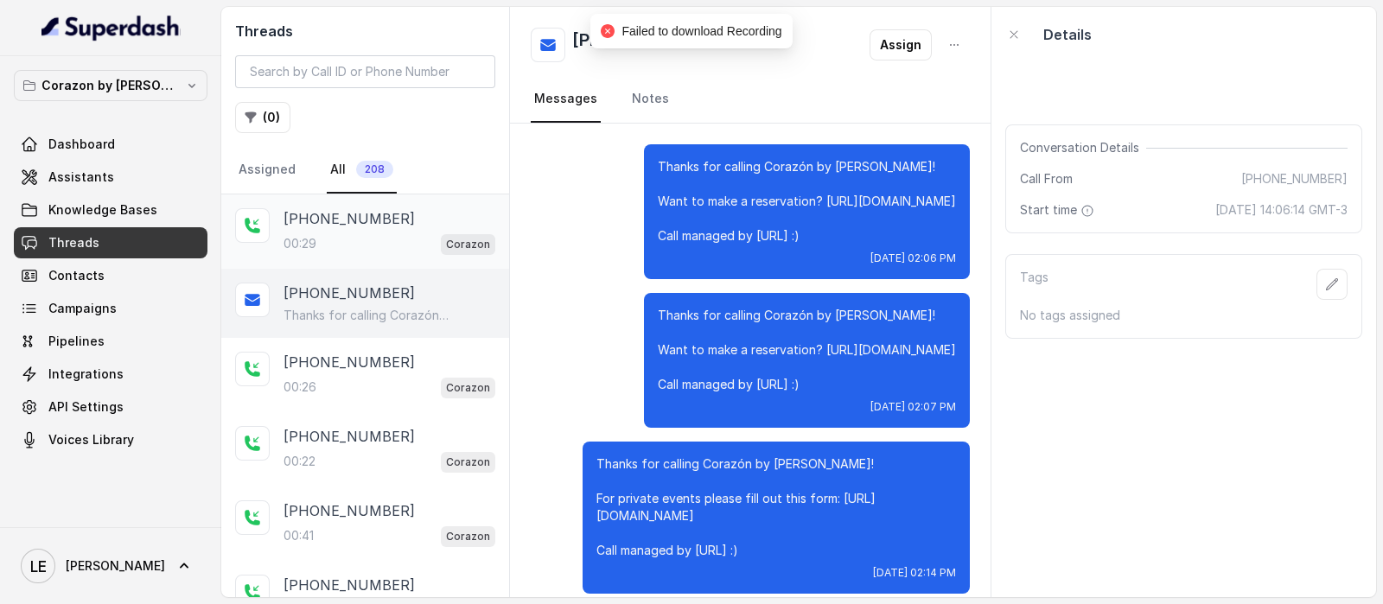
scroll to position [34, 0]
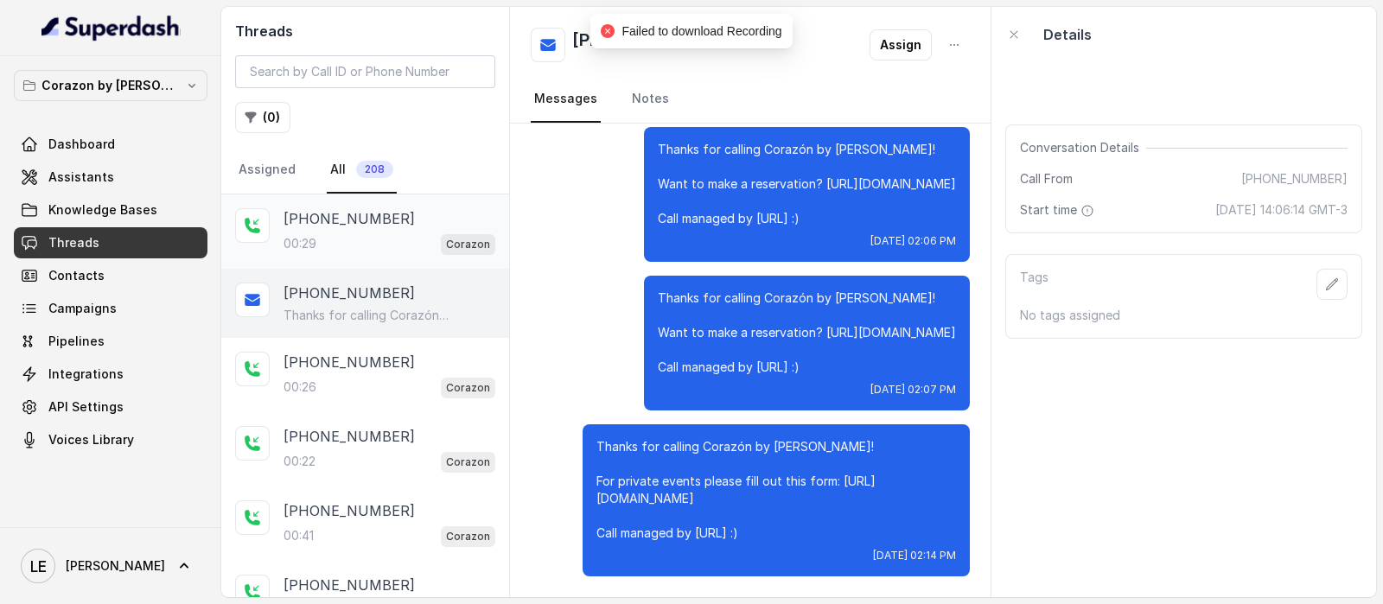
click at [415, 233] on div "00:29 Corazon" at bounding box center [390, 244] width 212 height 22
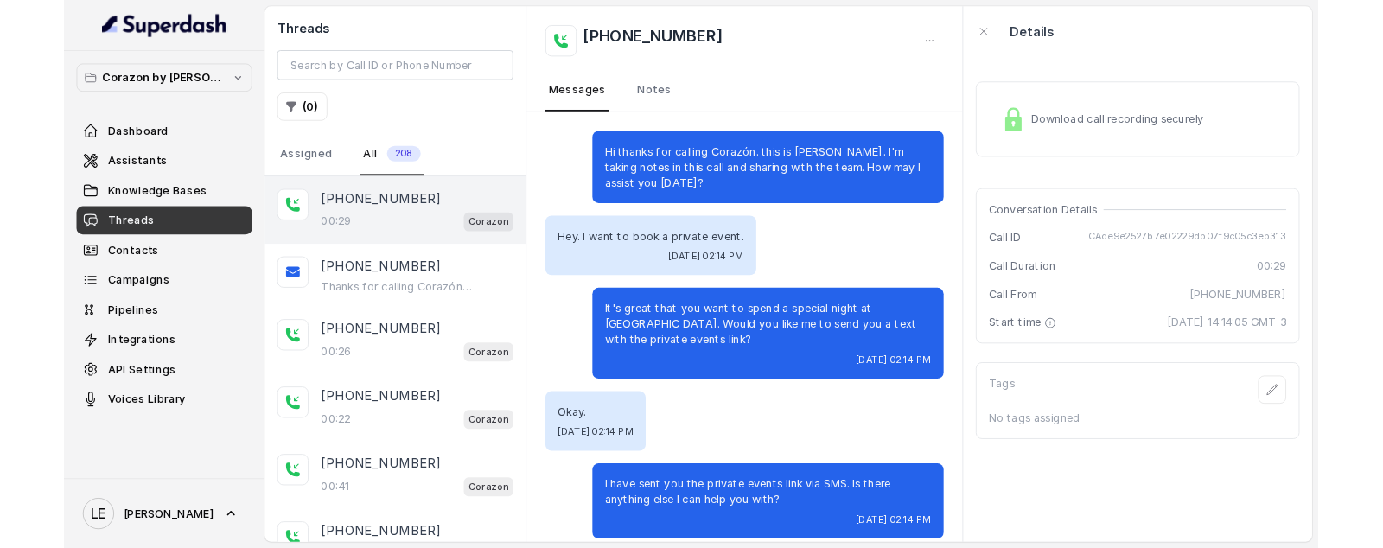
scroll to position [16, 0]
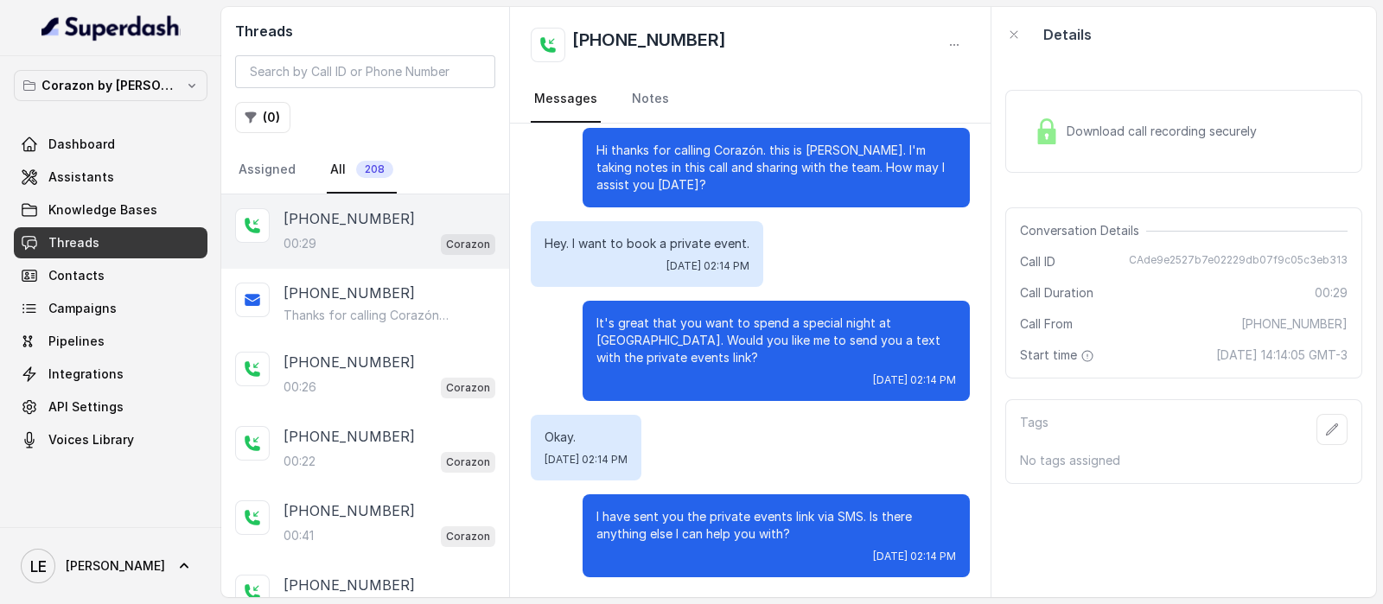
click at [1135, 150] on div "Download call recording securely" at bounding box center [1145, 132] width 237 height 40
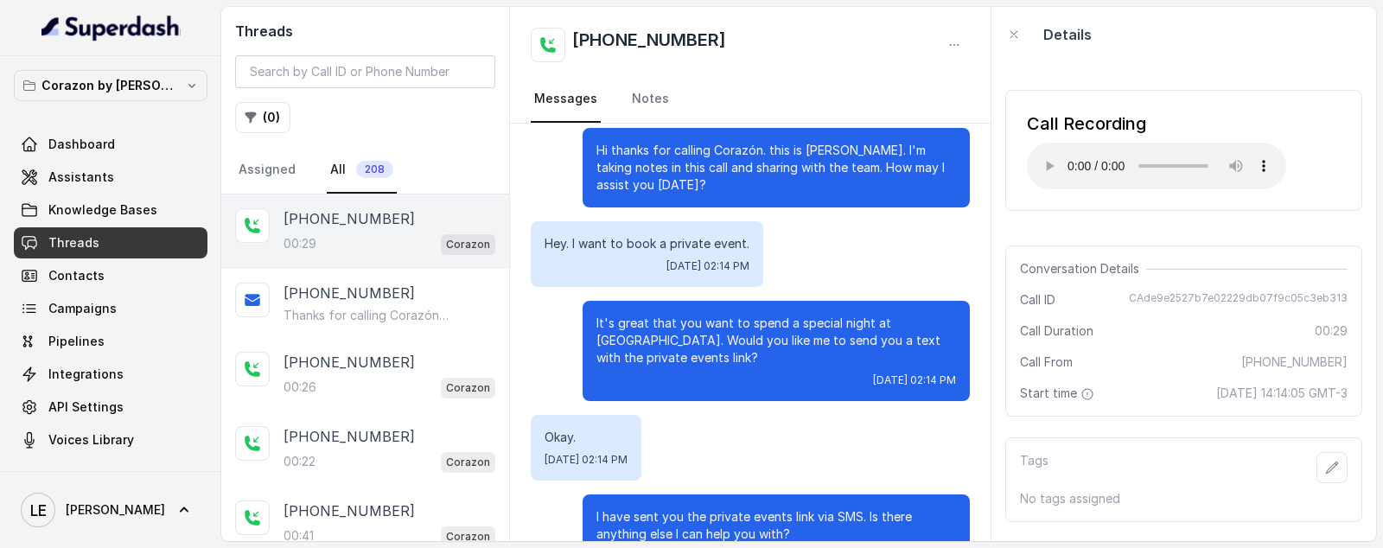
click at [868, 54] on div "[PHONE_NUMBER]" at bounding box center [750, 45] width 439 height 35
